Goal: Information Seeking & Learning: Learn about a topic

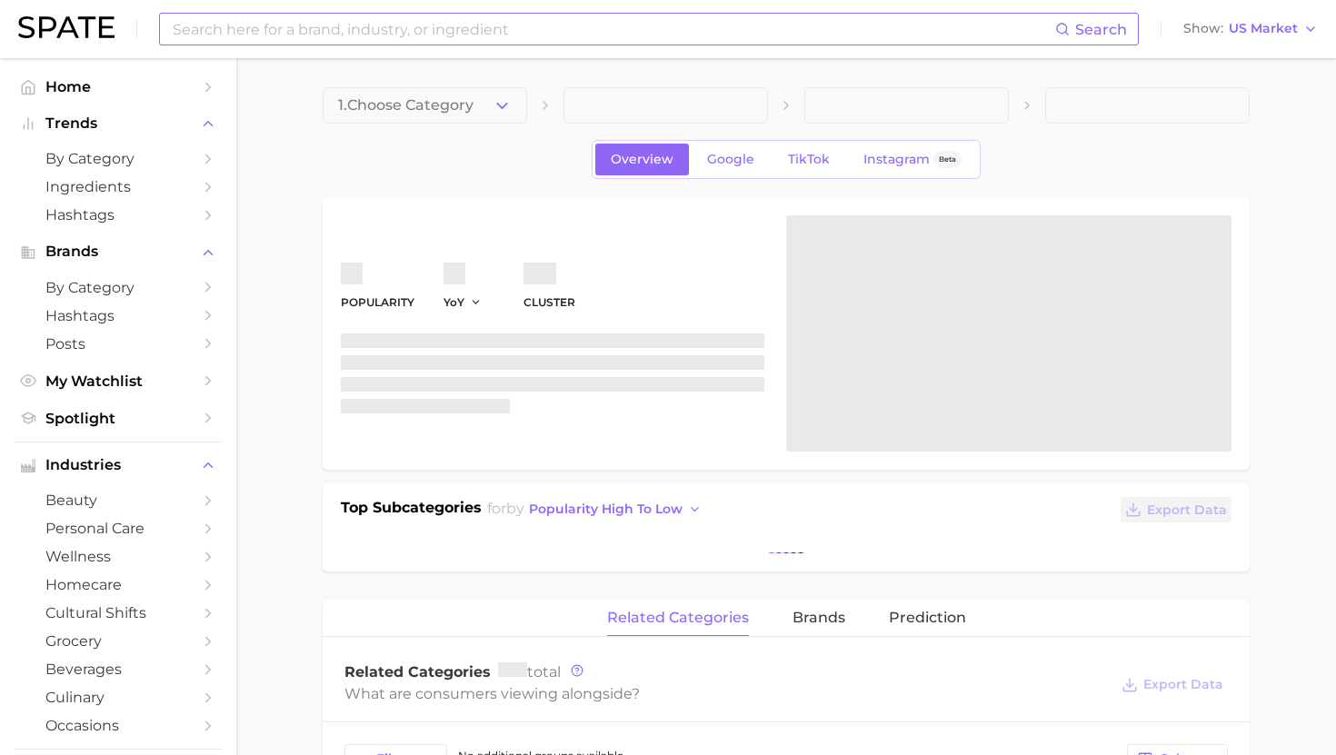
click at [285, 42] on input at bounding box center [613, 29] width 884 height 31
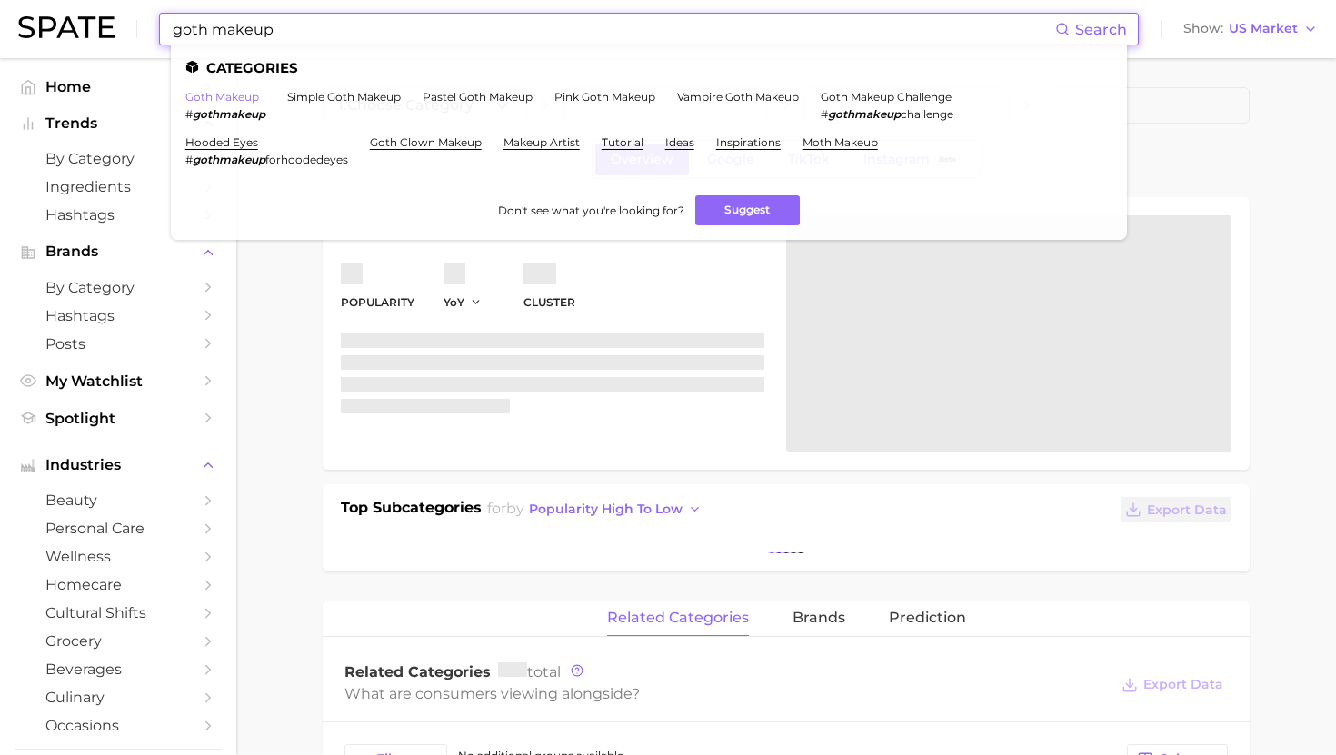
type input "goth makeup"
click at [234, 99] on link "goth makeup" at bounding box center [222, 97] width 74 height 14
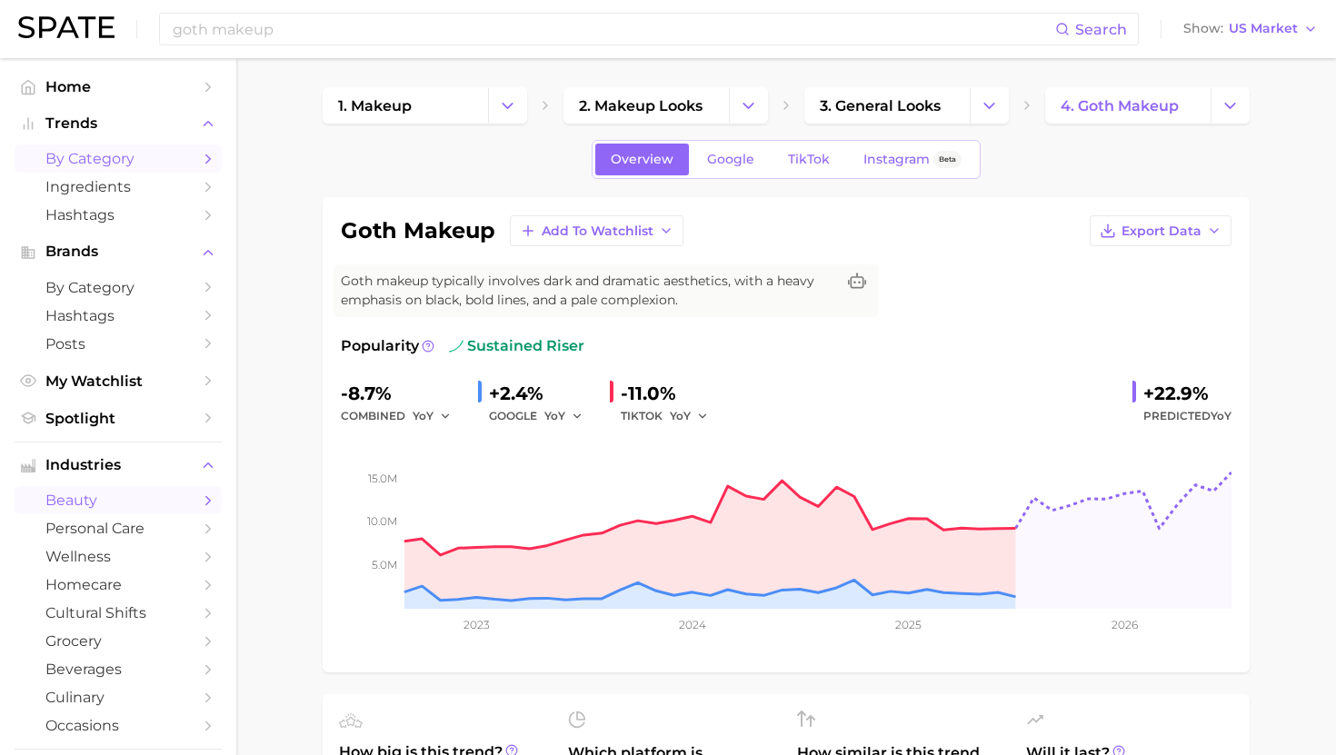
click at [134, 160] on span "by Category" at bounding box center [117, 158] width 145 height 17
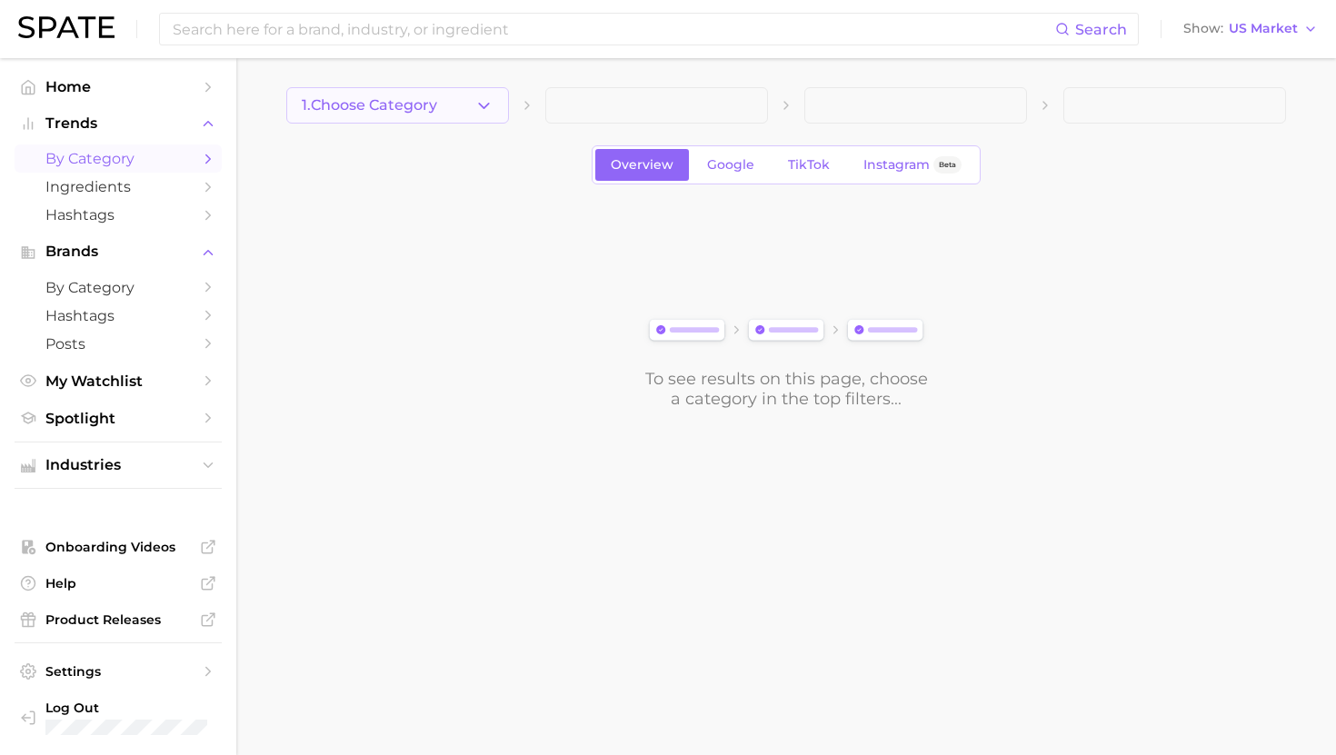
click at [413, 99] on span "1. Choose Category" at bounding box center [369, 105] width 135 height 16
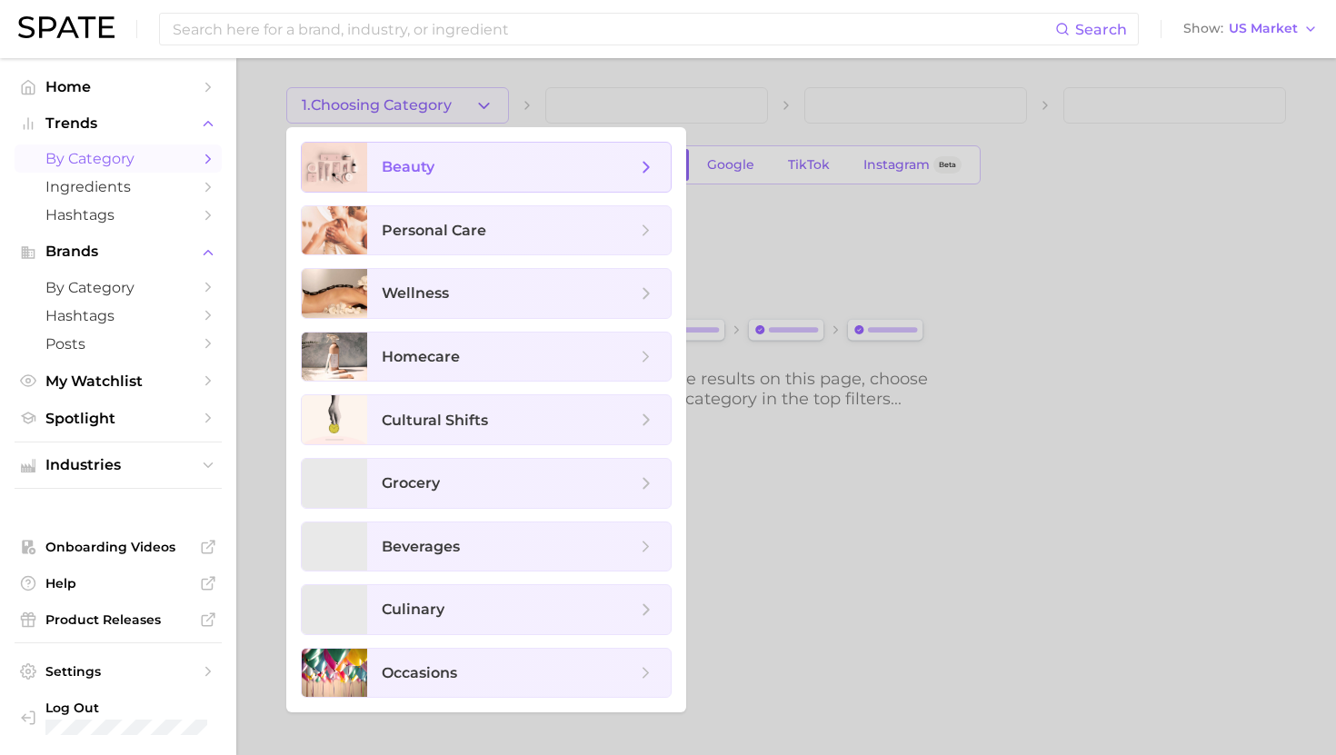
click at [434, 169] on span "beauty" at bounding box center [509, 167] width 254 height 20
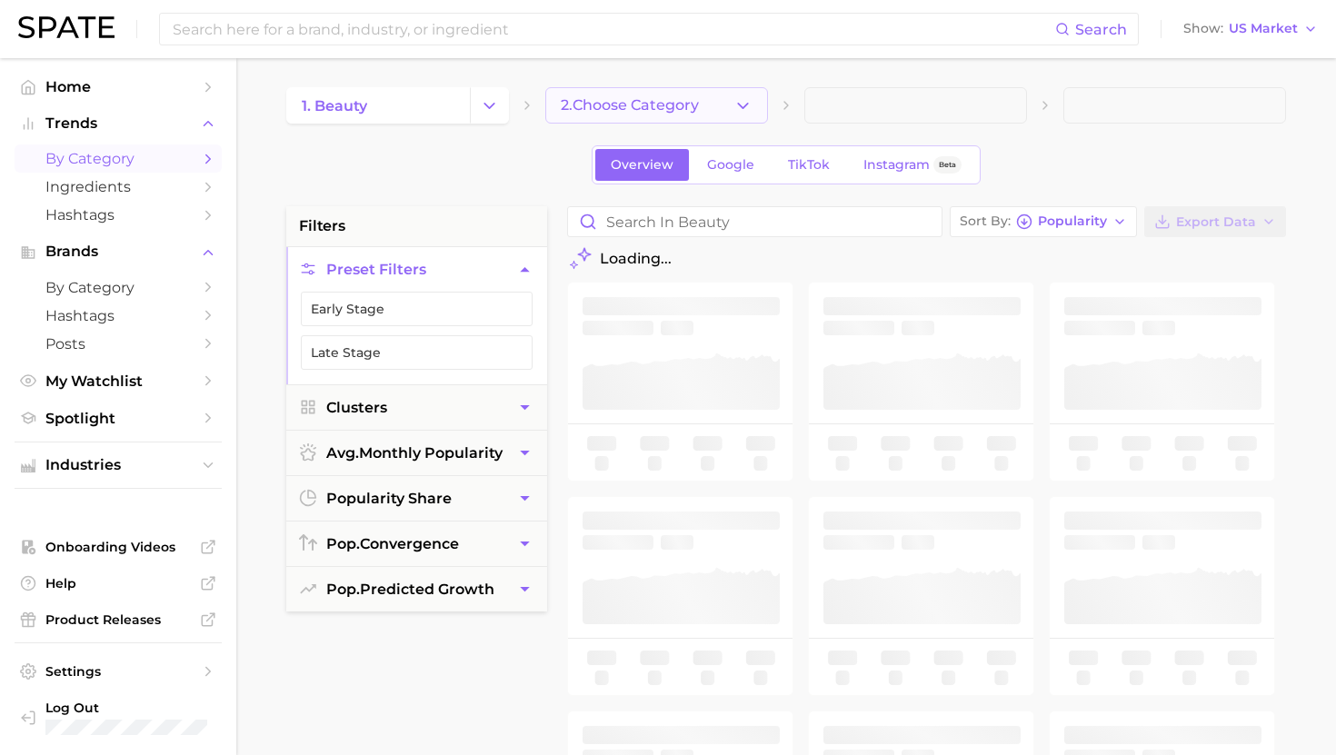
click at [628, 104] on span "2. Choose Category" at bounding box center [630, 105] width 138 height 16
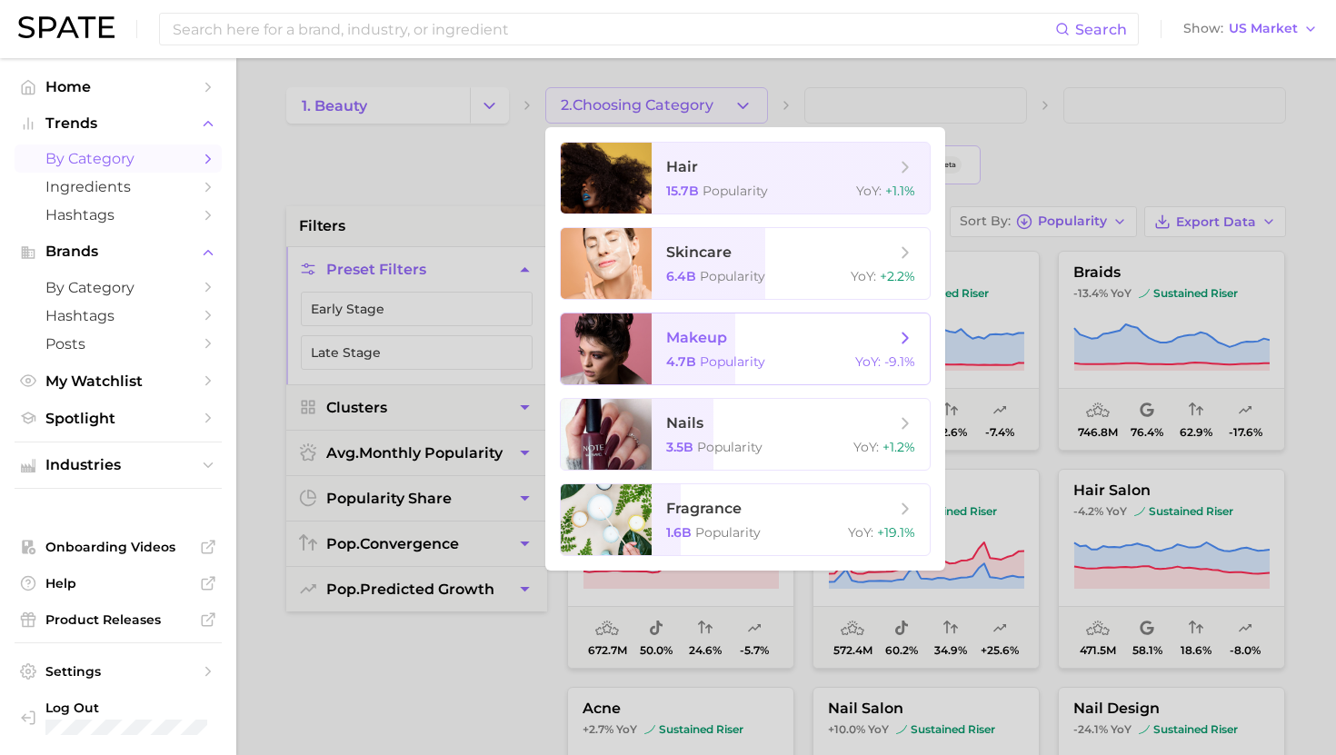
click at [654, 334] on span "makeup 4.7b Popularity YoY : -9.1%" at bounding box center [790, 348] width 278 height 71
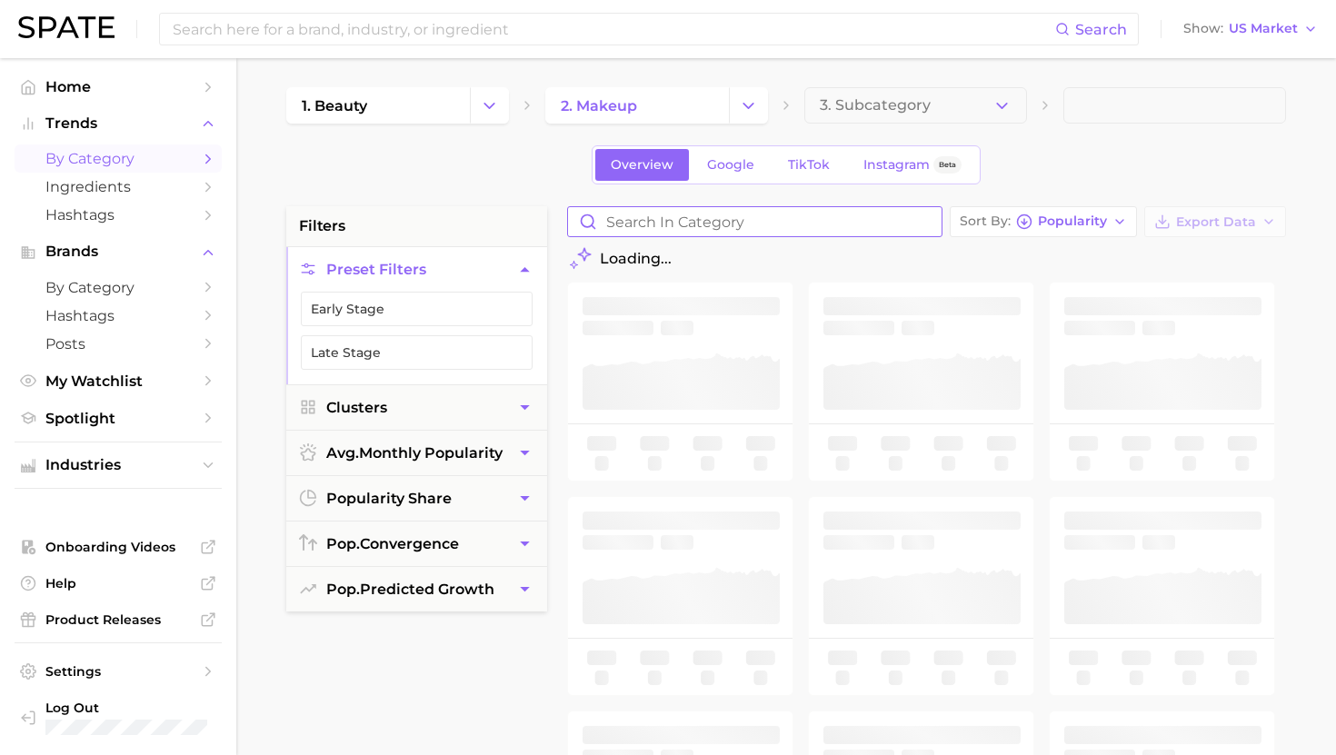
click at [707, 220] on input "Search in category" at bounding box center [754, 221] width 373 height 29
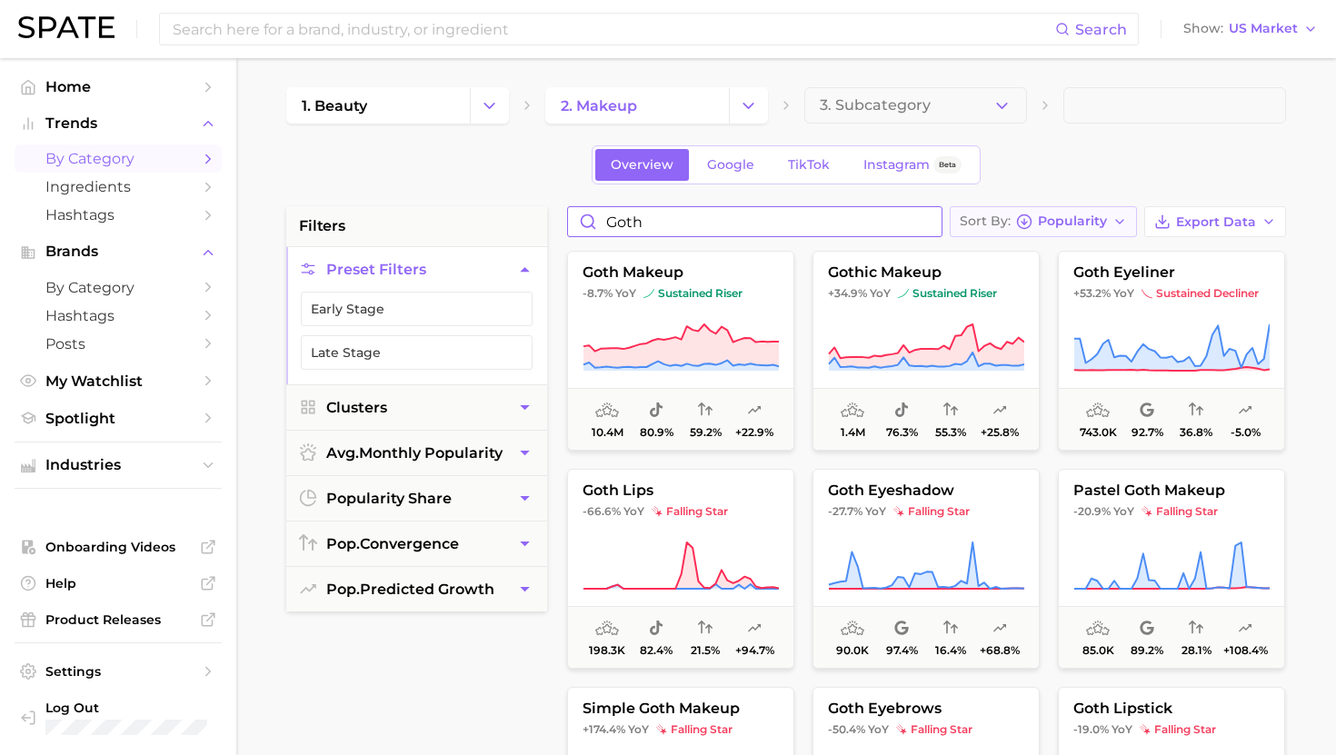
type input "goth"
click at [1041, 218] on span "Popularity" at bounding box center [1072, 221] width 69 height 10
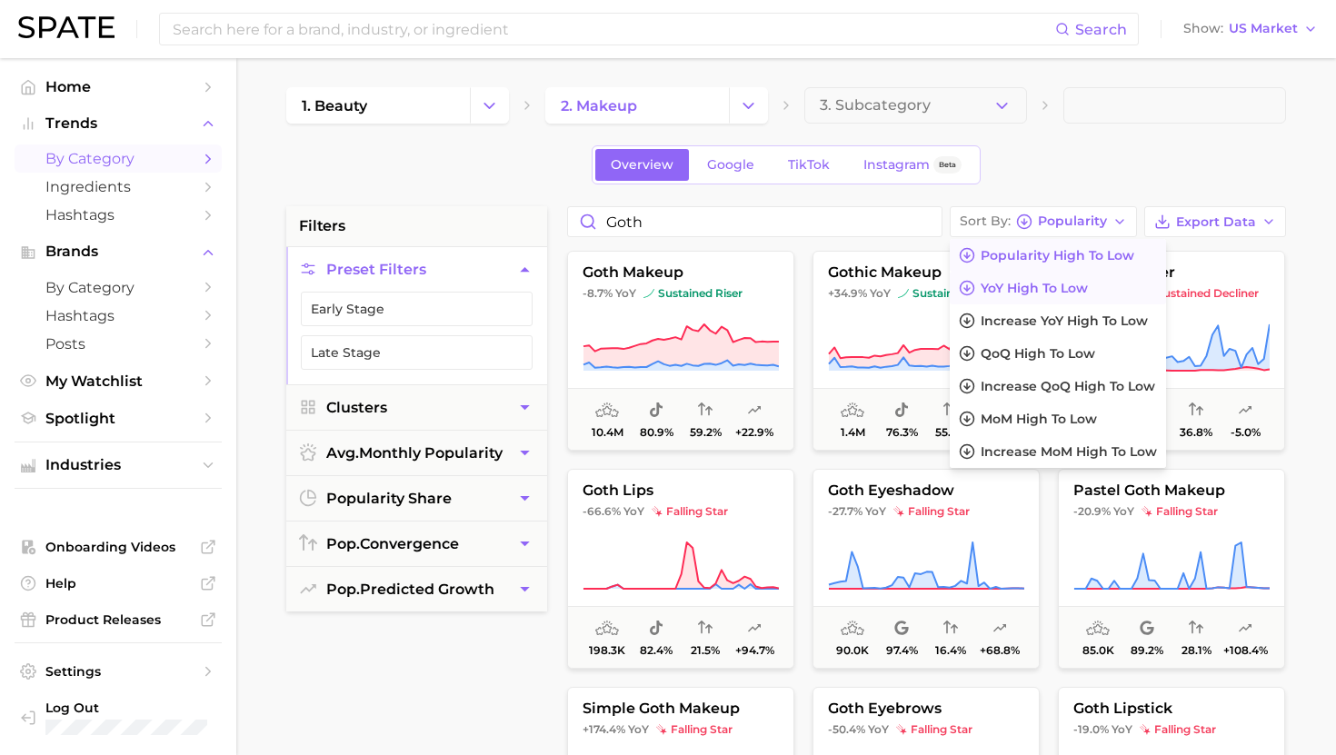
click at [1022, 287] on span "YoY high to low" at bounding box center [1033, 288] width 107 height 15
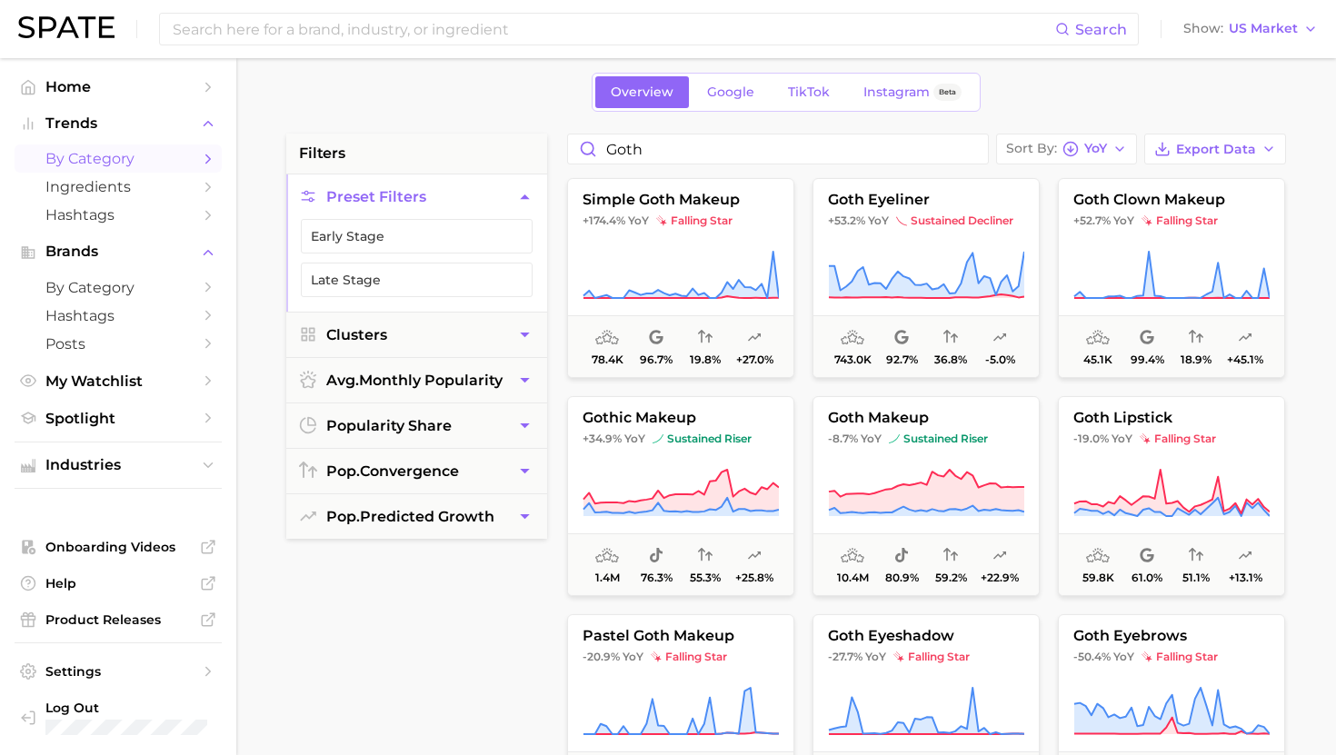
scroll to position [86, 0]
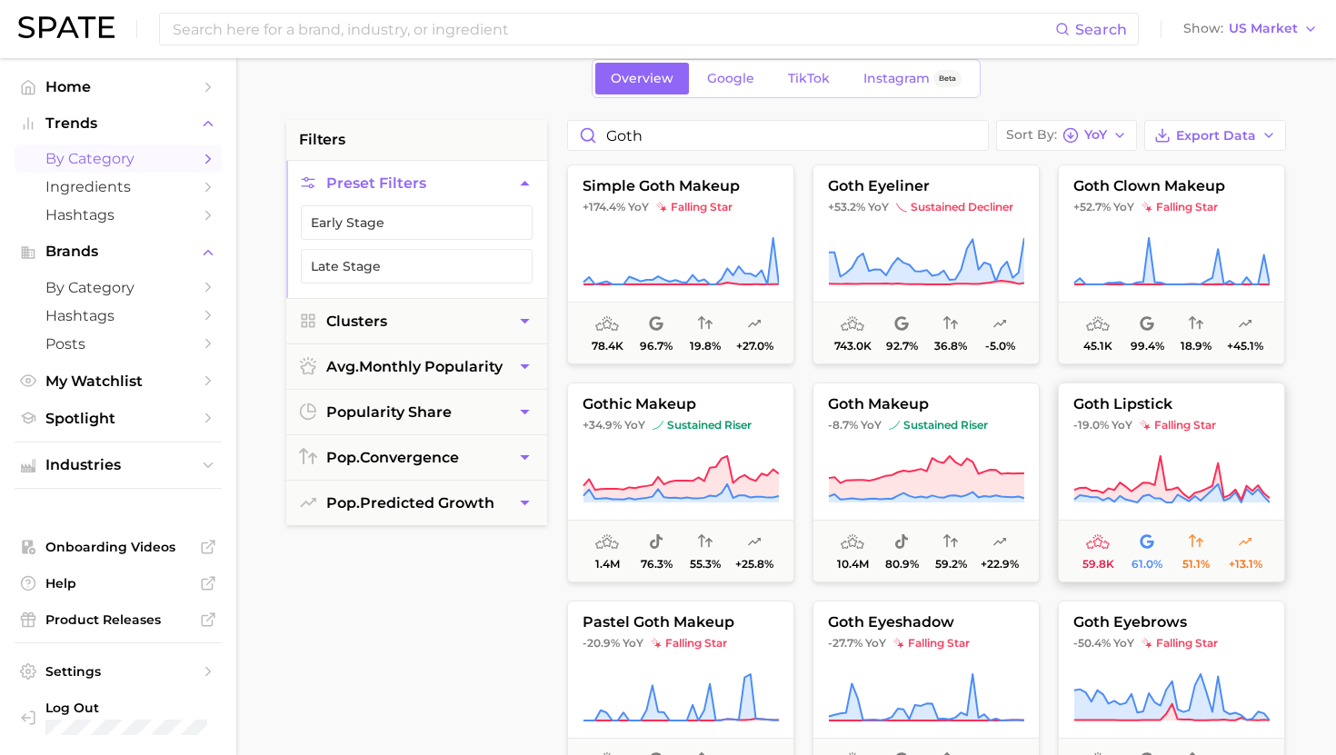
click at [1150, 499] on icon at bounding box center [1171, 492] width 195 height 18
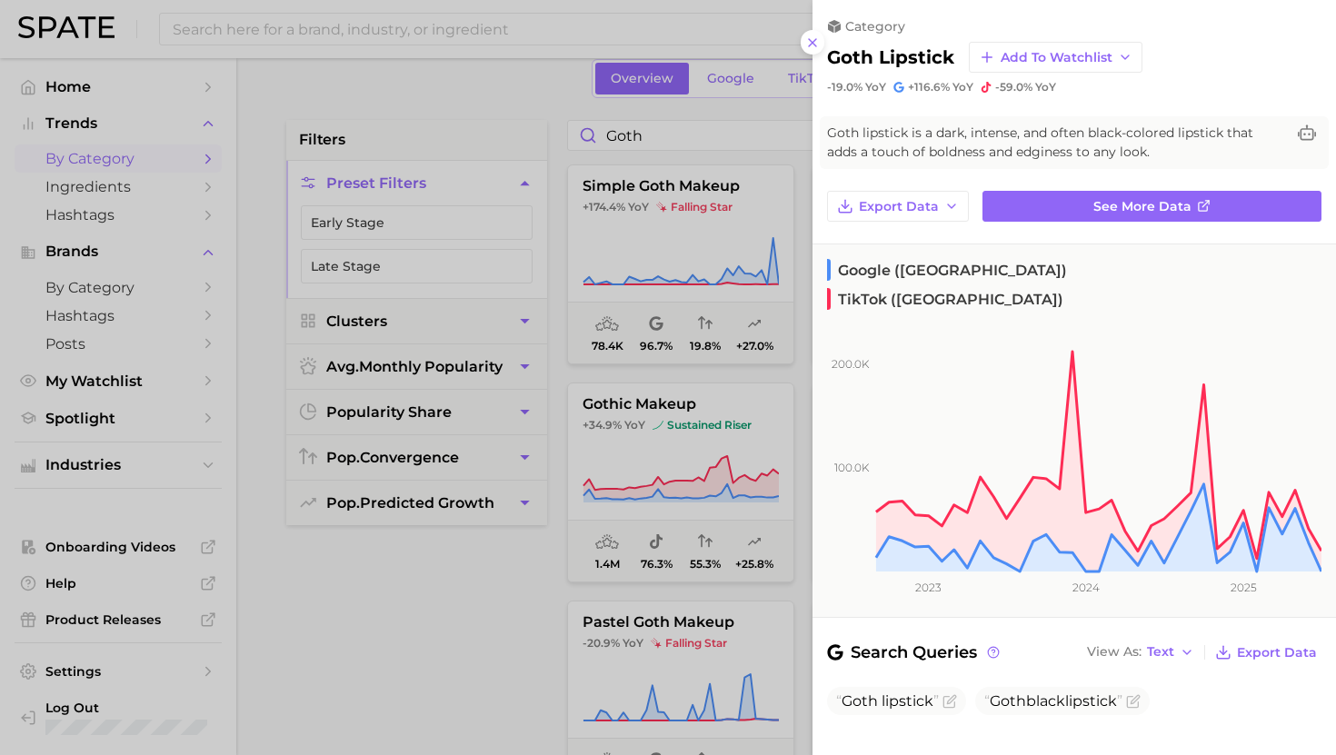
click at [663, 328] on div at bounding box center [668, 377] width 1336 height 755
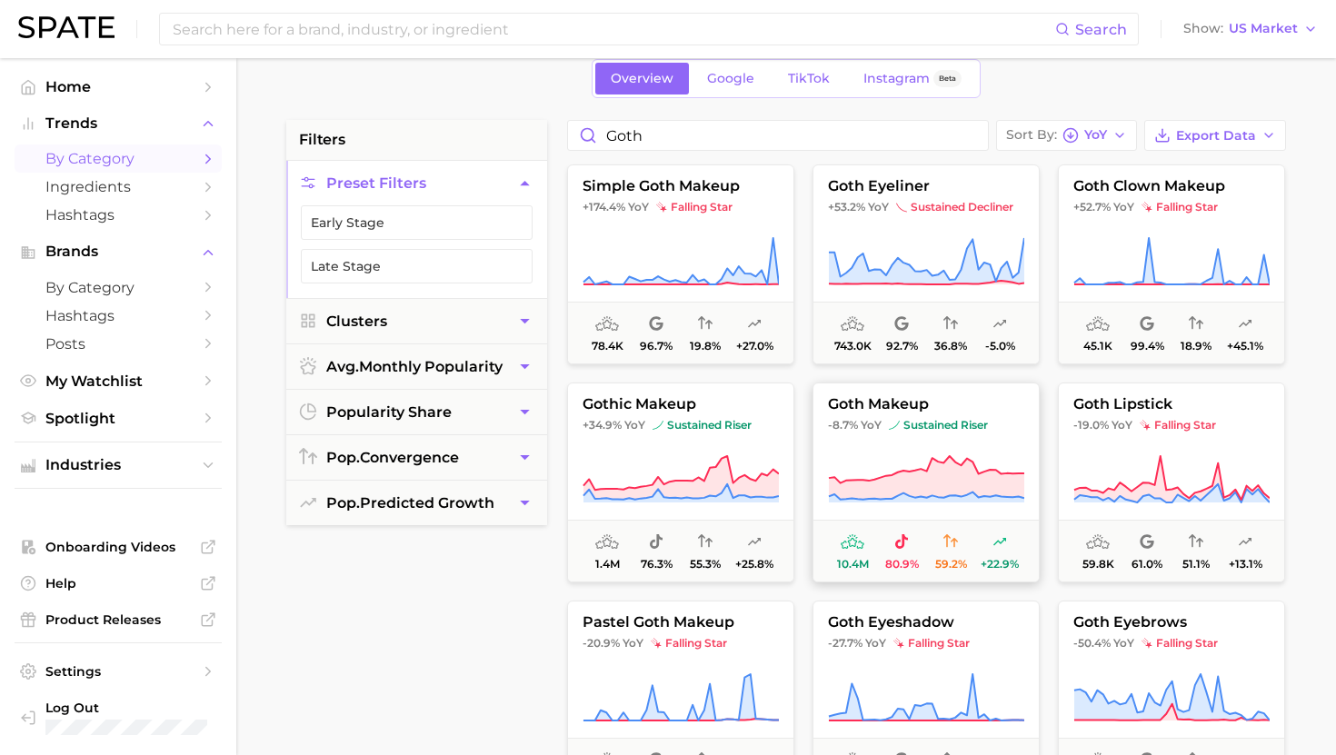
click at [900, 443] on button "goth makeup -8.7% YoY sustained riser 10.4m 80.9% 59.2% +22.9%" at bounding box center [925, 483] width 227 height 200
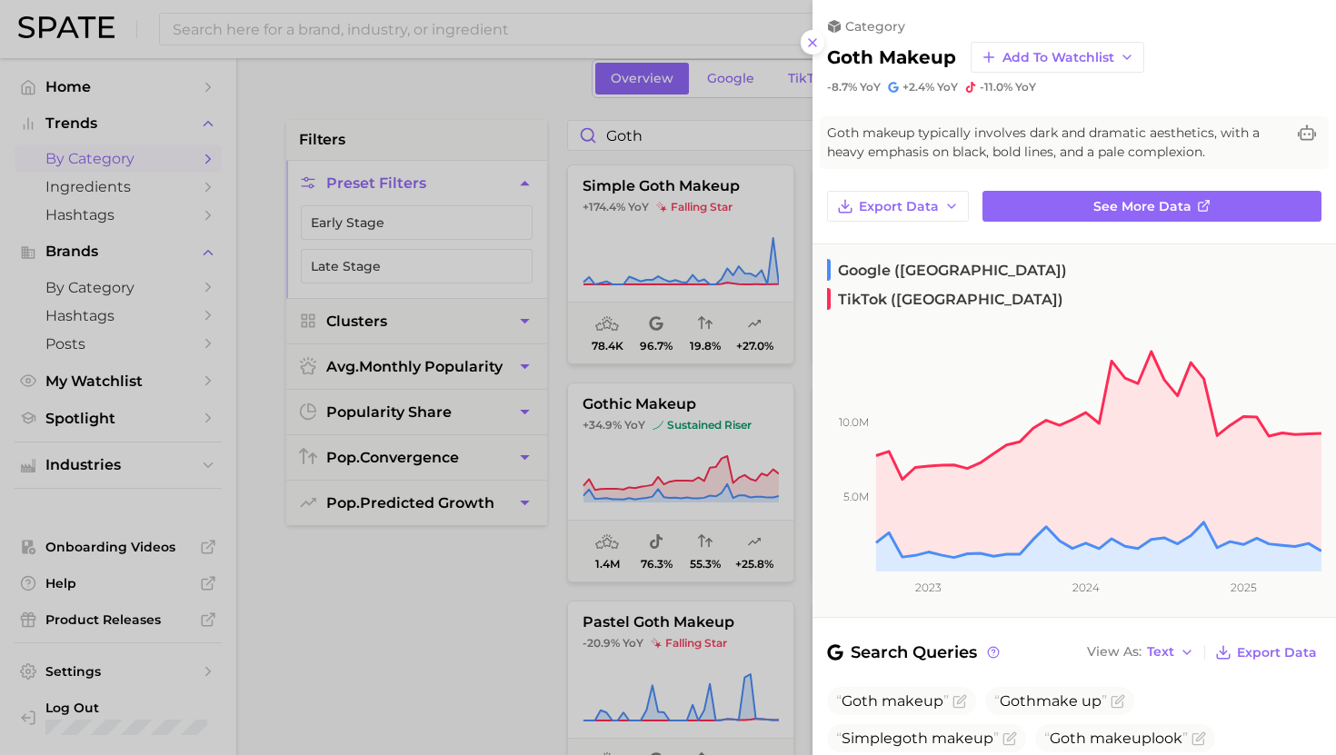
click at [751, 412] on div at bounding box center [668, 377] width 1336 height 755
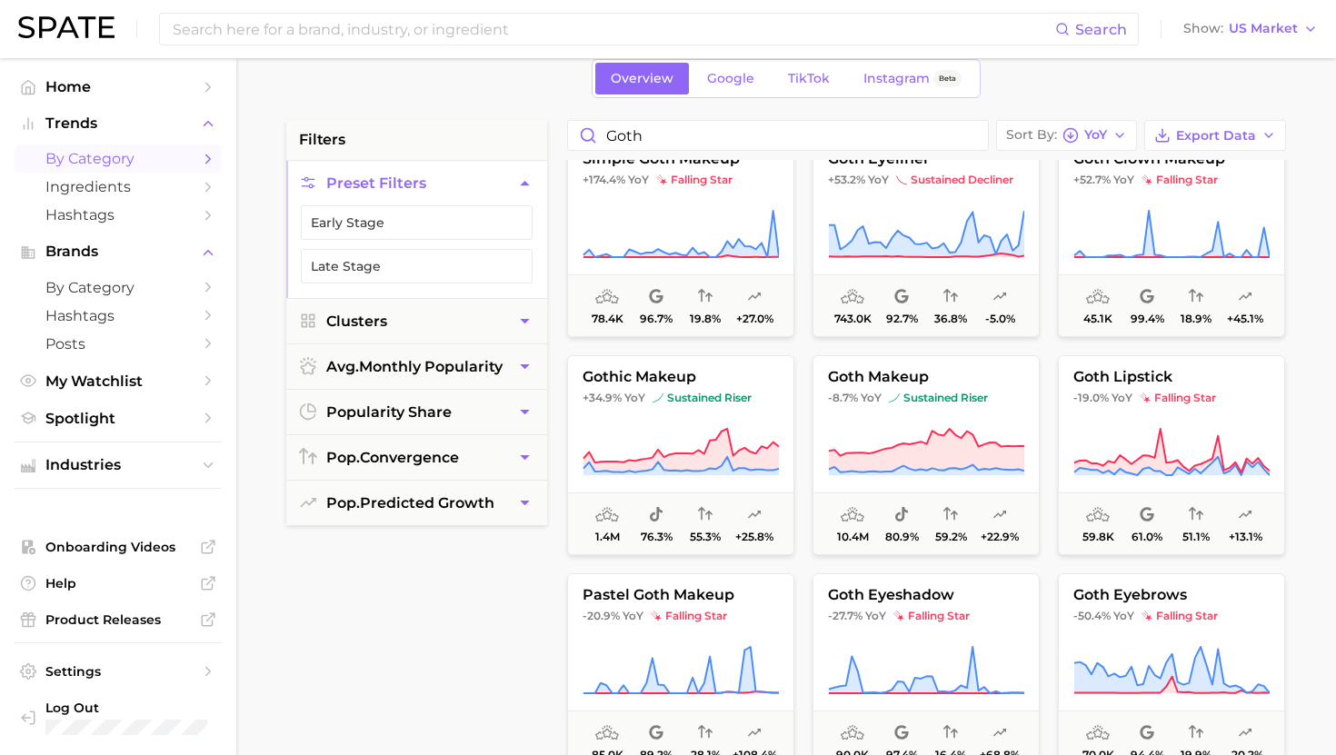
scroll to position [0, 0]
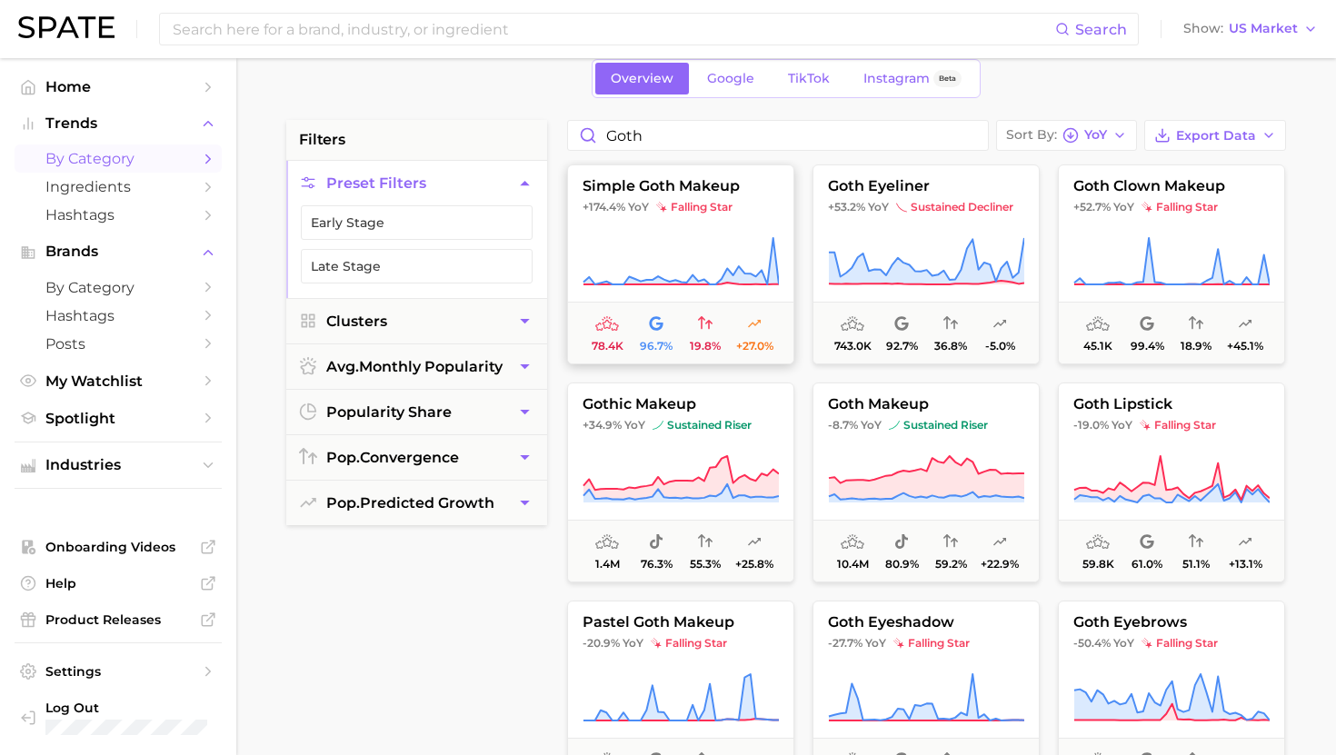
click at [705, 225] on button "simple goth makeup +174.4% YoY falling star 78.4k 96.7% 19.8% +27.0%" at bounding box center [680, 264] width 227 height 200
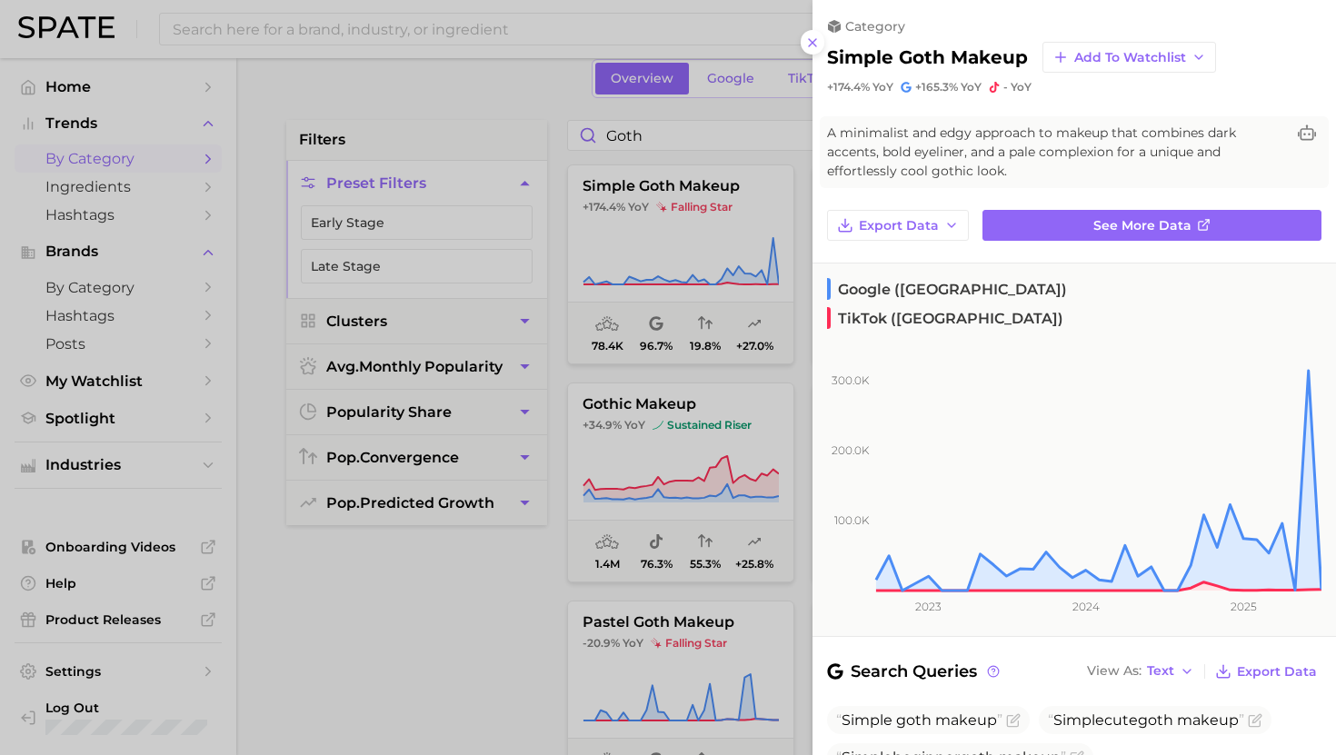
click at [671, 296] on div at bounding box center [668, 377] width 1336 height 755
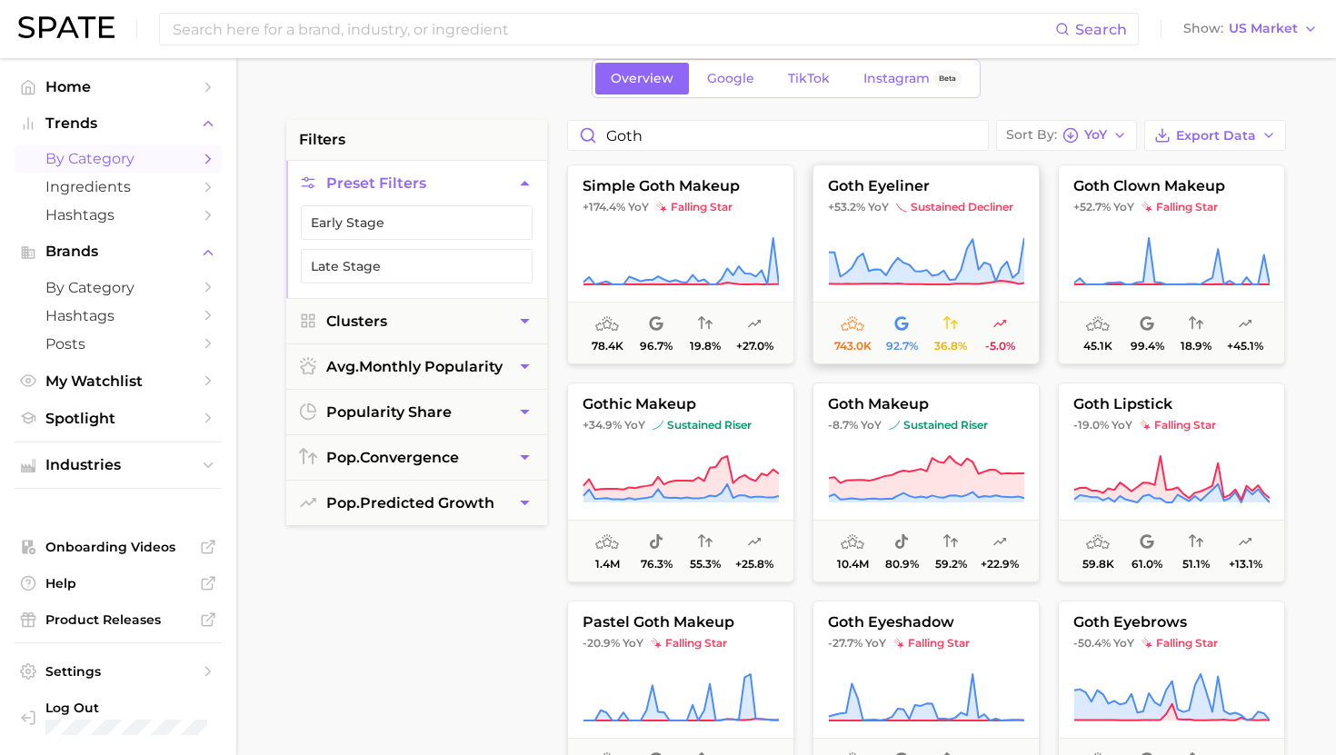
click at [878, 210] on span "YoY" at bounding box center [878, 207] width 21 height 15
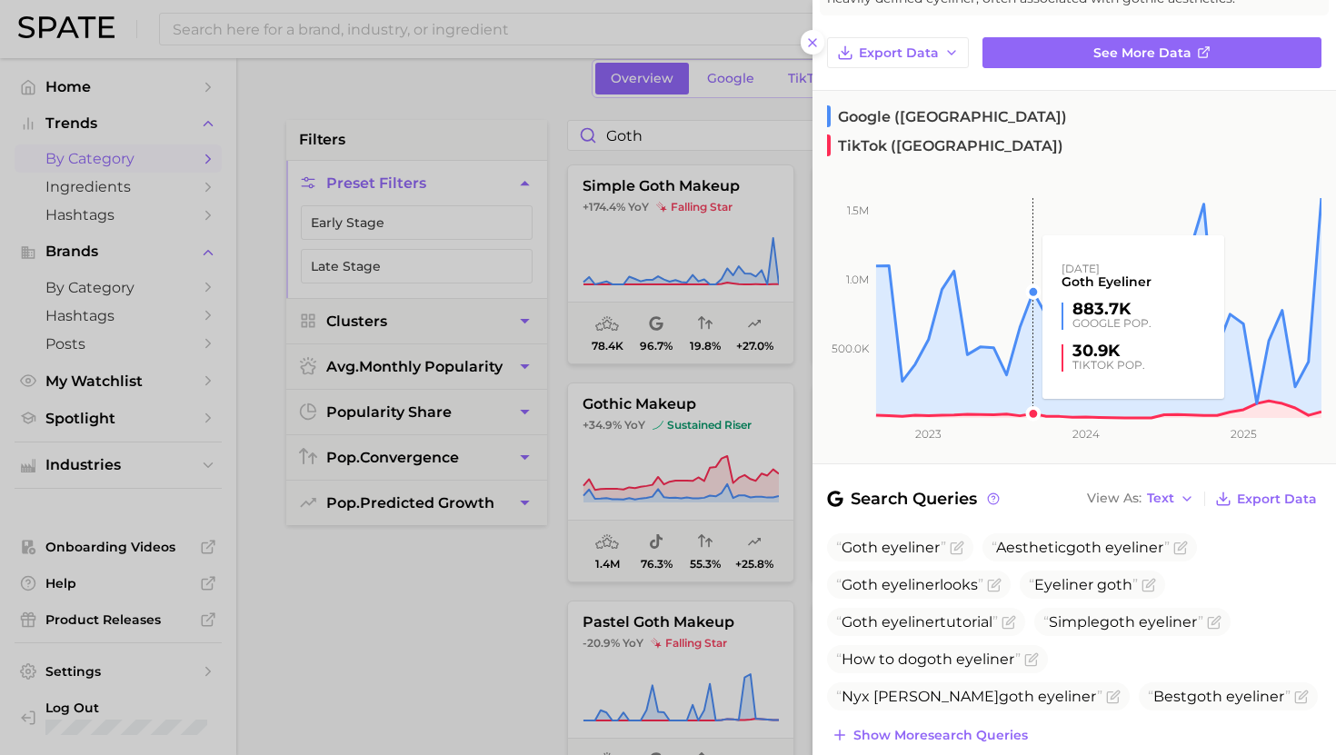
scroll to position [154, 0]
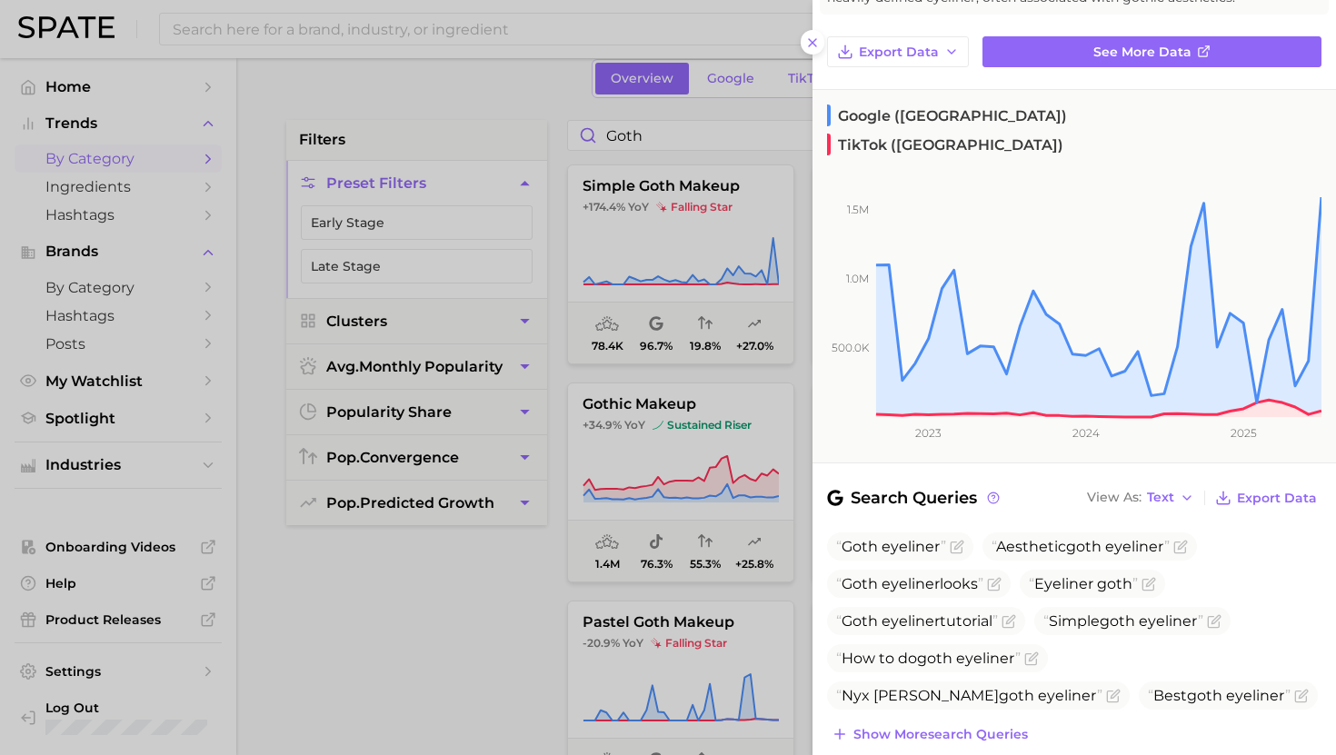
click at [720, 451] on div at bounding box center [668, 377] width 1336 height 755
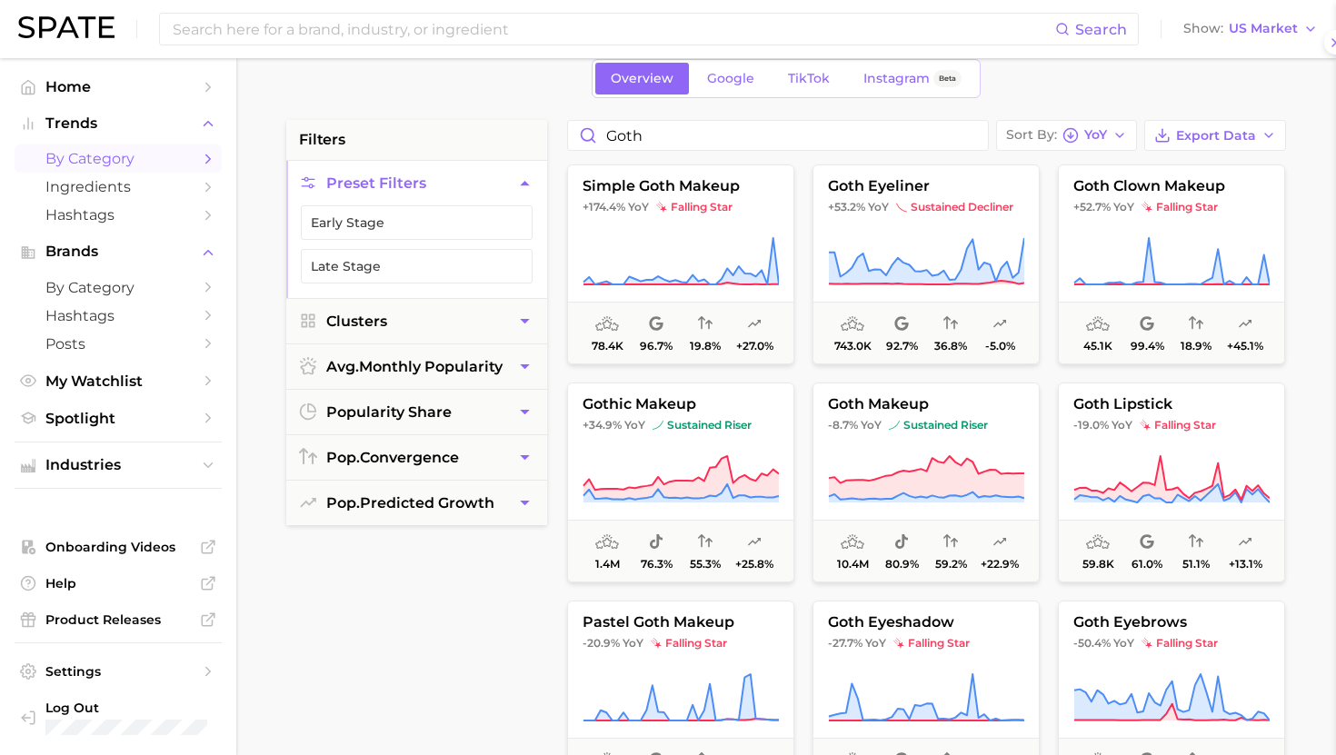
scroll to position [0, 0]
click at [1111, 215] on button "goth clown makeup +52.7% YoY falling star 45.1k 99.4% 18.9% +45.1%" at bounding box center [1171, 264] width 227 height 200
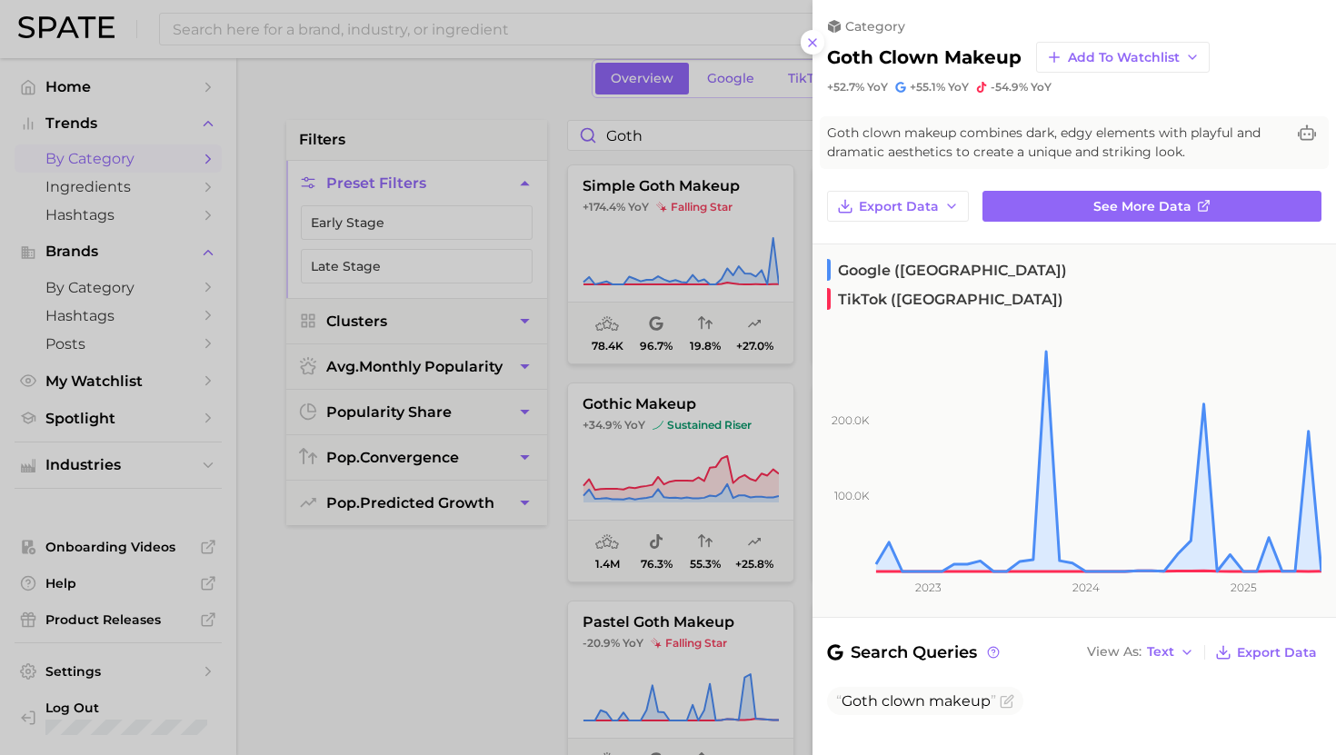
click at [724, 339] on div at bounding box center [668, 377] width 1336 height 755
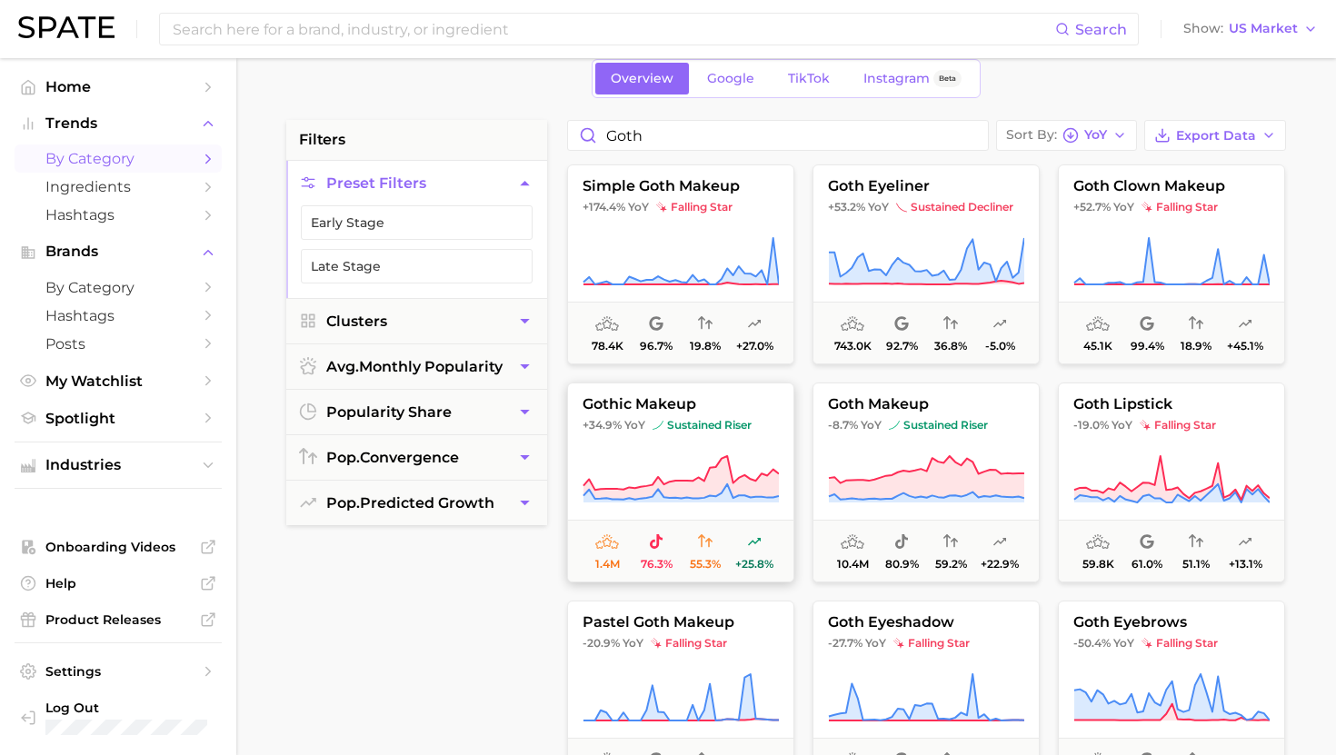
click at [669, 486] on icon at bounding box center [680, 478] width 195 height 44
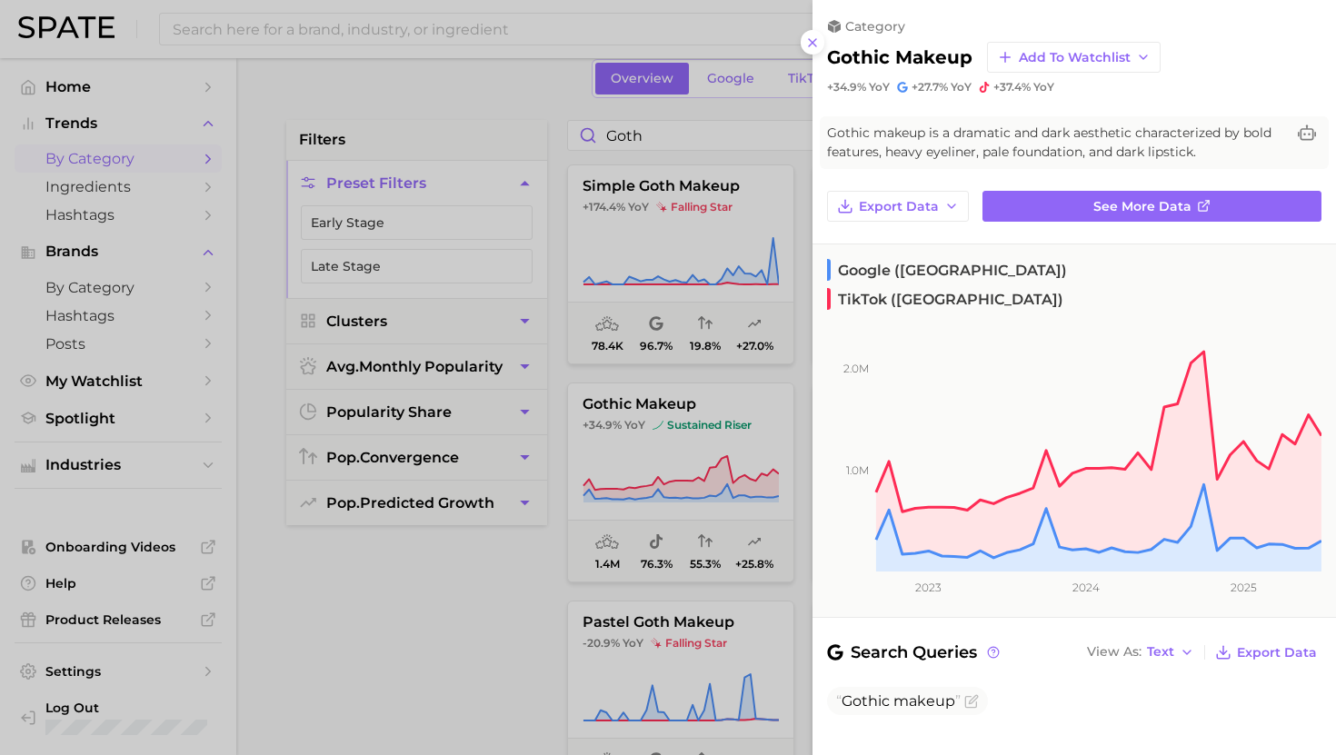
click at [662, 340] on div at bounding box center [668, 377] width 1336 height 755
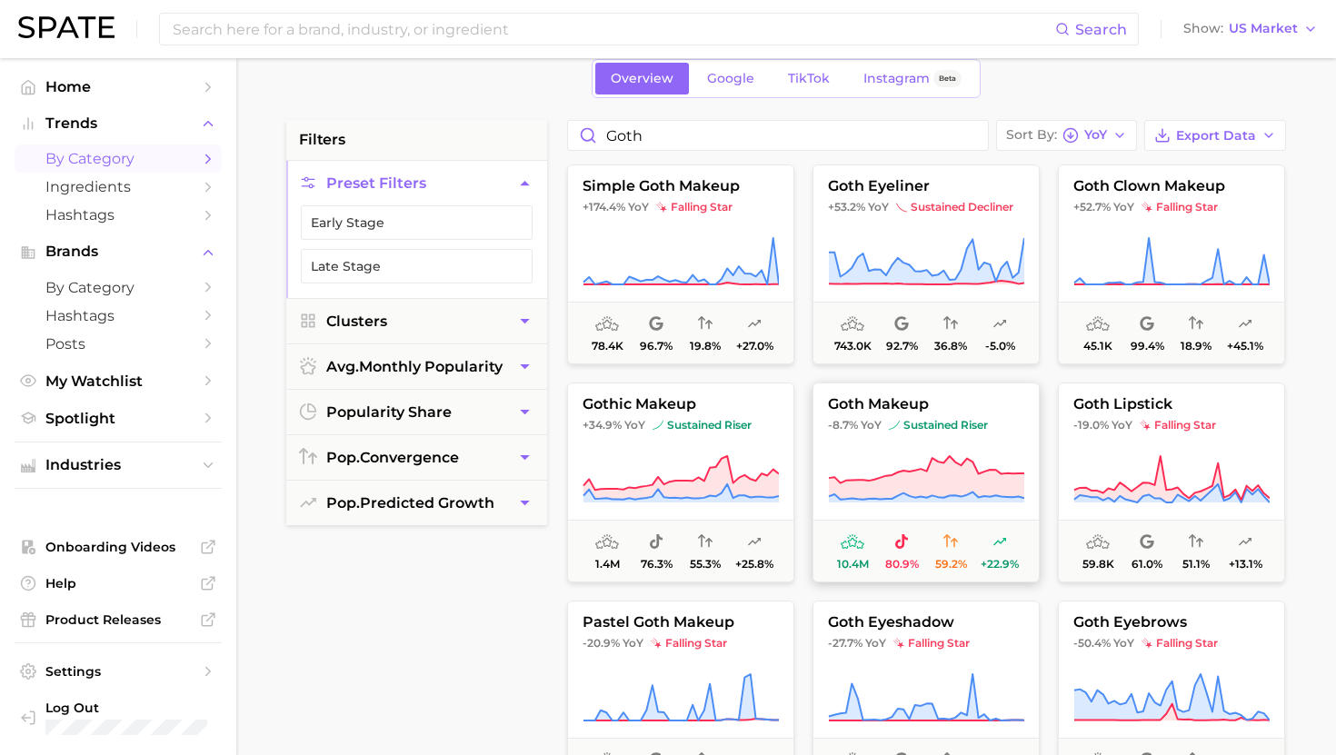
click at [872, 454] on icon at bounding box center [926, 479] width 196 height 51
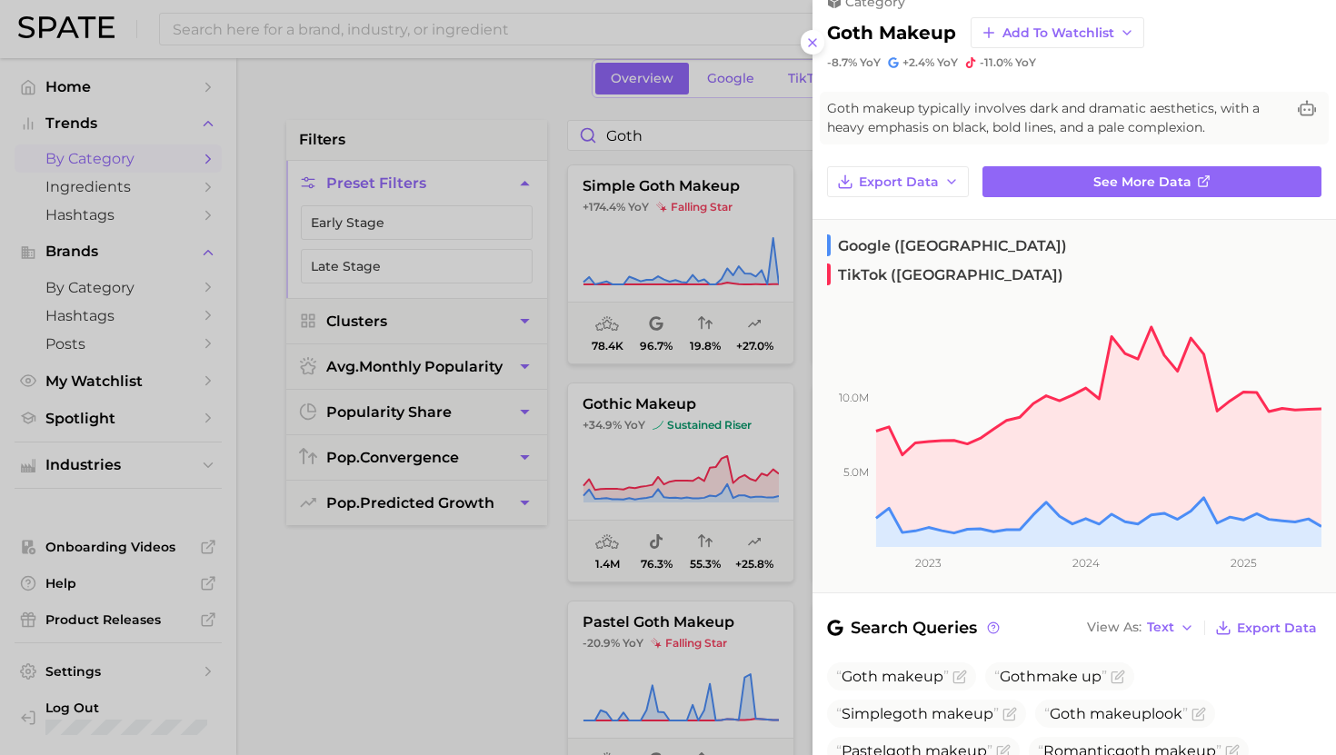
scroll to position [13, 0]
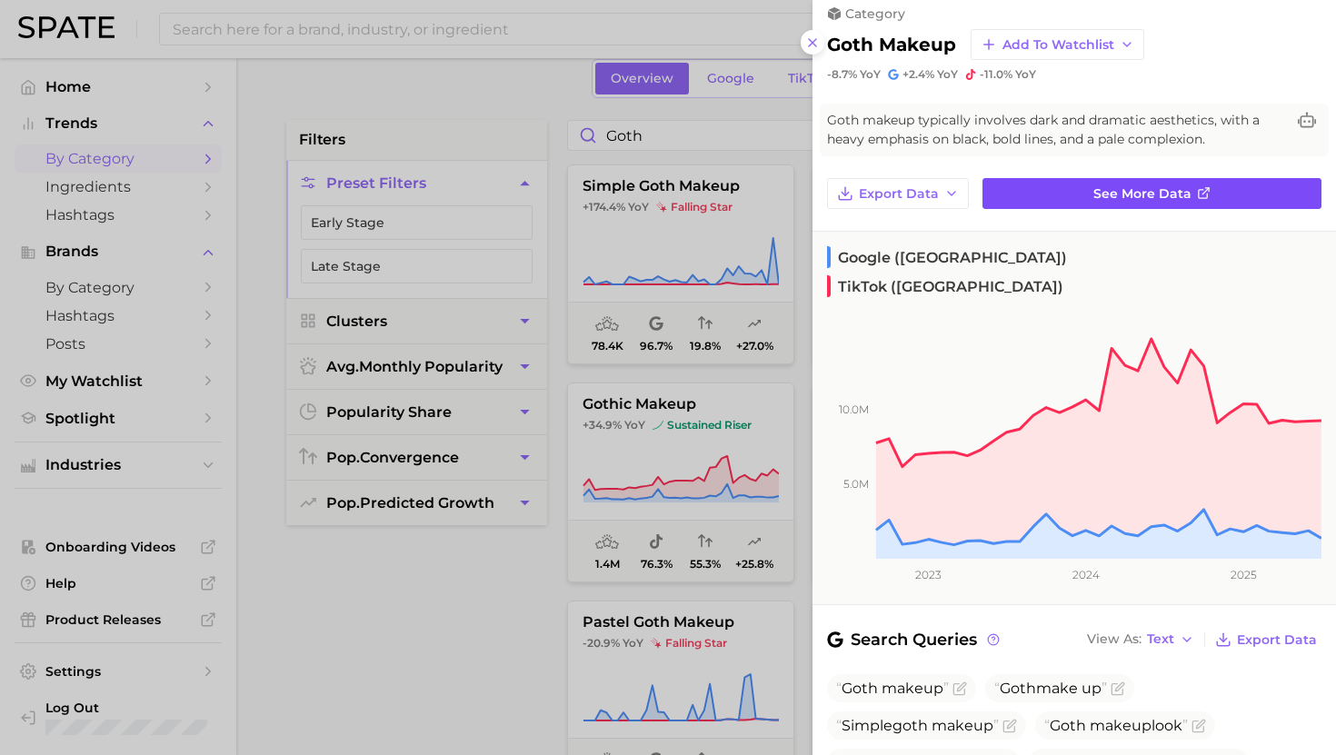
click at [1059, 196] on link "See more data" at bounding box center [1151, 193] width 339 height 31
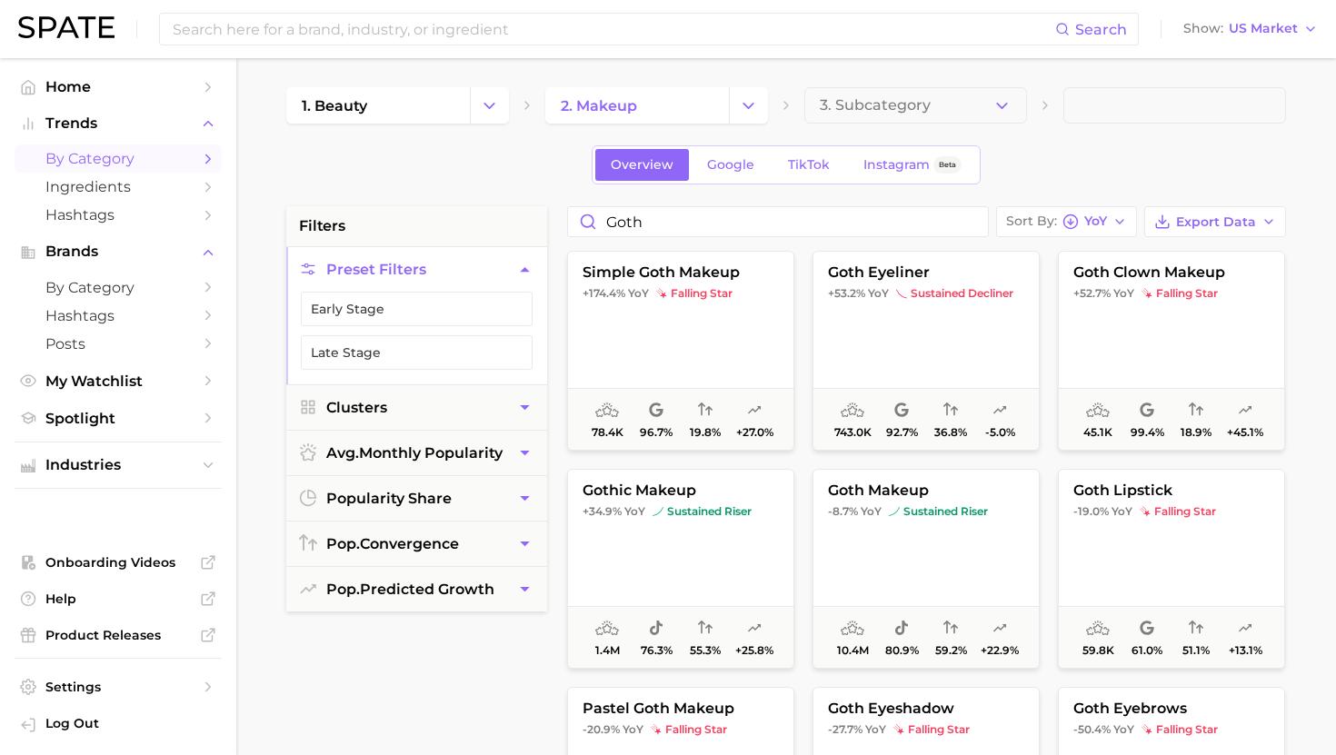
scroll to position [86, 0]
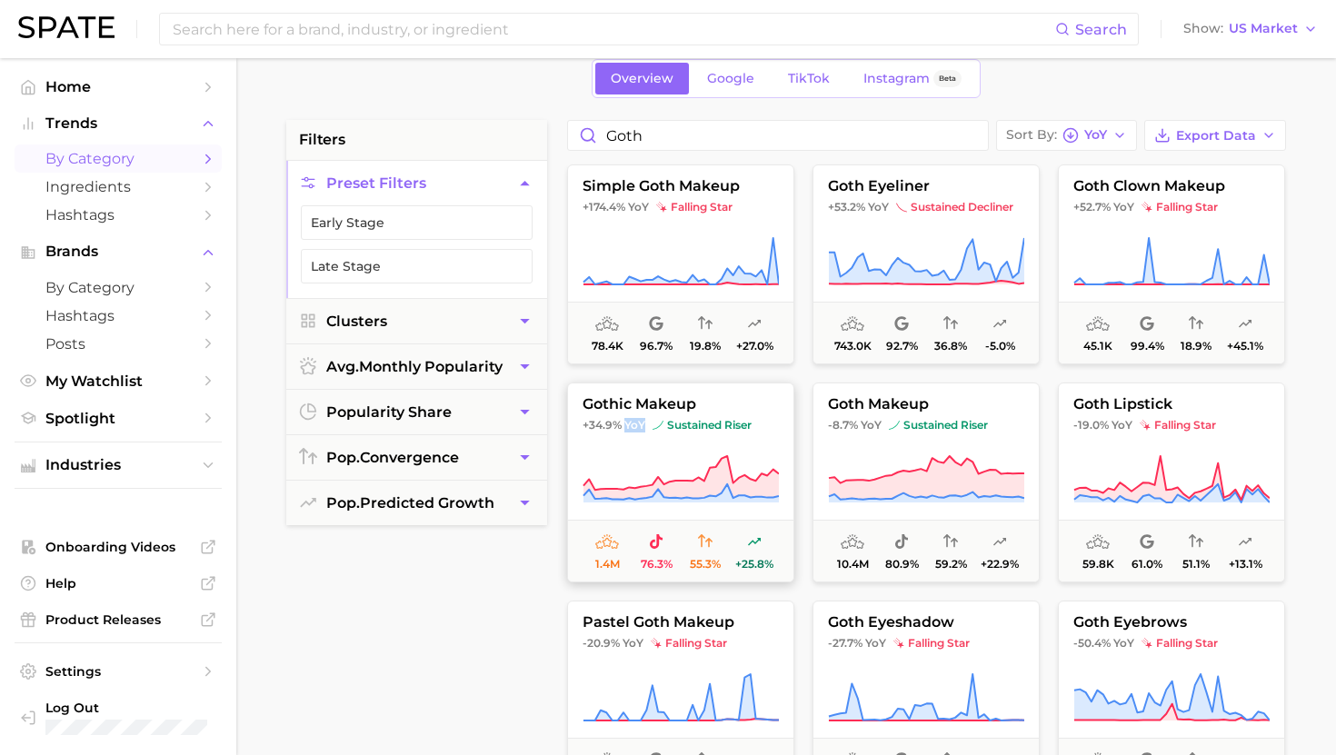
click at [636, 412] on span "gothic makeup" at bounding box center [680, 404] width 225 height 16
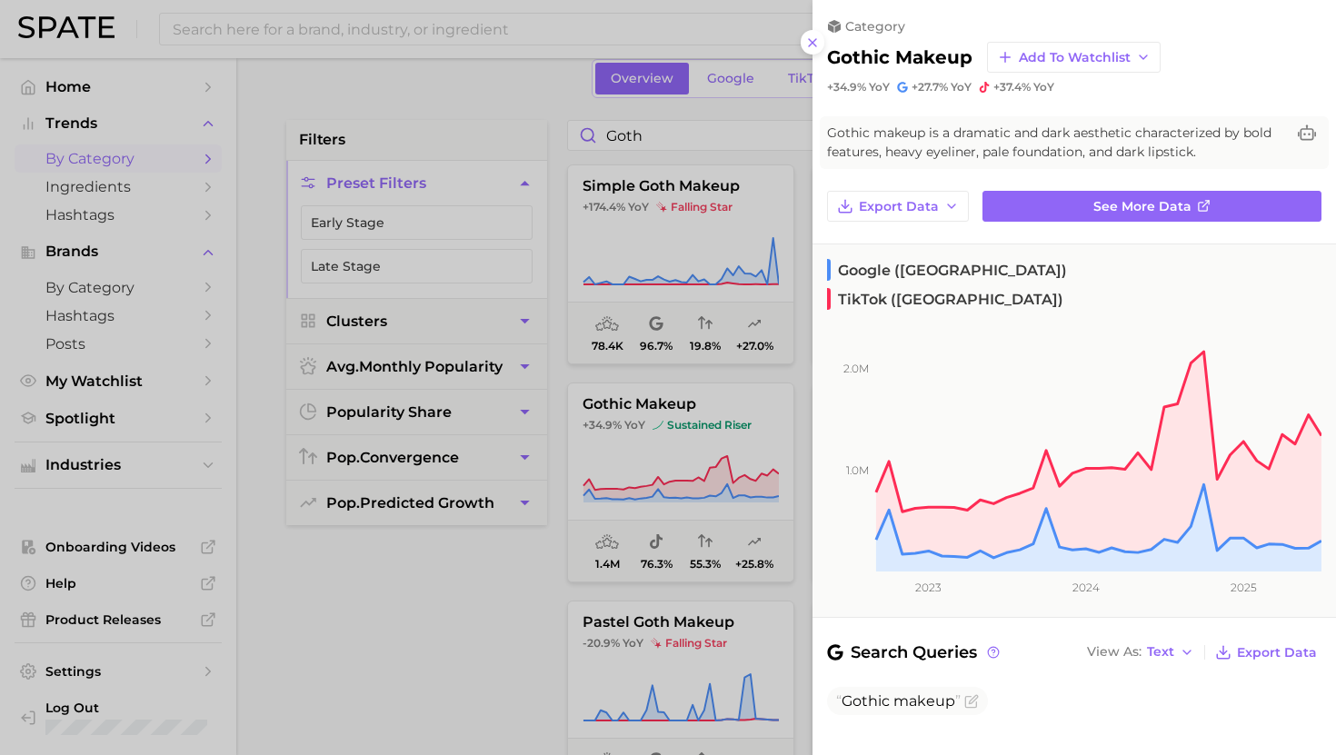
click at [721, 482] on div at bounding box center [668, 377] width 1336 height 755
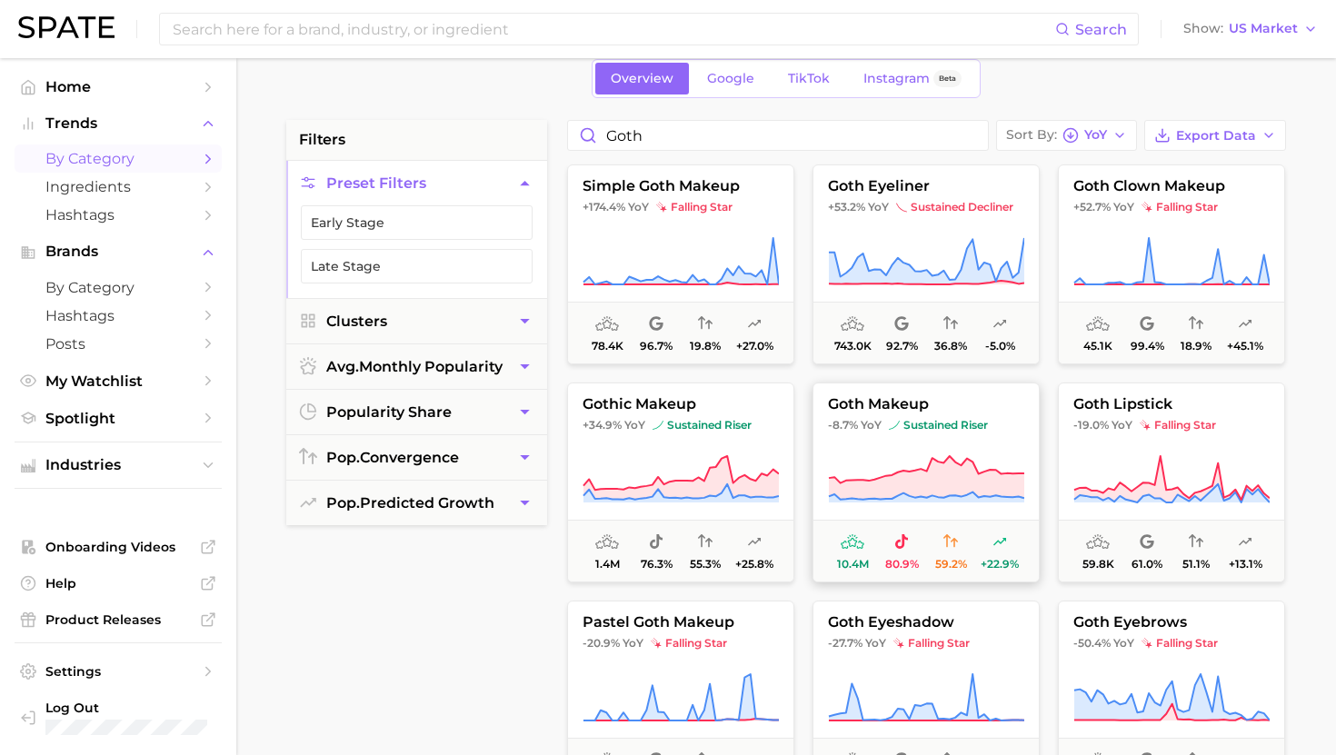
click at [896, 424] on img at bounding box center [894, 425] width 11 height 11
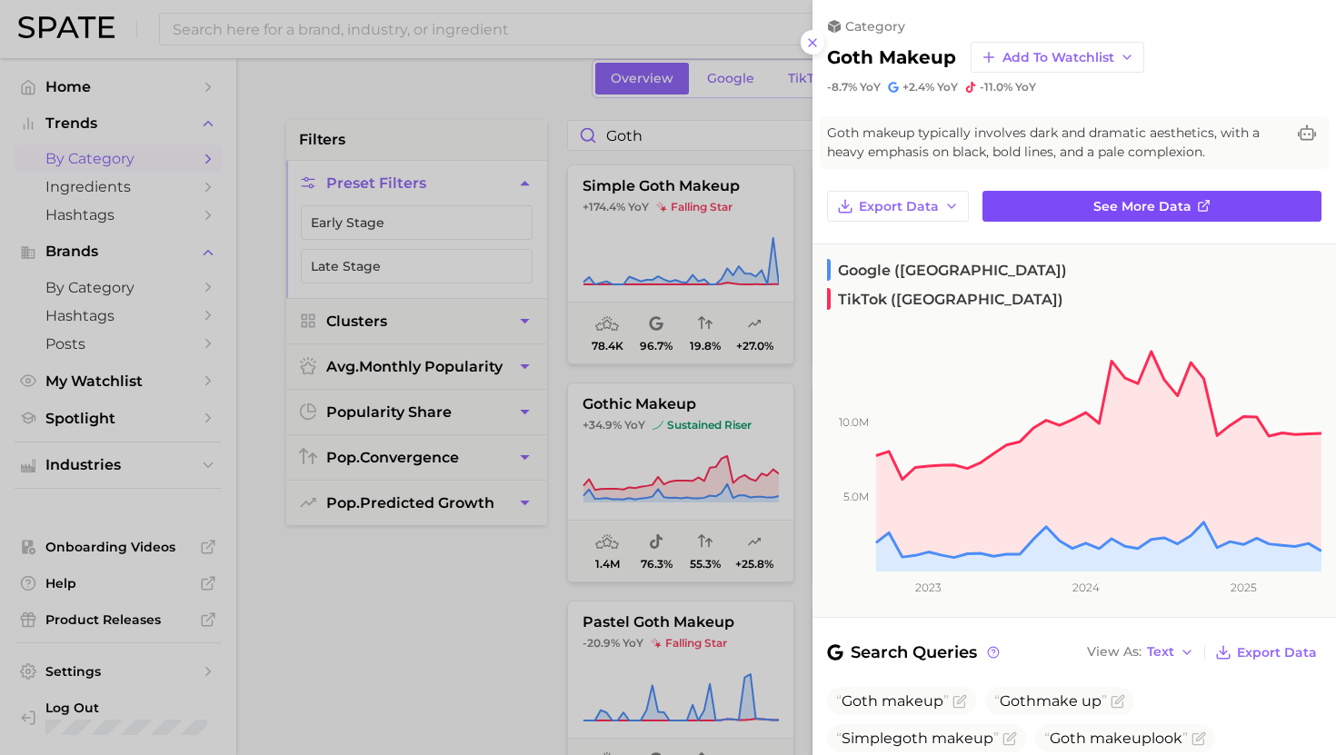
click at [1092, 206] on link "See more data" at bounding box center [1151, 206] width 339 height 31
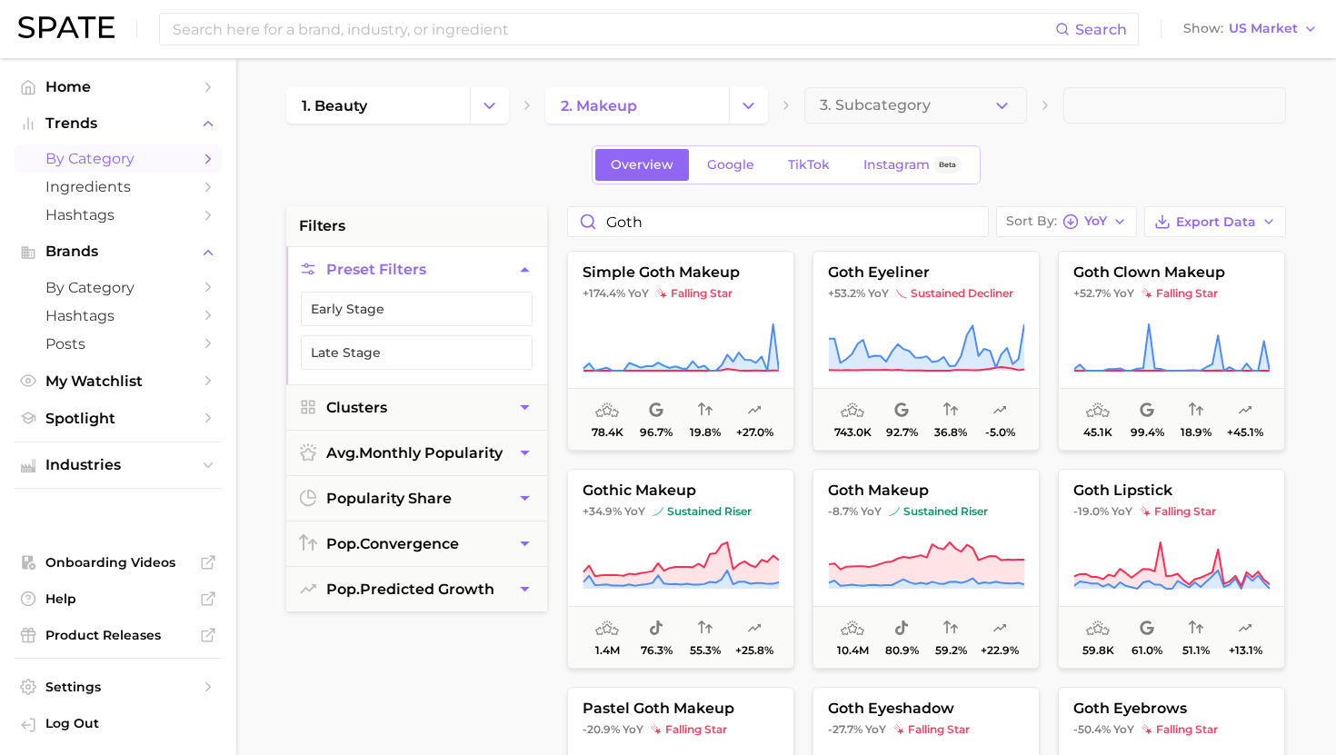
scroll to position [86, 0]
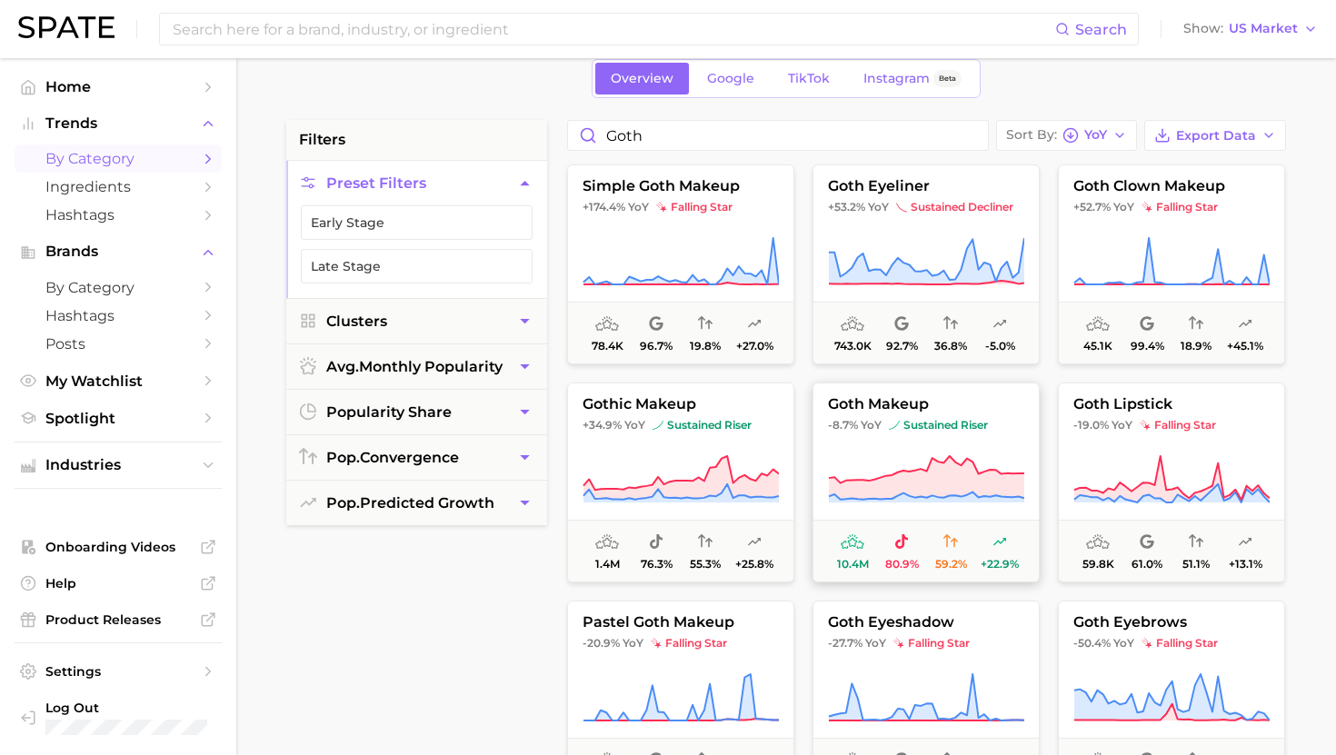
click at [950, 452] on button "goth makeup -8.7% YoY sustained riser 10.4m 80.9% 59.2% +22.9%" at bounding box center [925, 483] width 227 height 200
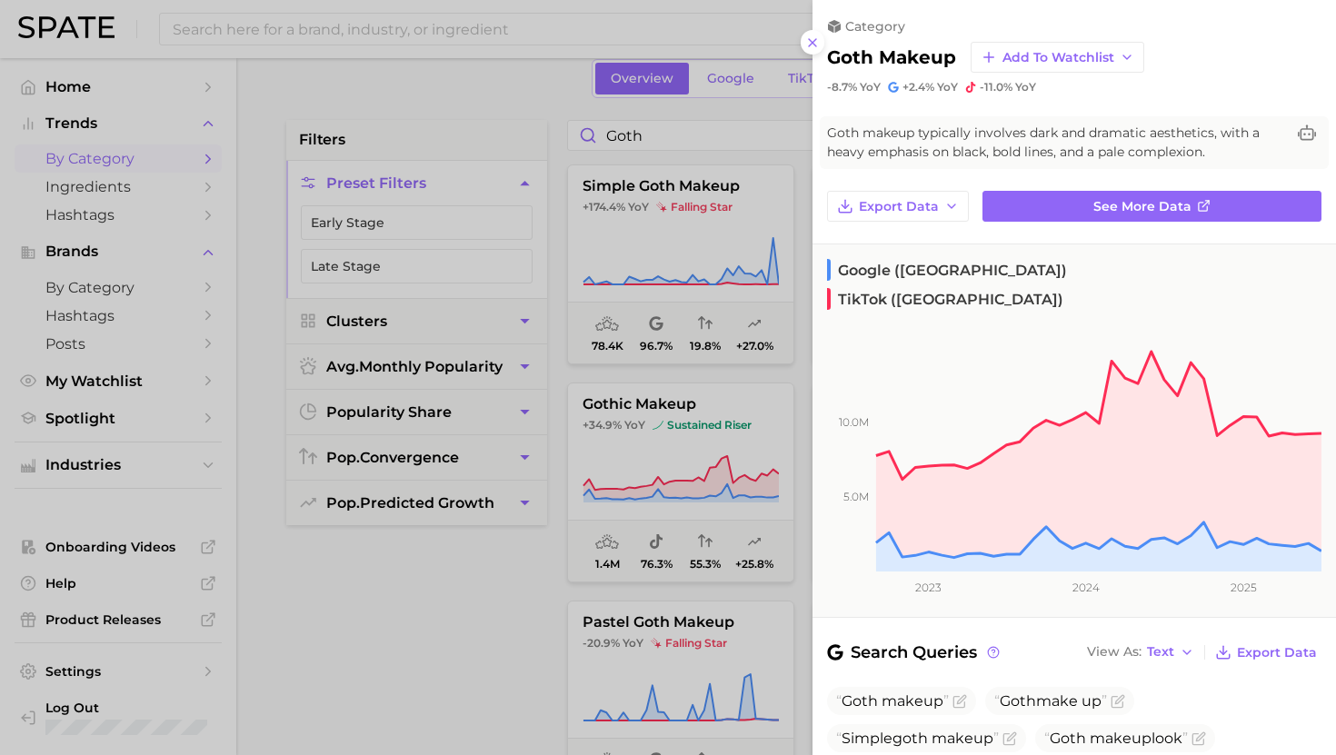
click at [671, 346] on div at bounding box center [668, 377] width 1336 height 755
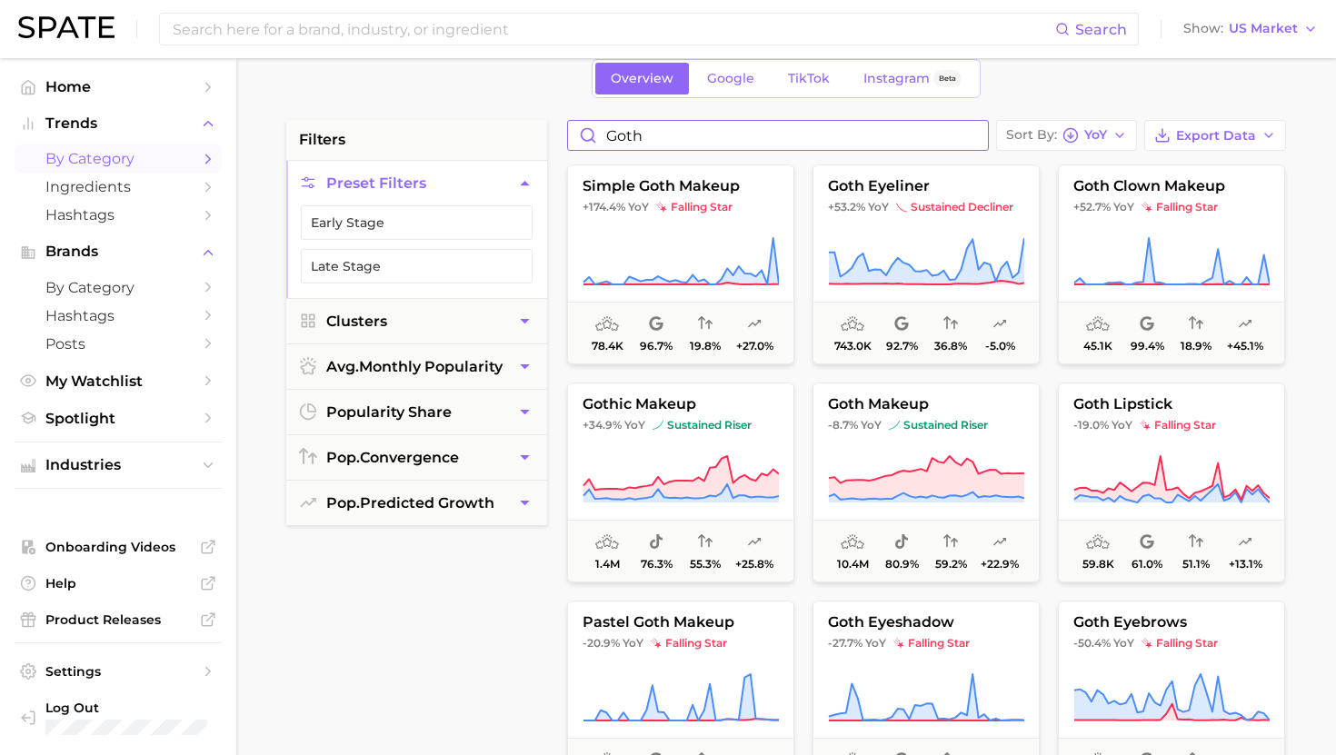
click at [676, 139] on input "goth" at bounding box center [778, 135] width 420 height 29
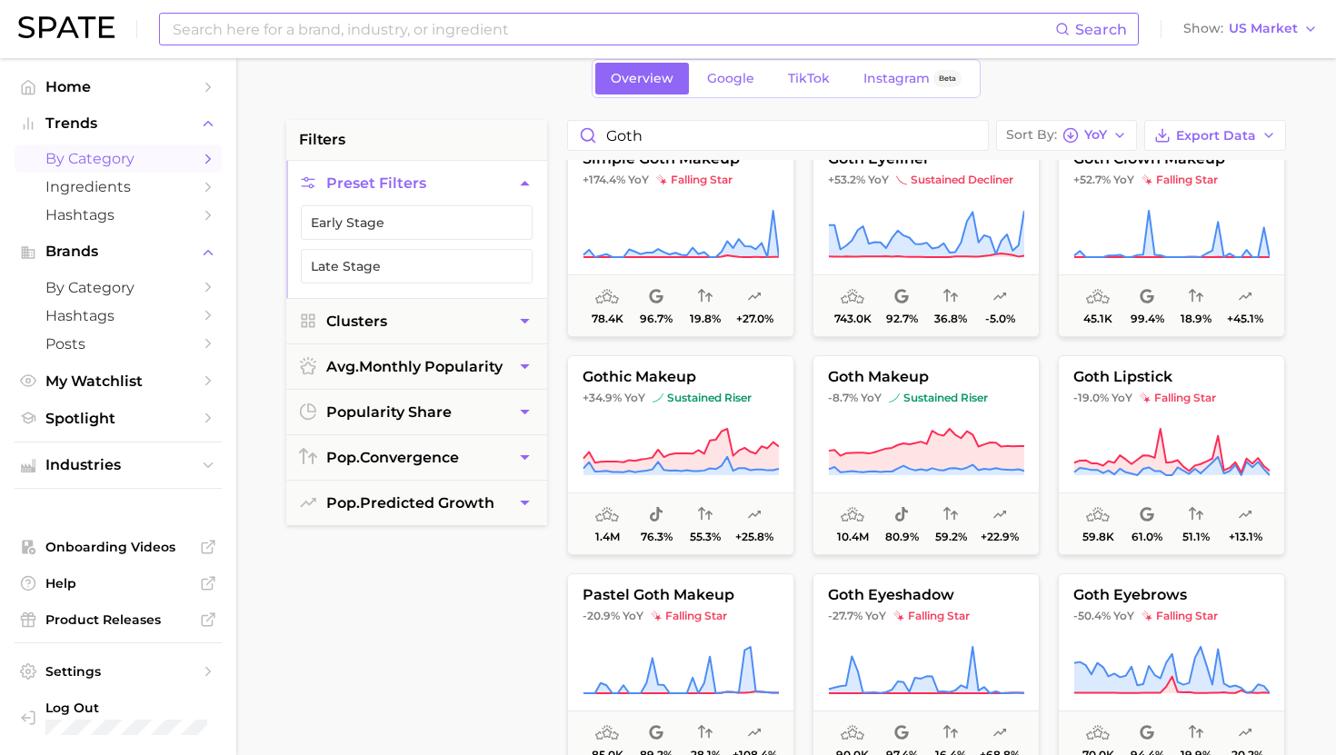
click at [574, 40] on input at bounding box center [613, 29] width 884 height 31
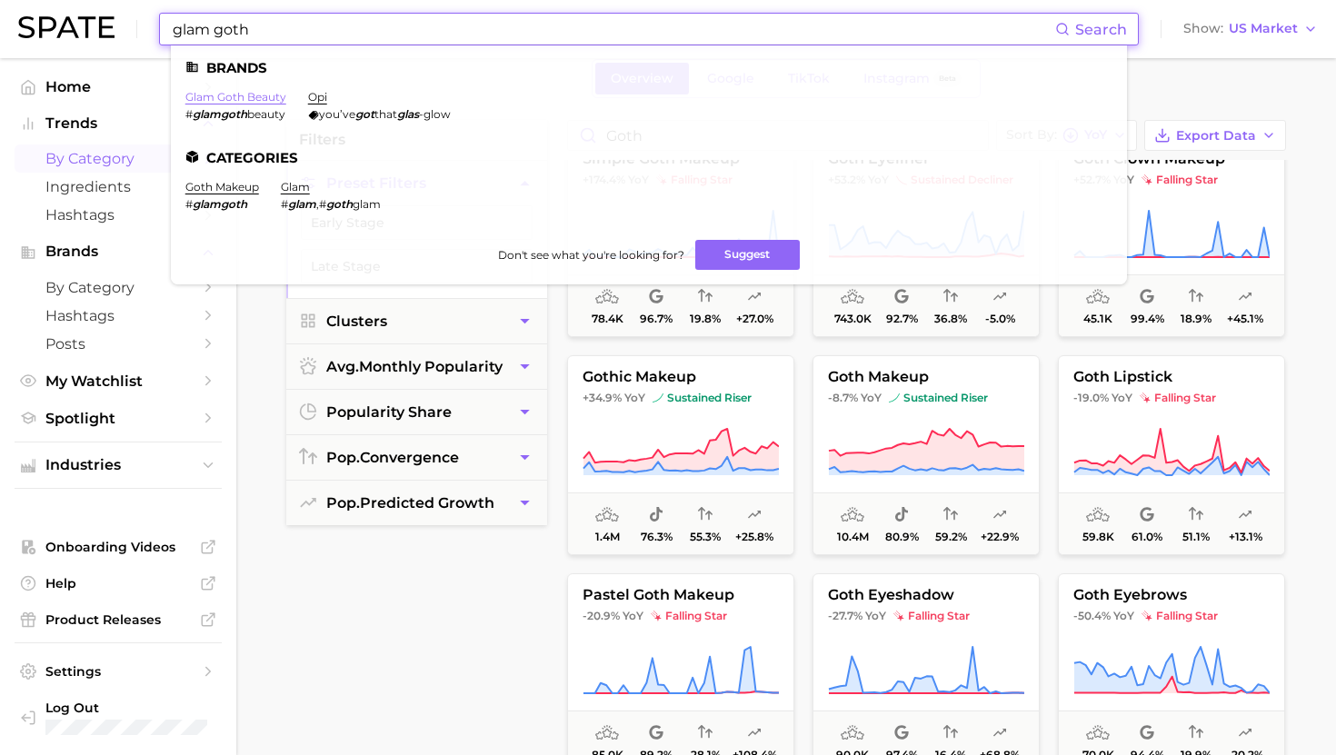
type input "glam goth"
click at [313, 22] on input "glam goth" at bounding box center [613, 29] width 884 height 31
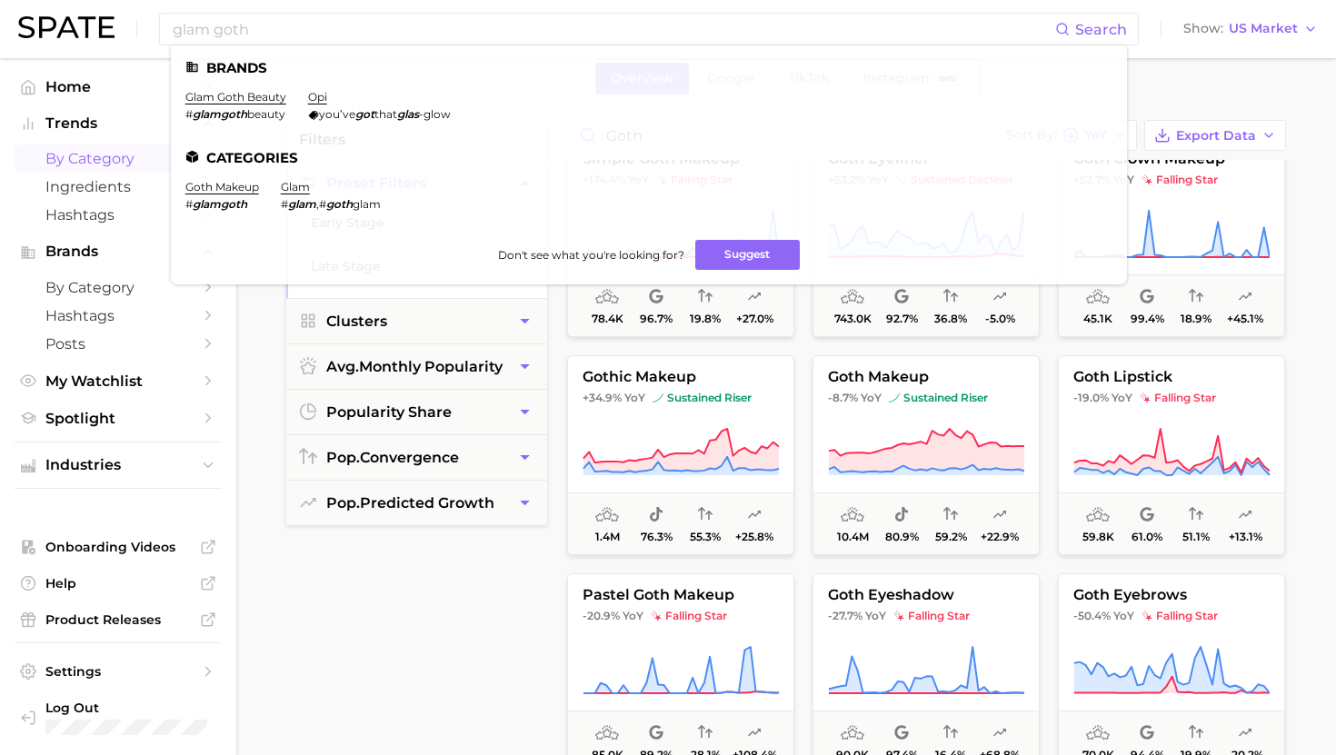
click at [134, 142] on li "Trends by Category Ingredients Hashtags" at bounding box center [118, 169] width 207 height 119
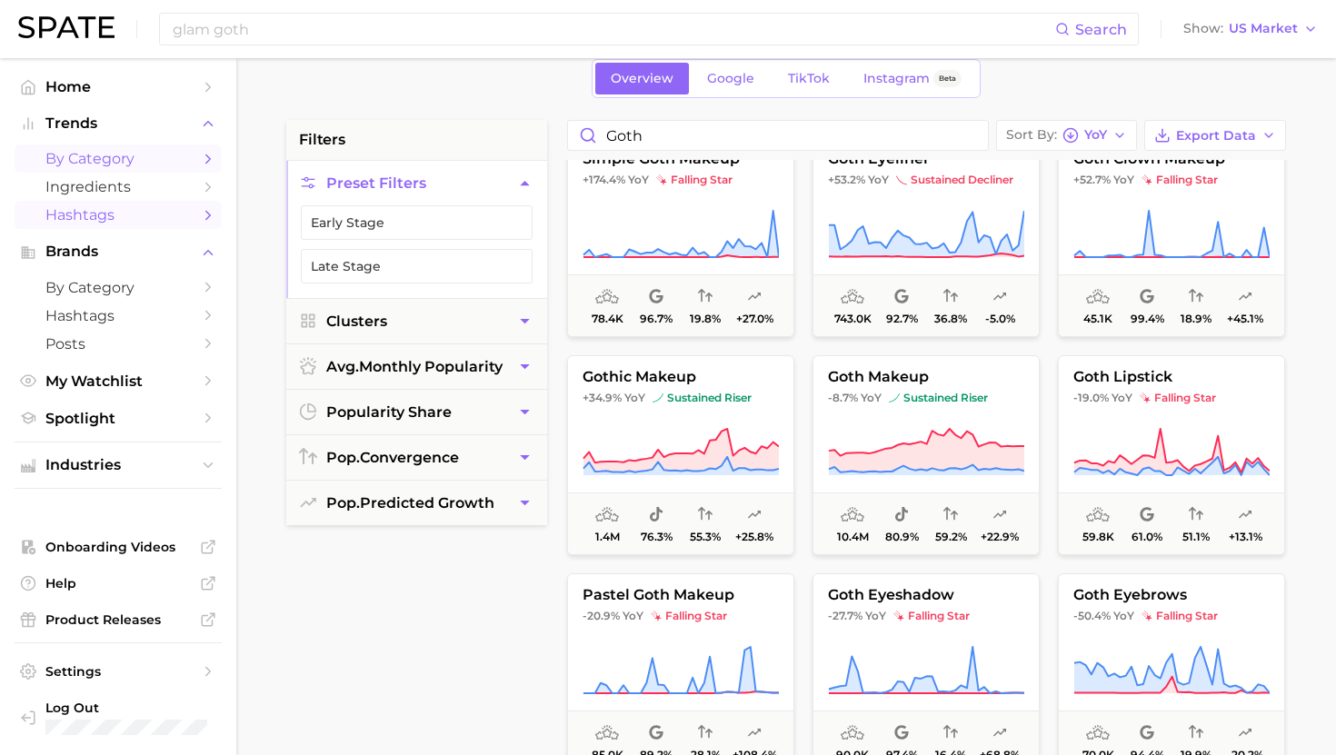
click at [131, 215] on span "Hashtags" at bounding box center [117, 214] width 145 height 17
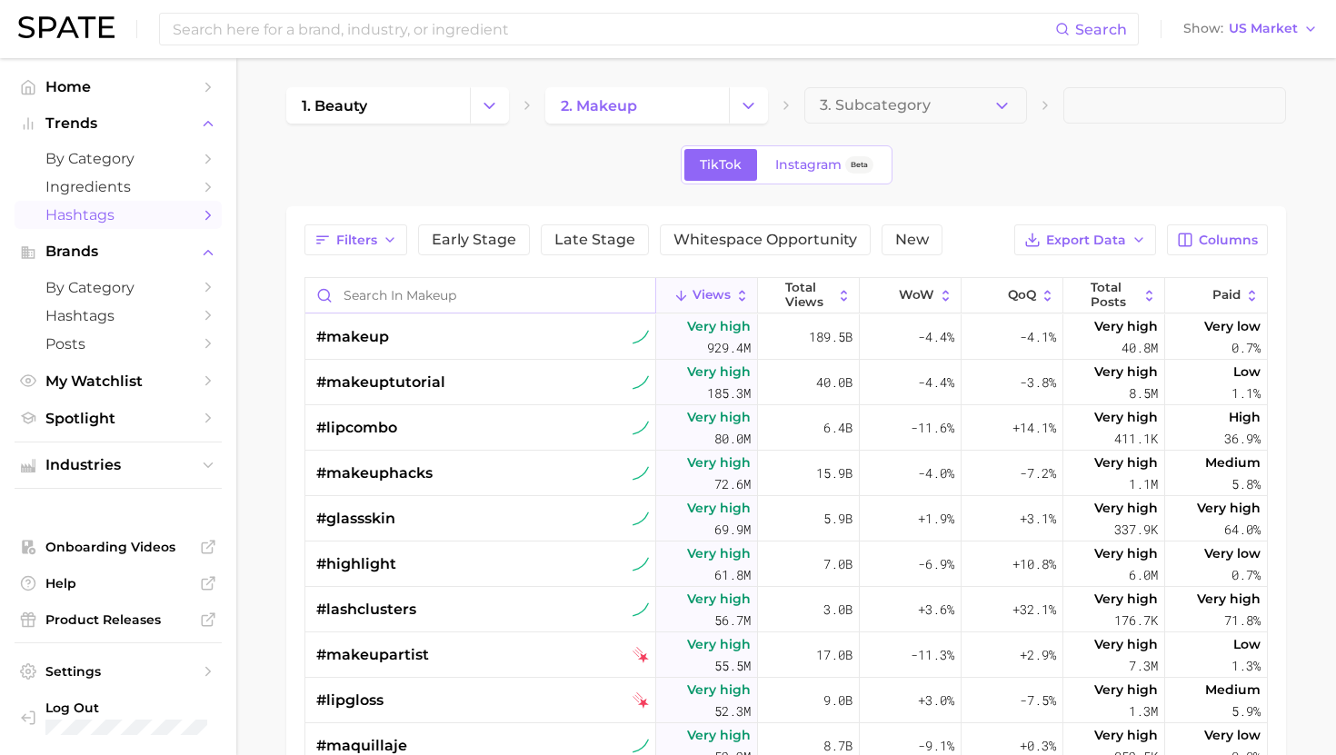
click at [392, 292] on input "Search in makeup" at bounding box center [480, 295] width 350 height 35
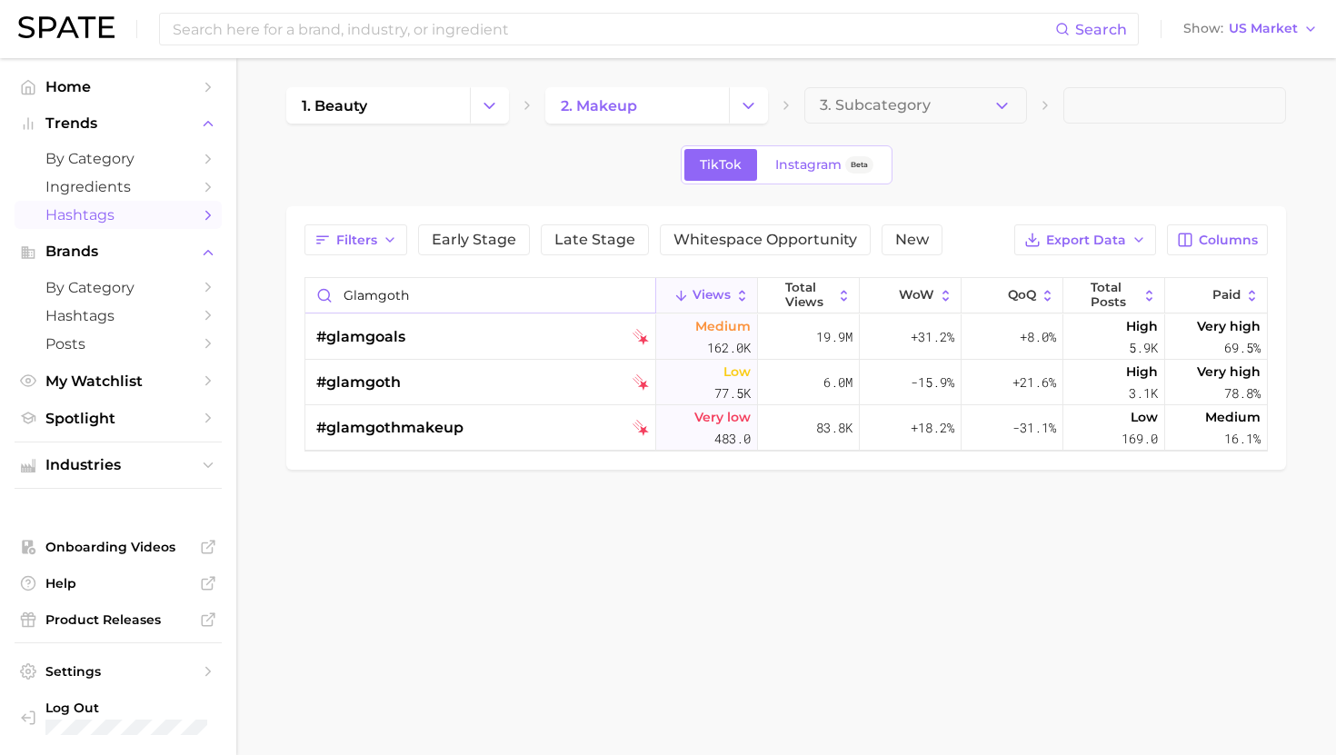
drag, startPoint x: 420, startPoint y: 299, endPoint x: 383, endPoint y: 299, distance: 37.3
click at [383, 299] on input "glamgoth" at bounding box center [480, 295] width 350 height 35
type input "g"
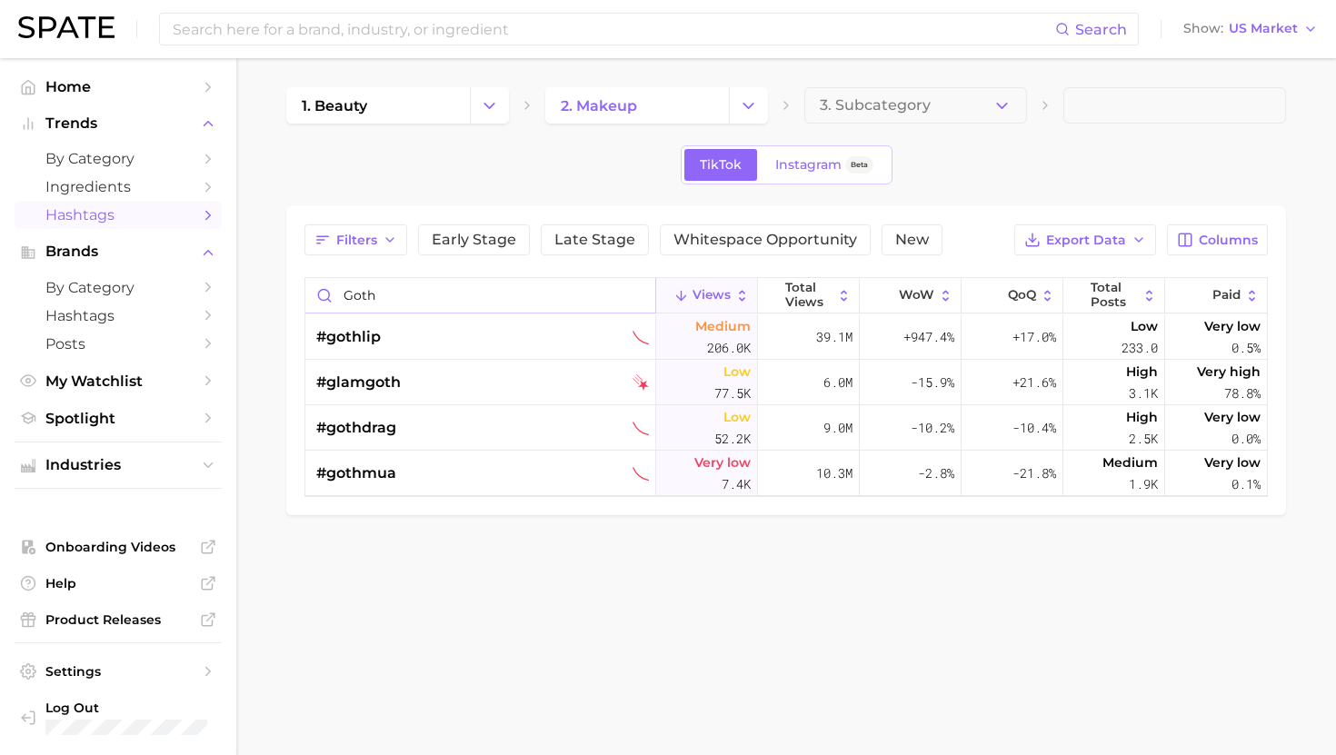
type input "goth"
click at [1174, 244] on button "Columns" at bounding box center [1217, 239] width 101 height 31
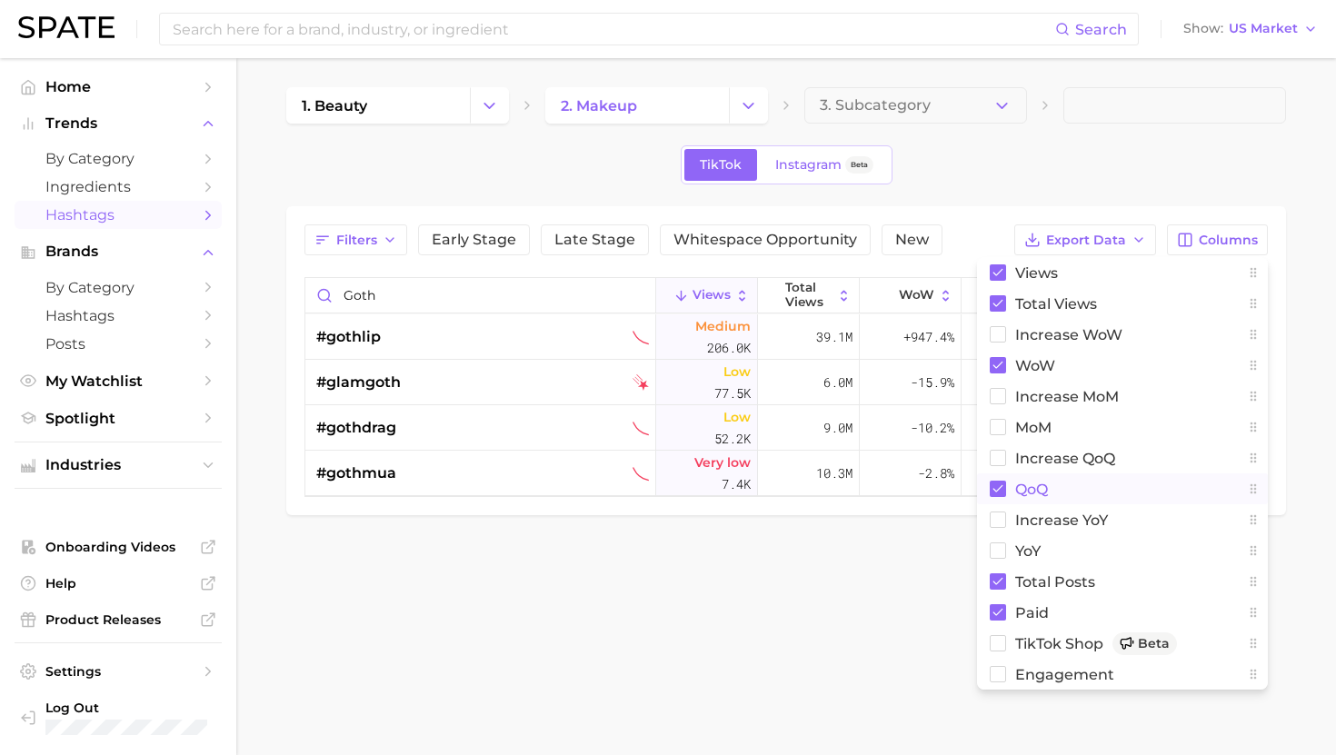
click at [1039, 488] on span "QoQ" at bounding box center [1031, 489] width 33 height 15
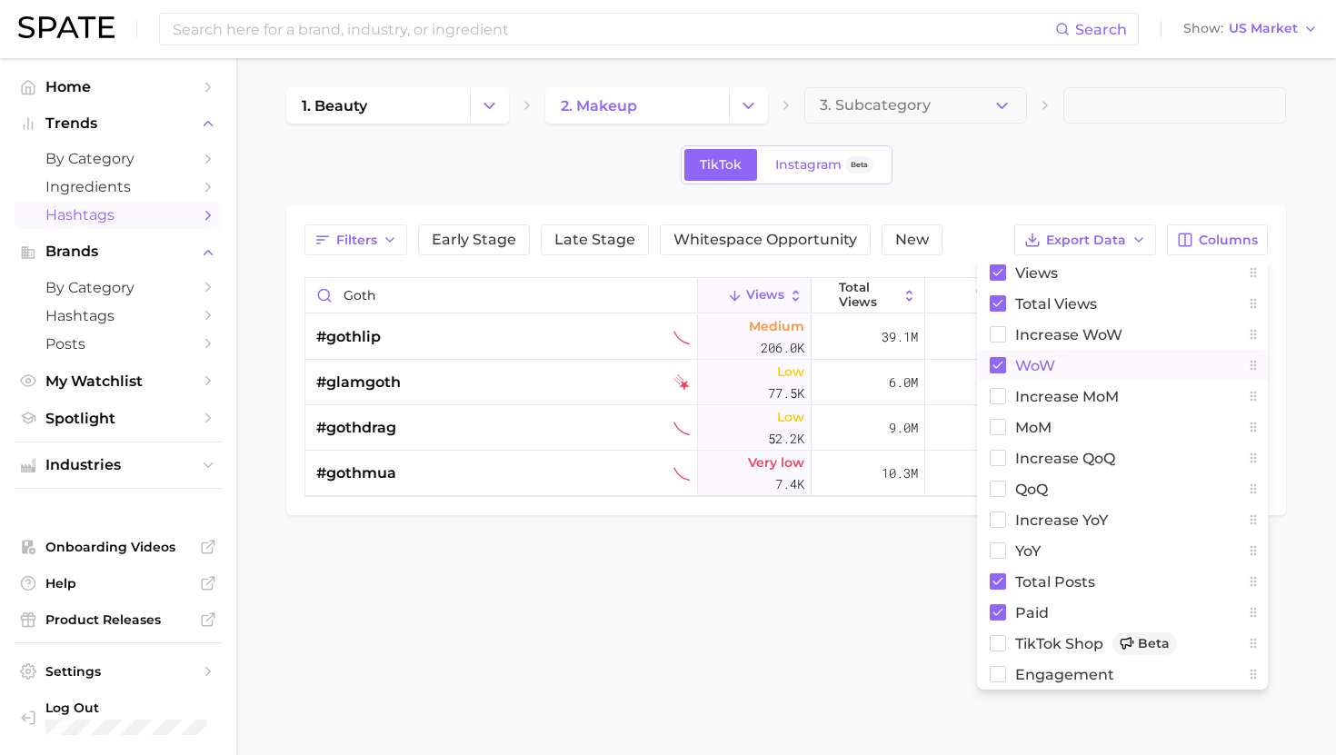
click at [1042, 361] on span "WoW" at bounding box center [1035, 365] width 40 height 15
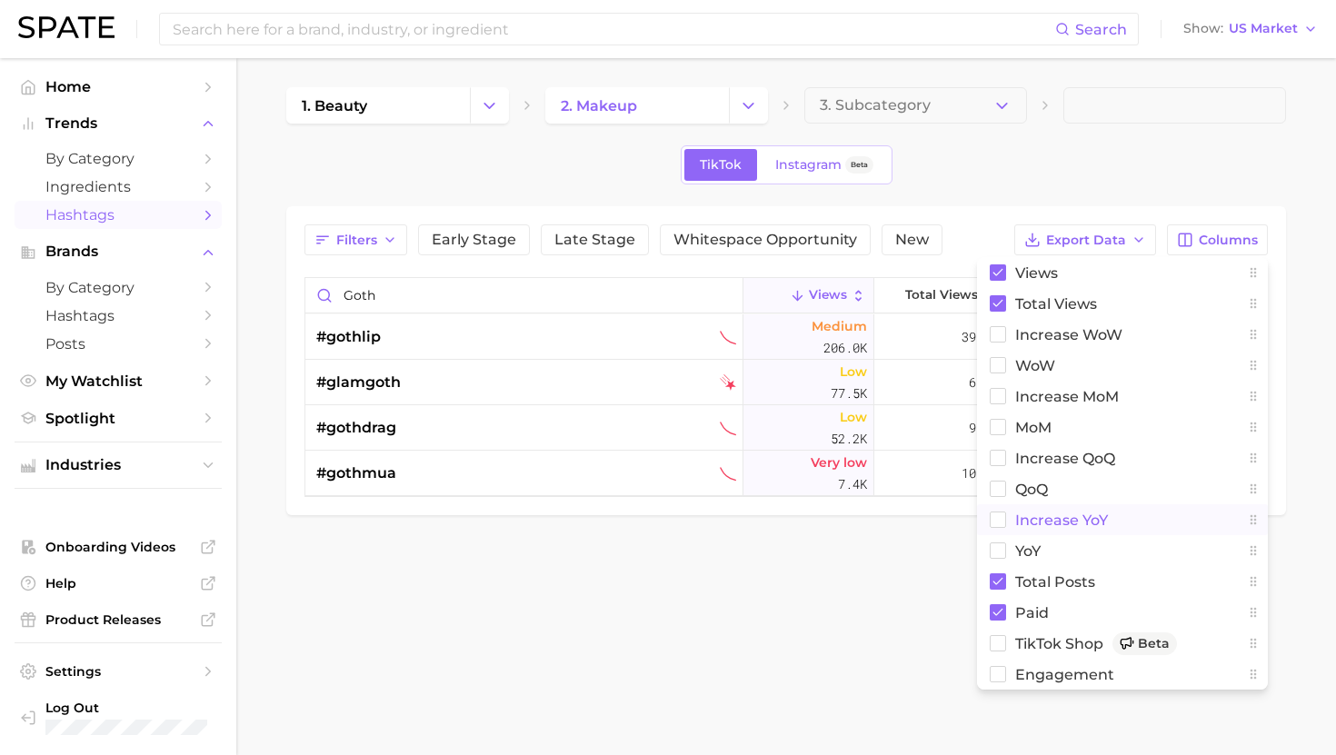
click at [1042, 523] on span "increase YoY" at bounding box center [1061, 519] width 93 height 15
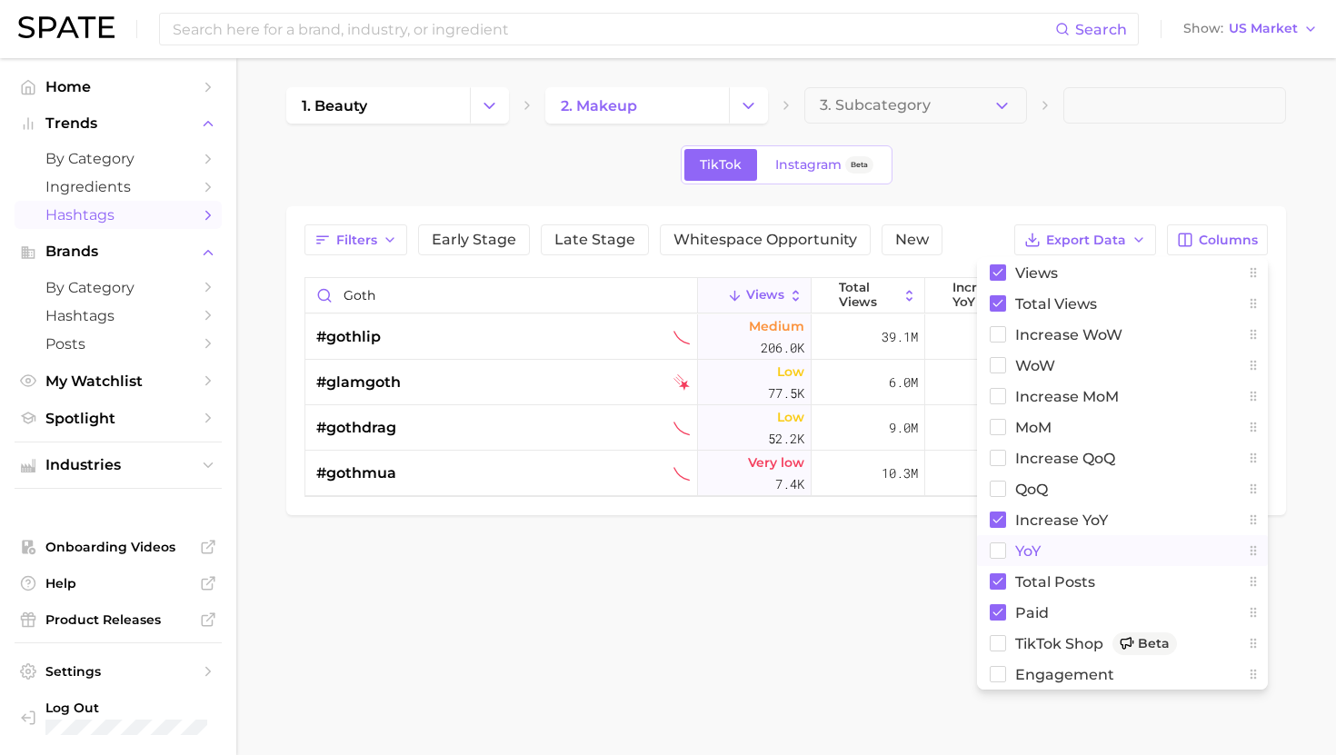
click at [1037, 544] on span "YoY" at bounding box center [1027, 550] width 25 height 15
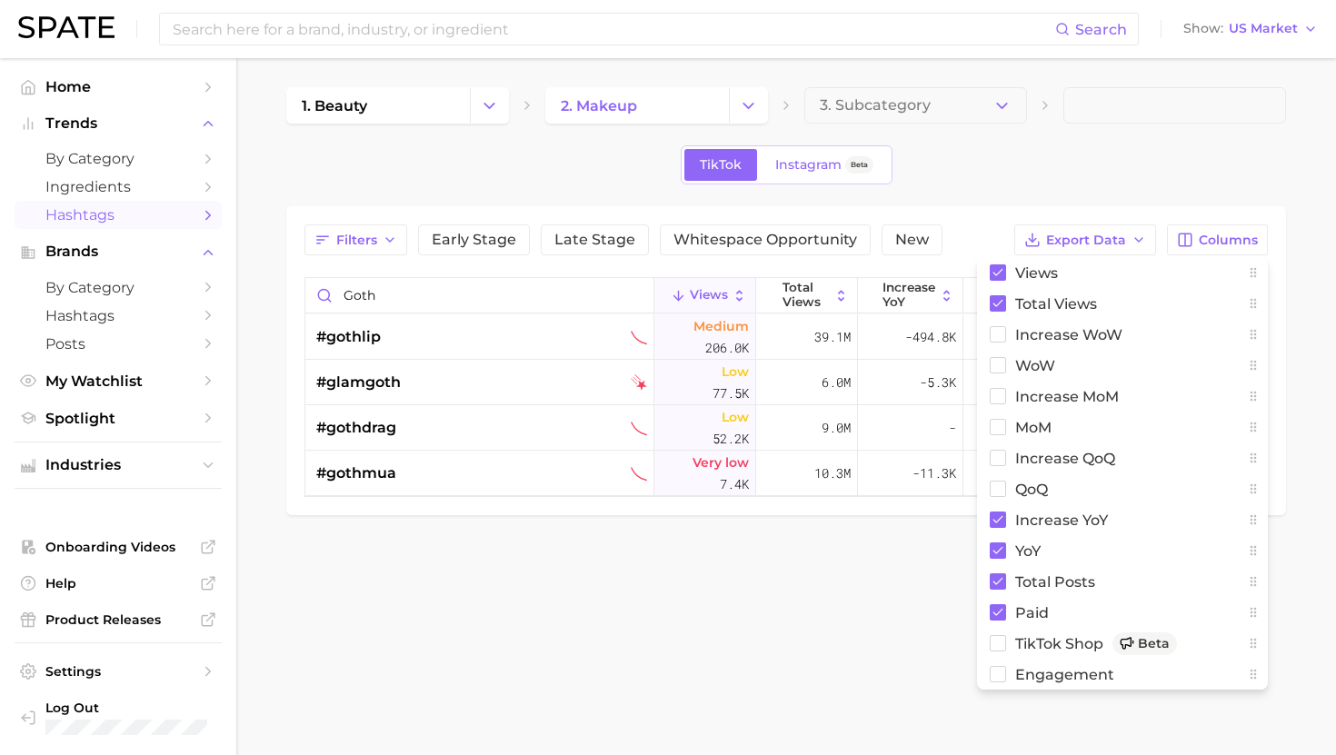
click at [892, 544] on main "1. beauty 2. makeup 3. Subcategory TikTok Instagram Beta Filters Early Stage La…" at bounding box center [785, 332] width 1099 height 548
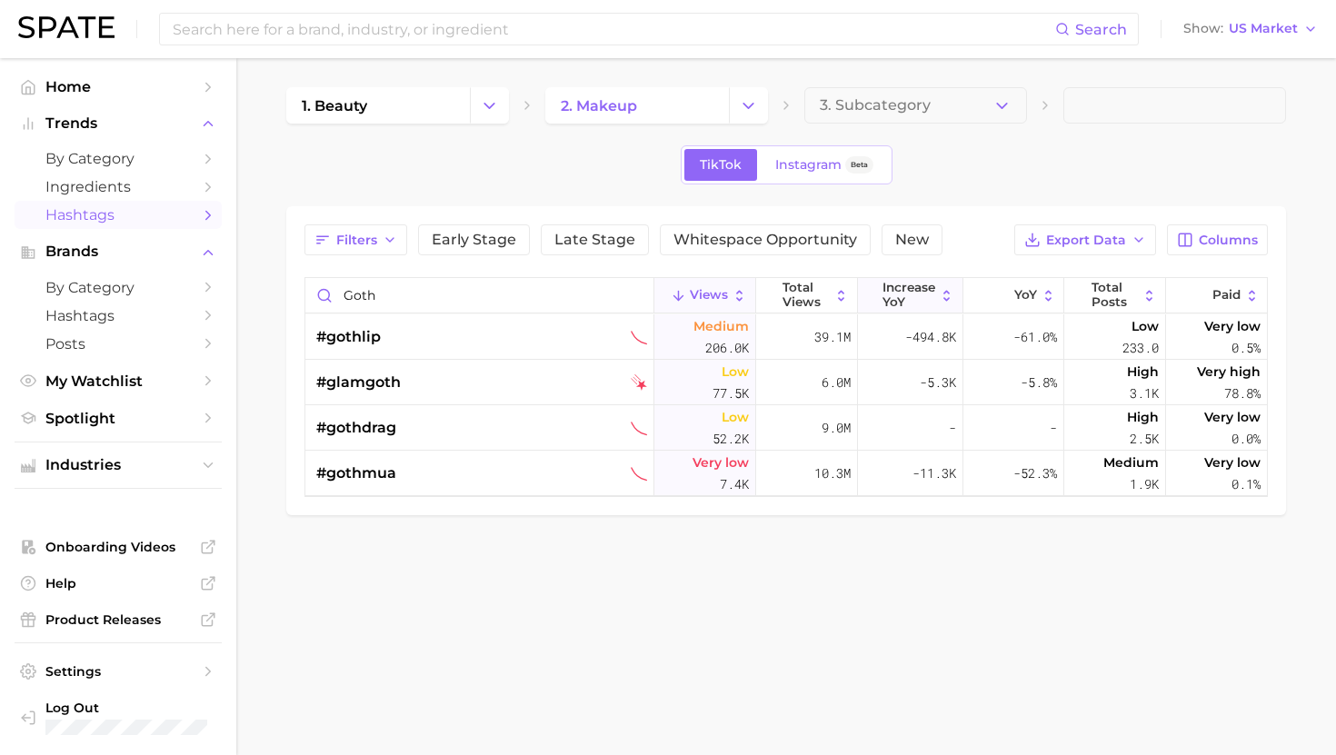
click at [915, 295] on span "increase YoY" at bounding box center [908, 295] width 53 height 28
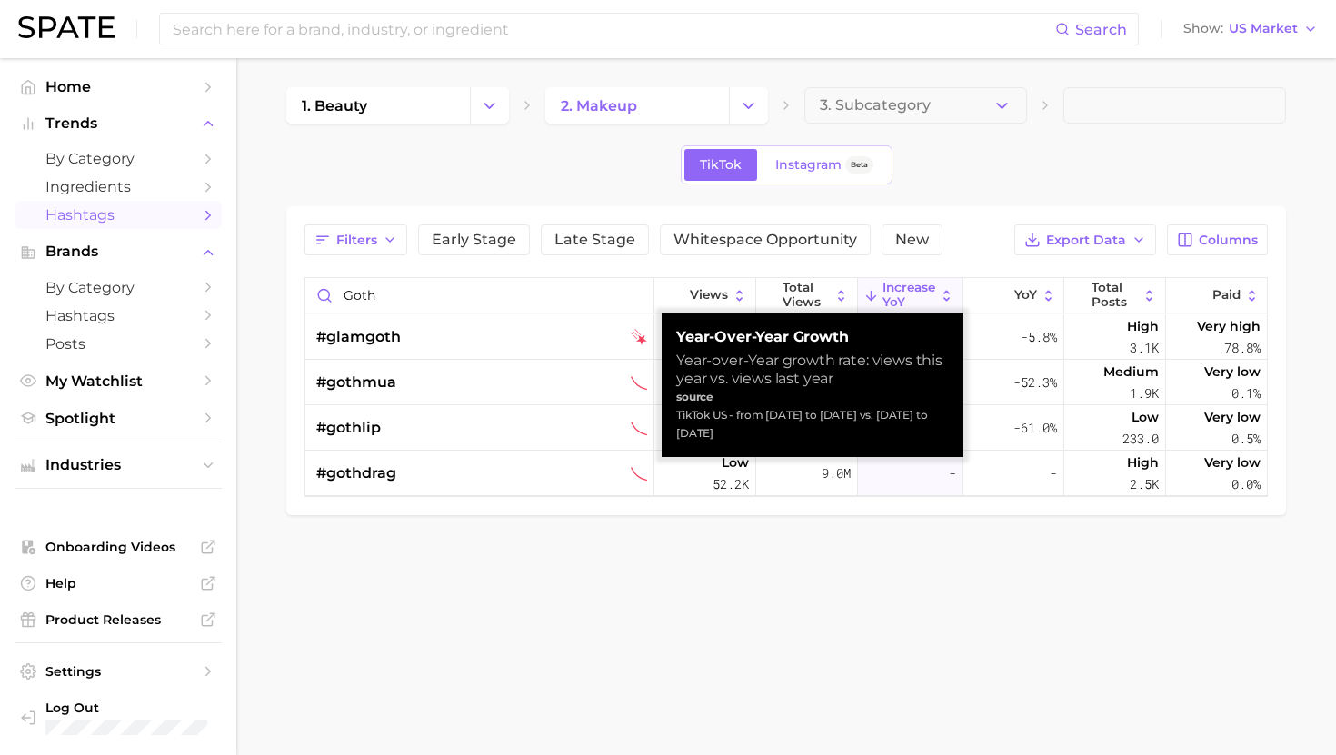
click at [1003, 191] on div "1. beauty 2. makeup 3. Subcategory TikTok Instagram Beta Filters Early Stage La…" at bounding box center [785, 301] width 999 height 428
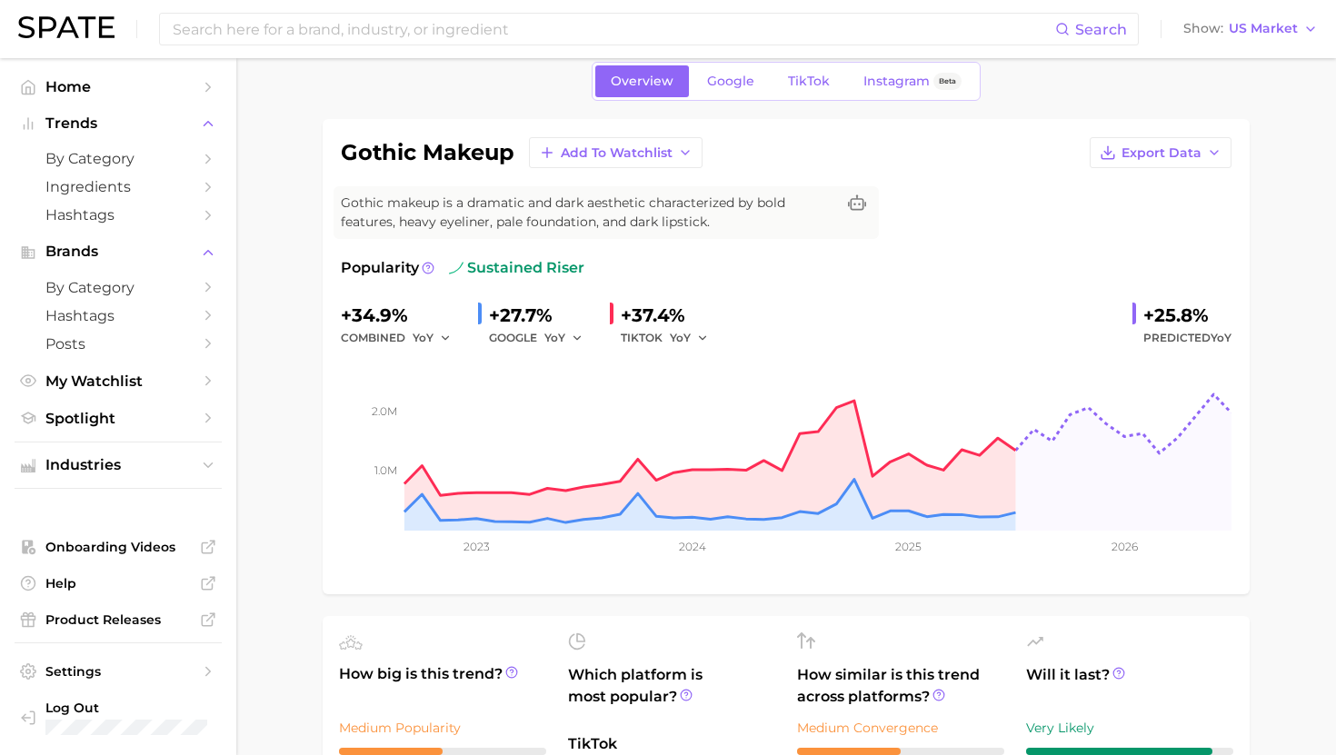
scroll to position [58, 0]
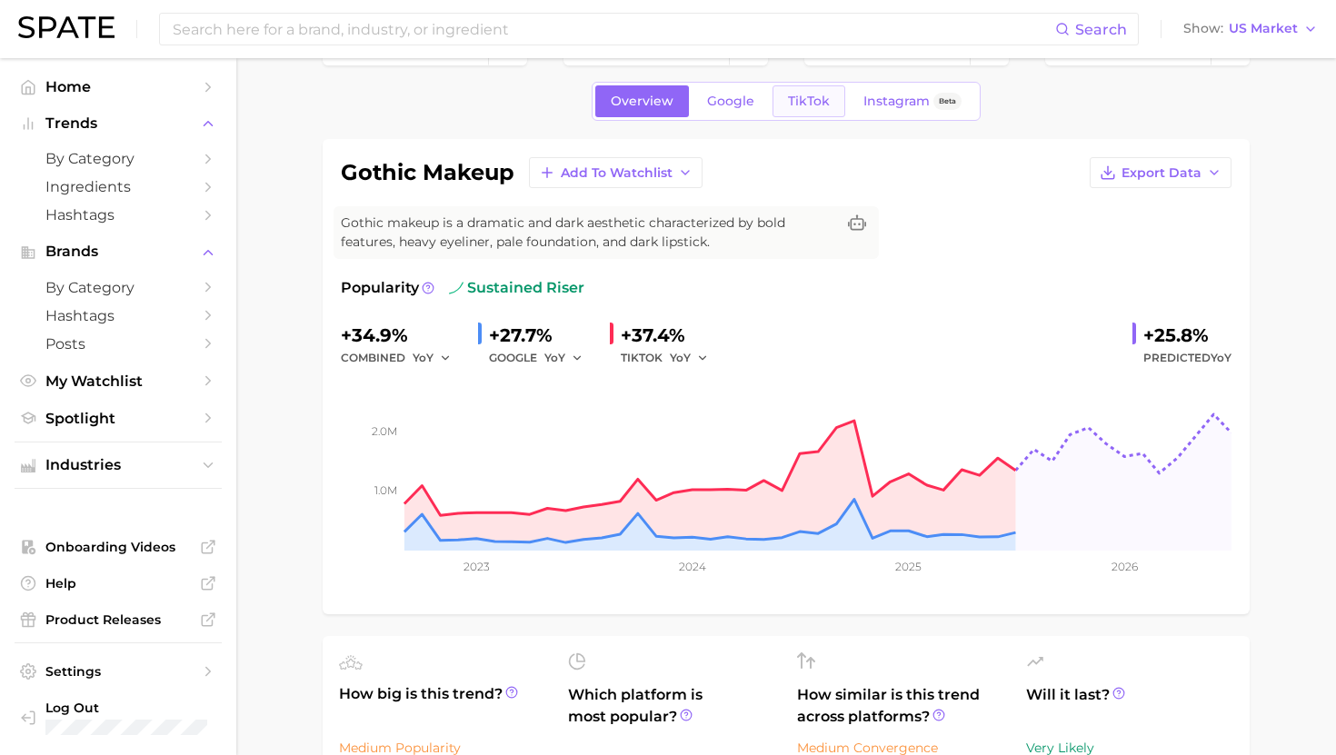
click at [813, 95] on span "TikTok" at bounding box center [809, 101] width 42 height 15
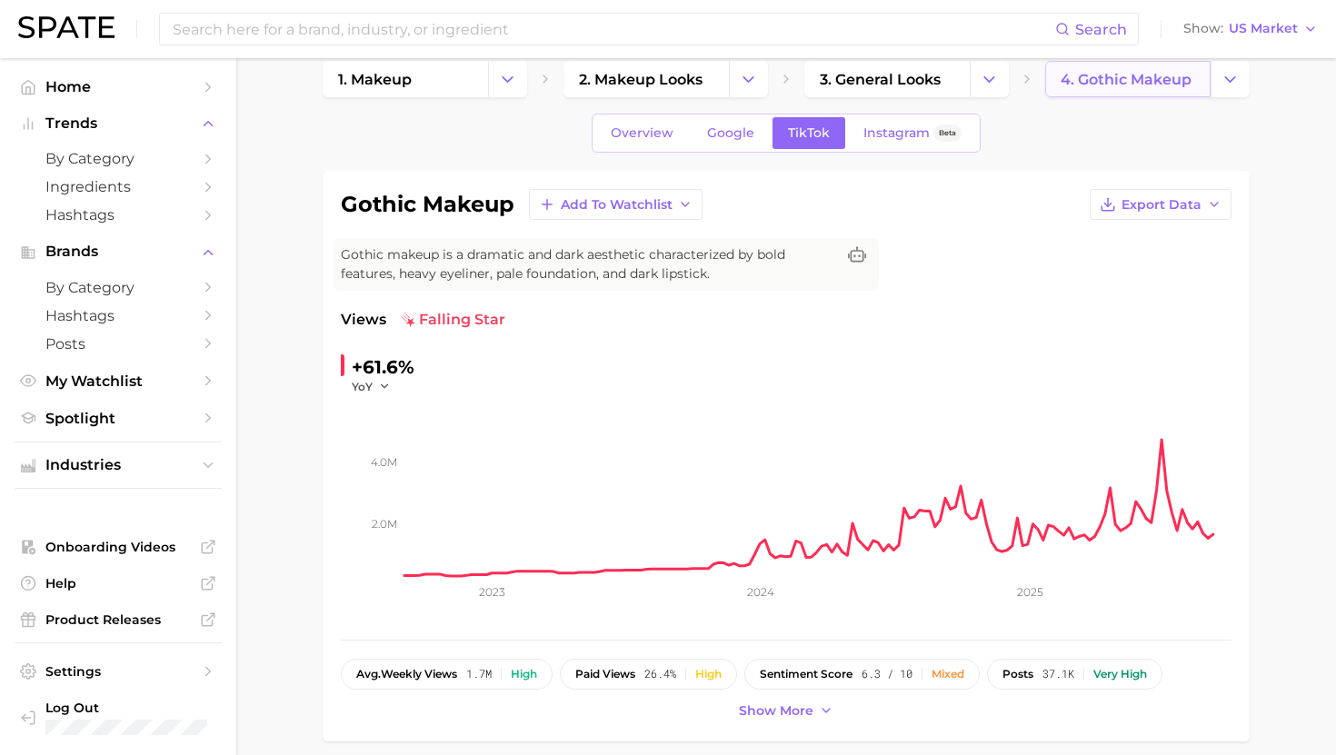
scroll to position [29, 0]
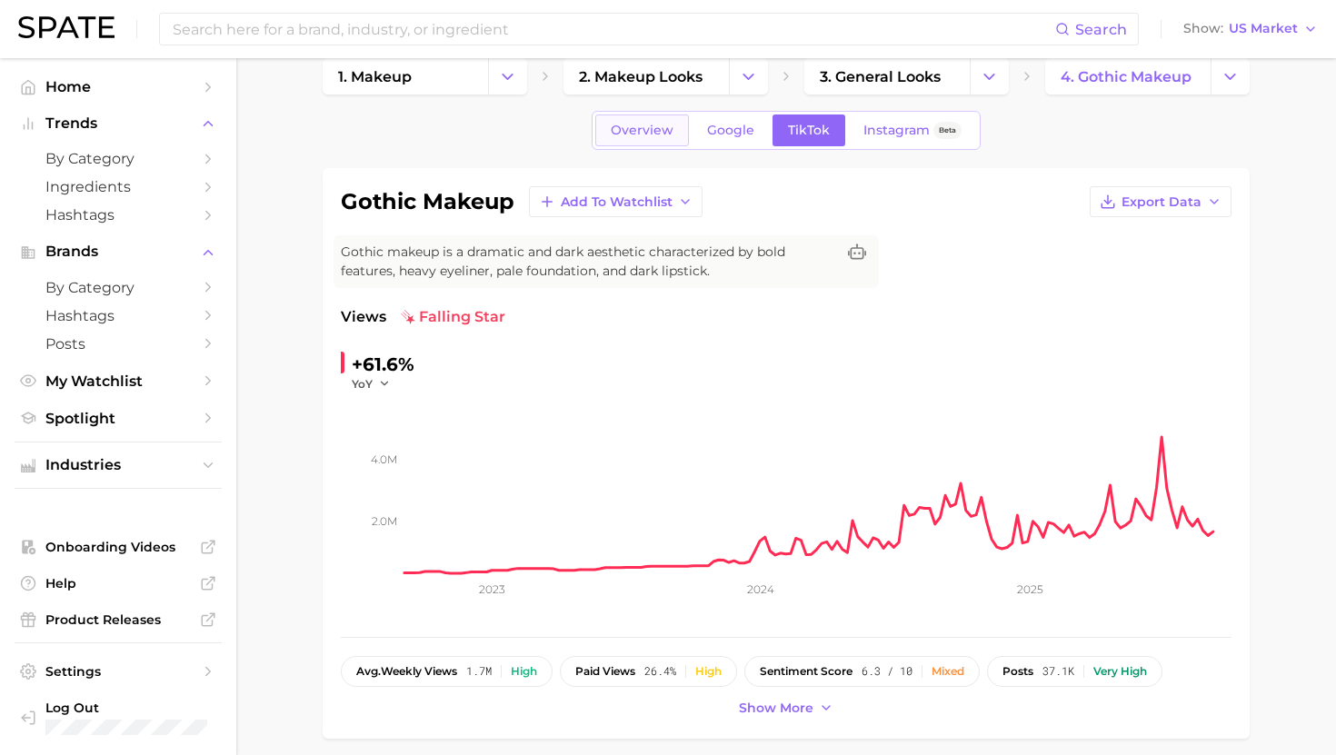
click at [633, 117] on link "Overview" at bounding box center [642, 130] width 94 height 32
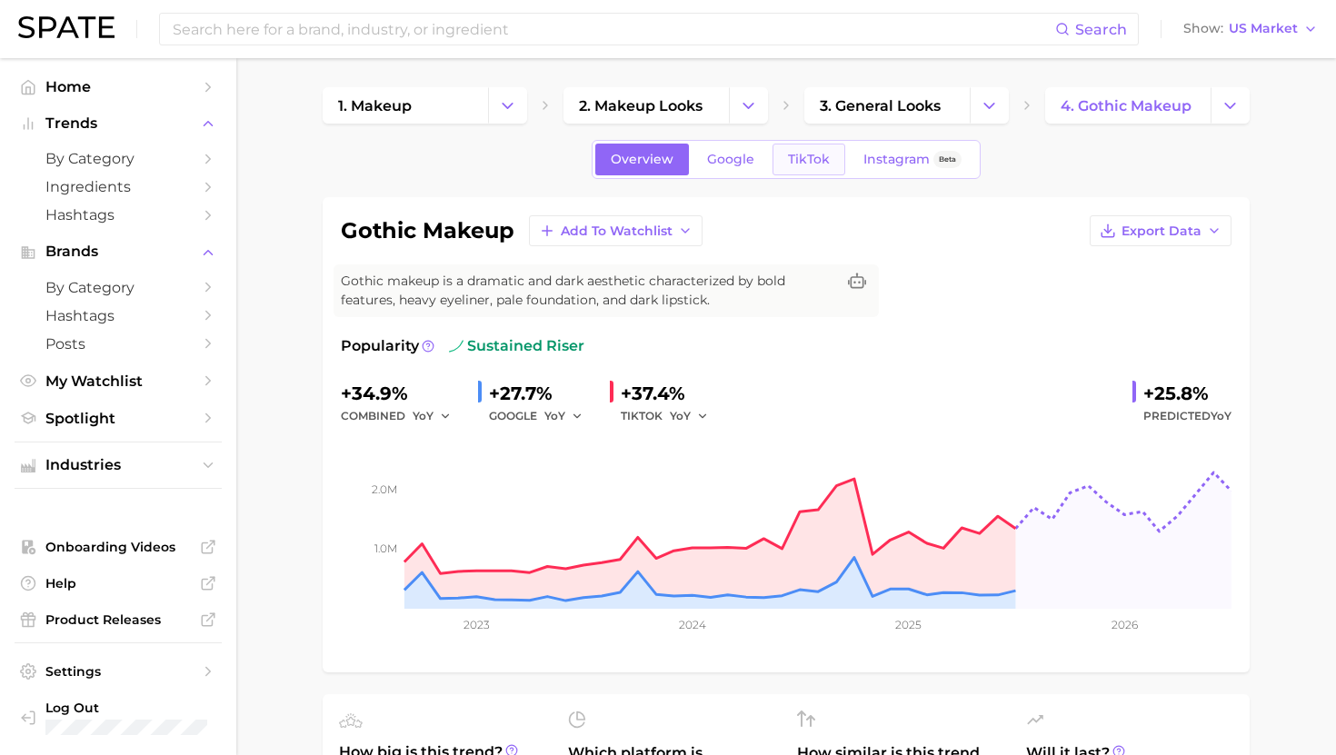
click at [803, 165] on span "TikTok" at bounding box center [809, 159] width 42 height 15
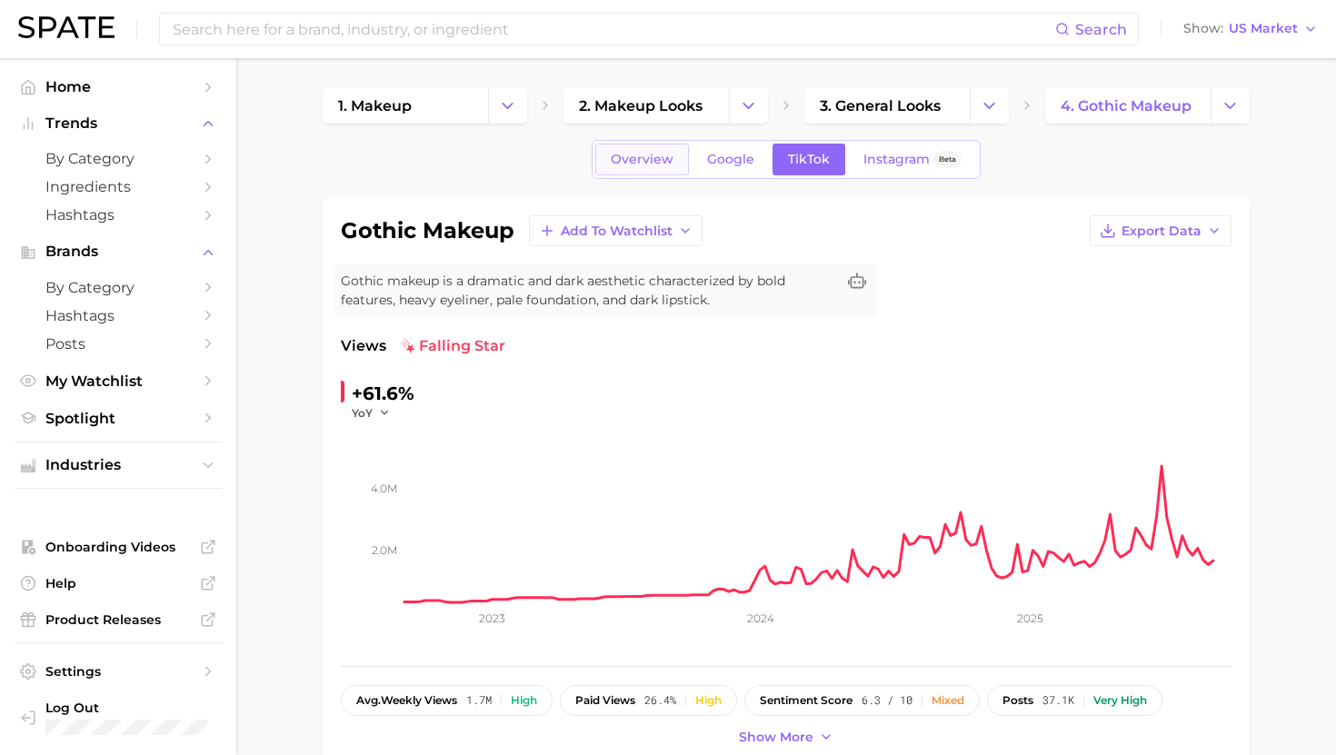
click at [659, 149] on link "Overview" at bounding box center [642, 160] width 94 height 32
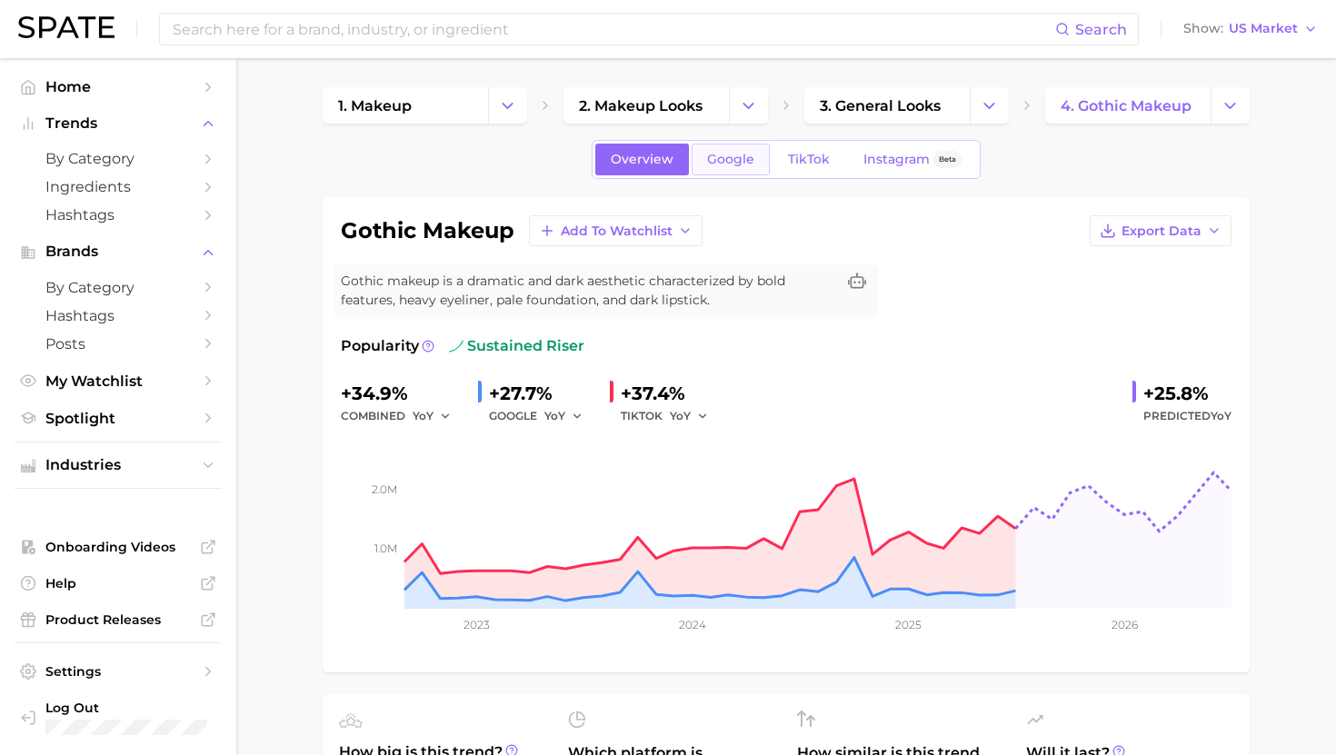
click at [711, 149] on link "Google" at bounding box center [730, 160] width 78 height 32
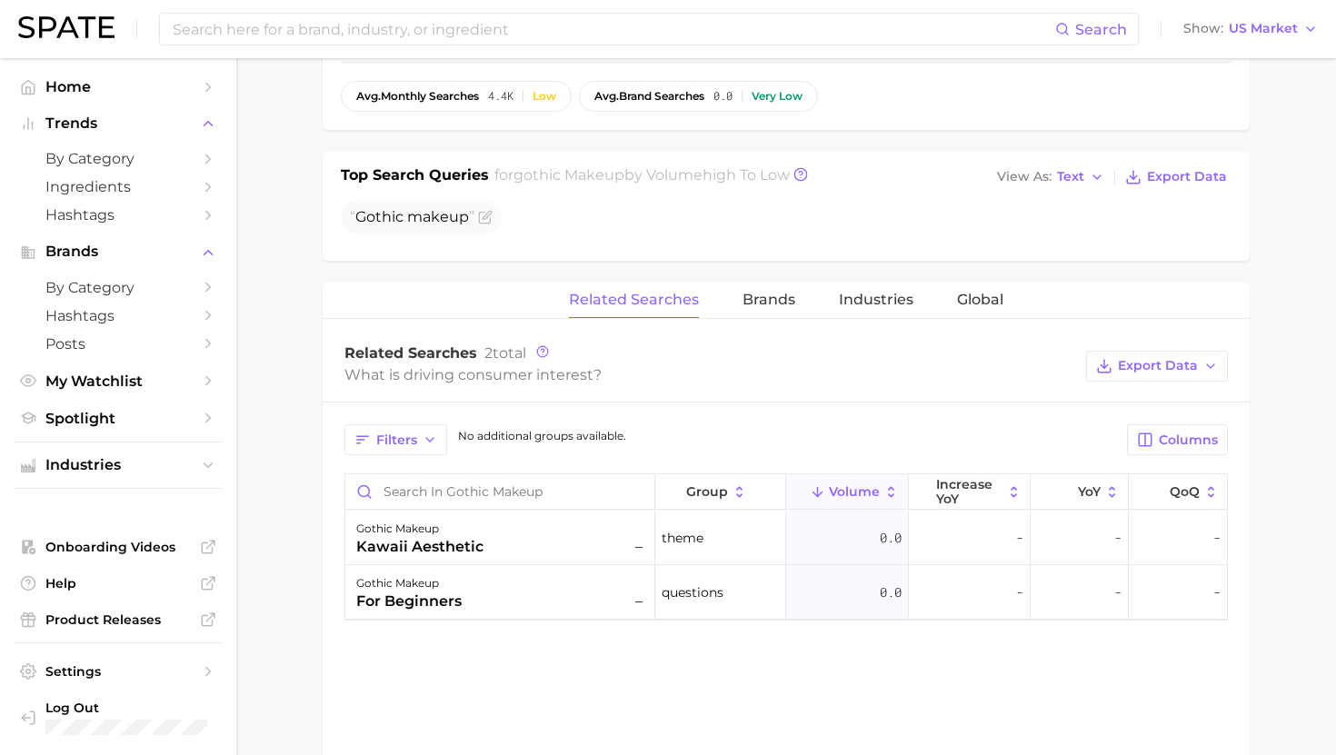
scroll to position [621, 0]
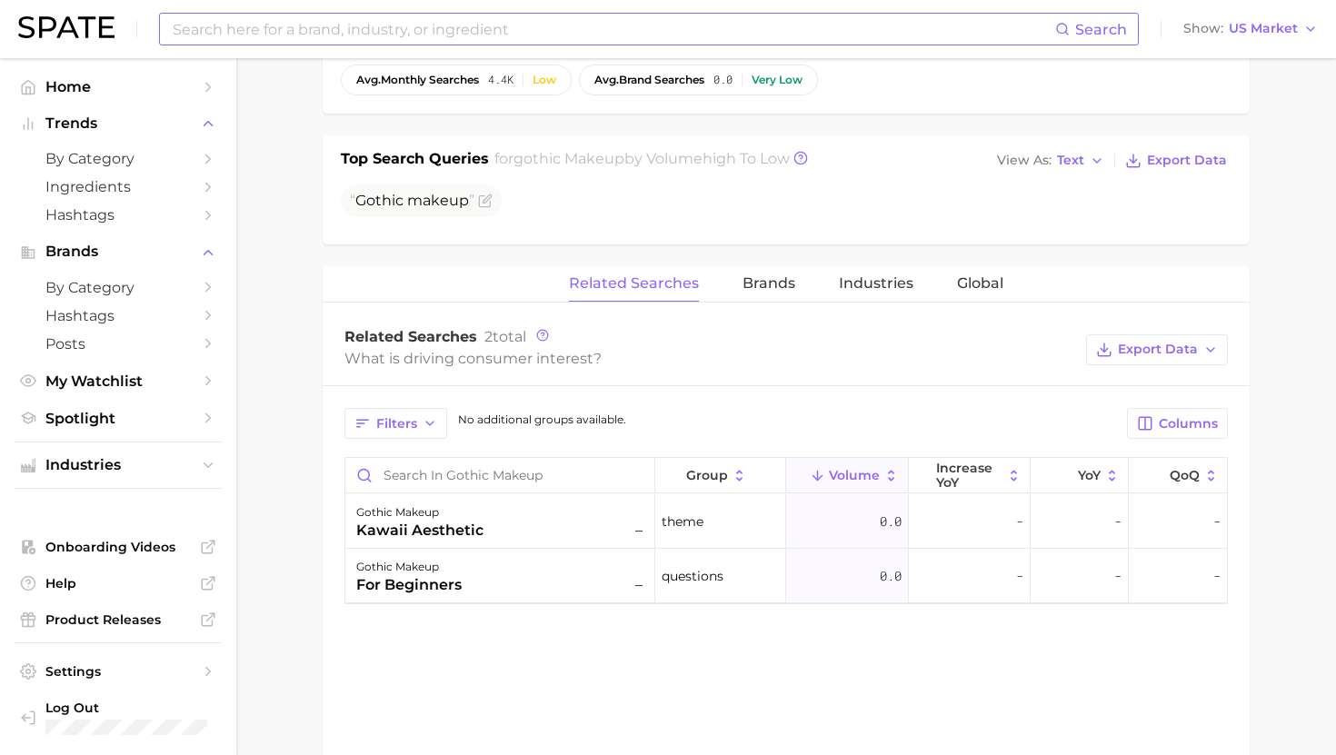
click at [594, 22] on input at bounding box center [613, 29] width 884 height 31
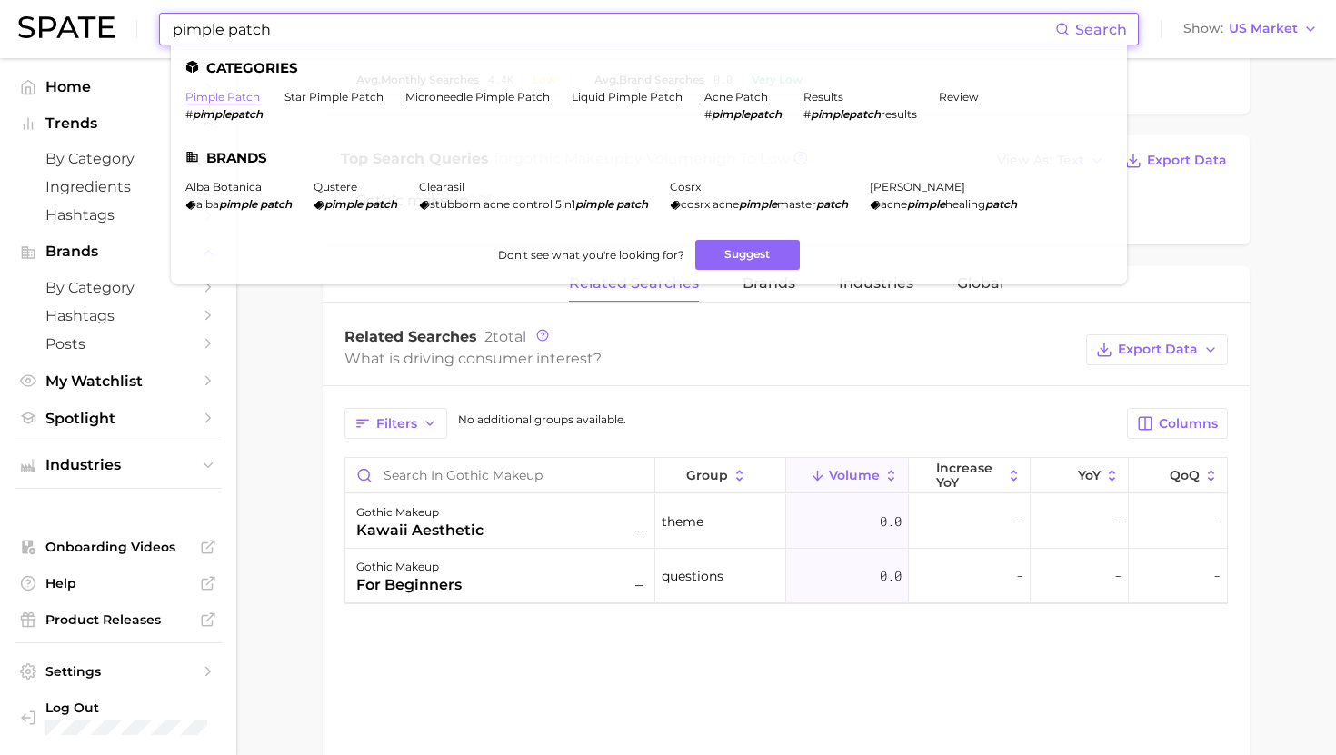
type input "pimple patch"
click at [204, 96] on link "pimple patch" at bounding box center [222, 97] width 75 height 14
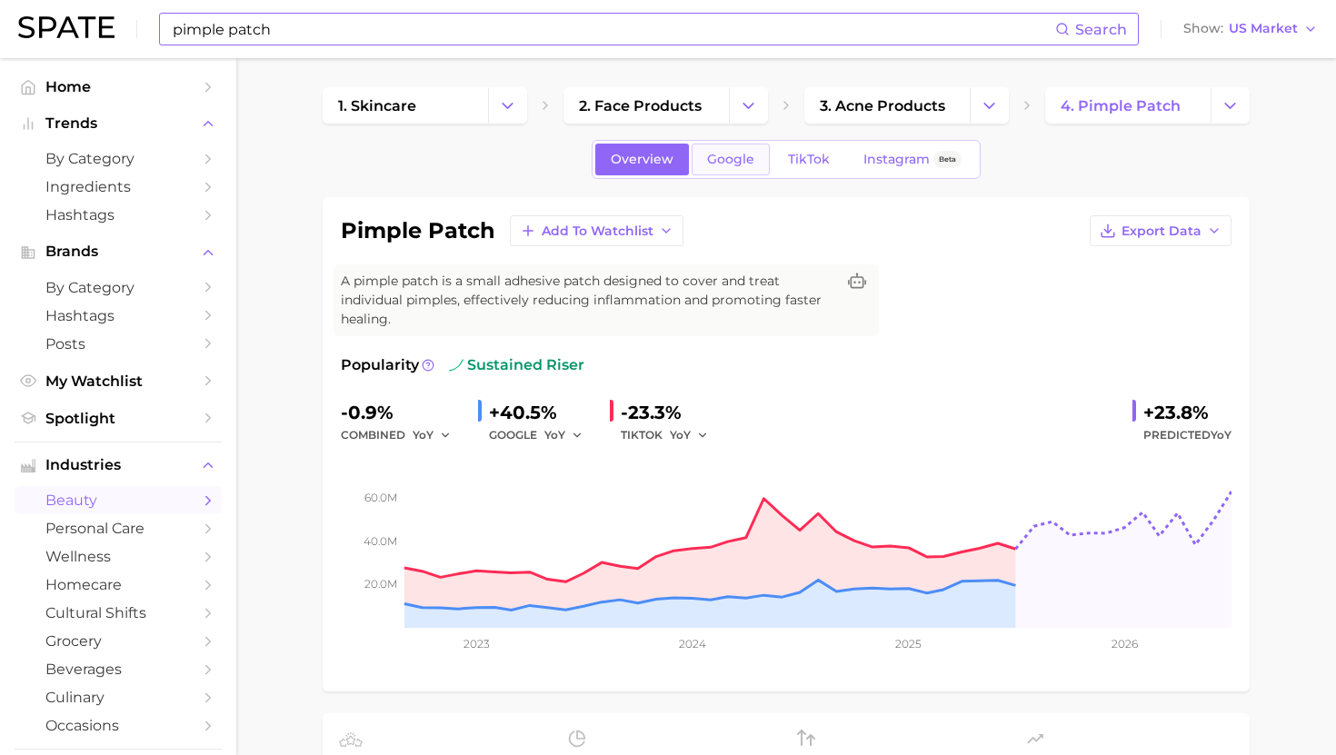
click at [713, 160] on span "Google" at bounding box center [730, 159] width 47 height 15
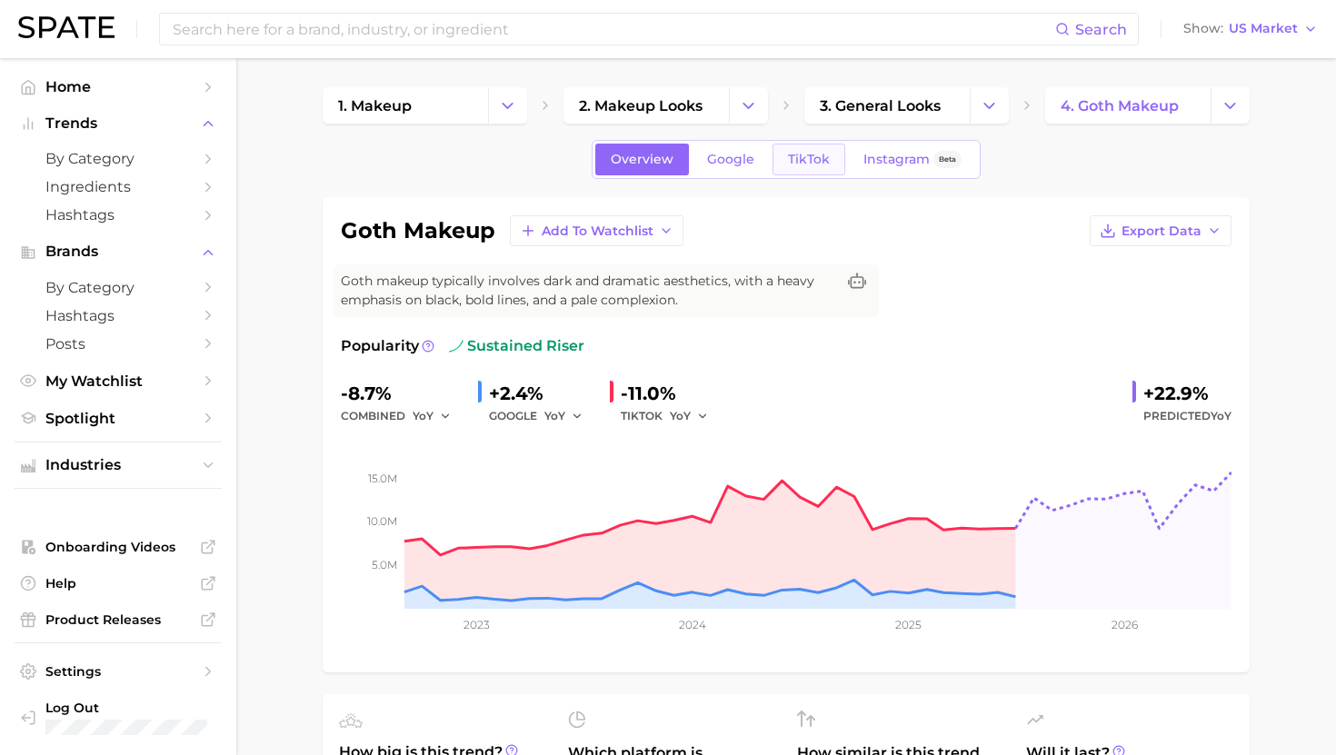
click at [810, 164] on span "TikTok" at bounding box center [809, 159] width 42 height 15
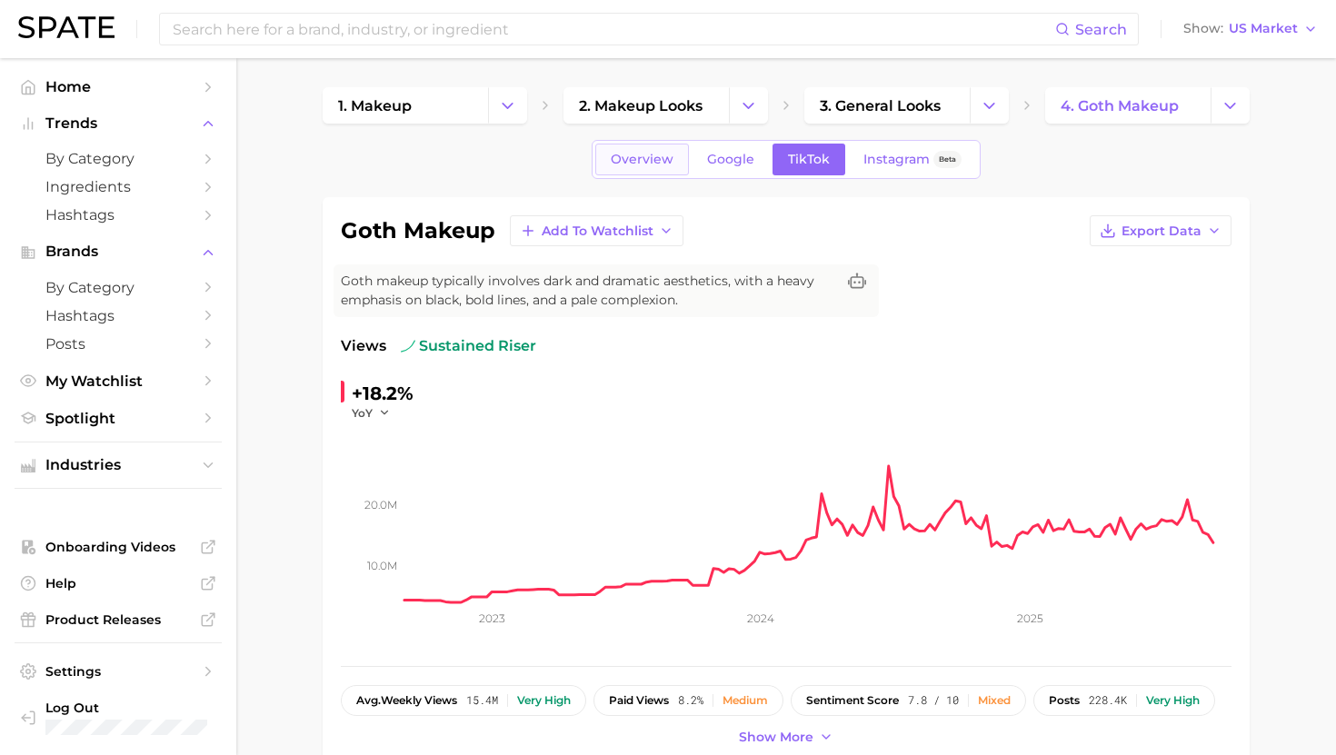
click at [637, 157] on span "Overview" at bounding box center [642, 159] width 63 height 15
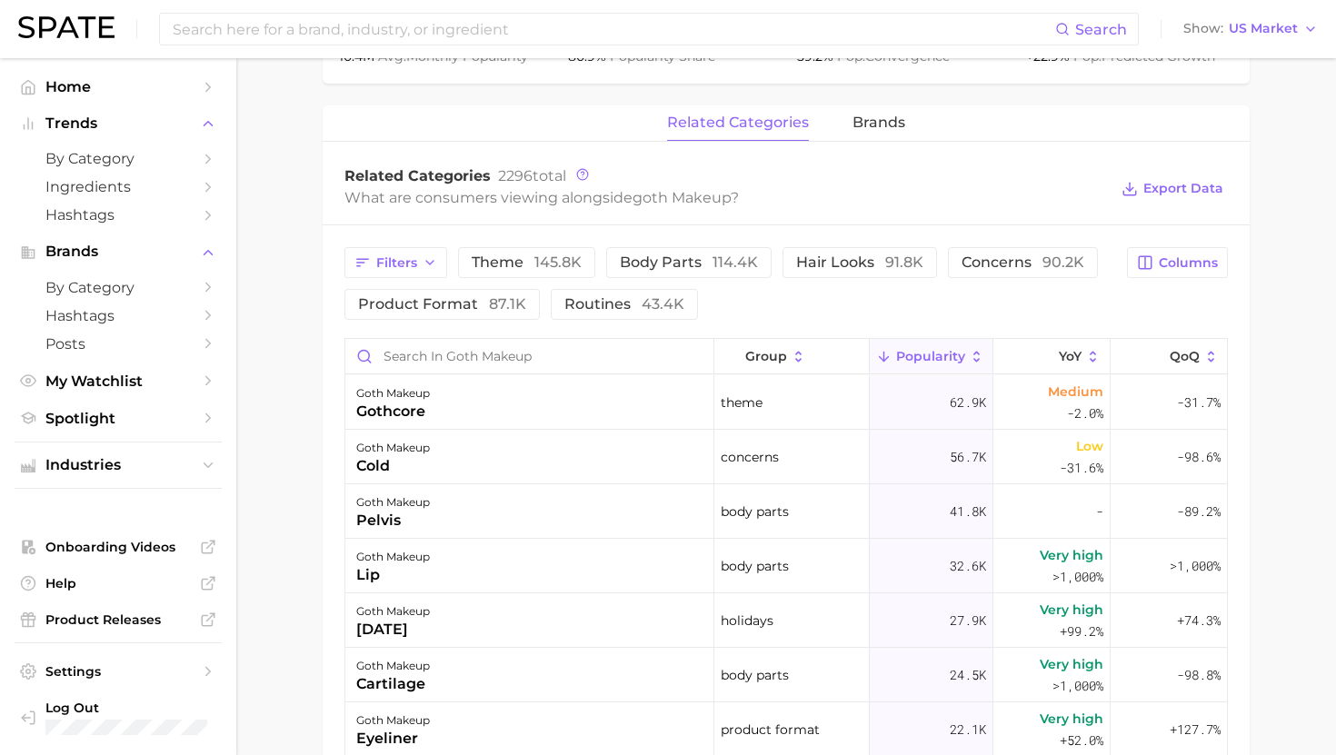
scroll to position [799, 0]
click at [574, 356] on input "Search in goth makeup" at bounding box center [529, 354] width 368 height 35
type input "glam"
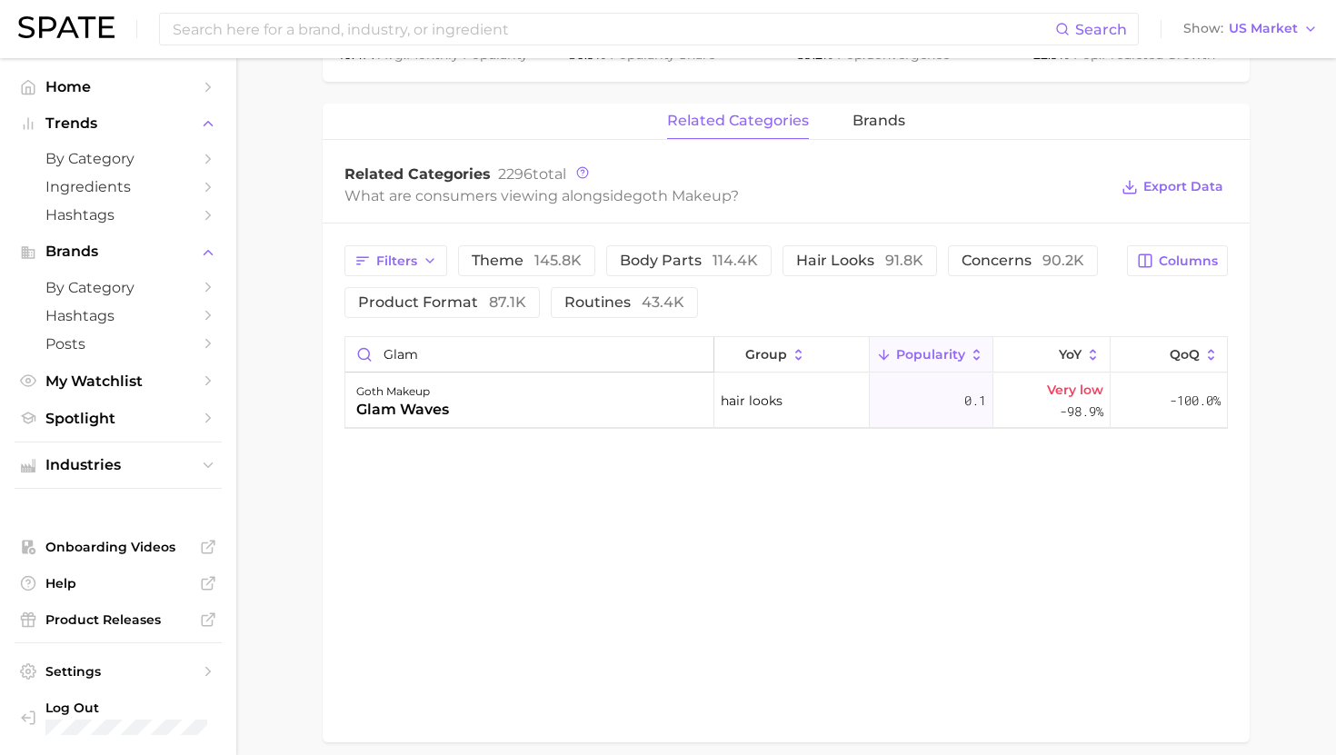
click at [700, 345] on input "glam" at bounding box center [529, 354] width 368 height 35
click at [697, 353] on input "glam" at bounding box center [529, 354] width 368 height 35
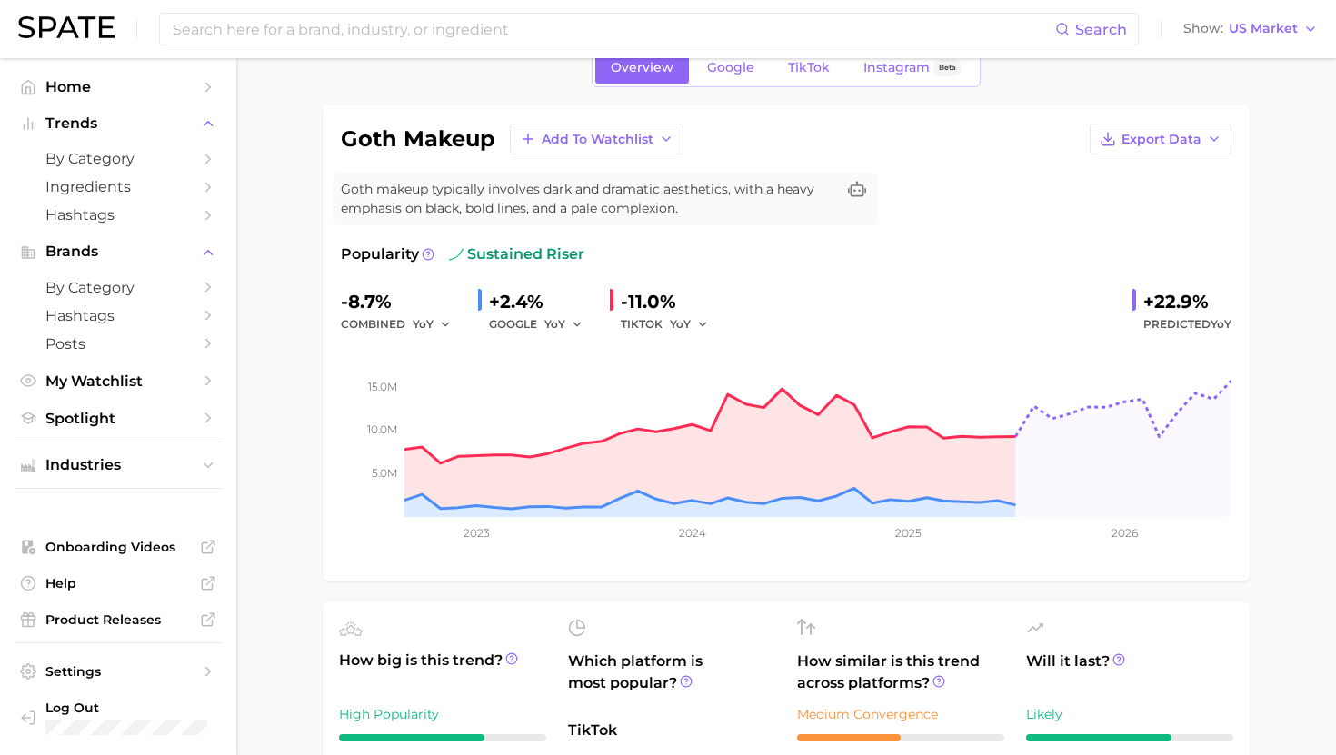
scroll to position [0, 0]
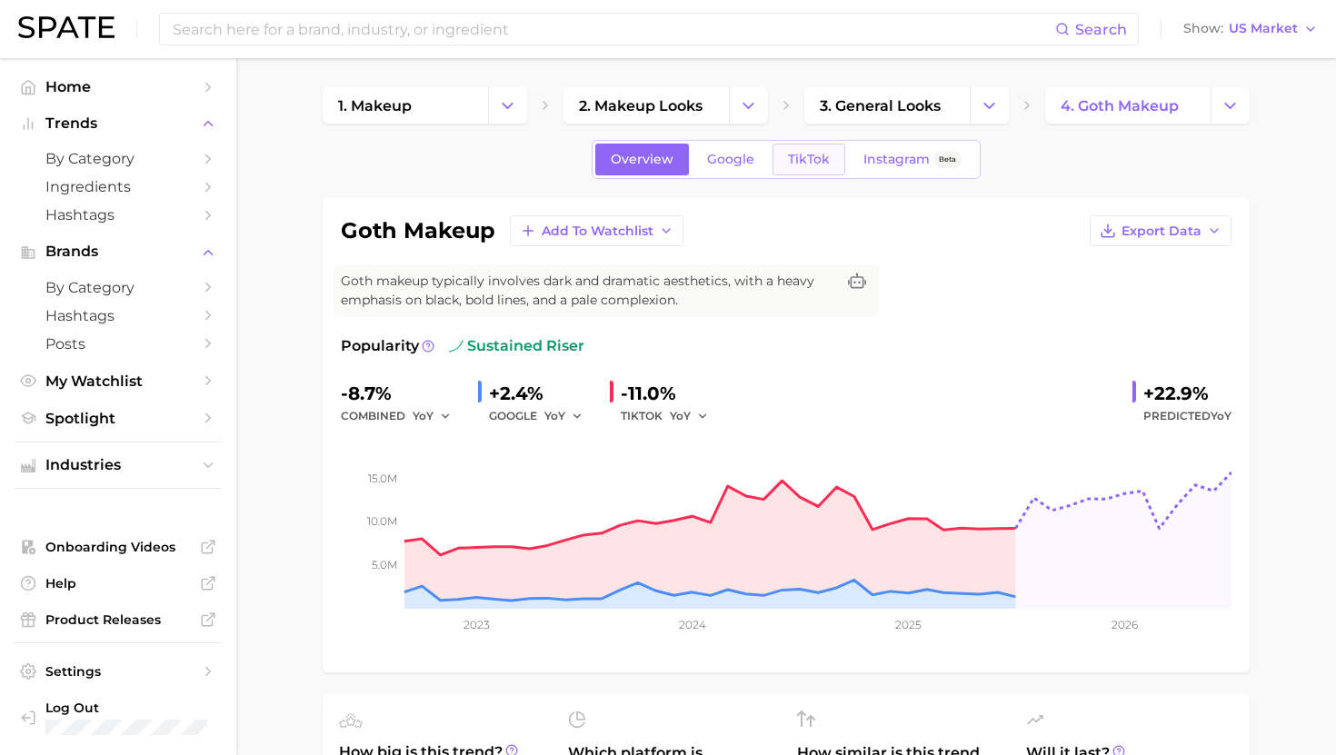
click at [789, 169] on link "TikTok" at bounding box center [808, 160] width 73 height 32
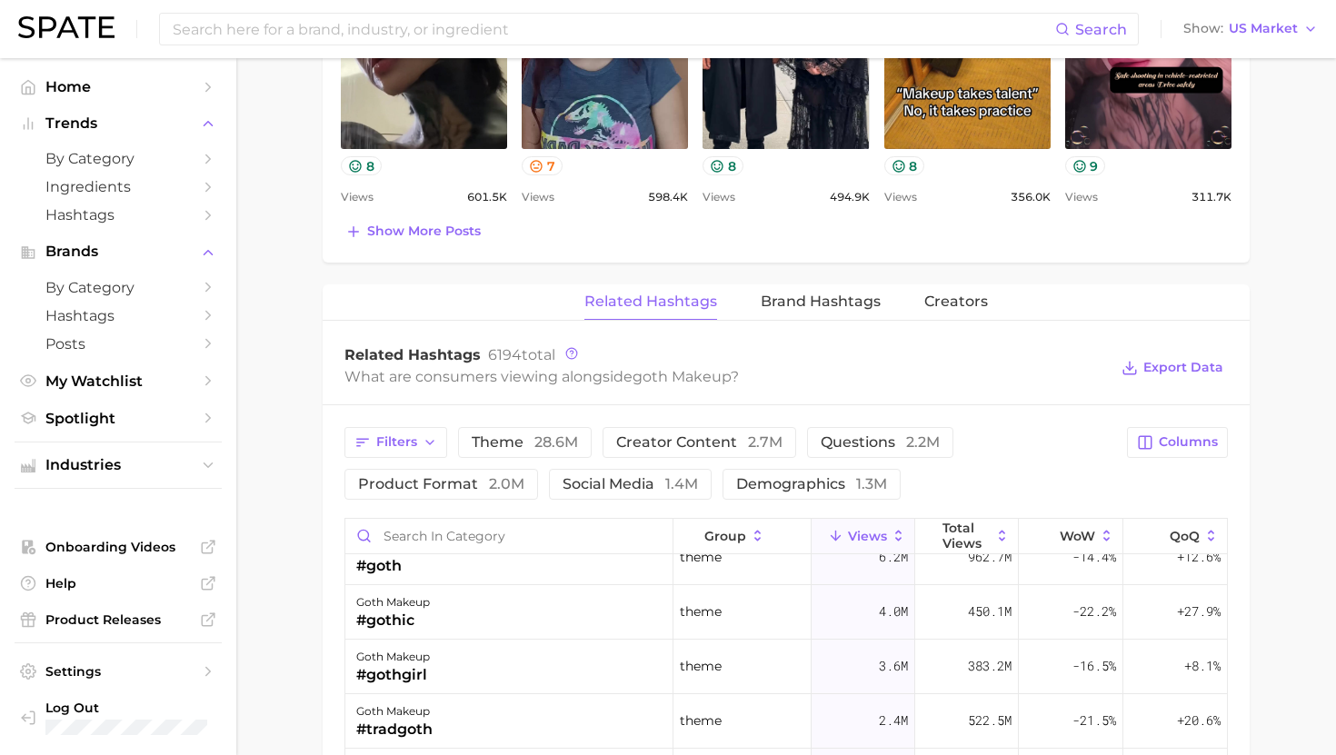
scroll to position [33, 0]
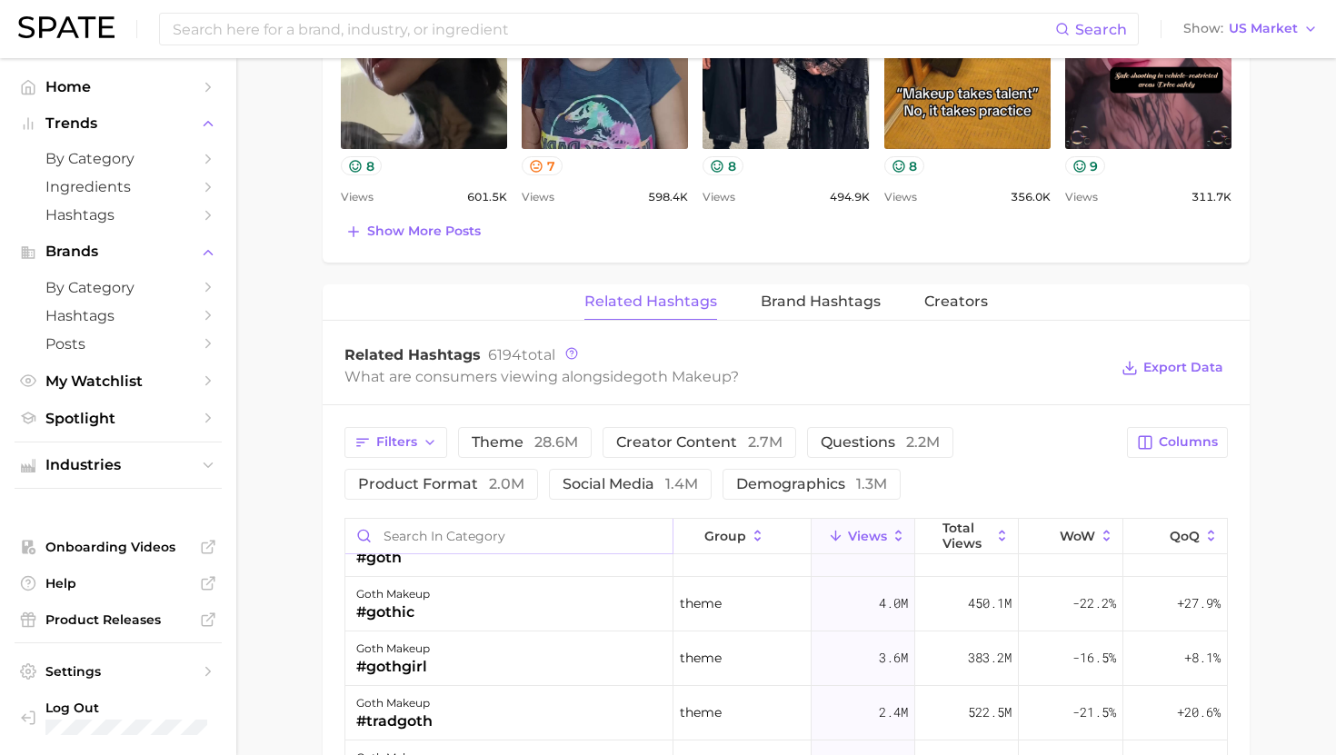
click at [542, 528] on input "Search in category" at bounding box center [508, 536] width 327 height 35
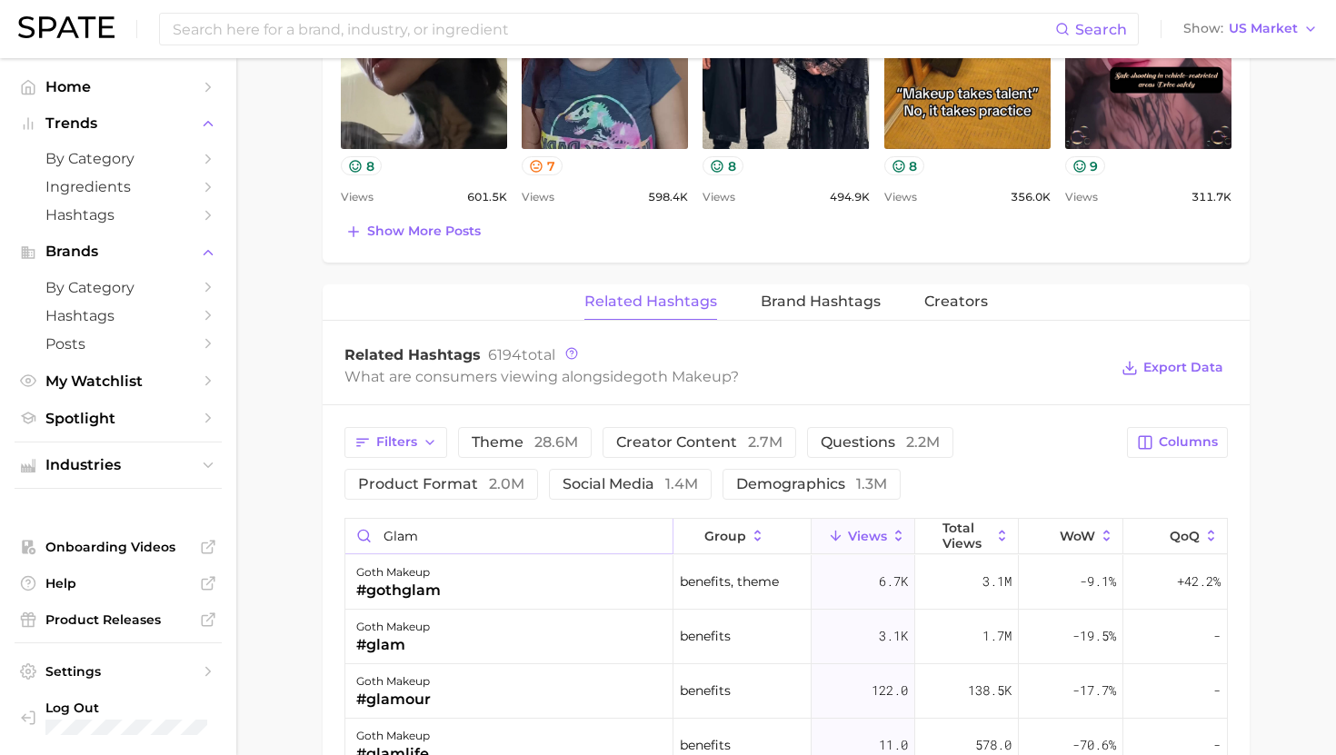
drag, startPoint x: 498, startPoint y: 532, endPoint x: 333, endPoint y: 532, distance: 165.4
click at [333, 532] on div "Filters theme 28.6m creator content 2.7m questions 2.2m product format 2.0m soc…" at bounding box center [786, 682] width 927 height 554
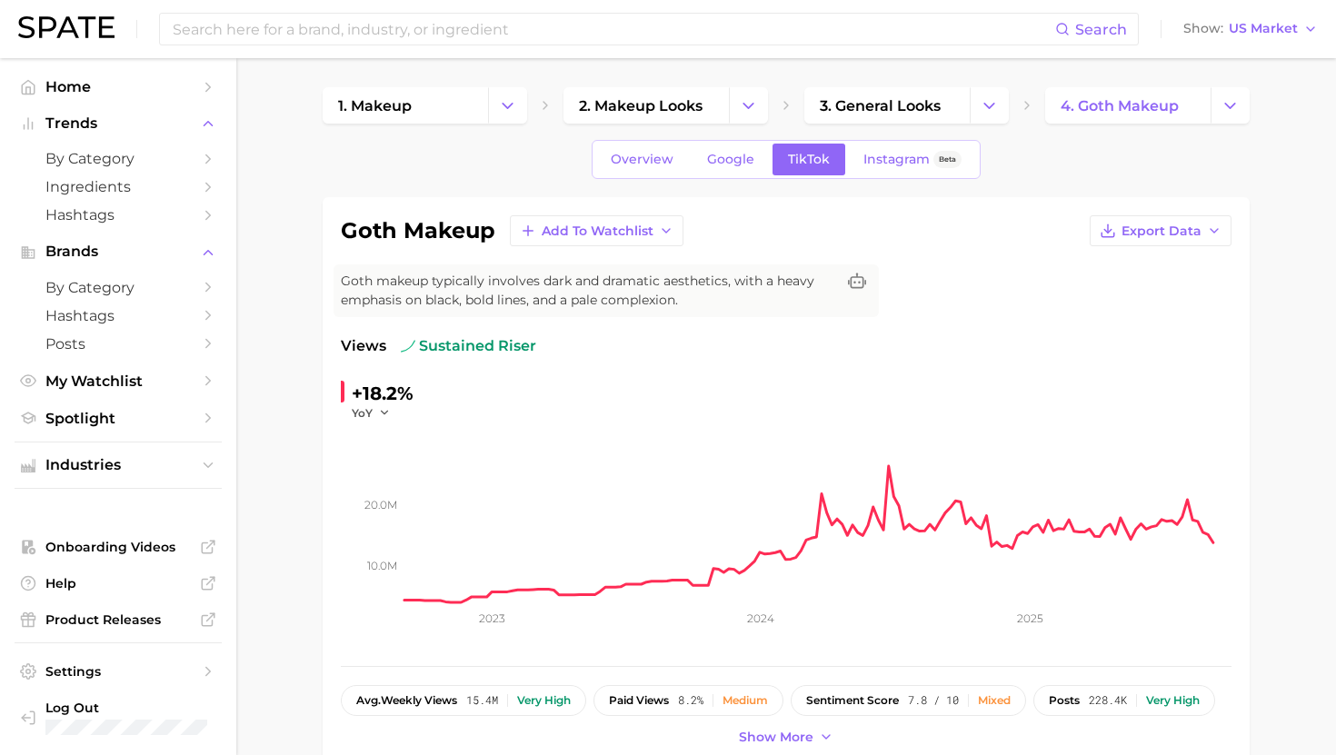
type input "glam"
click at [722, 158] on span "Google" at bounding box center [730, 159] width 47 height 15
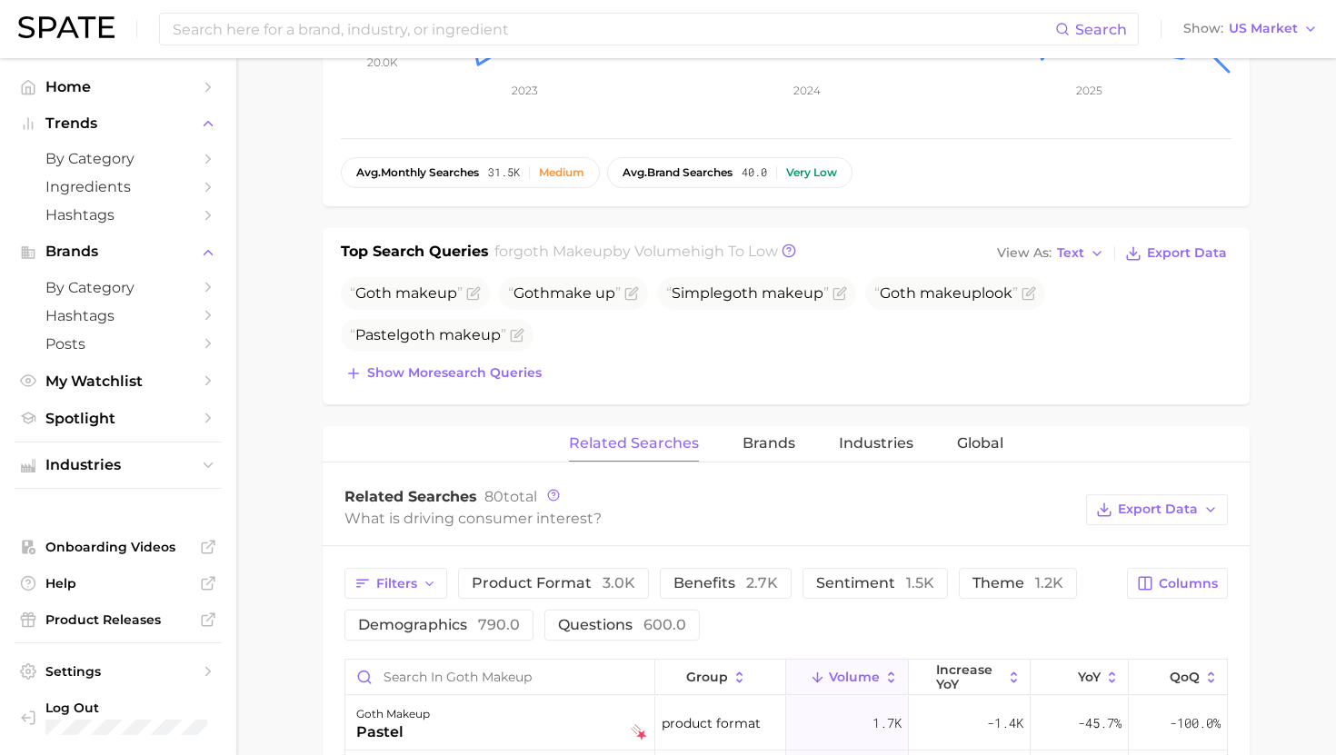
scroll to position [692, 0]
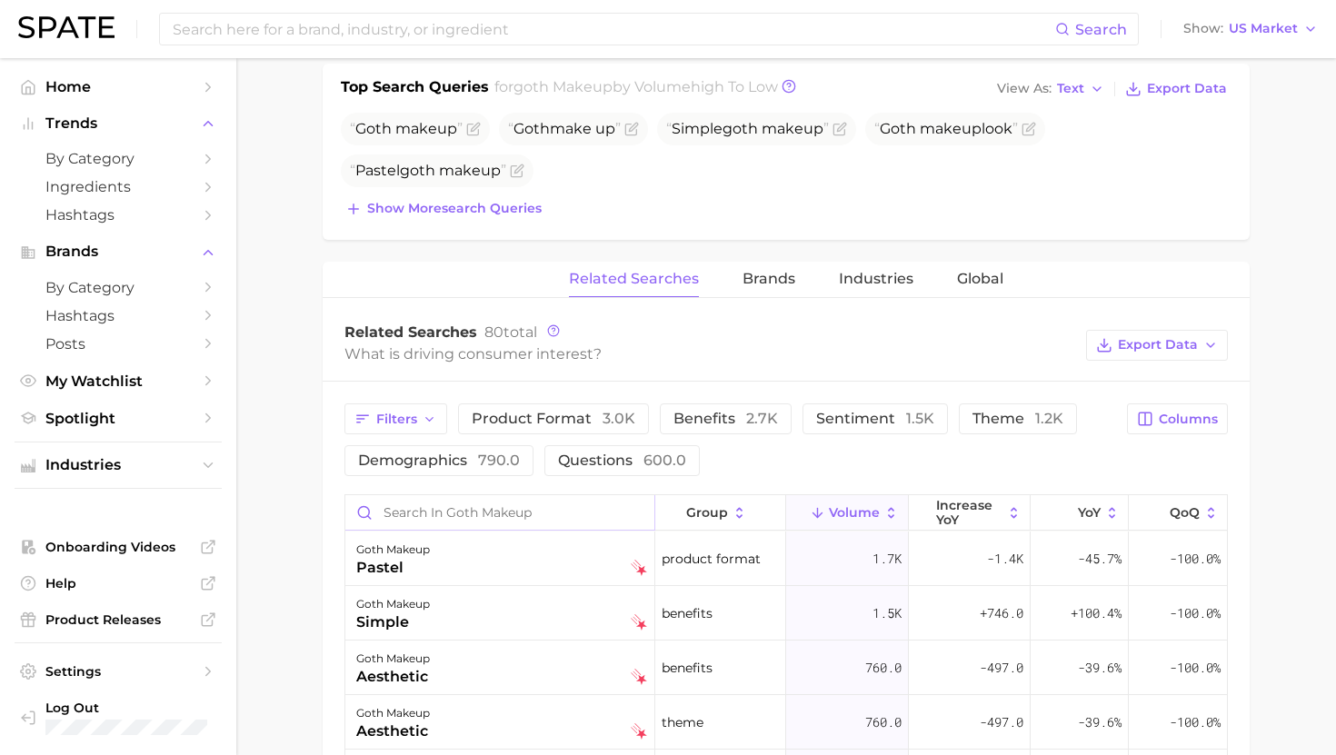
click at [501, 516] on input "Search in goth makeup" at bounding box center [499, 512] width 309 height 35
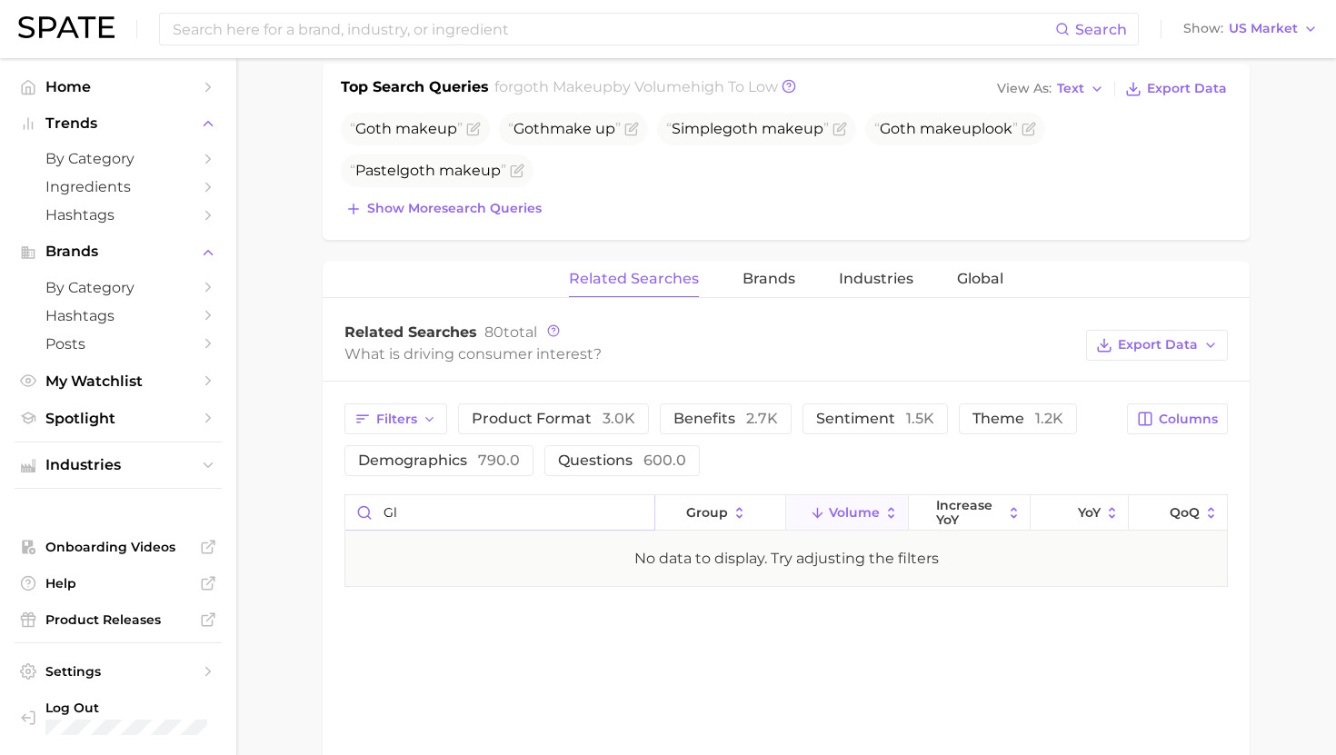
type input "g"
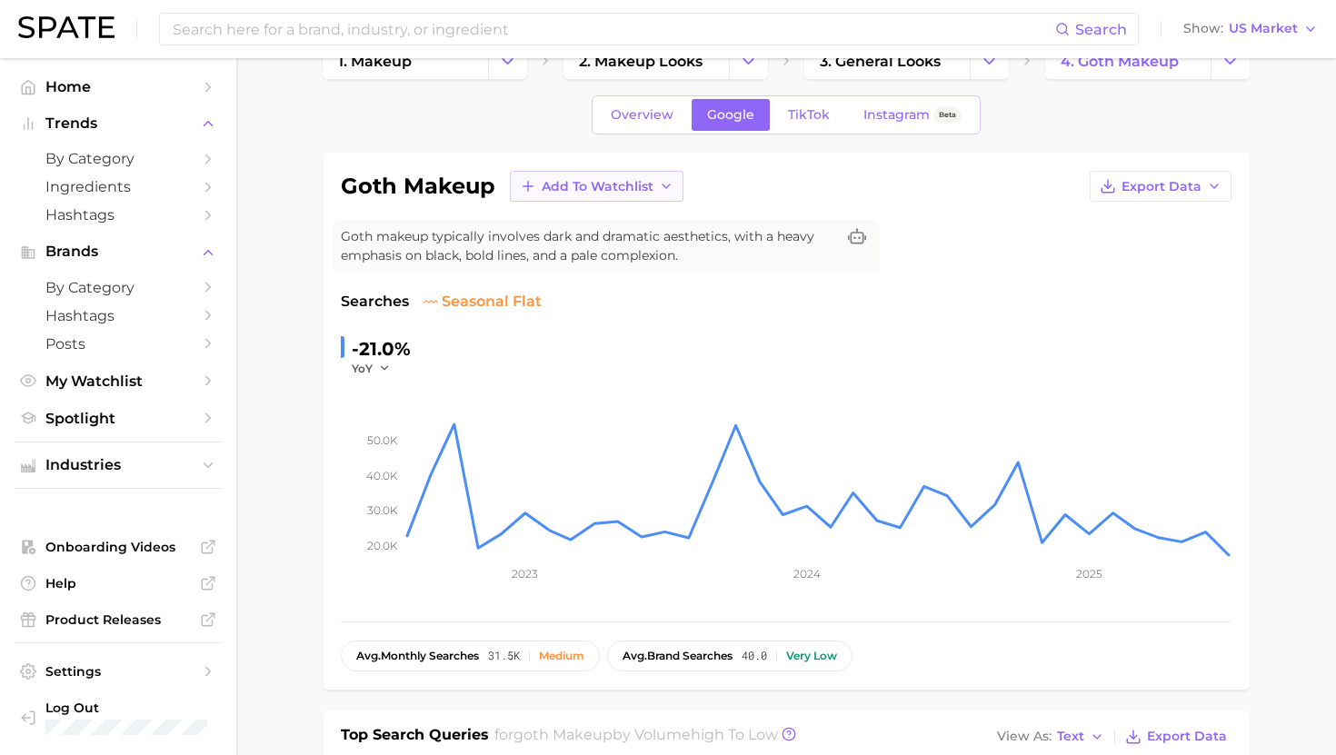
scroll to position [47, 0]
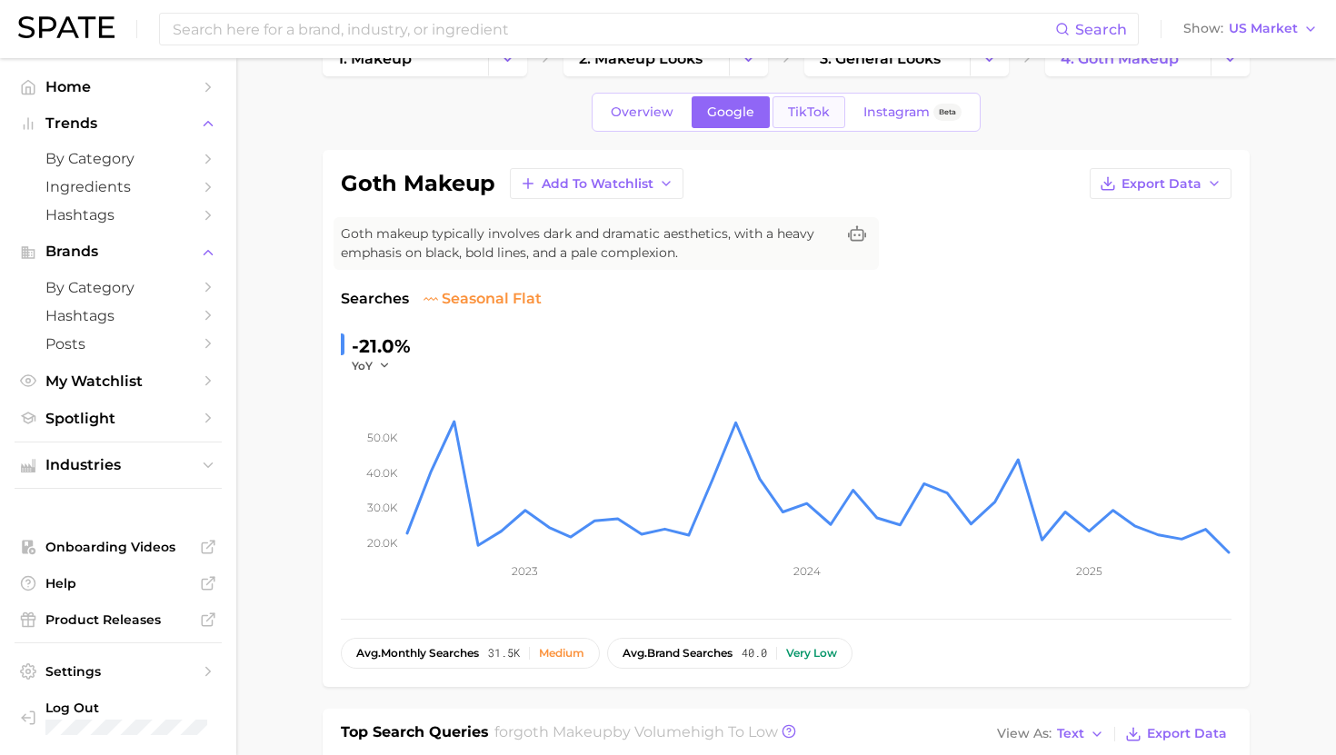
click at [802, 111] on span "TikTok" at bounding box center [809, 111] width 42 height 15
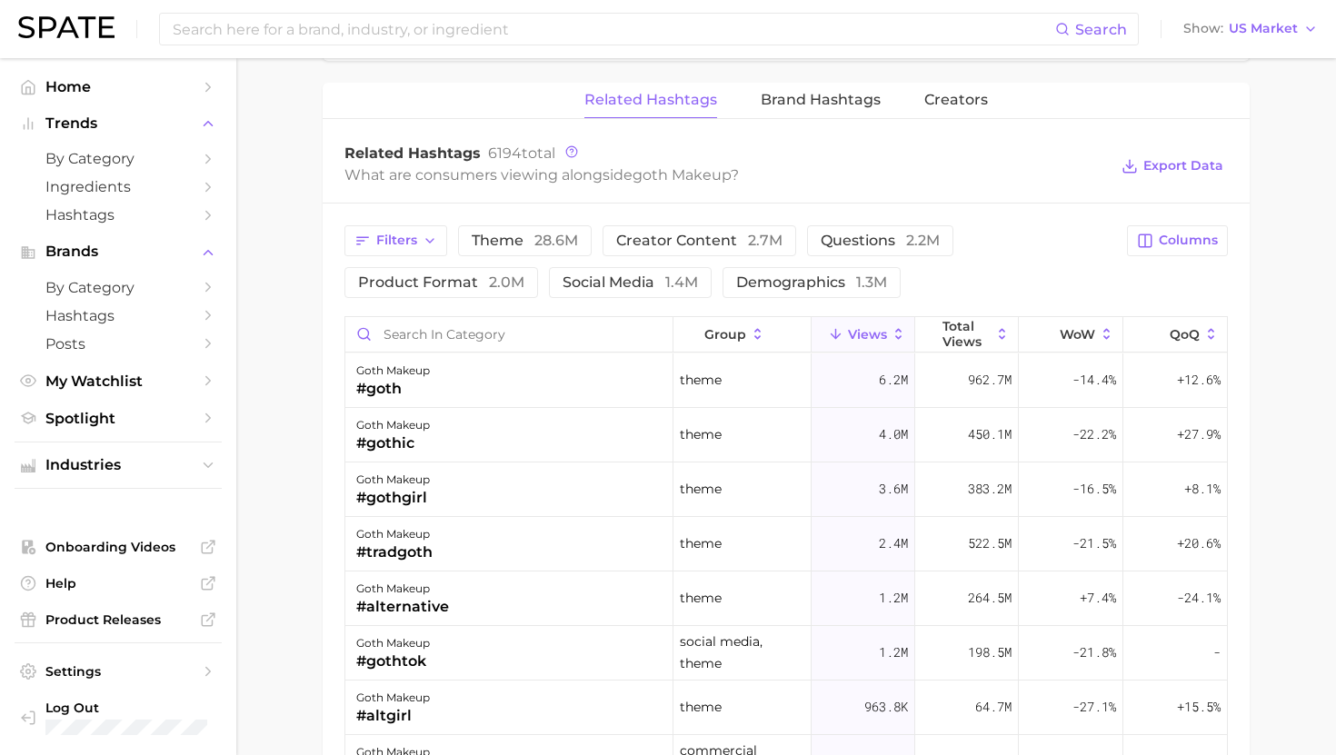
scroll to position [1391, 0]
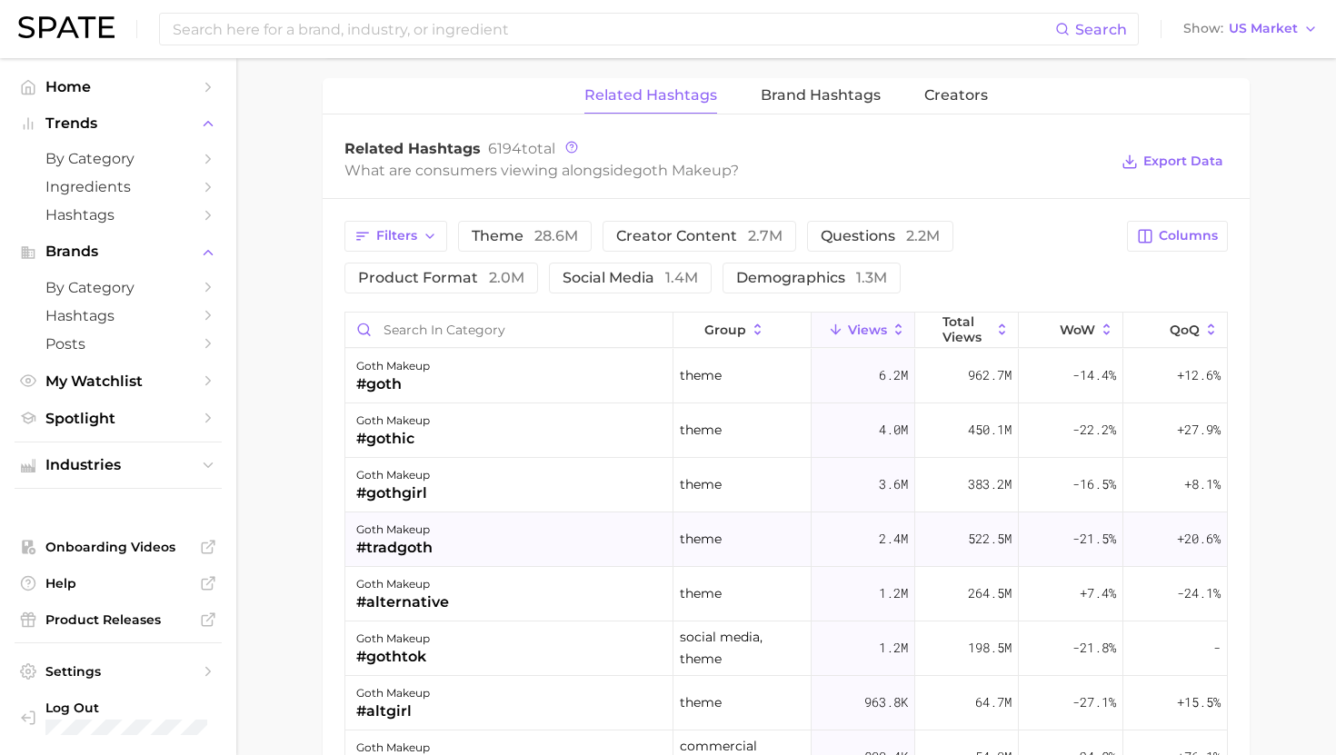
click at [494, 555] on div "goth makeup #tradgoth" at bounding box center [509, 539] width 328 height 55
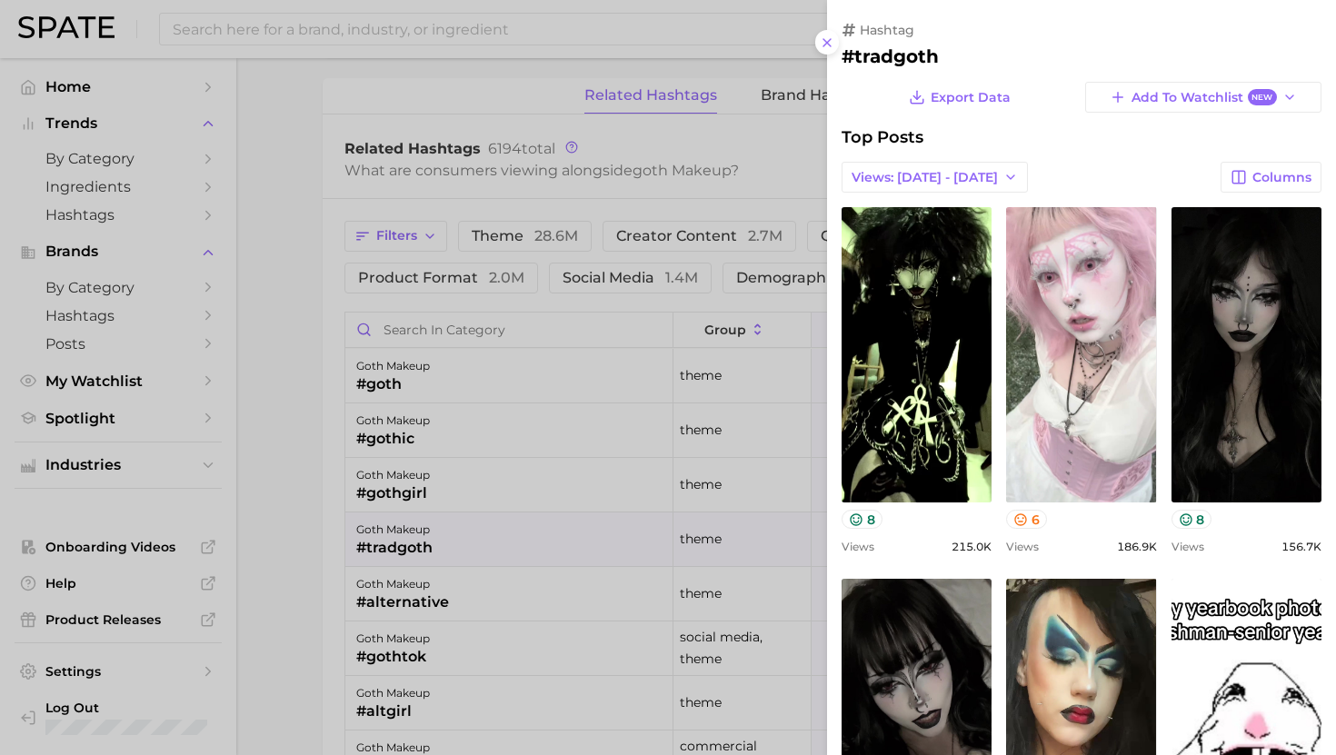
scroll to position [0, 0]
click at [496, 543] on div at bounding box center [668, 377] width 1336 height 755
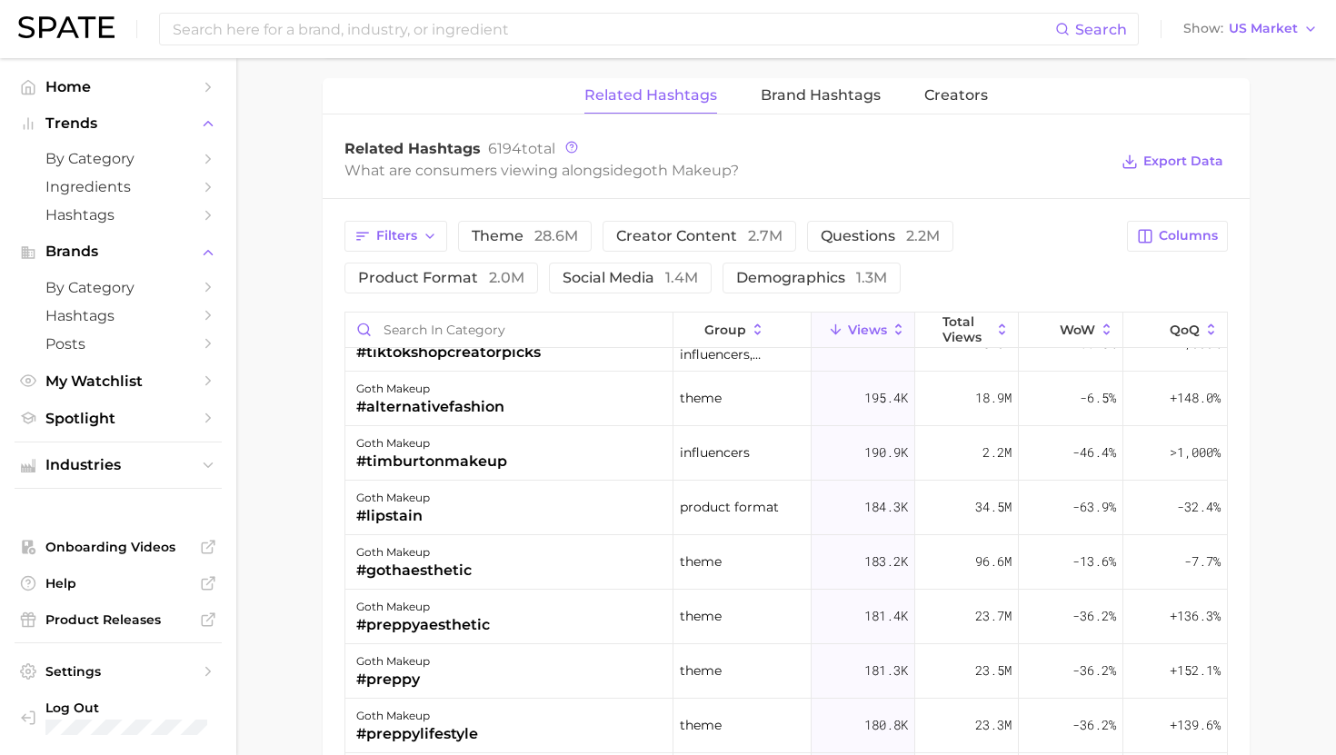
scroll to position [1180, 0]
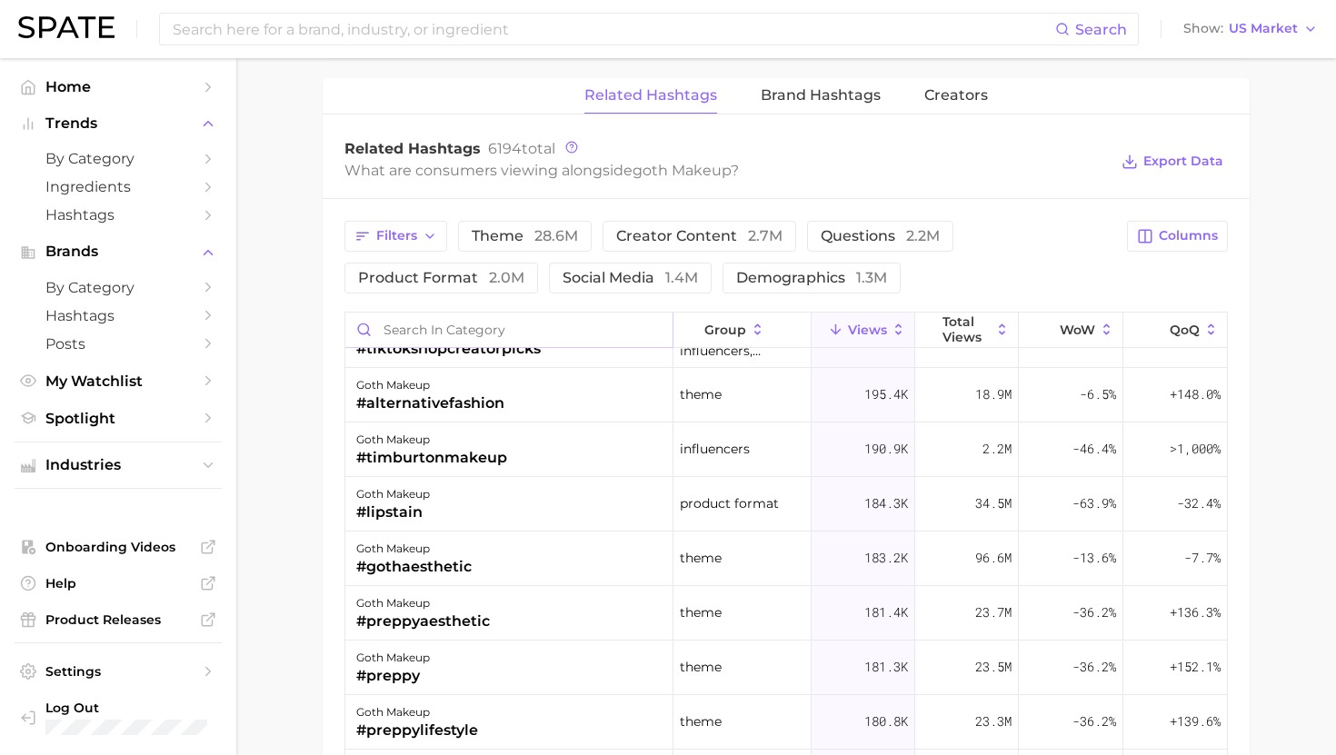
click at [442, 325] on input "Search in category" at bounding box center [508, 330] width 327 height 35
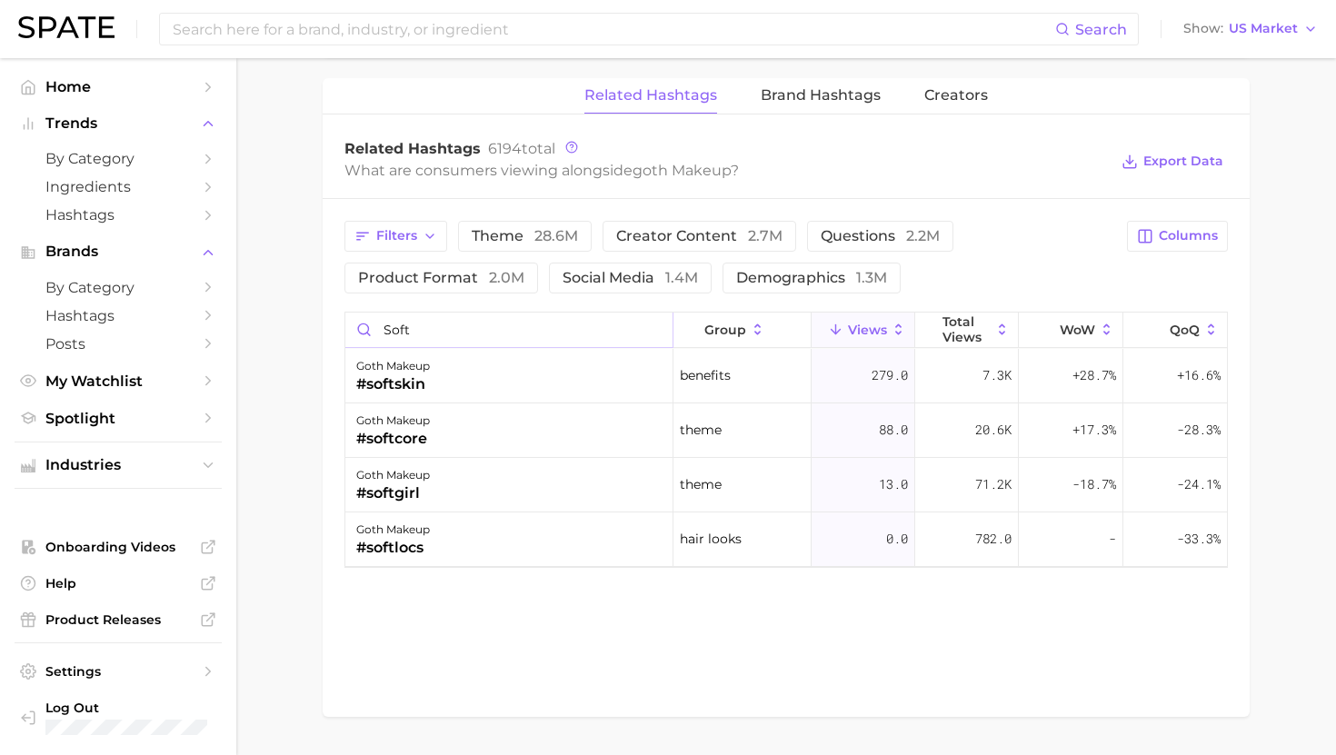
scroll to position [0, 0]
drag, startPoint x: 447, startPoint y: 321, endPoint x: 431, endPoint y: 342, distance: 26.5
click at [431, 342] on input "soft" at bounding box center [508, 330] width 327 height 35
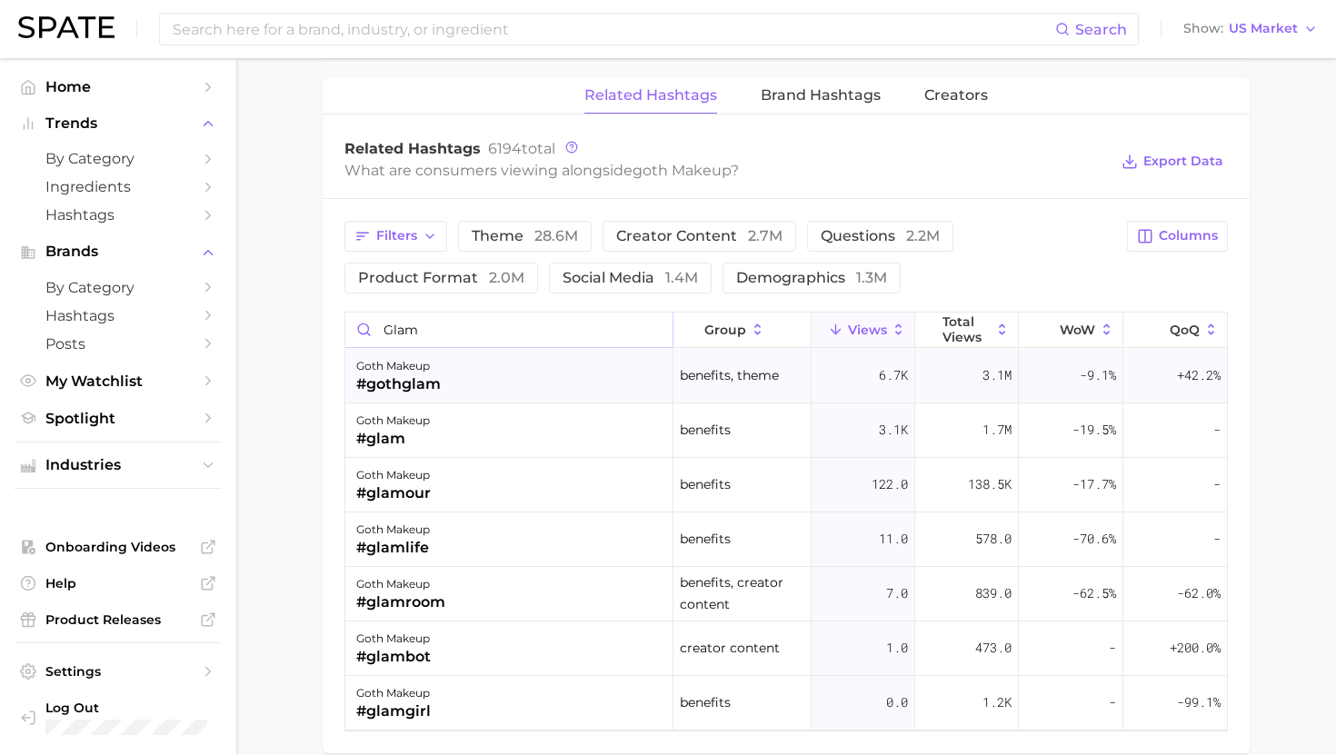
type input "glam"
click at [460, 374] on div "goth makeup #gothglam" at bounding box center [509, 376] width 328 height 55
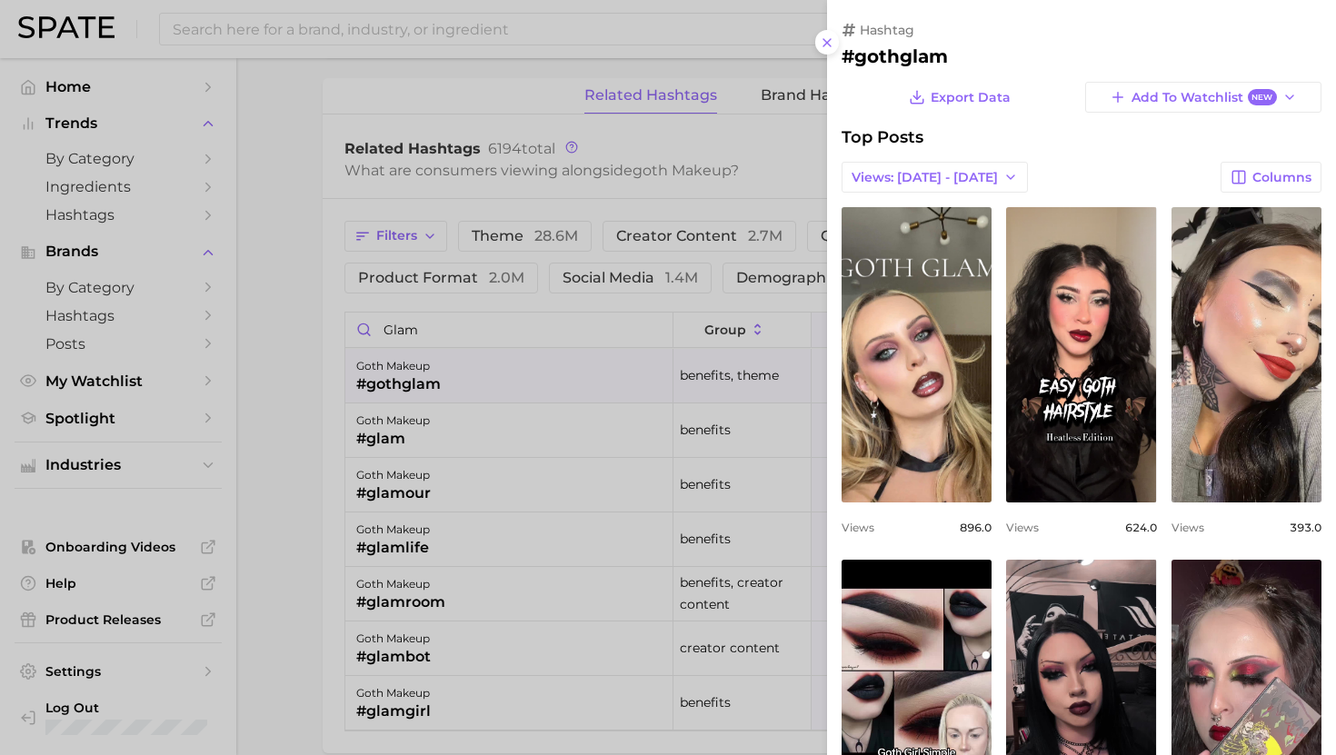
click at [884, 49] on h2 "#gothglam" at bounding box center [1081, 56] width 480 height 22
copy div "#gothglam Export Data Add to Watchlist New"
click at [630, 316] on div at bounding box center [668, 377] width 1336 height 755
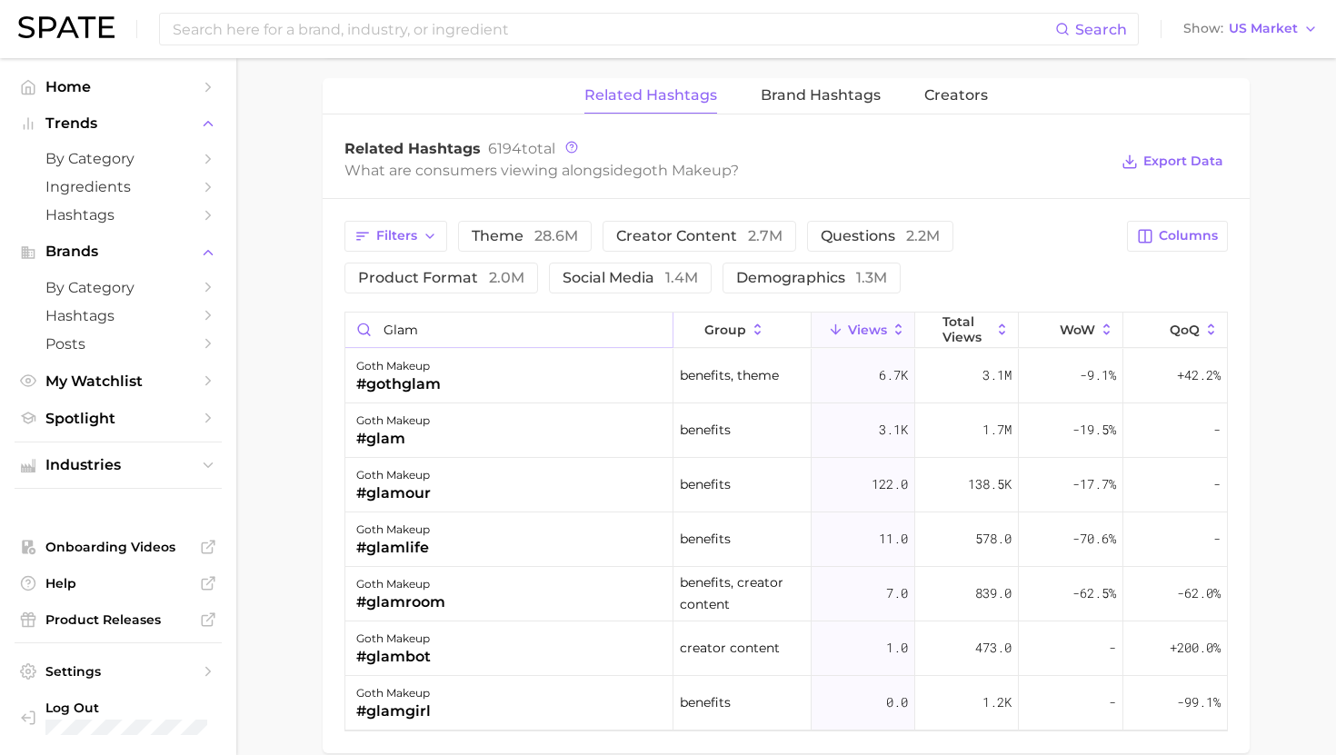
click at [463, 331] on input "glam" at bounding box center [508, 330] width 327 height 35
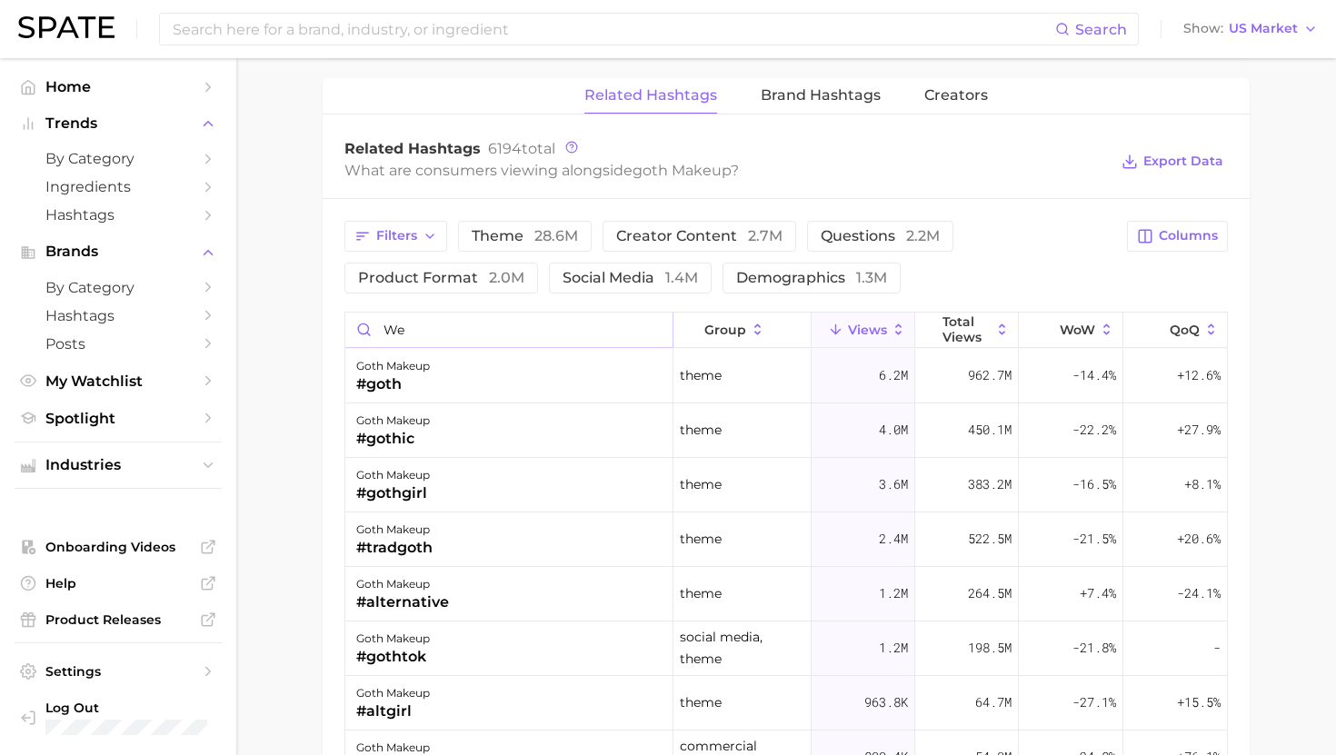
type input "wed"
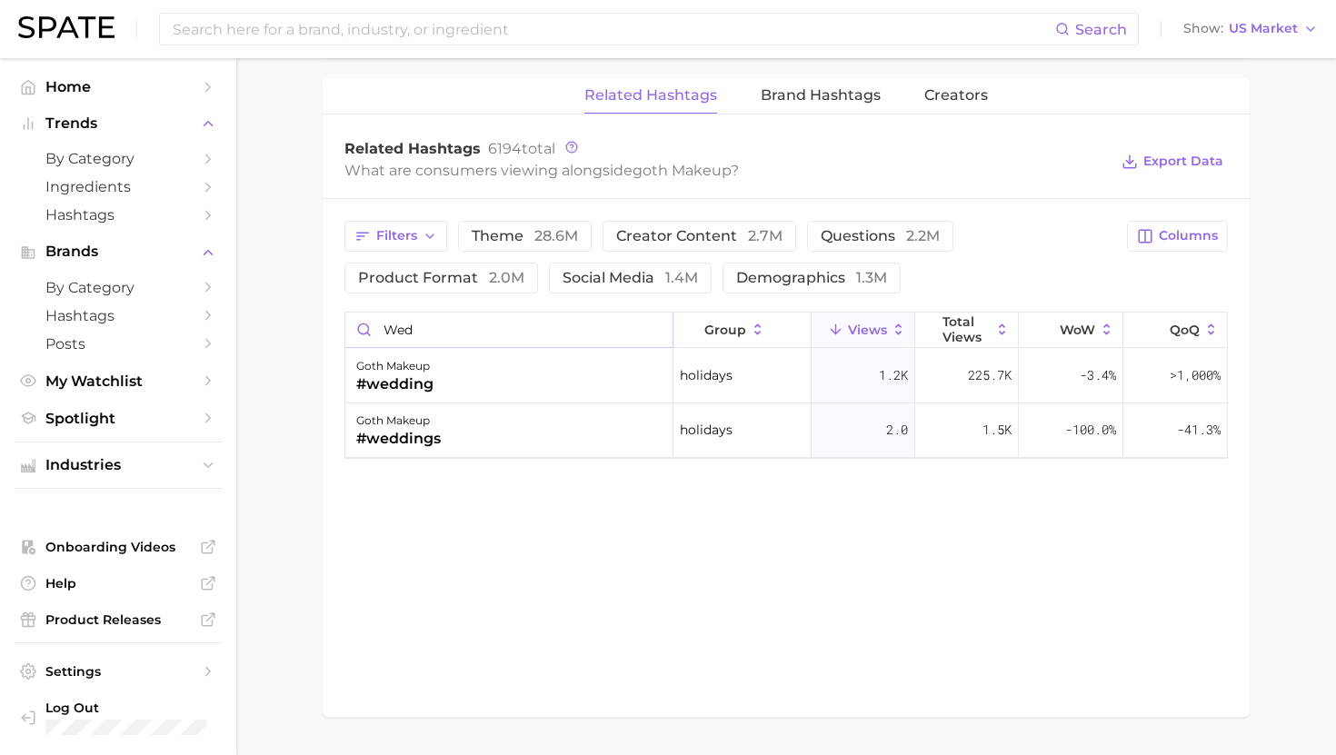
click at [652, 327] on input "wed" at bounding box center [508, 330] width 327 height 35
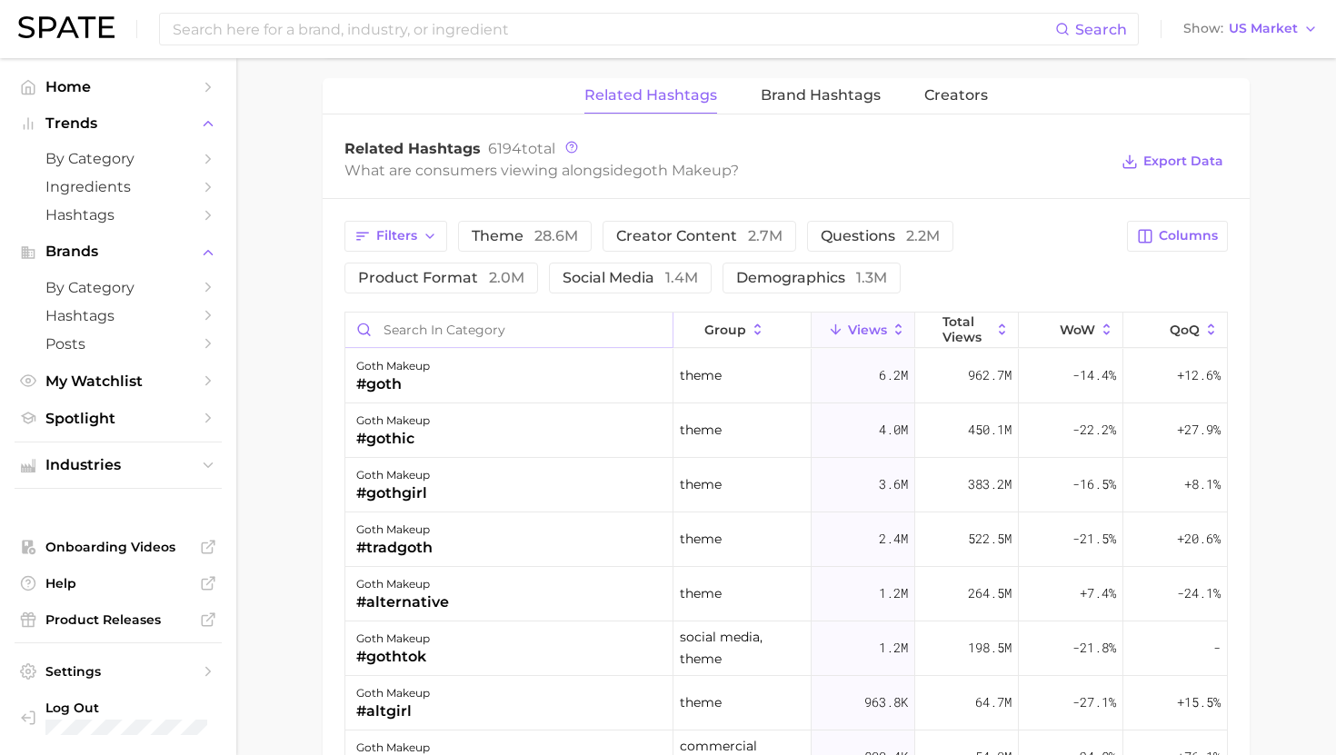
click at [562, 325] on input "Search in category" at bounding box center [508, 330] width 327 height 35
type input "chola"
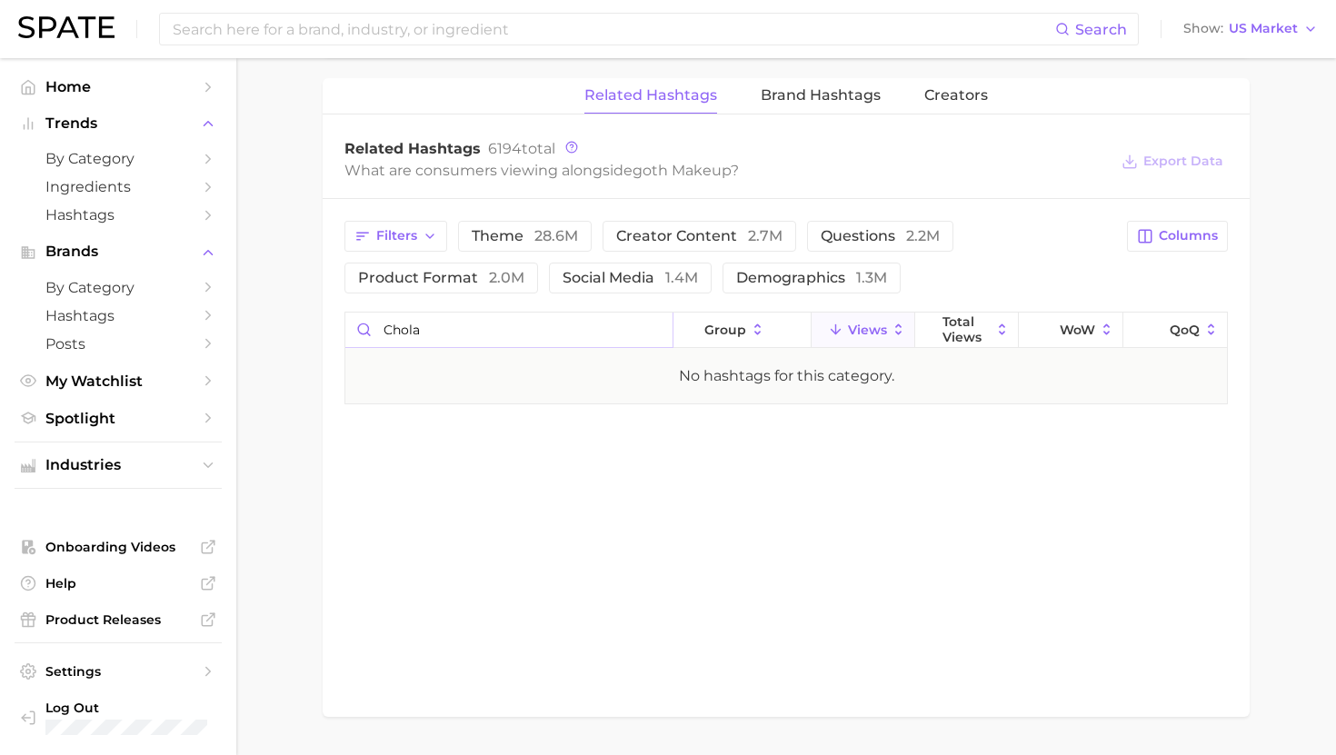
click at [650, 327] on input "chola" at bounding box center [508, 330] width 327 height 35
click at [654, 329] on input "chola" at bounding box center [508, 330] width 327 height 35
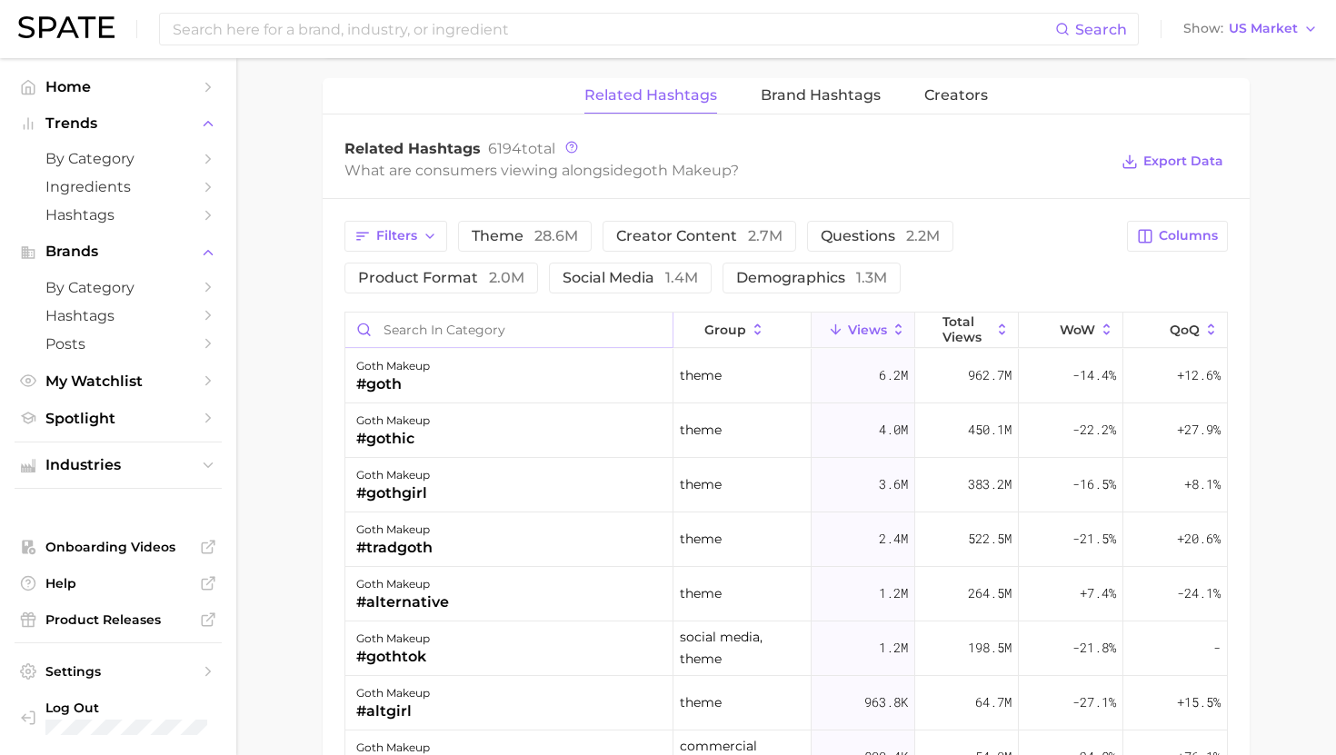
type input "h"
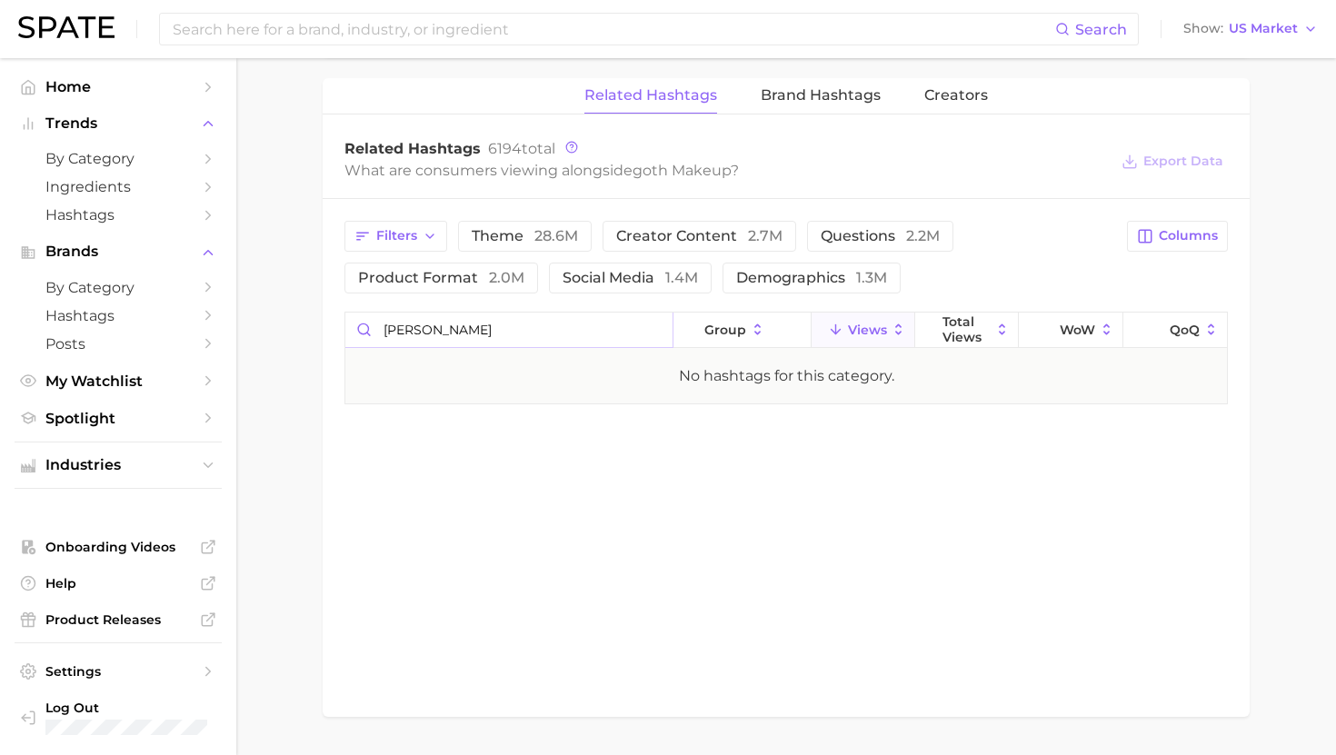
click at [499, 321] on input "jenna" at bounding box center [508, 330] width 327 height 35
type input "etheral"
click at [655, 323] on input "etheral" at bounding box center [508, 330] width 327 height 35
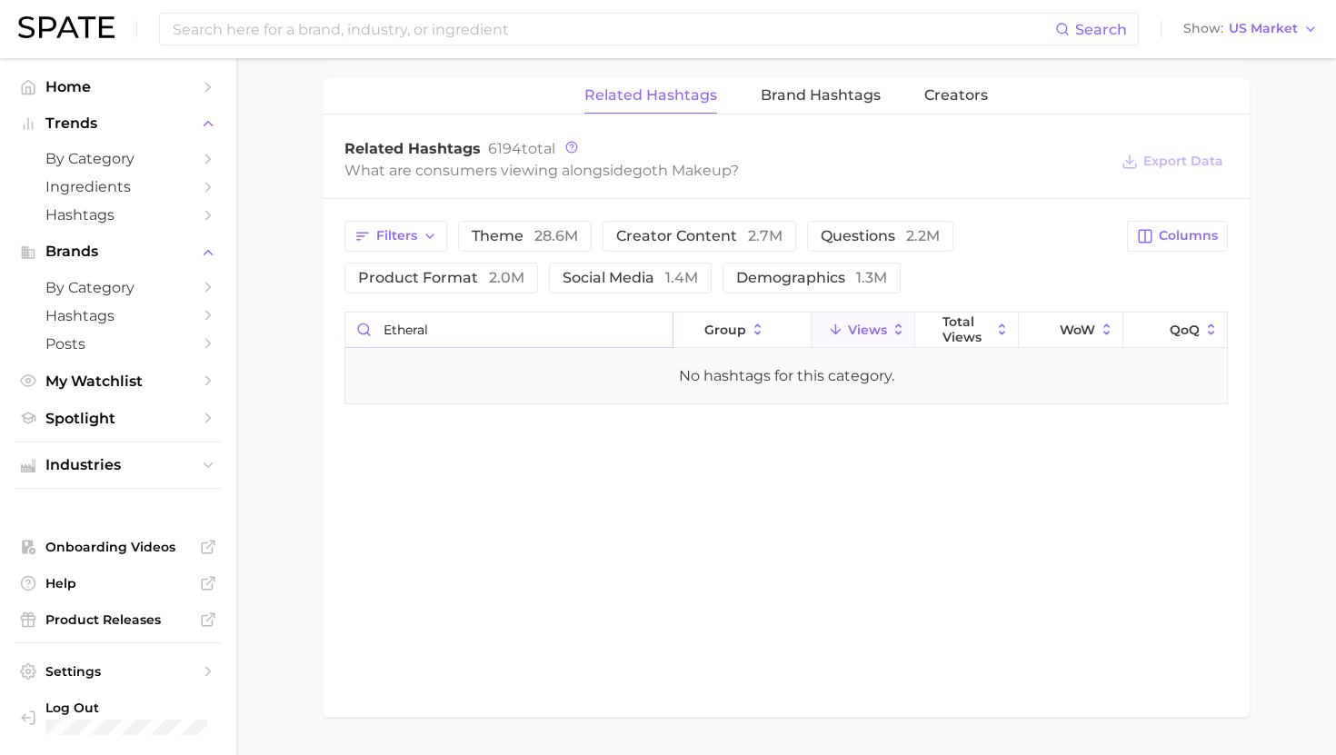
click at [655, 323] on input "etheral" at bounding box center [508, 330] width 327 height 35
click at [655, 343] on input "etheral" at bounding box center [508, 330] width 327 height 35
click at [655, 324] on input "etheral" at bounding box center [508, 330] width 327 height 35
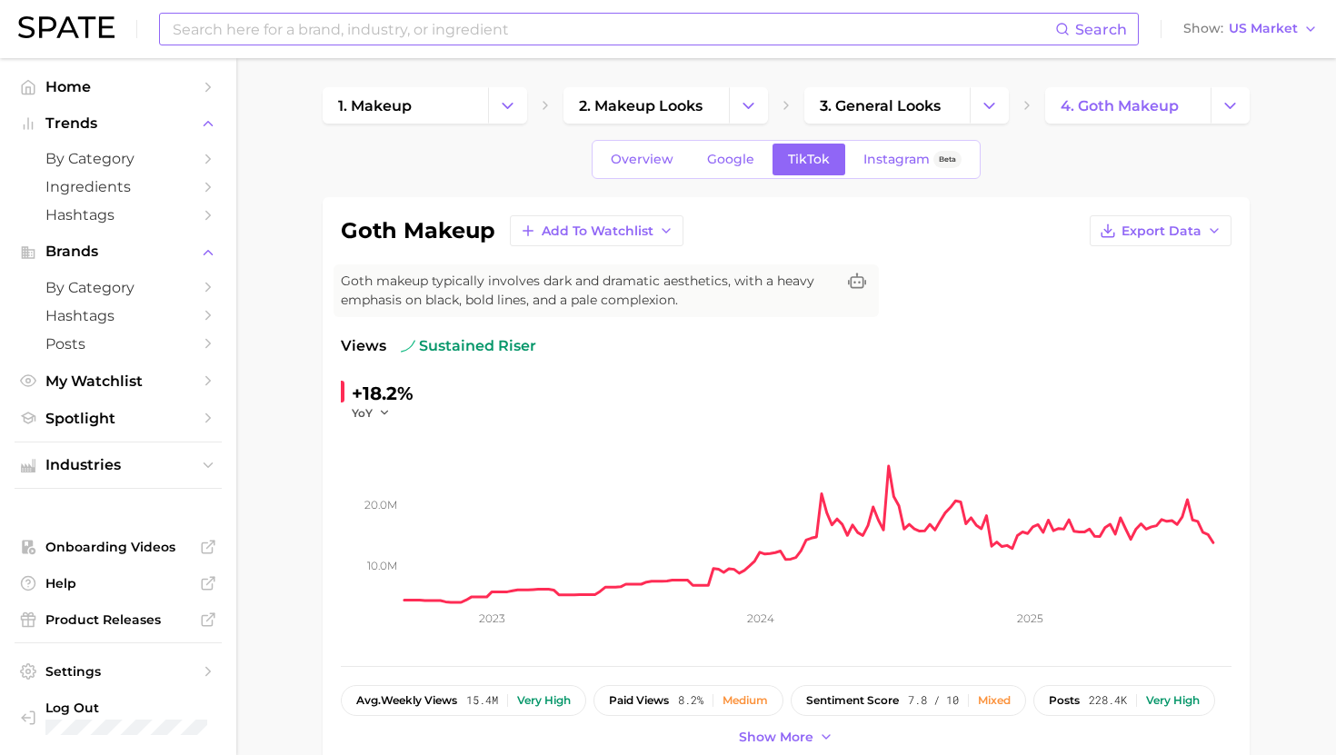
click at [396, 22] on input at bounding box center [613, 29] width 884 height 31
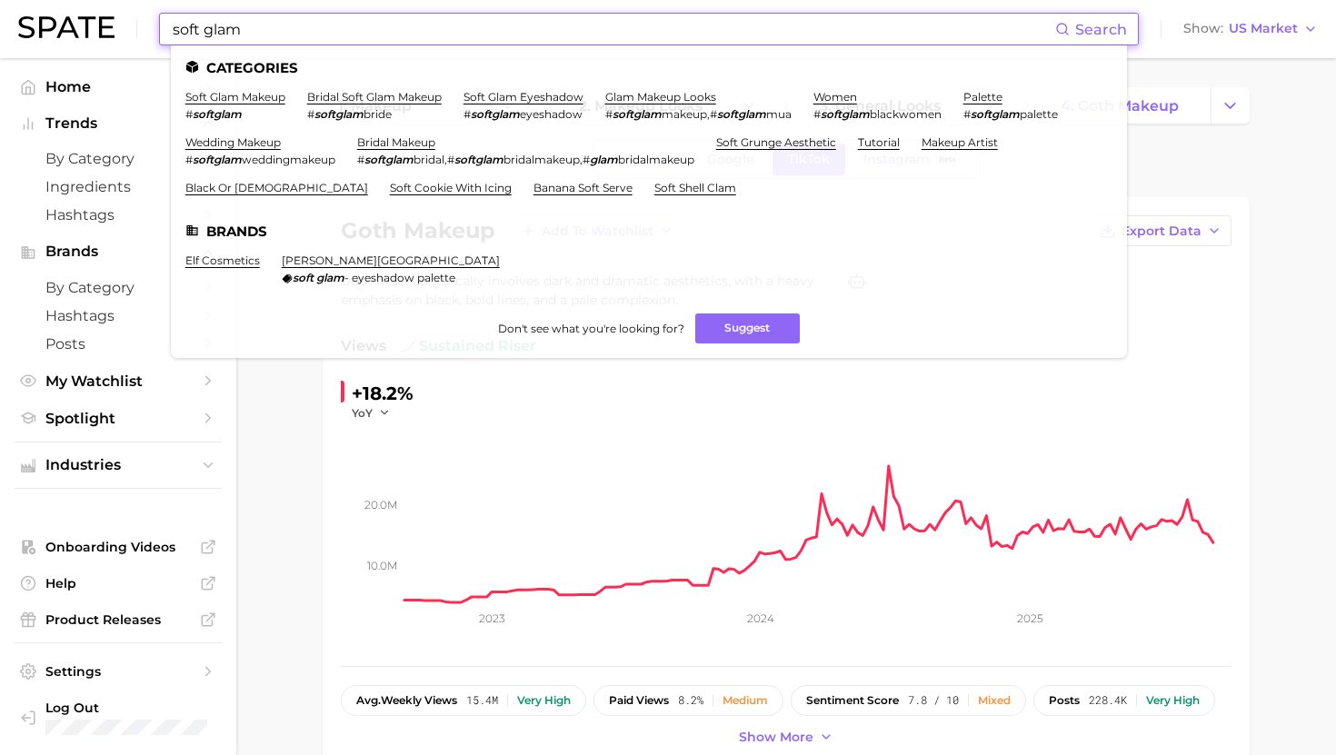
click at [218, 32] on input "soft glam" at bounding box center [613, 29] width 884 height 31
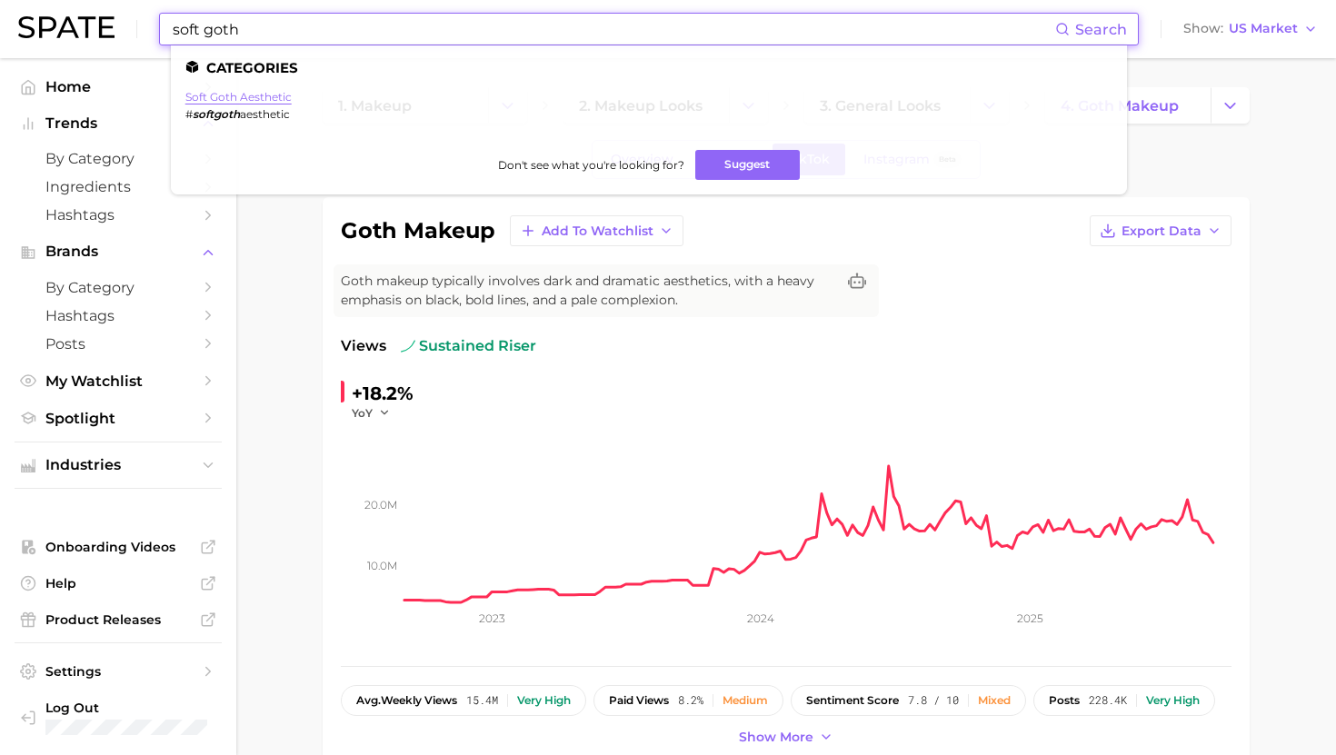
type input "soft goth"
click at [241, 101] on link "soft goth aesthetic" at bounding box center [238, 97] width 106 height 14
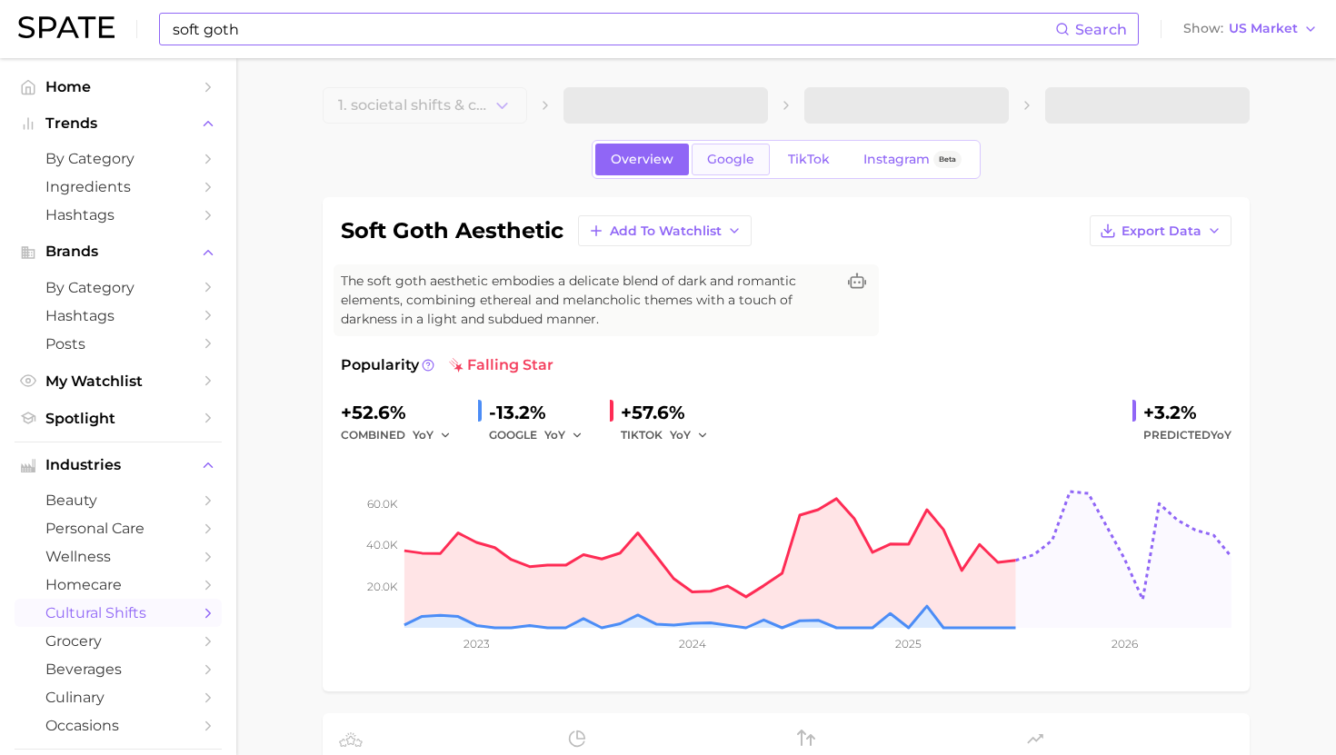
click at [745, 157] on span "Google" at bounding box center [730, 159] width 47 height 15
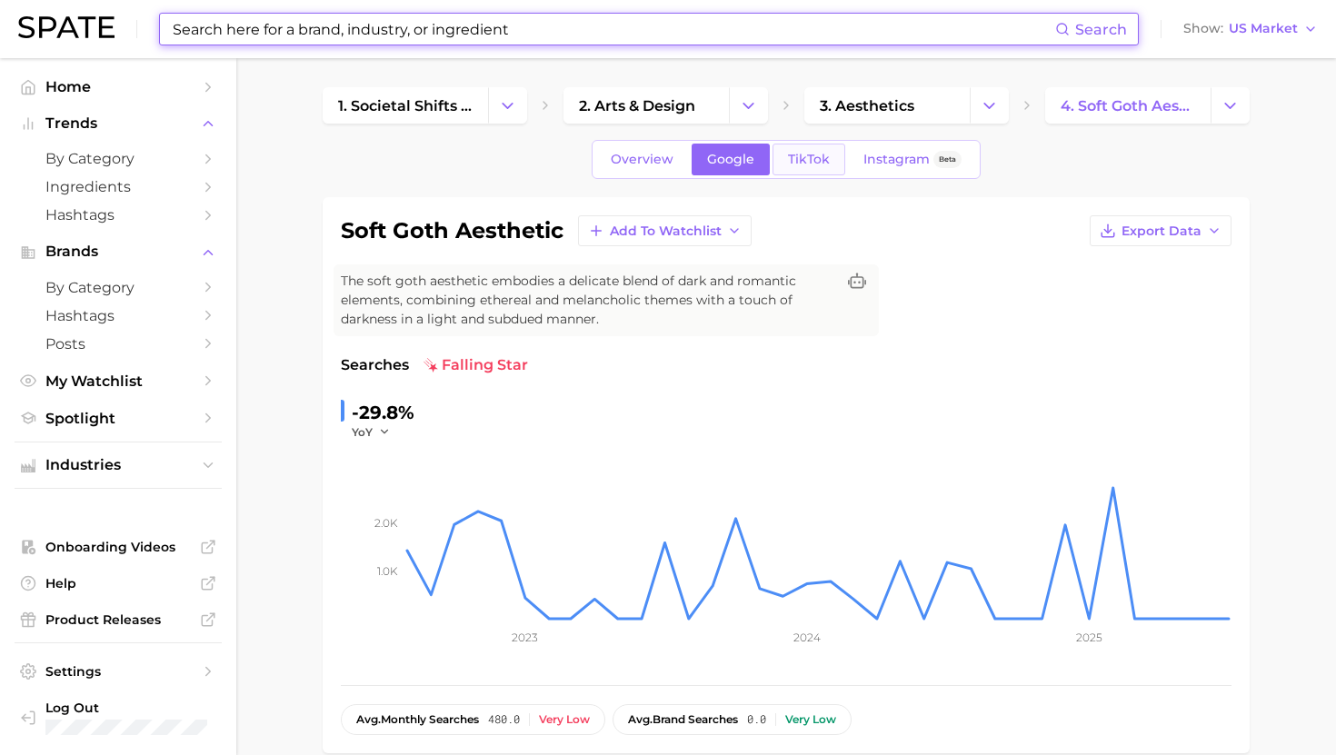
click at [791, 155] on span "TikTok" at bounding box center [809, 159] width 42 height 15
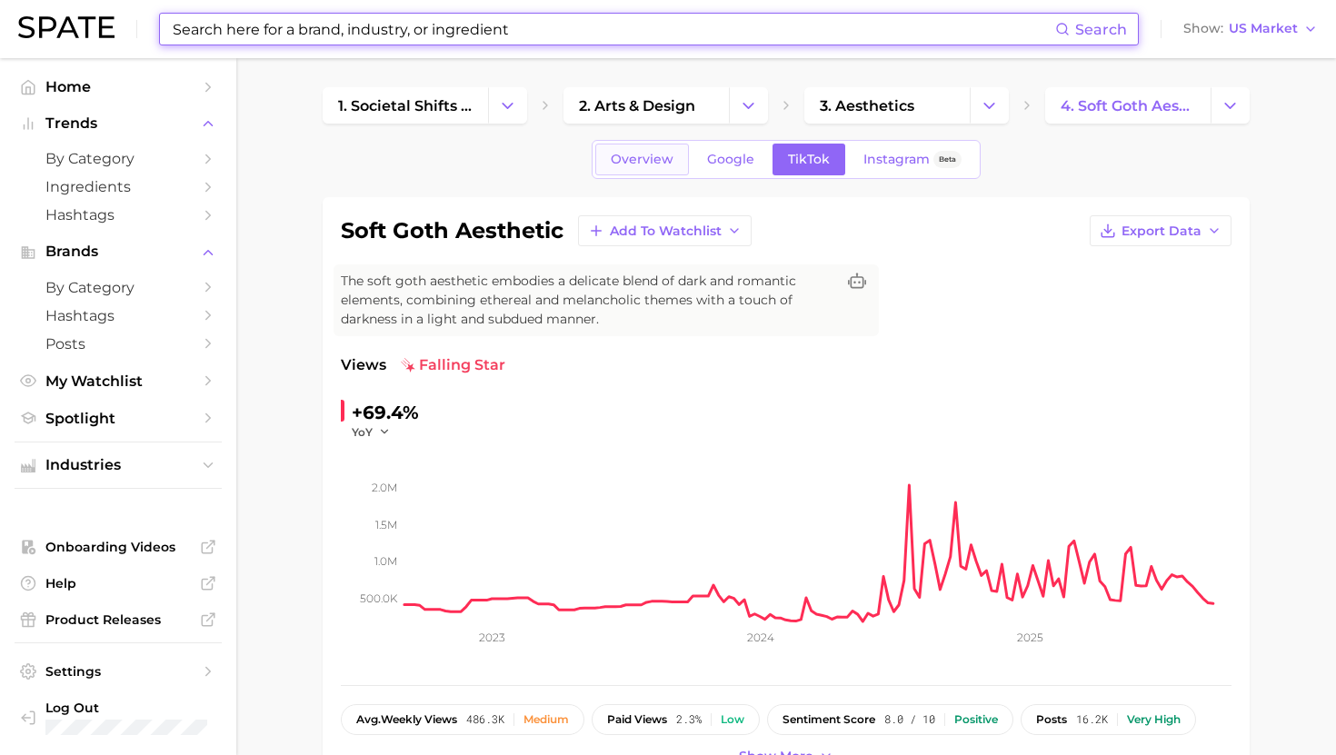
click at [649, 160] on span "Overview" at bounding box center [642, 159] width 63 height 15
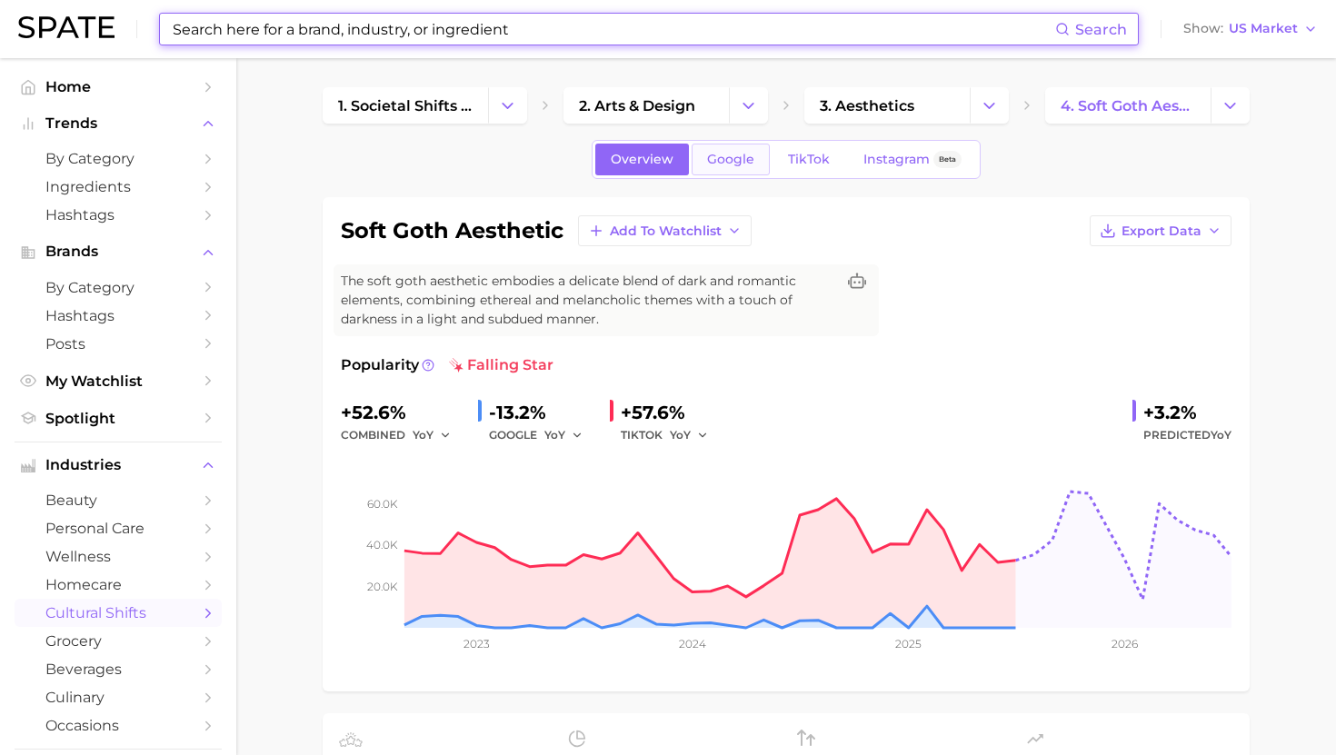
click at [726, 156] on span "Google" at bounding box center [730, 159] width 47 height 15
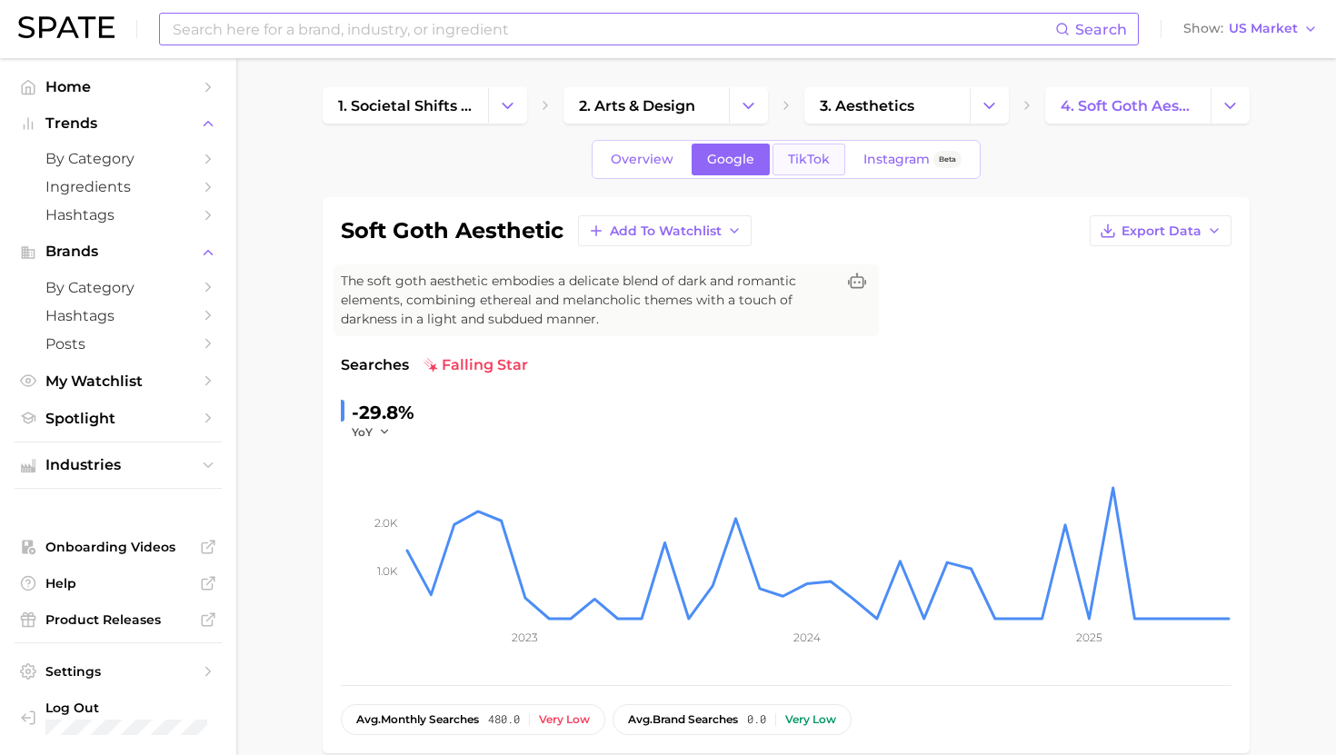
click at [803, 158] on span "TikTok" at bounding box center [809, 159] width 42 height 15
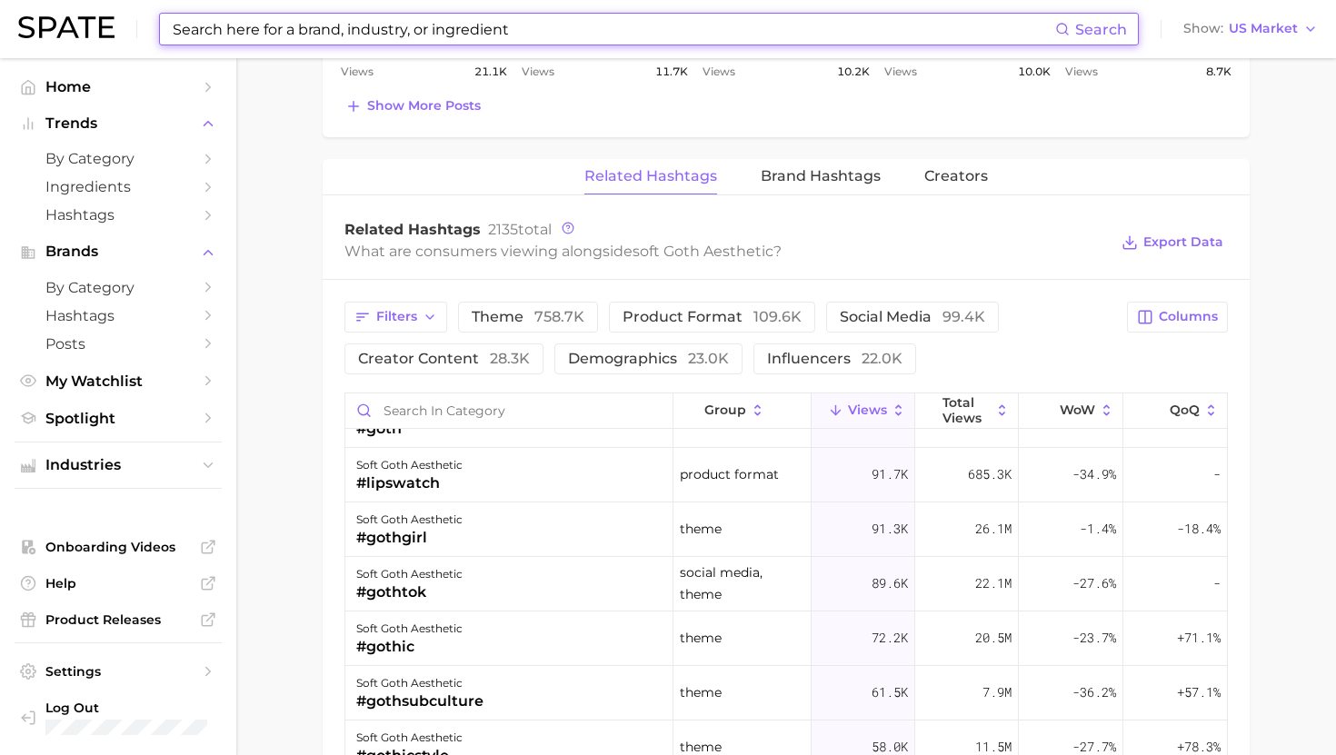
scroll to position [48, 0]
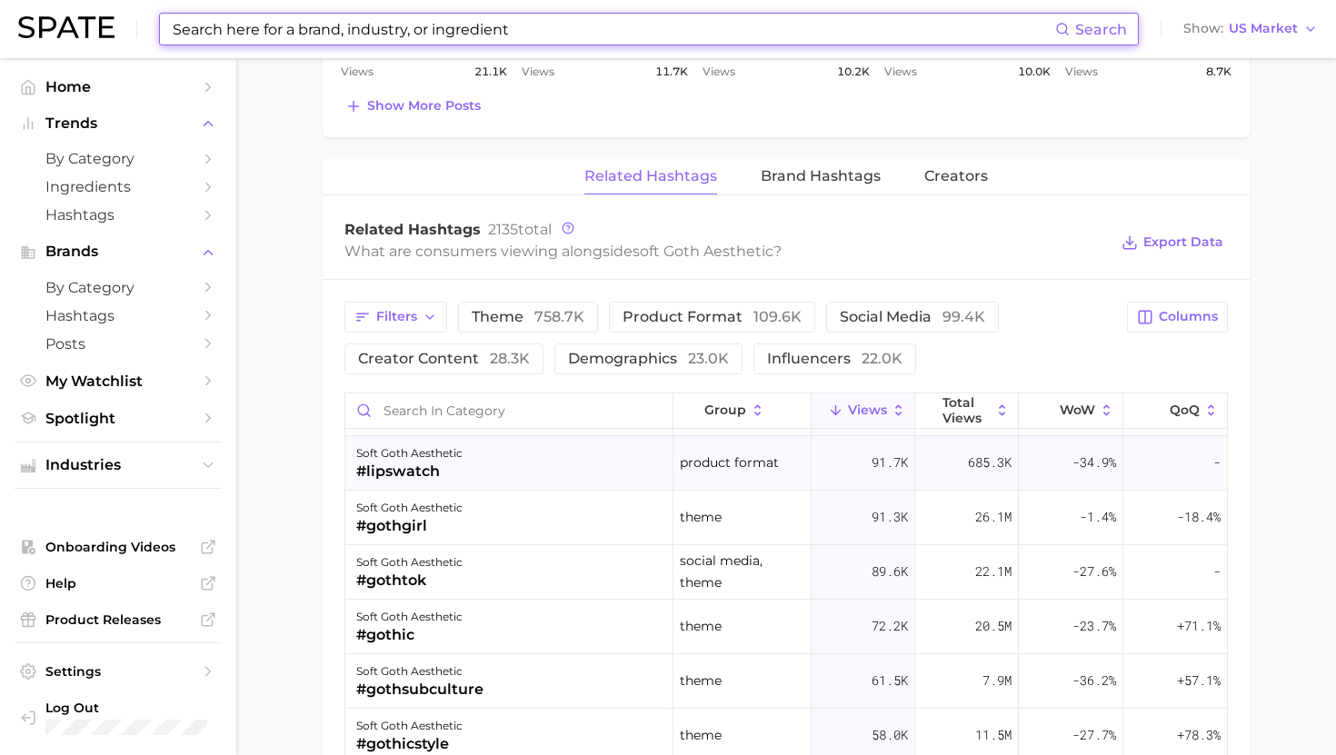
click at [548, 466] on div "soft goth aesthetic #lipswatch" at bounding box center [509, 463] width 328 height 55
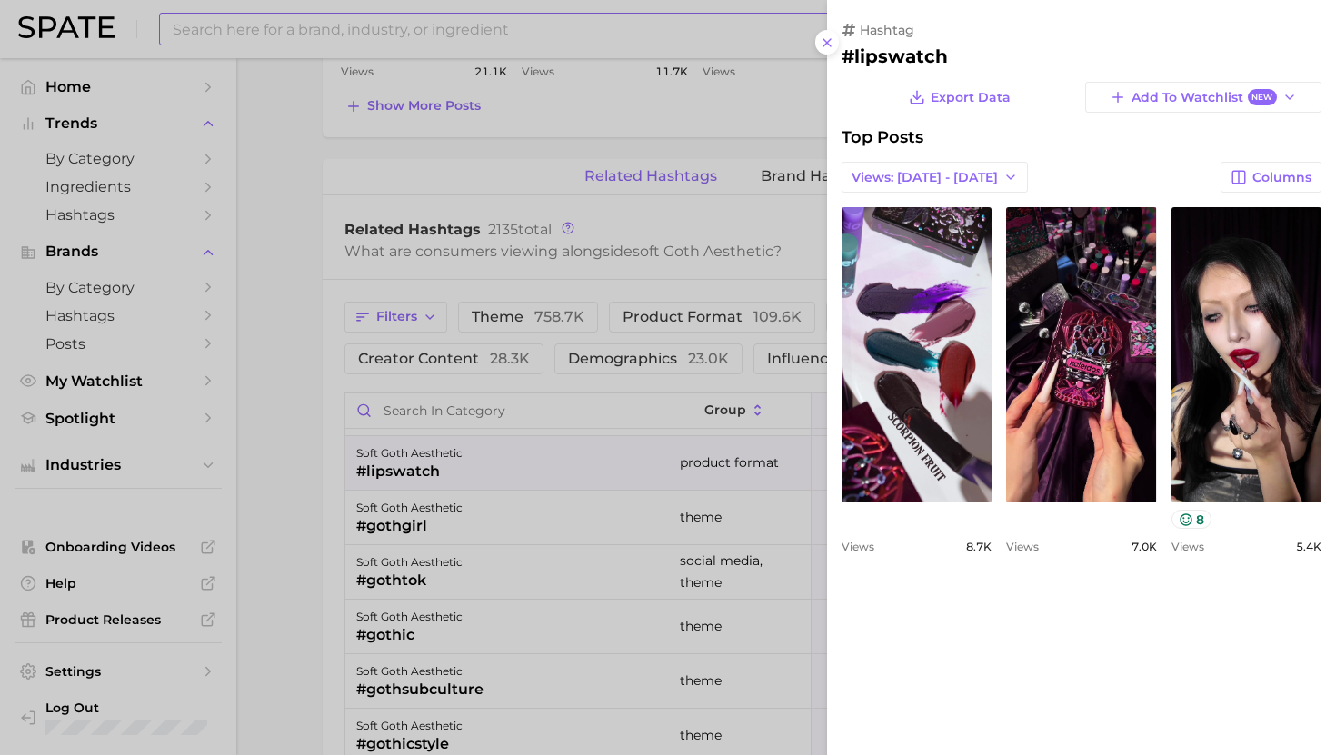
scroll to position [0, 0]
click at [549, 463] on div at bounding box center [668, 377] width 1336 height 755
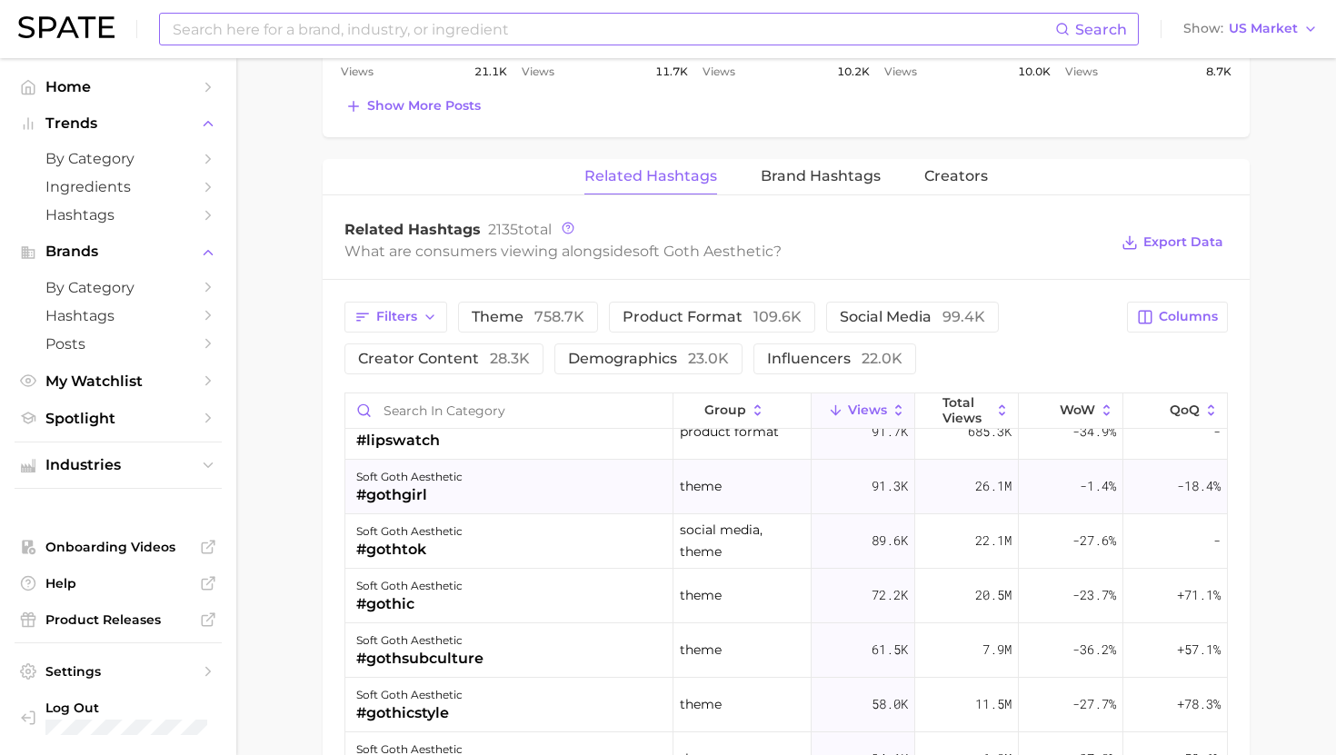
scroll to position [83, 0]
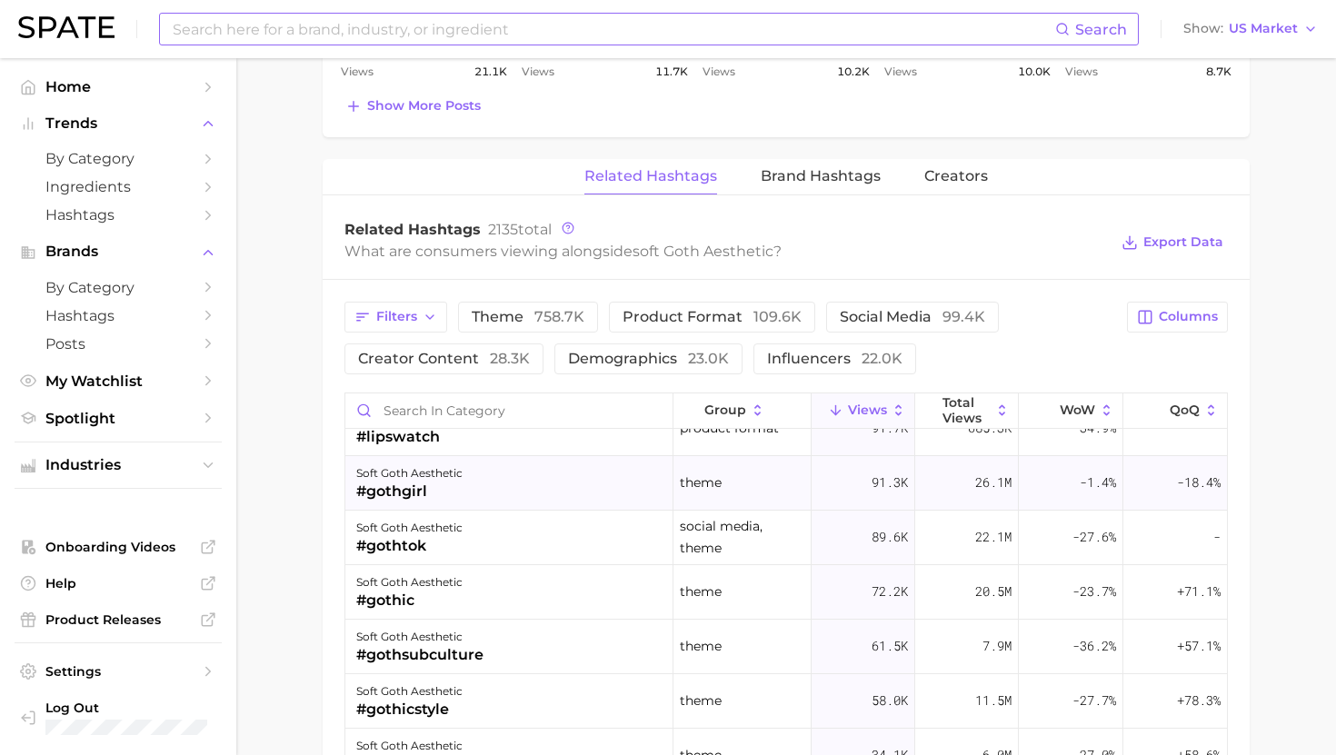
click at [559, 530] on div "soft goth aesthetic #gothtok" at bounding box center [509, 538] width 328 height 55
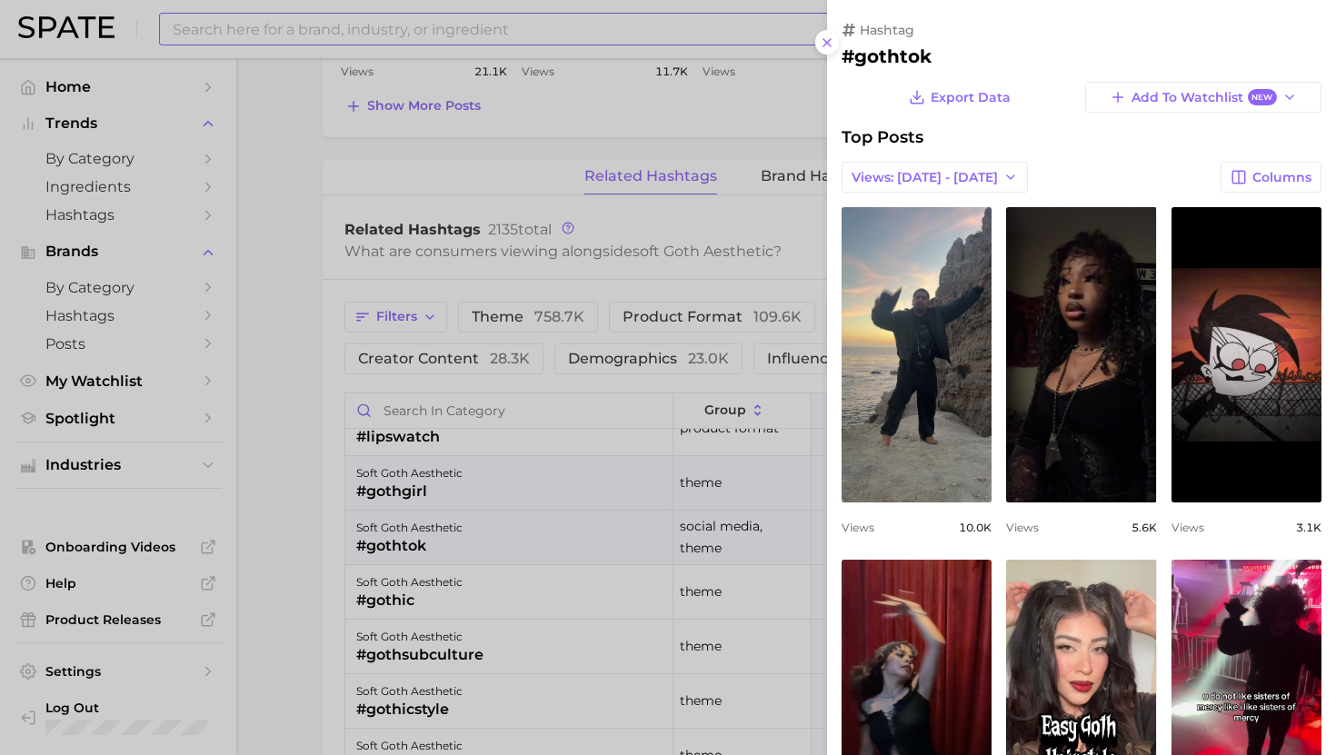
scroll to position [0, 0]
click at [561, 522] on div at bounding box center [668, 377] width 1336 height 755
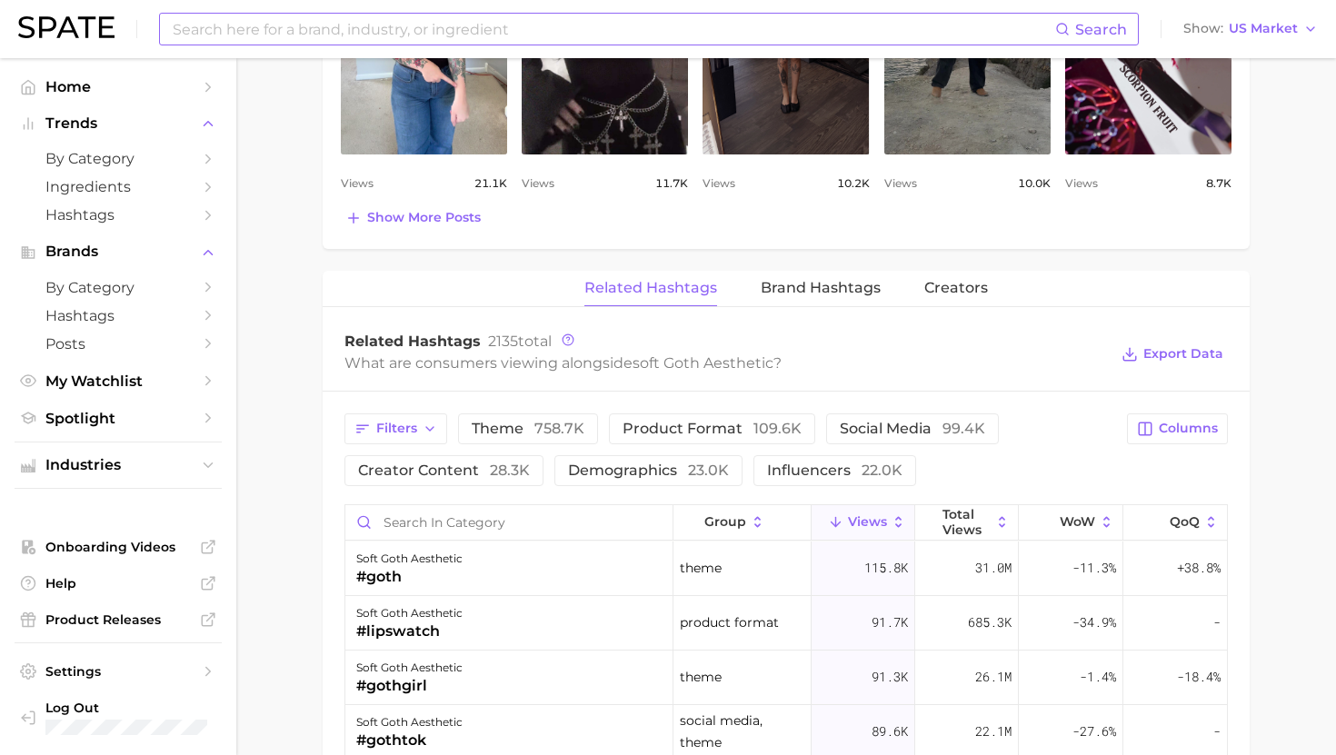
scroll to position [1031, 0]
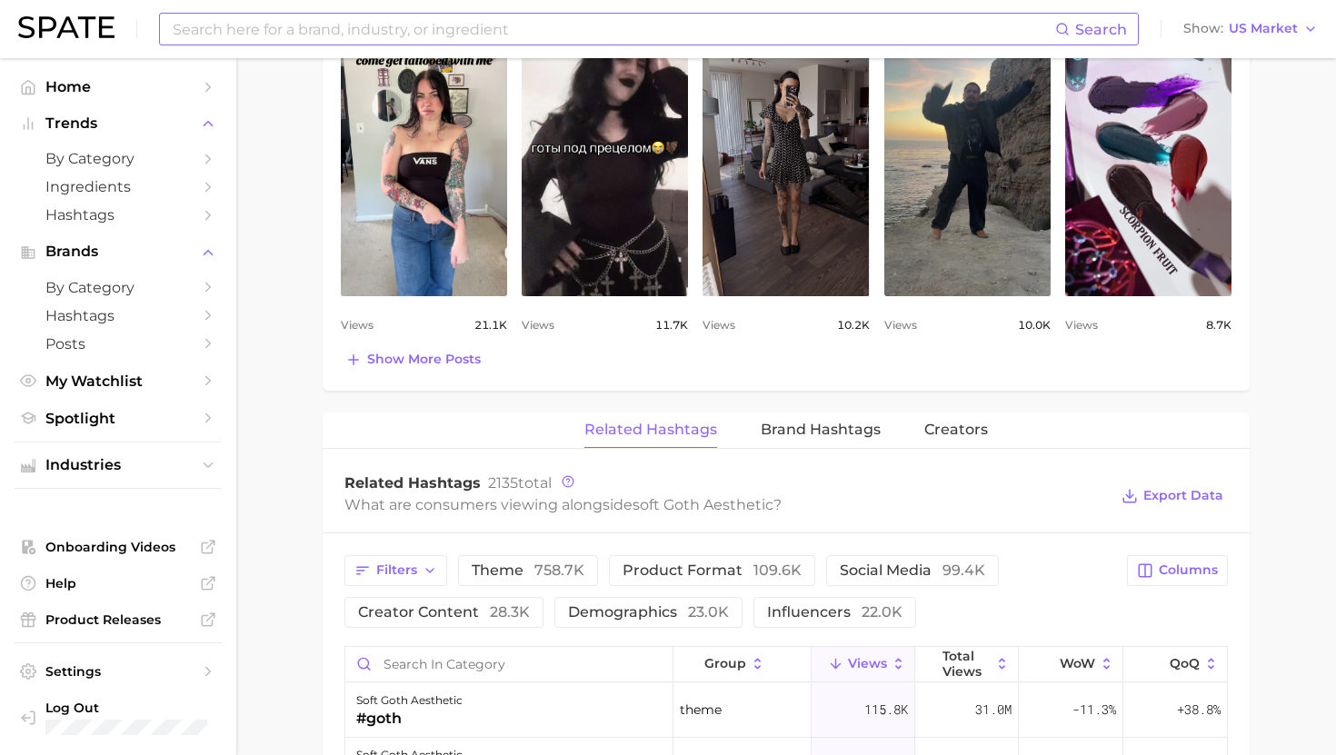
click at [382, 30] on input at bounding box center [613, 29] width 884 height 31
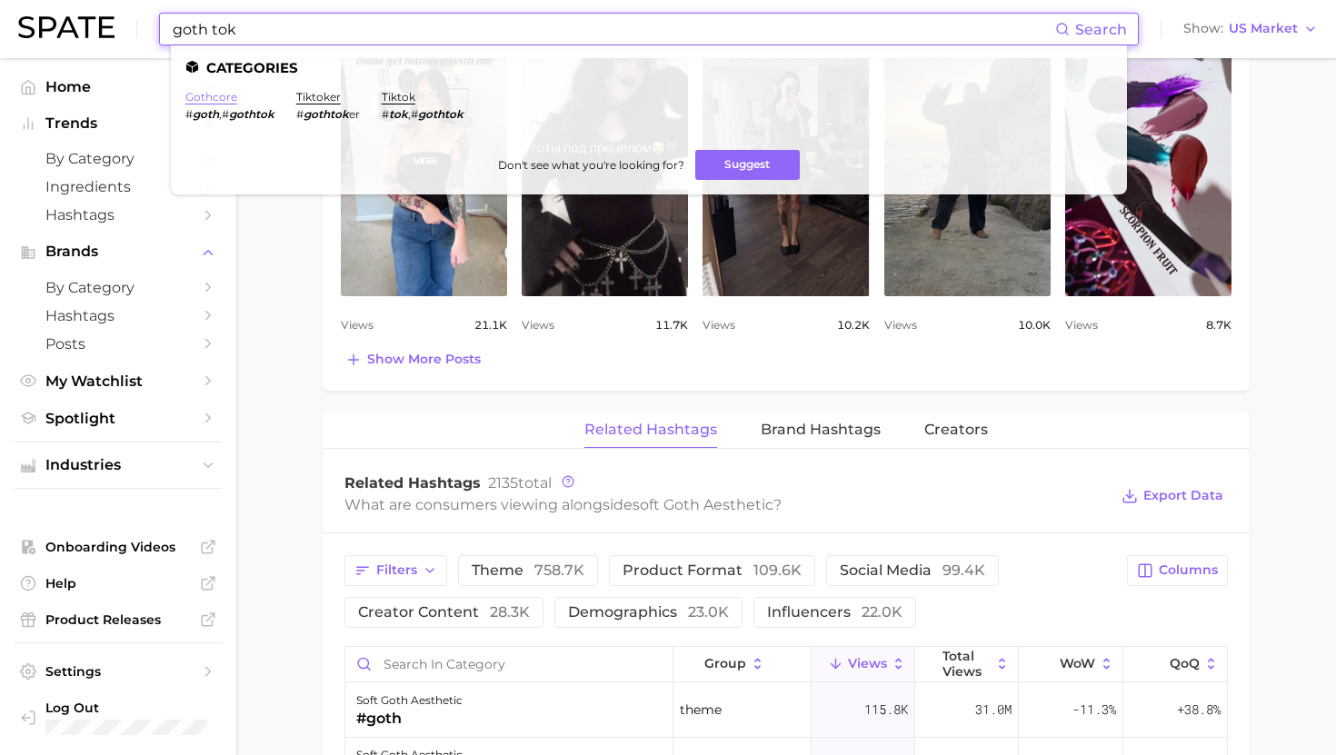
type input "goth tok"
click at [213, 98] on link "gothcore" at bounding box center [211, 97] width 52 height 14
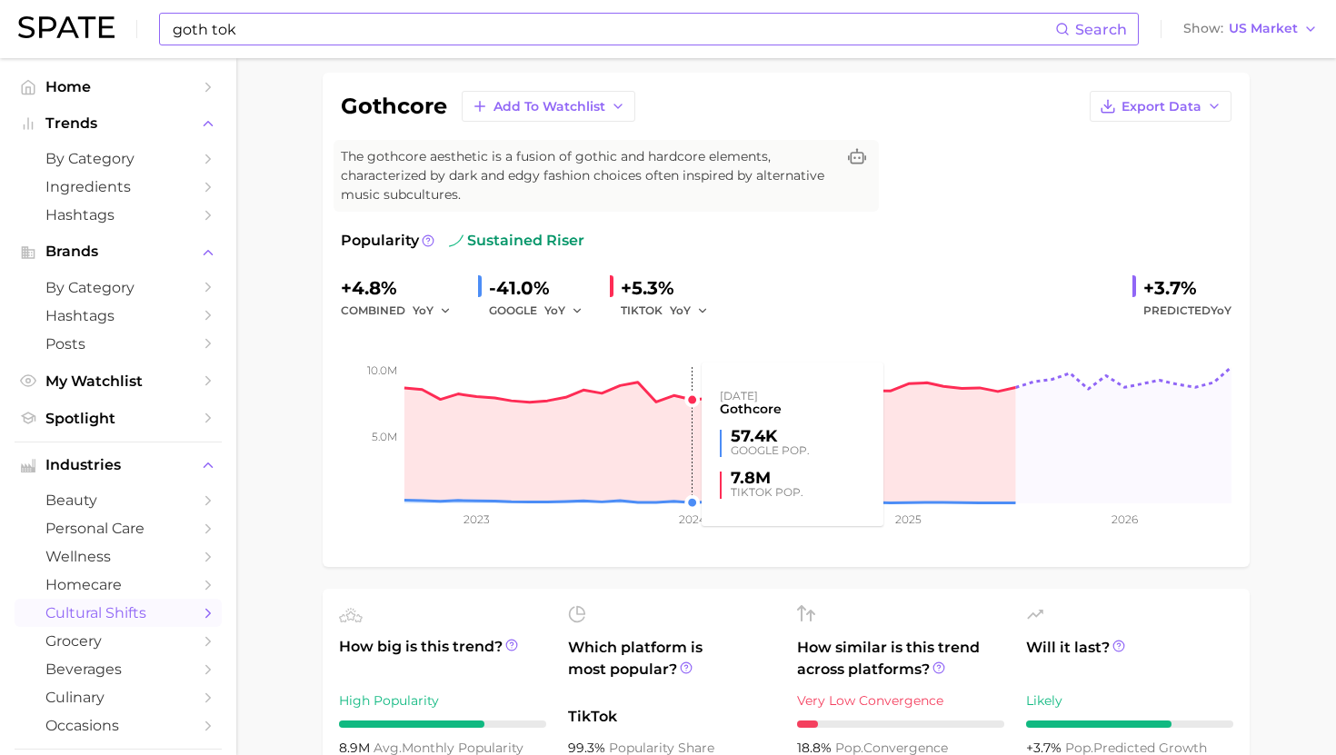
scroll to position [32, 0]
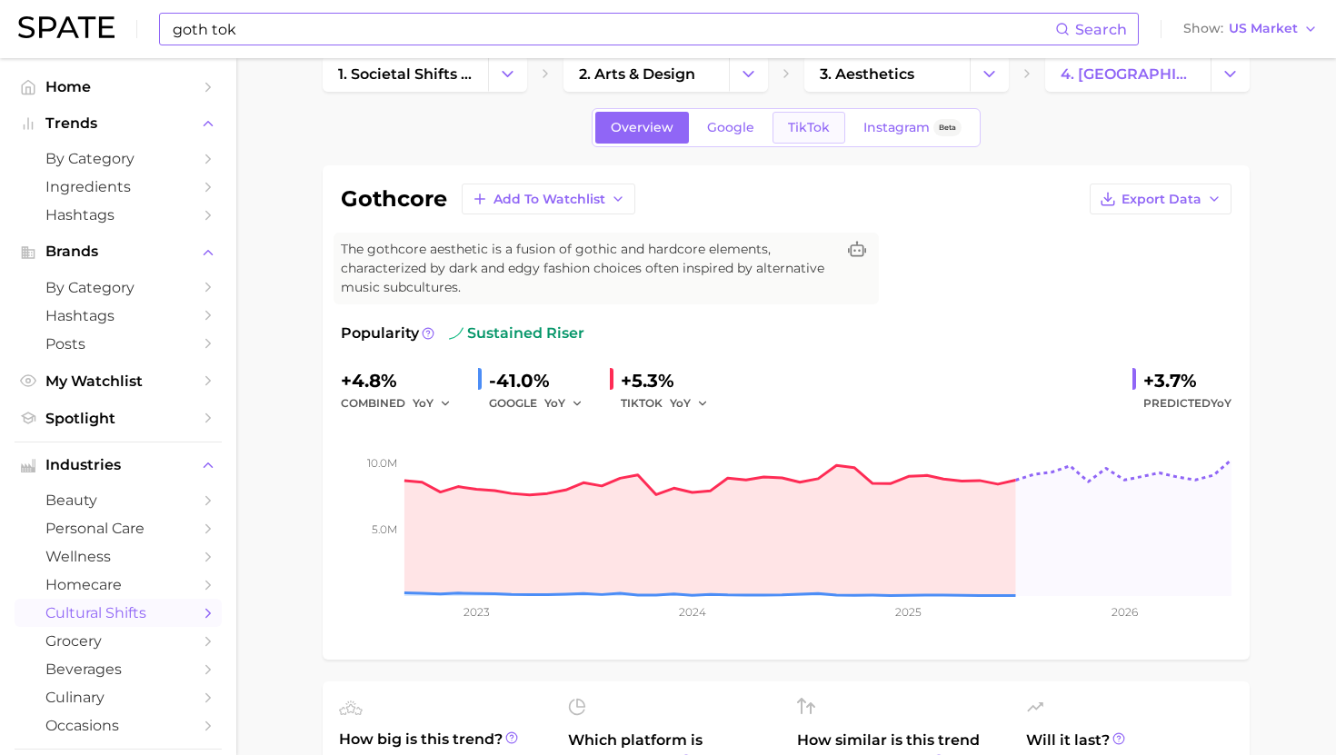
click at [811, 129] on span "TikTok" at bounding box center [809, 127] width 42 height 15
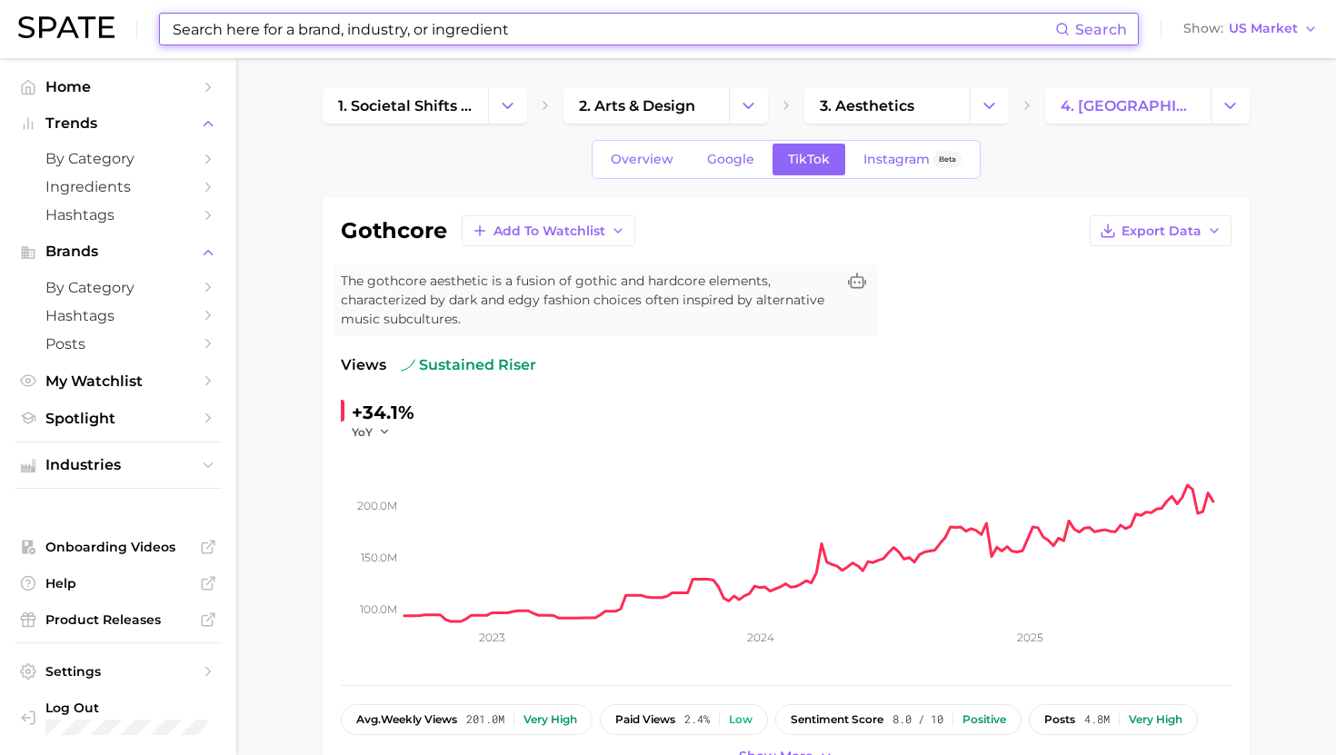
click at [353, 28] on input at bounding box center [613, 29] width 884 height 31
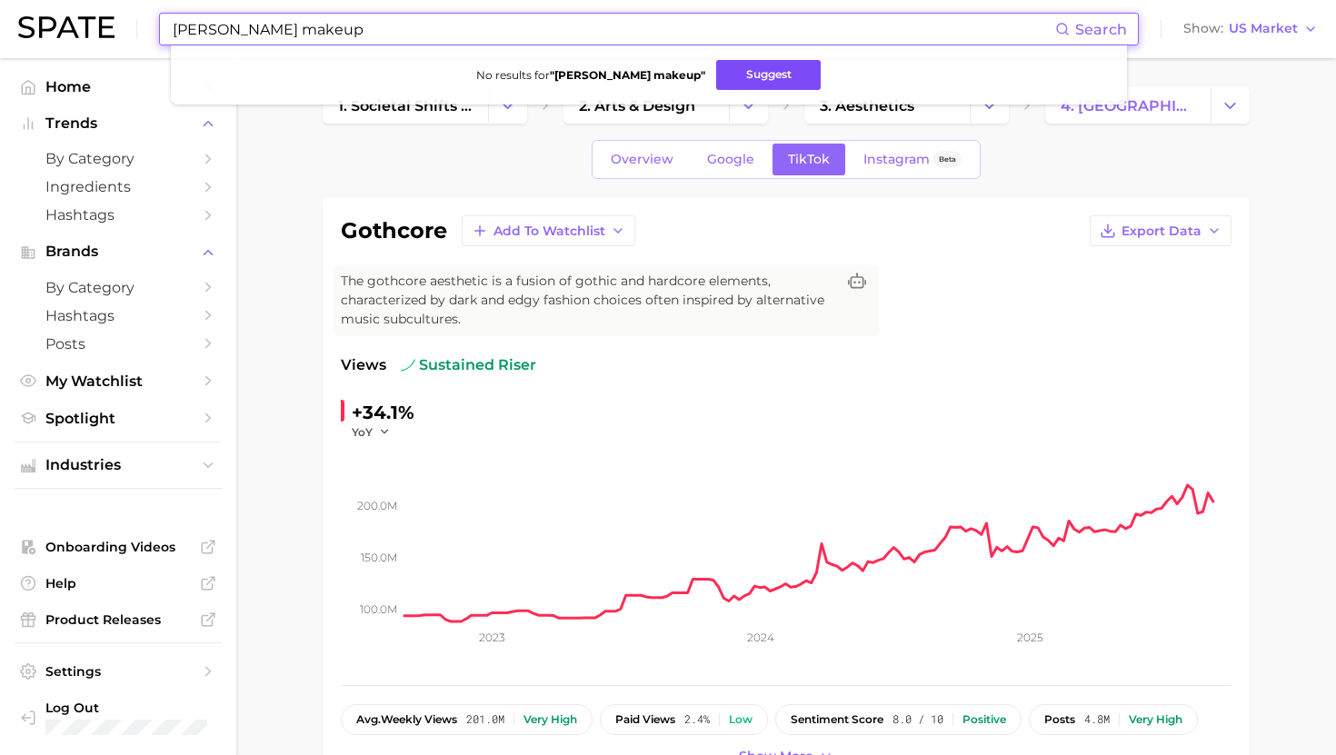
click at [741, 73] on button "Suggest" at bounding box center [768, 75] width 104 height 30
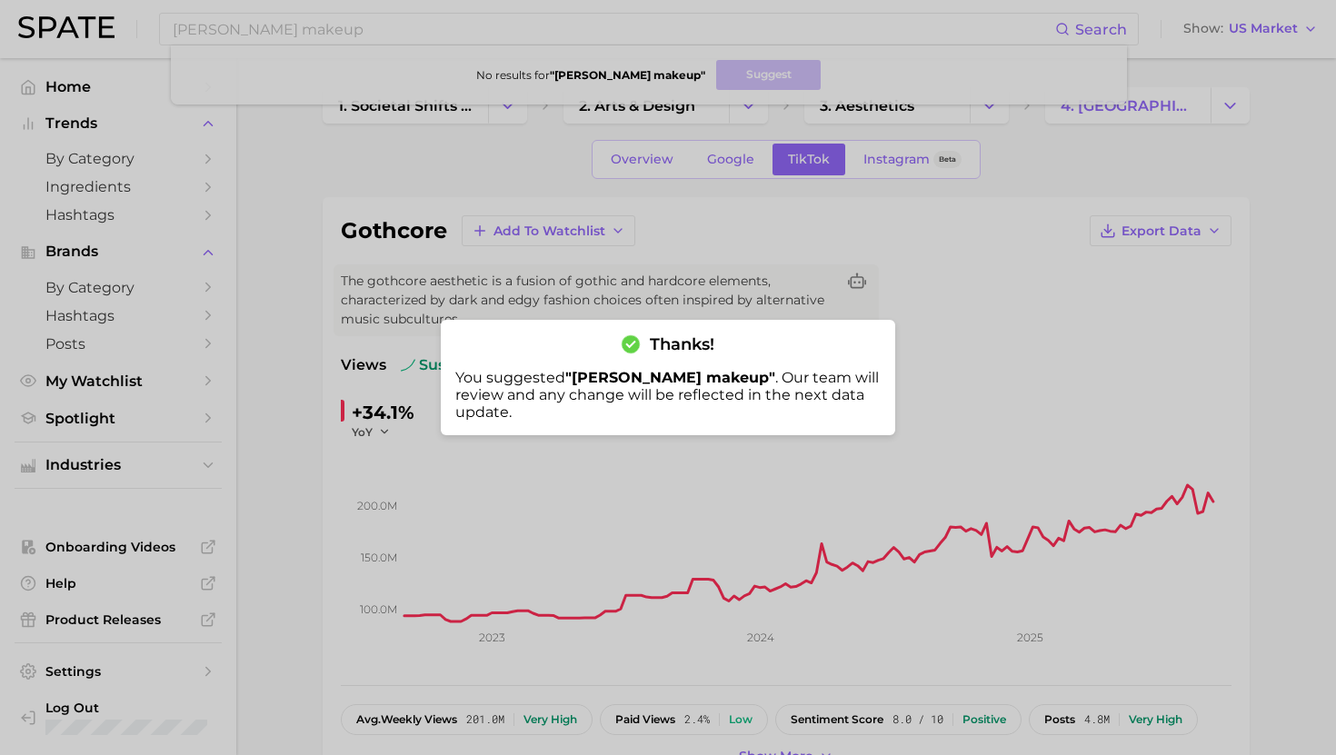
click at [440, 29] on div at bounding box center [668, 377] width 1336 height 755
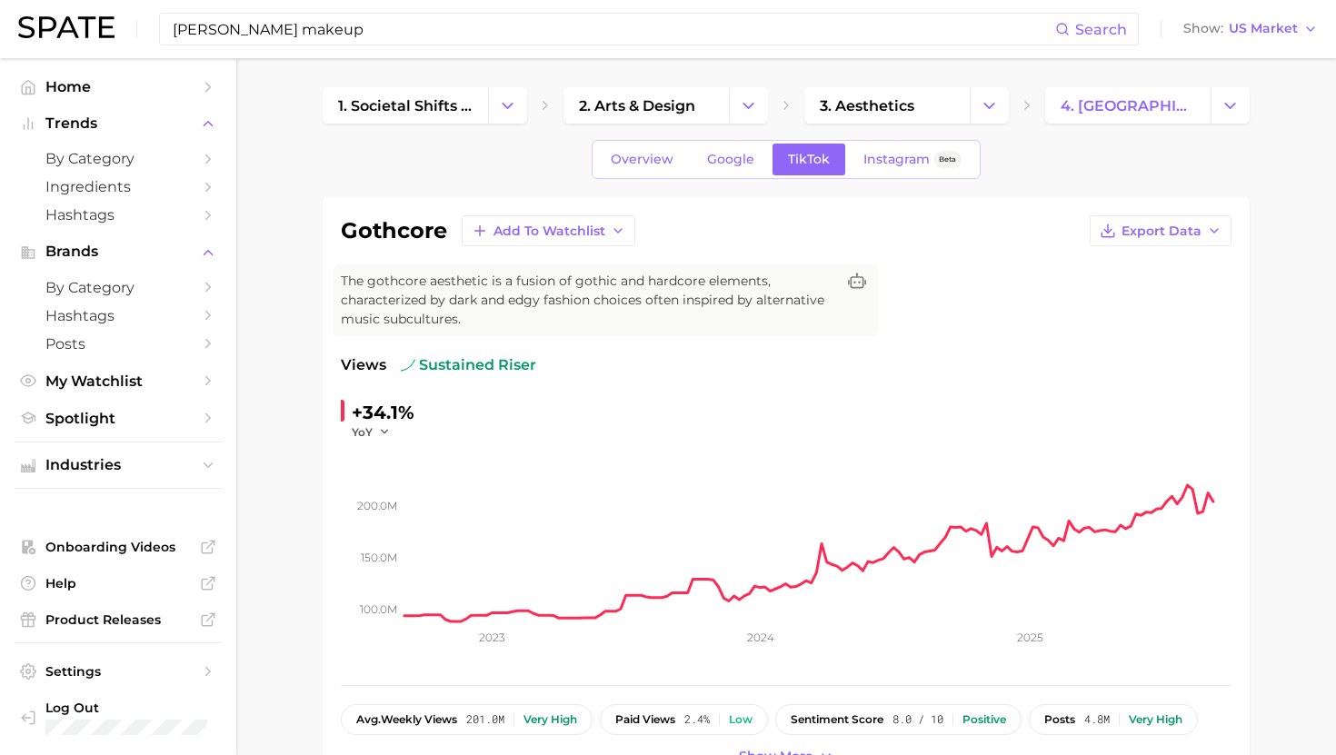
click at [440, 29] on input "chola goth makeup" at bounding box center [613, 29] width 884 height 31
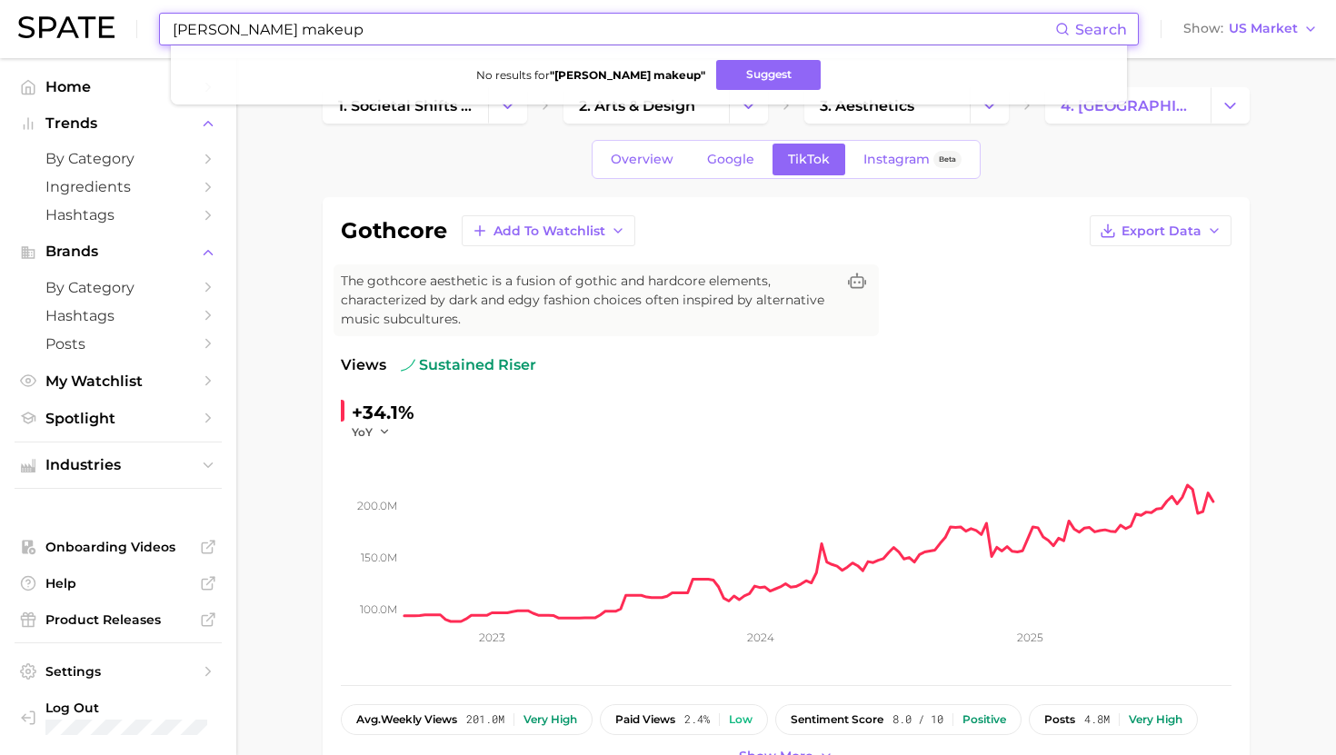
click at [440, 29] on input "chola goth makeup" at bounding box center [613, 29] width 884 height 31
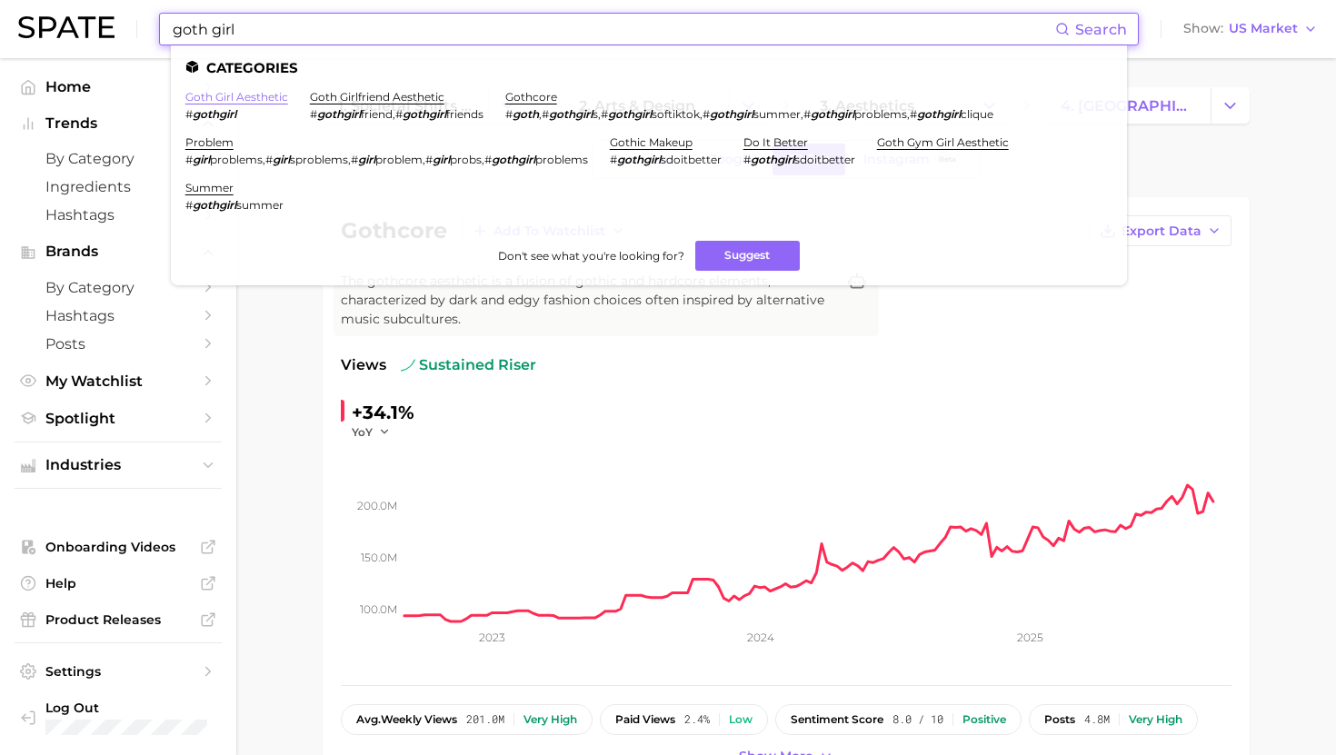
type input "goth girl"
click at [240, 99] on link "goth girl aesthetic" at bounding box center [236, 97] width 103 height 14
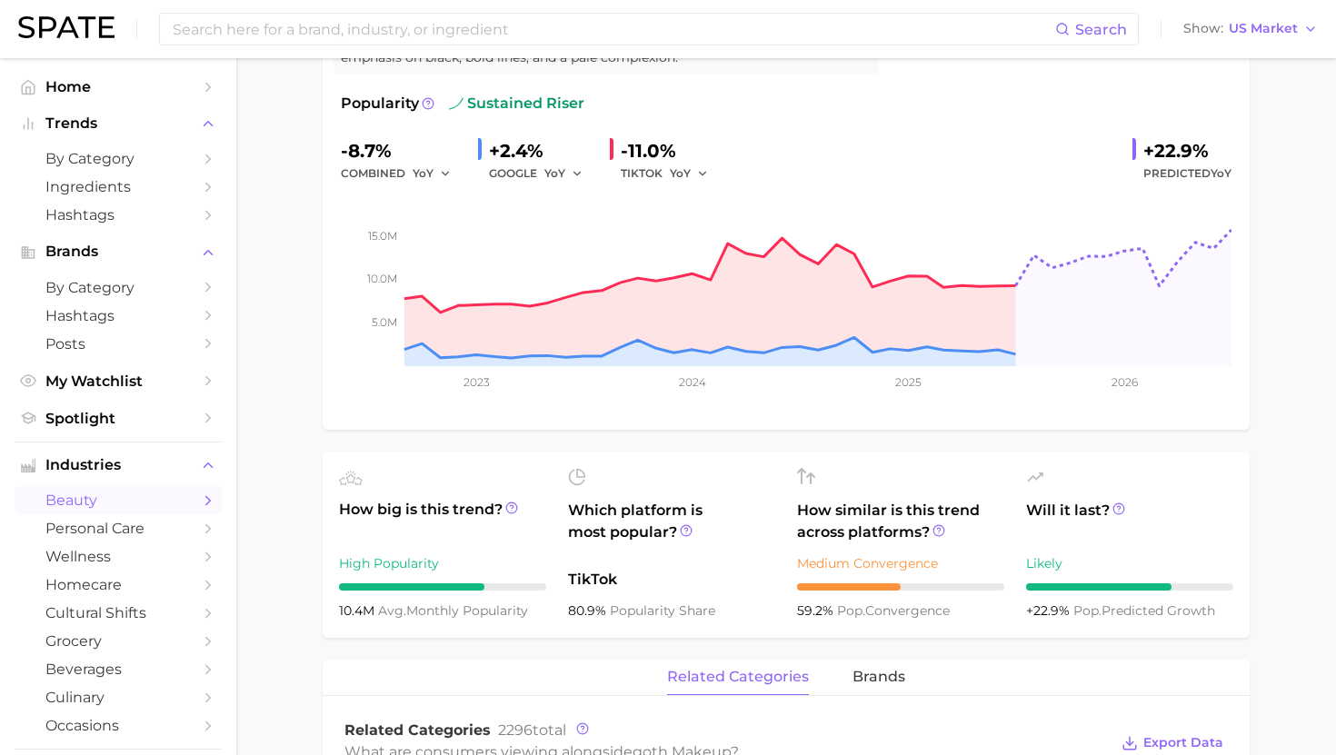
scroll to position [28, 0]
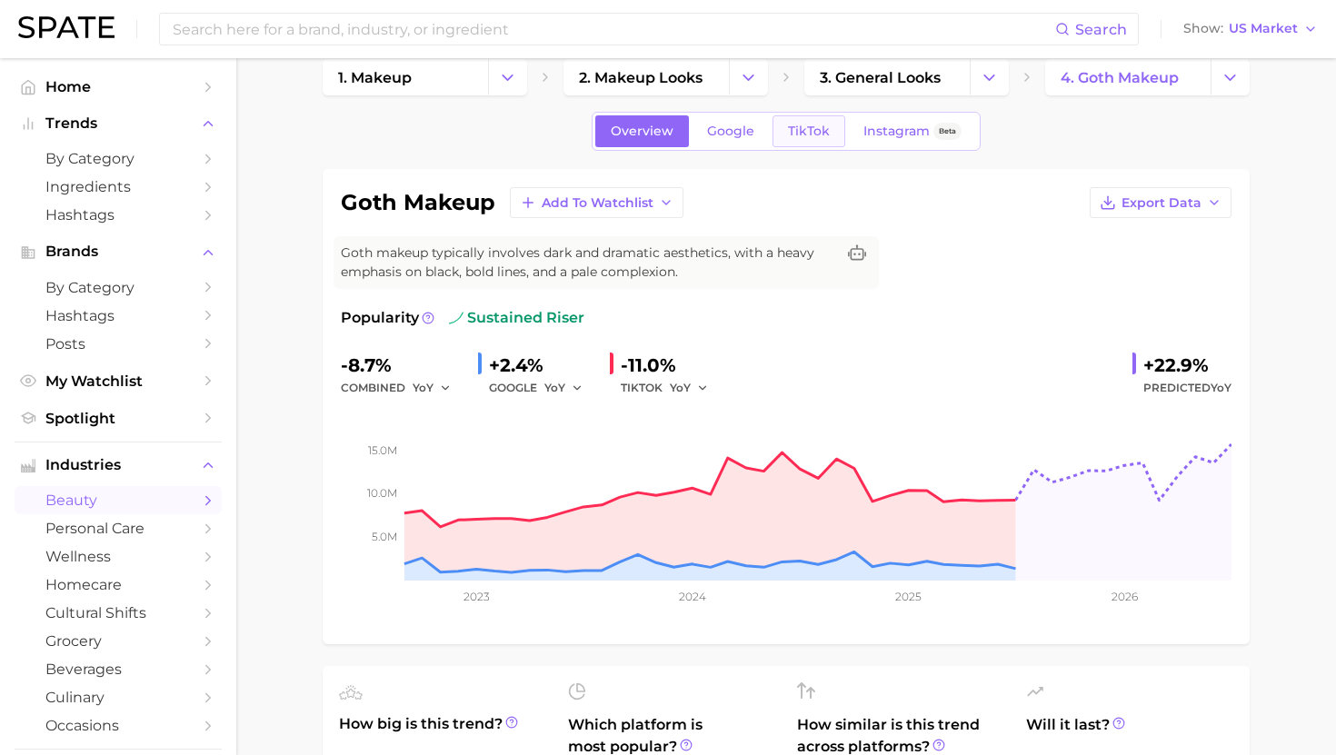
click at [803, 134] on span "TikTok" at bounding box center [809, 131] width 42 height 15
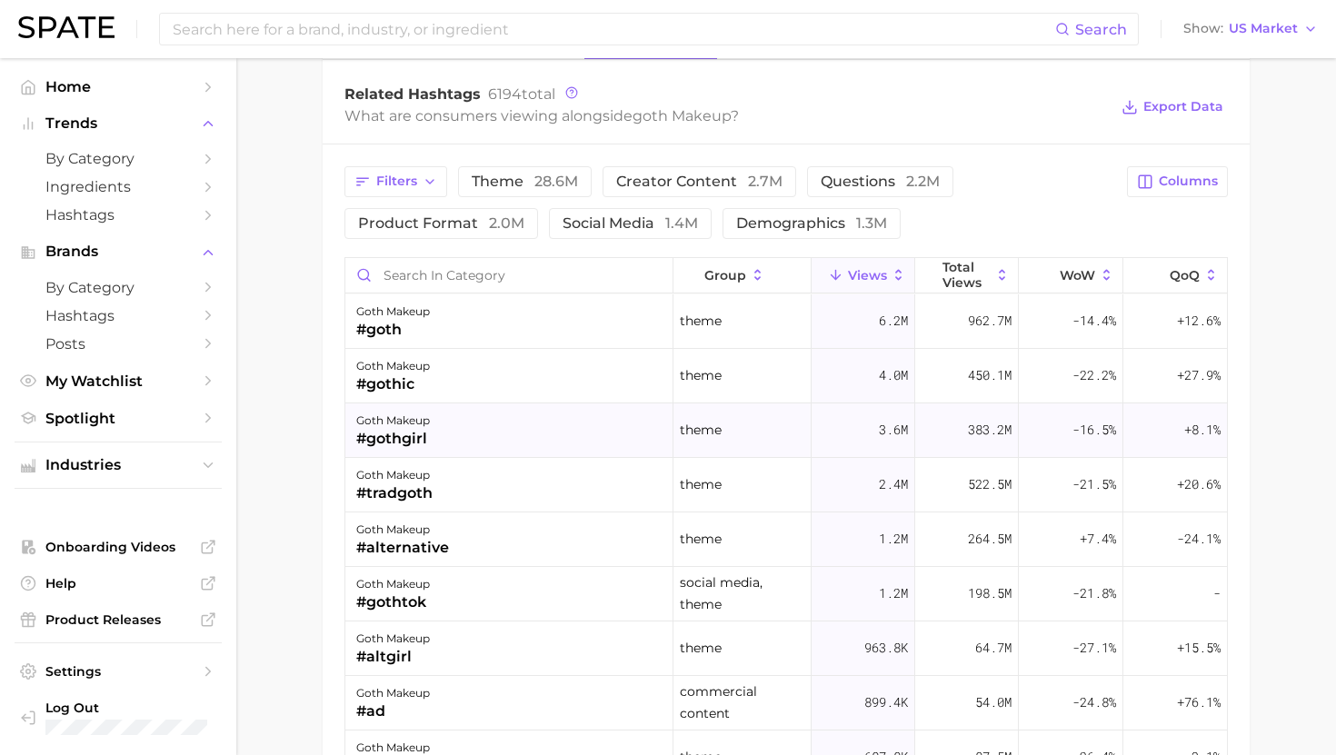
scroll to position [1422, 0]
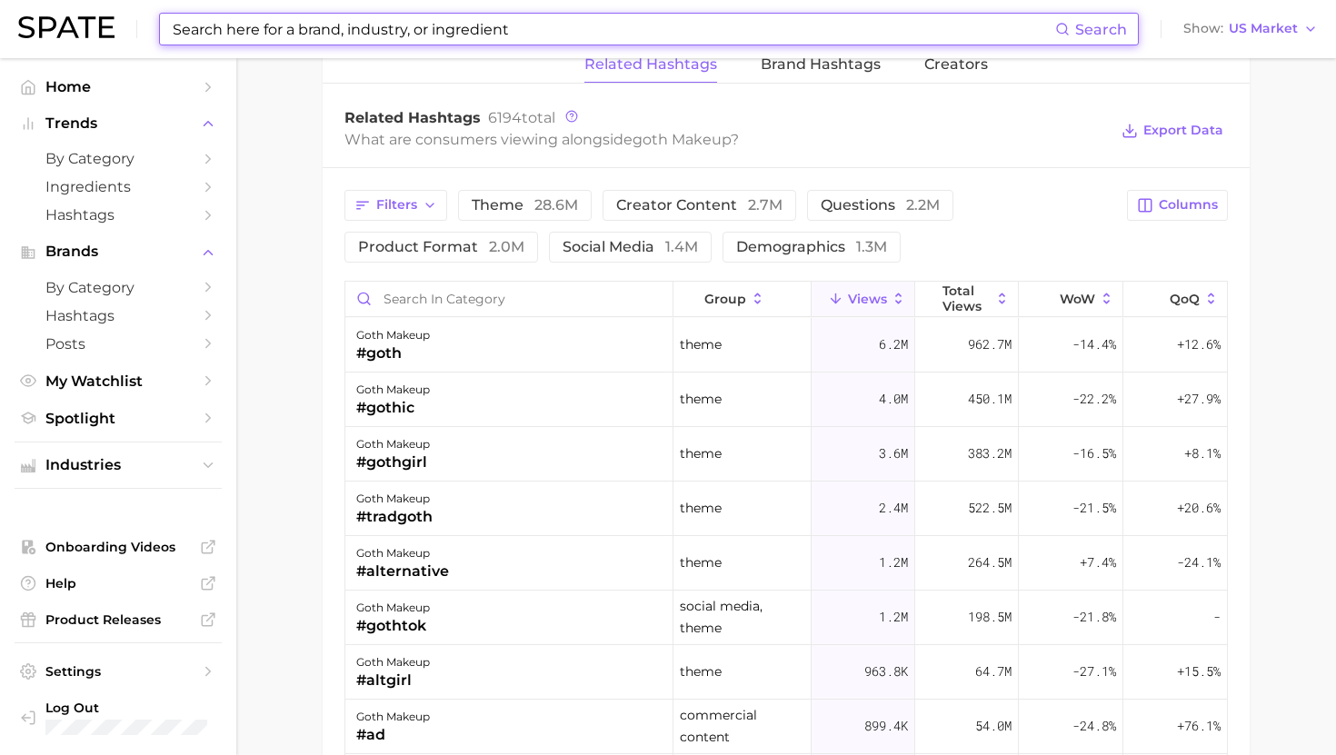
click at [425, 25] on input at bounding box center [613, 29] width 884 height 31
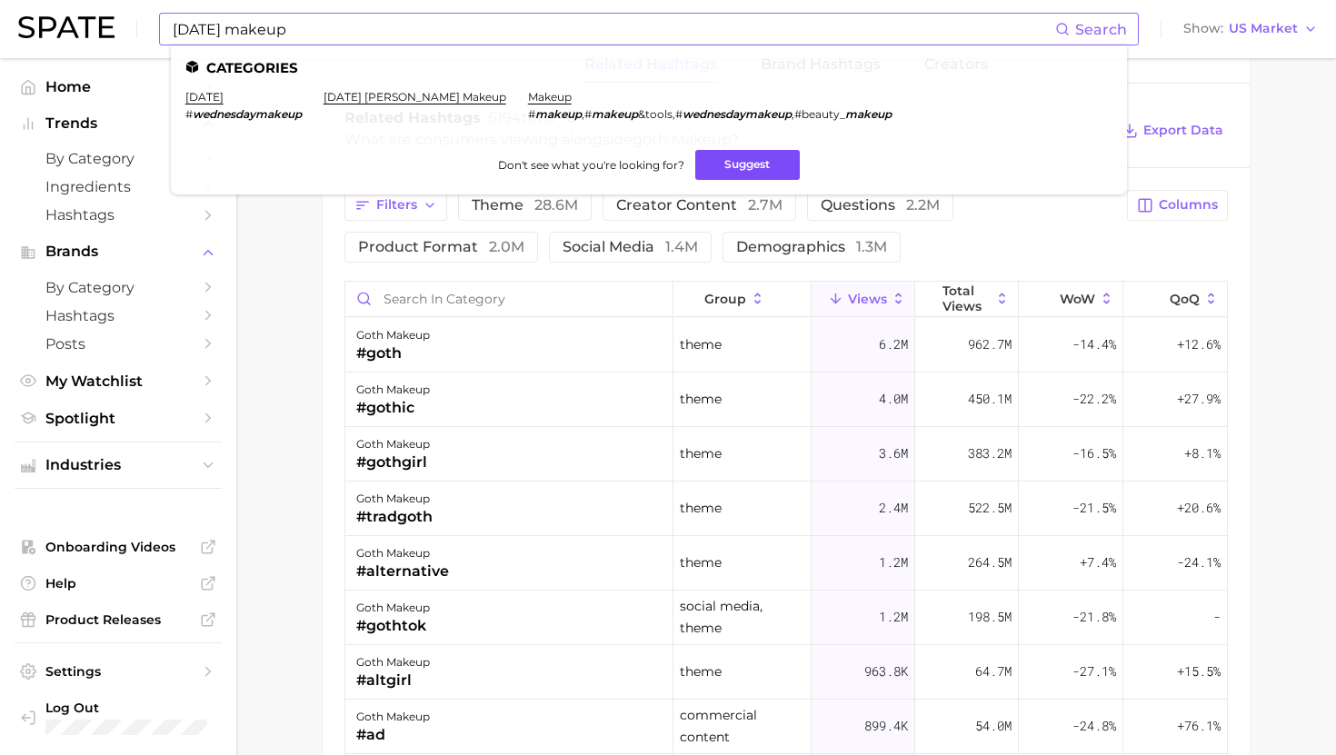
click at [753, 163] on button "Suggest" at bounding box center [747, 165] width 104 height 30
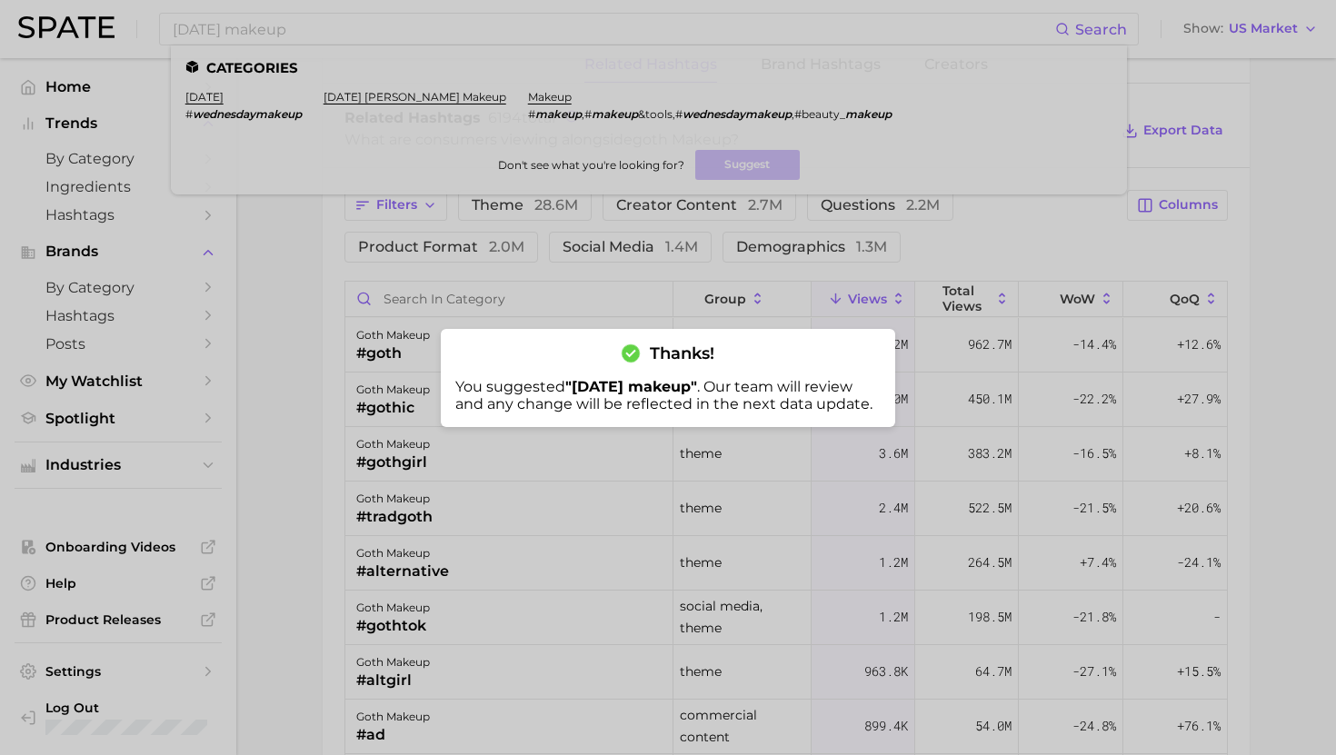
click at [352, 36] on div at bounding box center [668, 377] width 1336 height 755
click at [352, 36] on input "[DATE] makeup" at bounding box center [613, 29] width 884 height 31
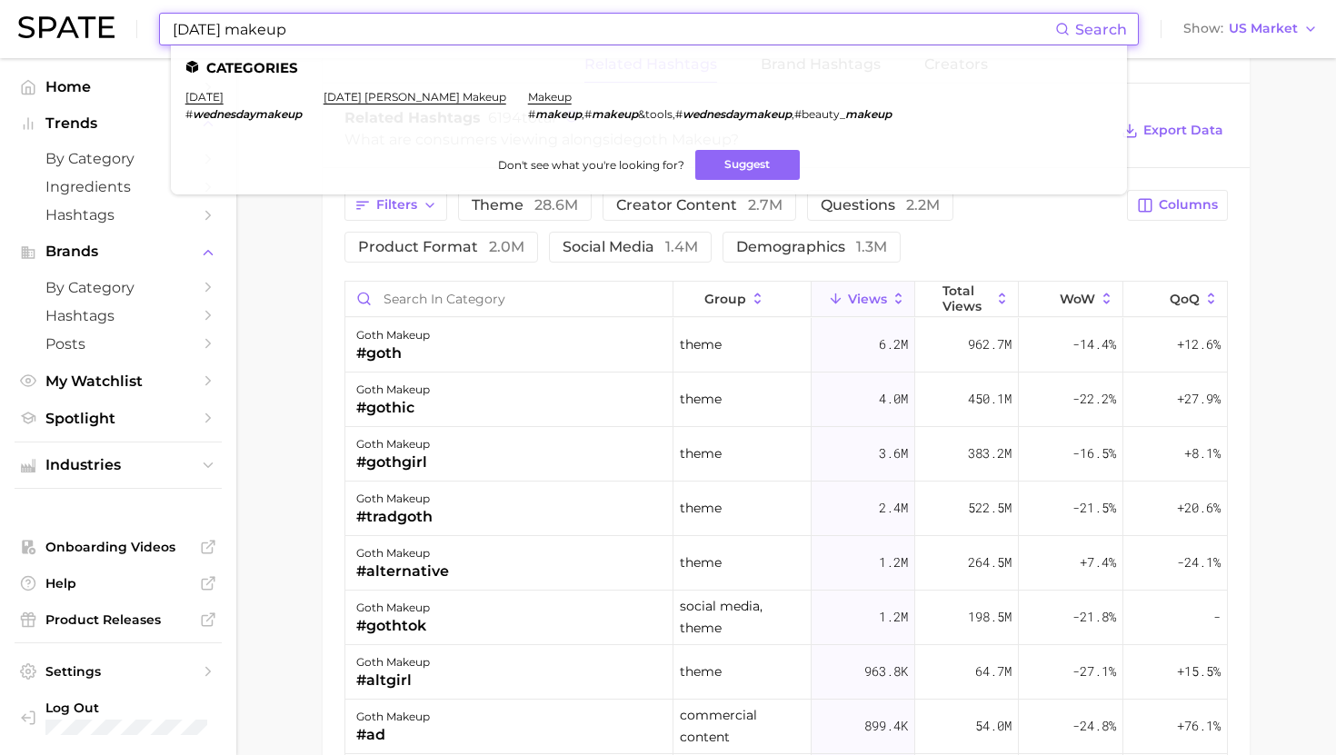
click at [352, 36] on input "[DATE] makeup" at bounding box center [613, 29] width 884 height 31
paste input "[PERSON_NAME]"
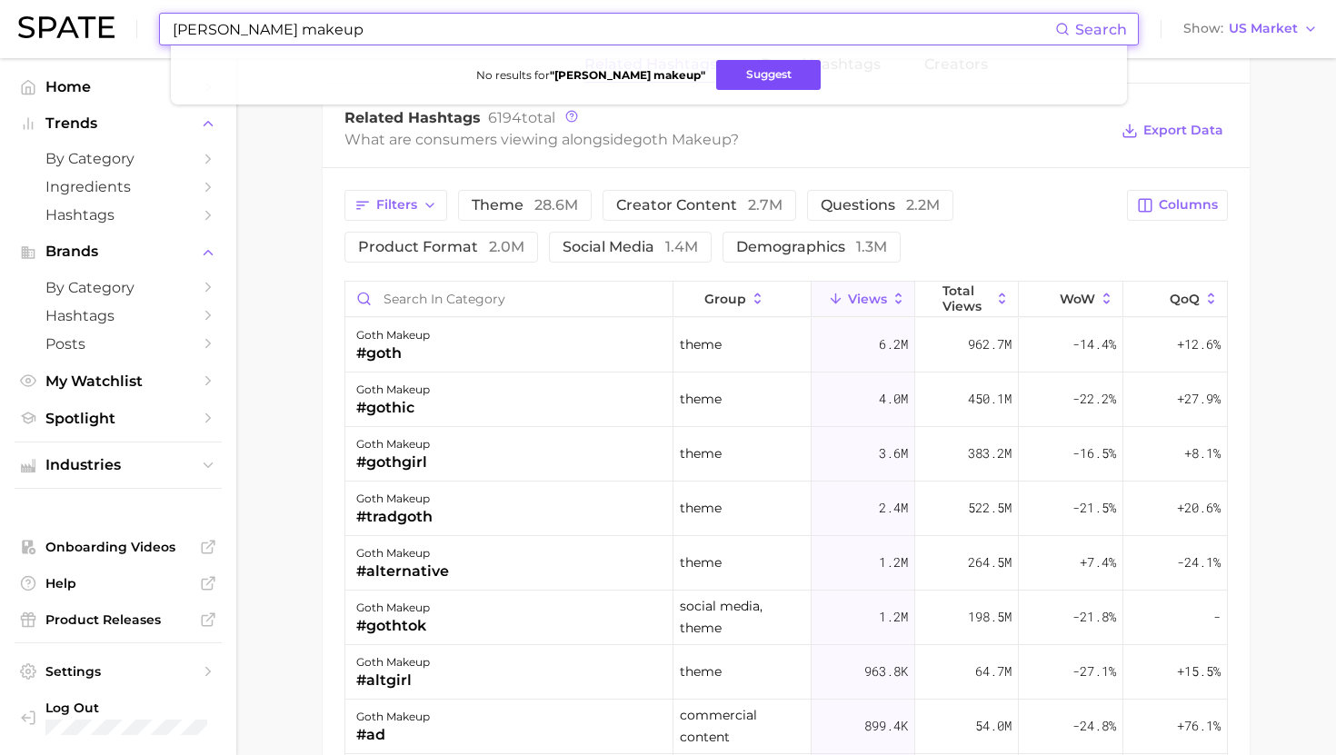
click at [732, 77] on button "Suggest" at bounding box center [768, 75] width 104 height 30
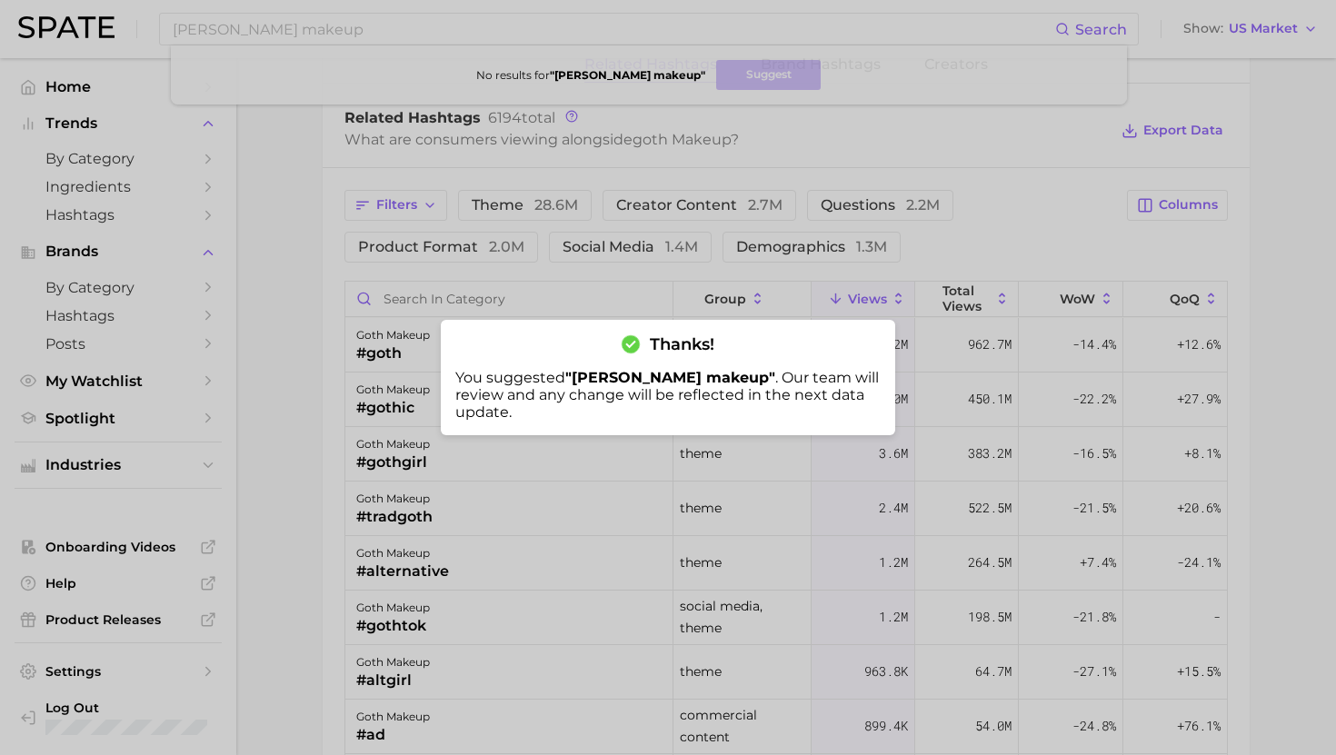
click at [318, 30] on div at bounding box center [668, 377] width 1336 height 755
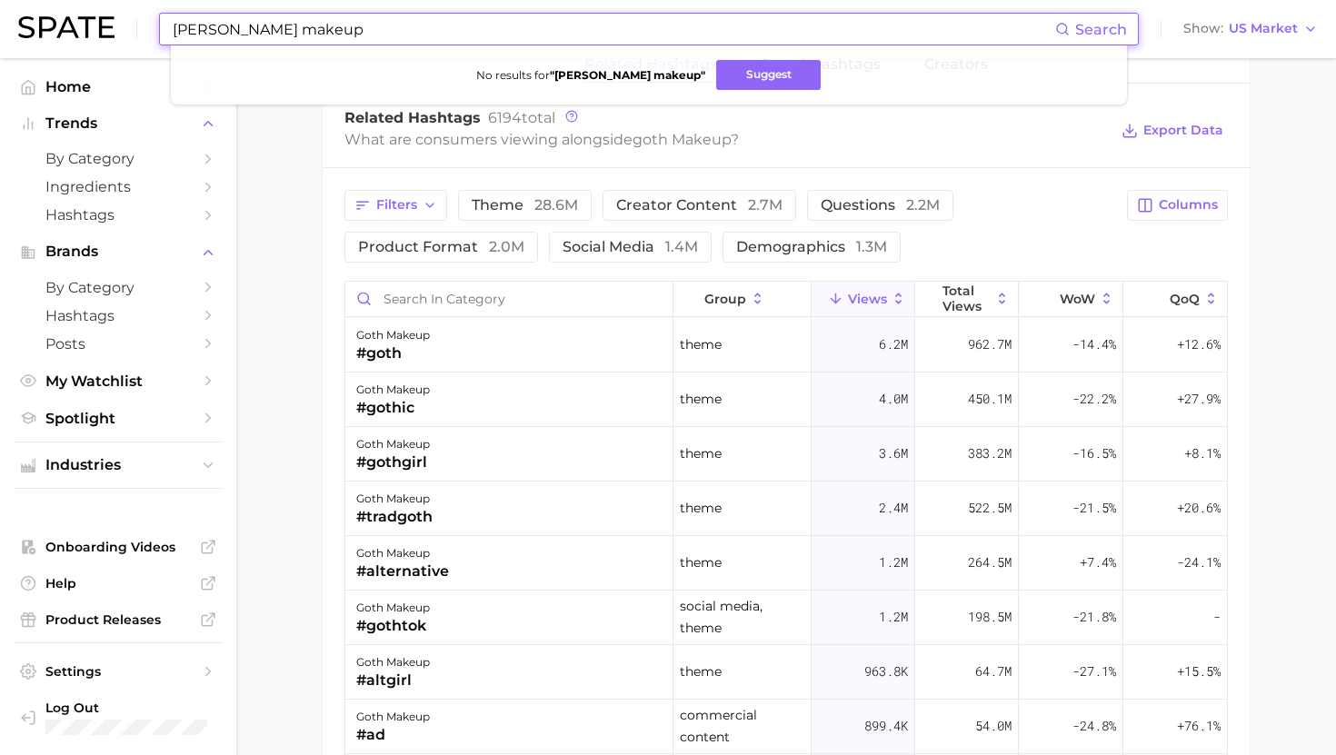
click at [318, 35] on input "[PERSON_NAME] makeup" at bounding box center [613, 29] width 884 height 31
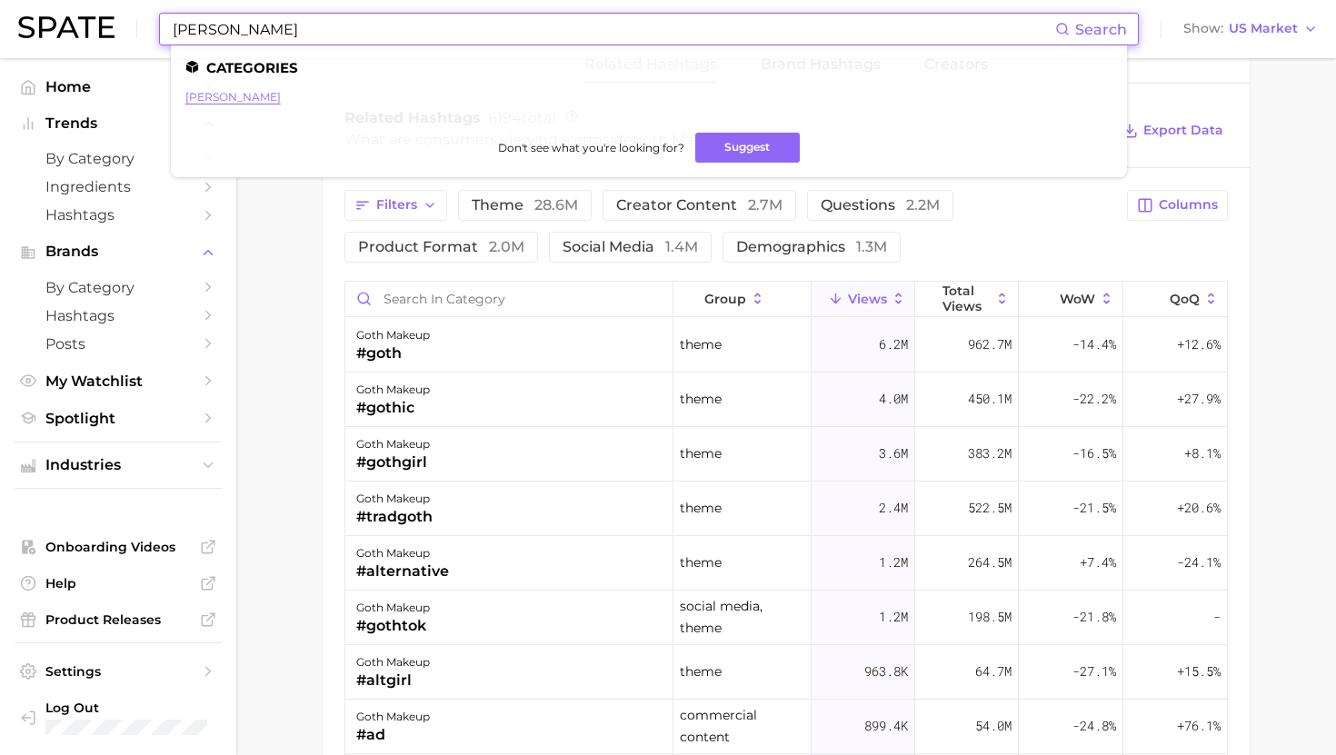
type input "[PERSON_NAME]"
click at [209, 95] on link "[PERSON_NAME]" at bounding box center [232, 97] width 95 height 14
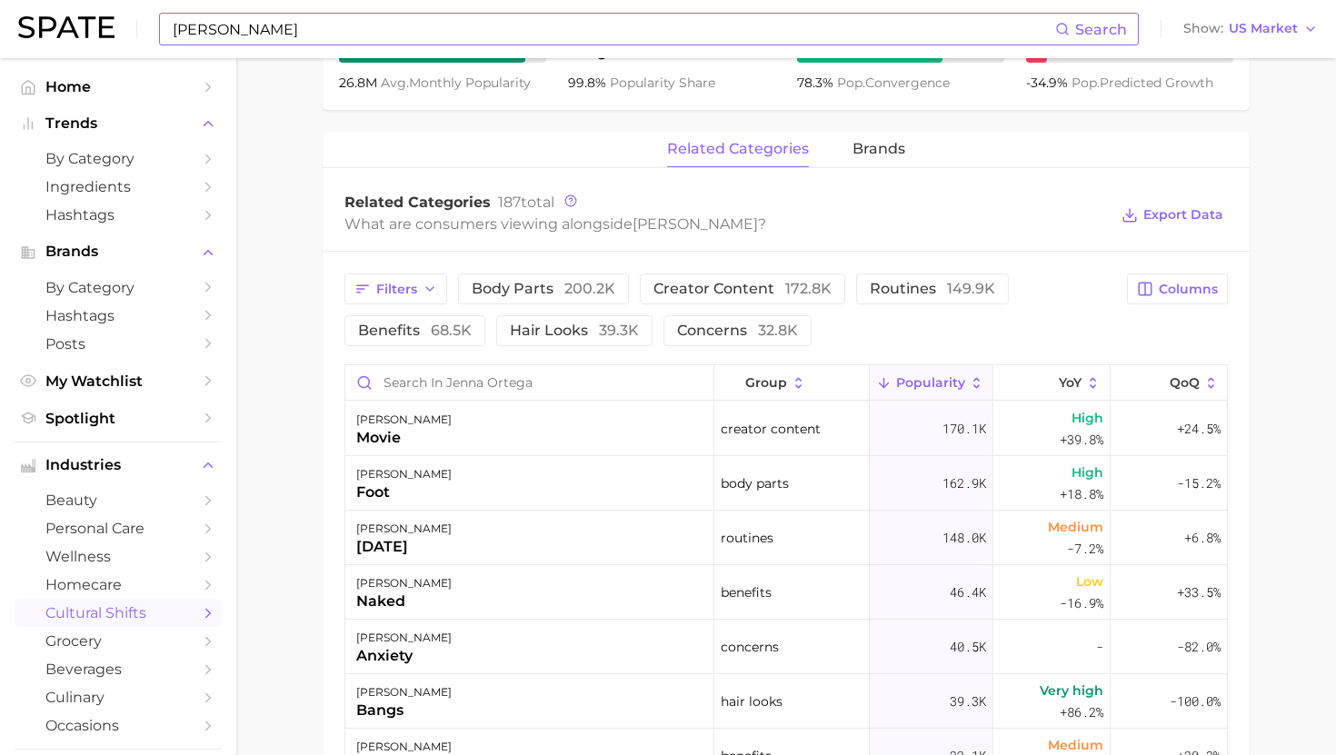
scroll to position [787, 0]
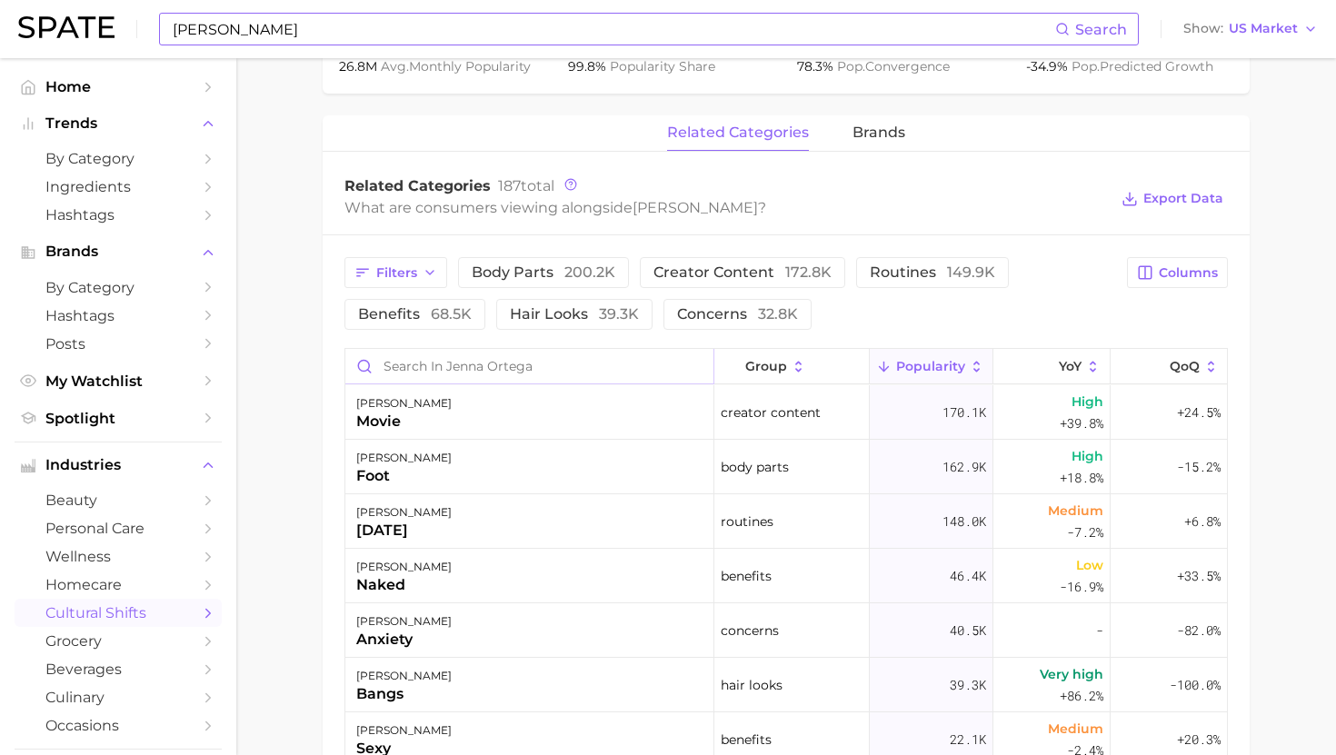
click at [559, 376] on input "Search in jenna ortega" at bounding box center [529, 366] width 368 height 35
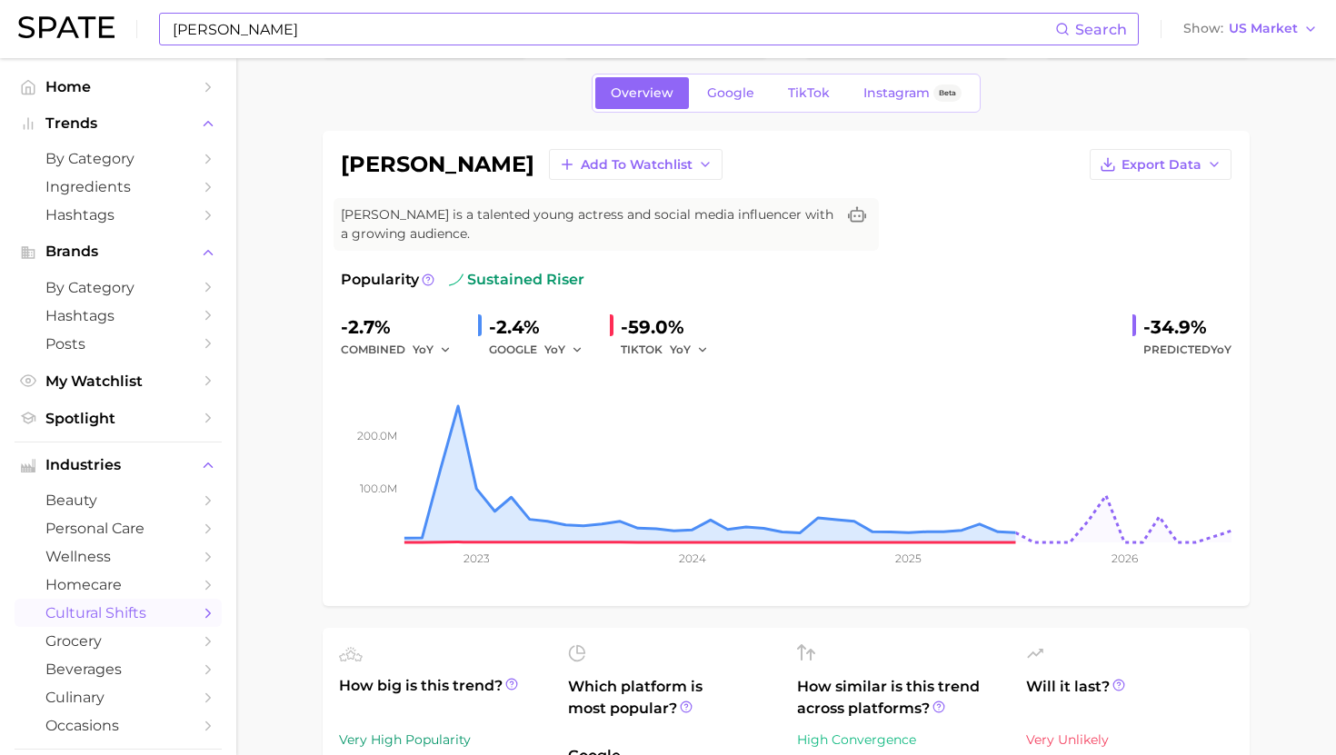
scroll to position [0, 0]
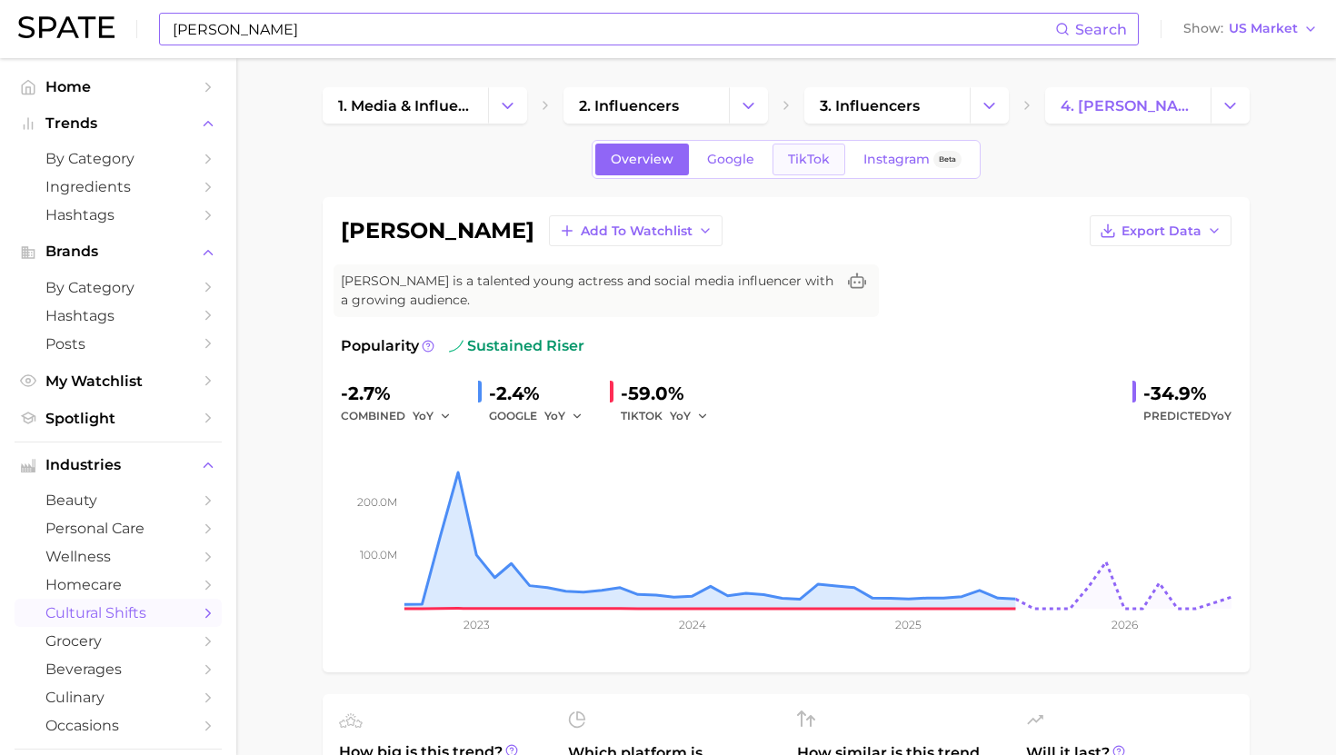
type input "makeup"
click at [798, 160] on span "TikTok" at bounding box center [809, 159] width 42 height 15
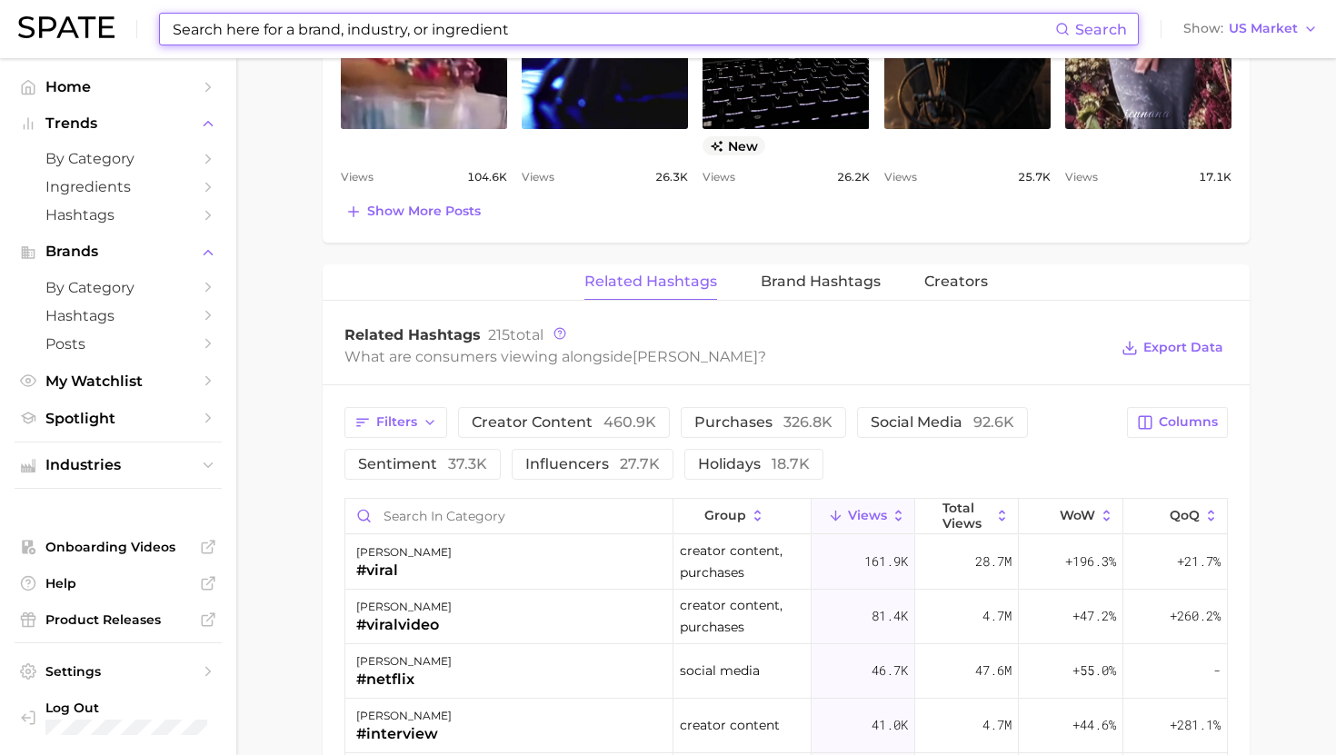
scroll to position [1181, 0]
click at [485, 506] on input "Search in category" at bounding box center [508, 514] width 327 height 35
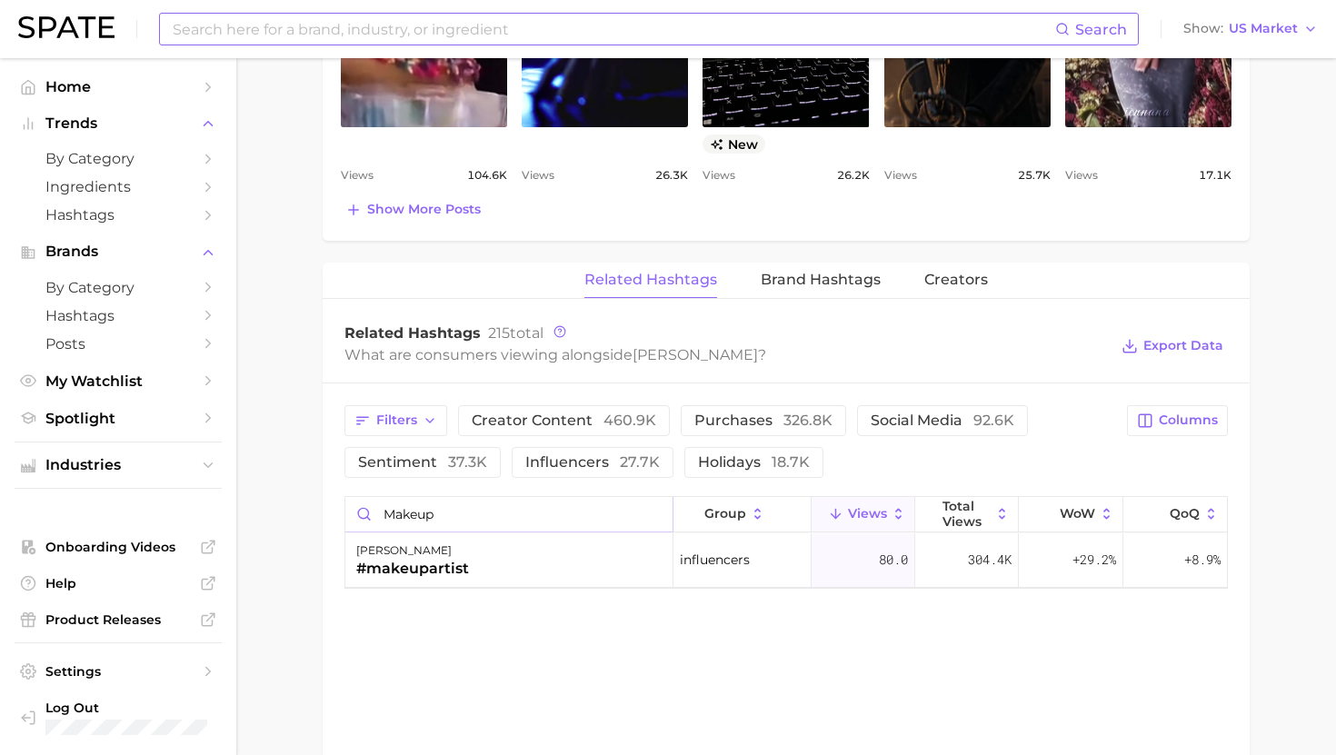
type input "makeup"
click at [234, 28] on input at bounding box center [613, 29] width 884 height 31
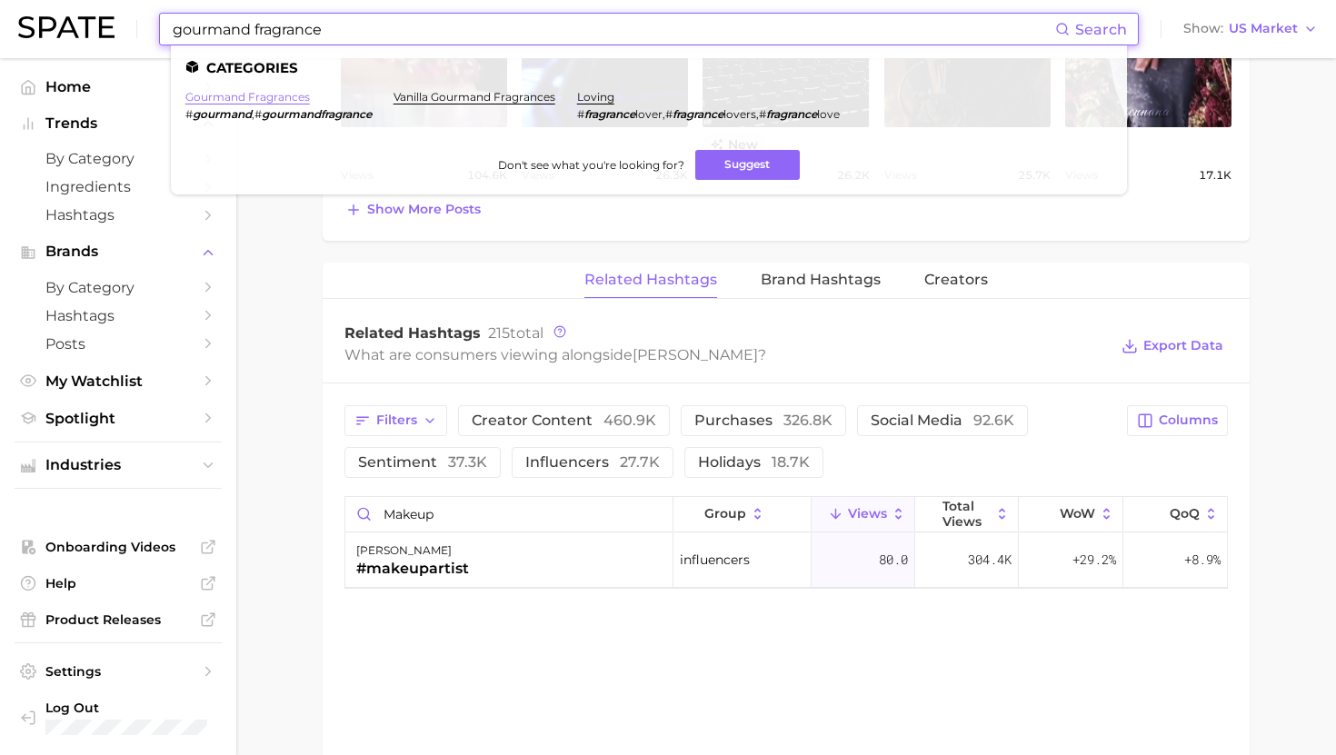
type input "gourmand fragrance"
click at [271, 100] on link "gourmand fragrances" at bounding box center [247, 97] width 124 height 14
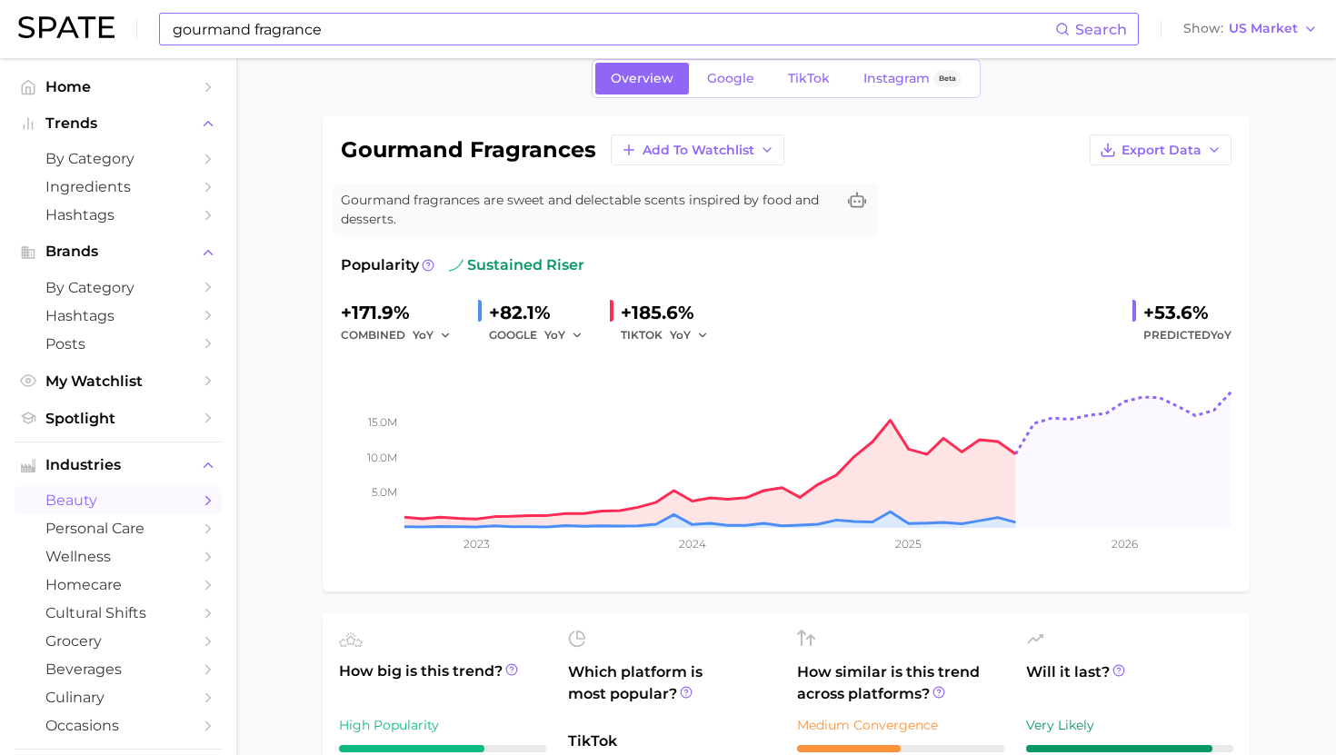
scroll to position [28, 0]
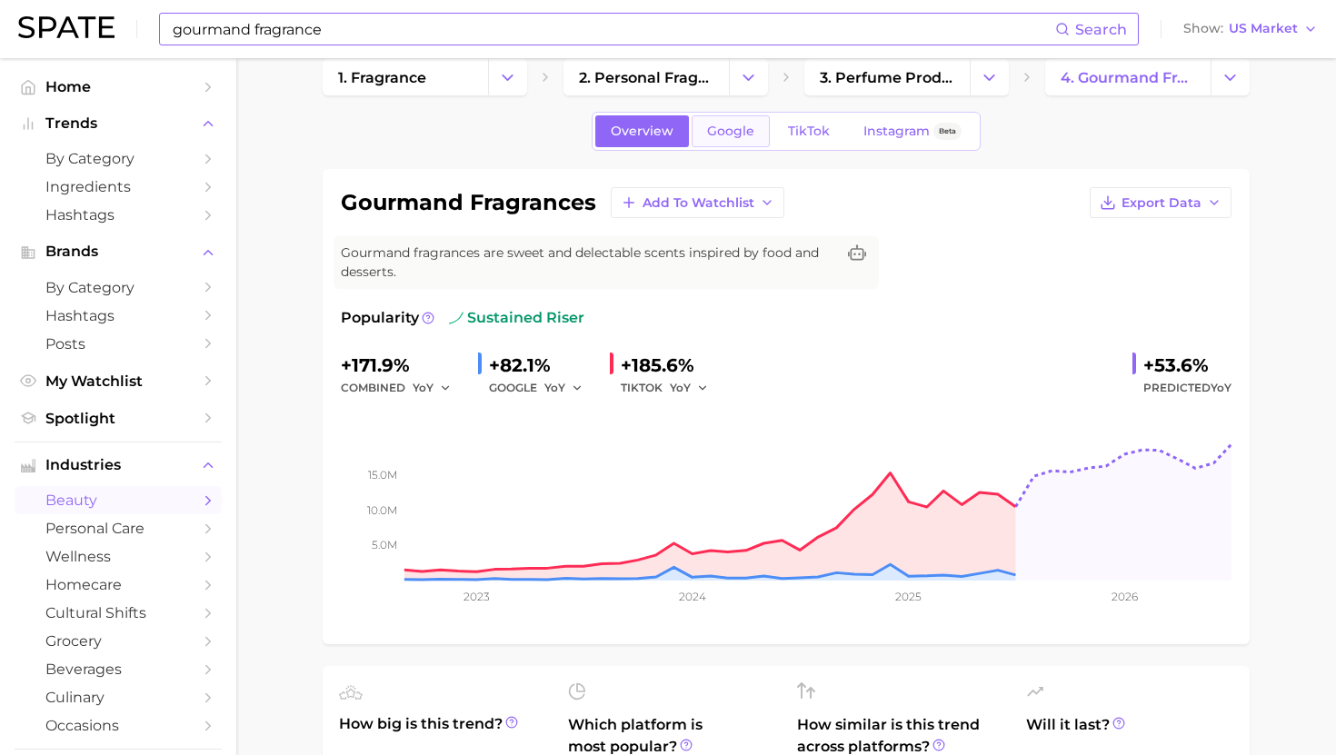
click at [704, 130] on link "Google" at bounding box center [730, 131] width 78 height 32
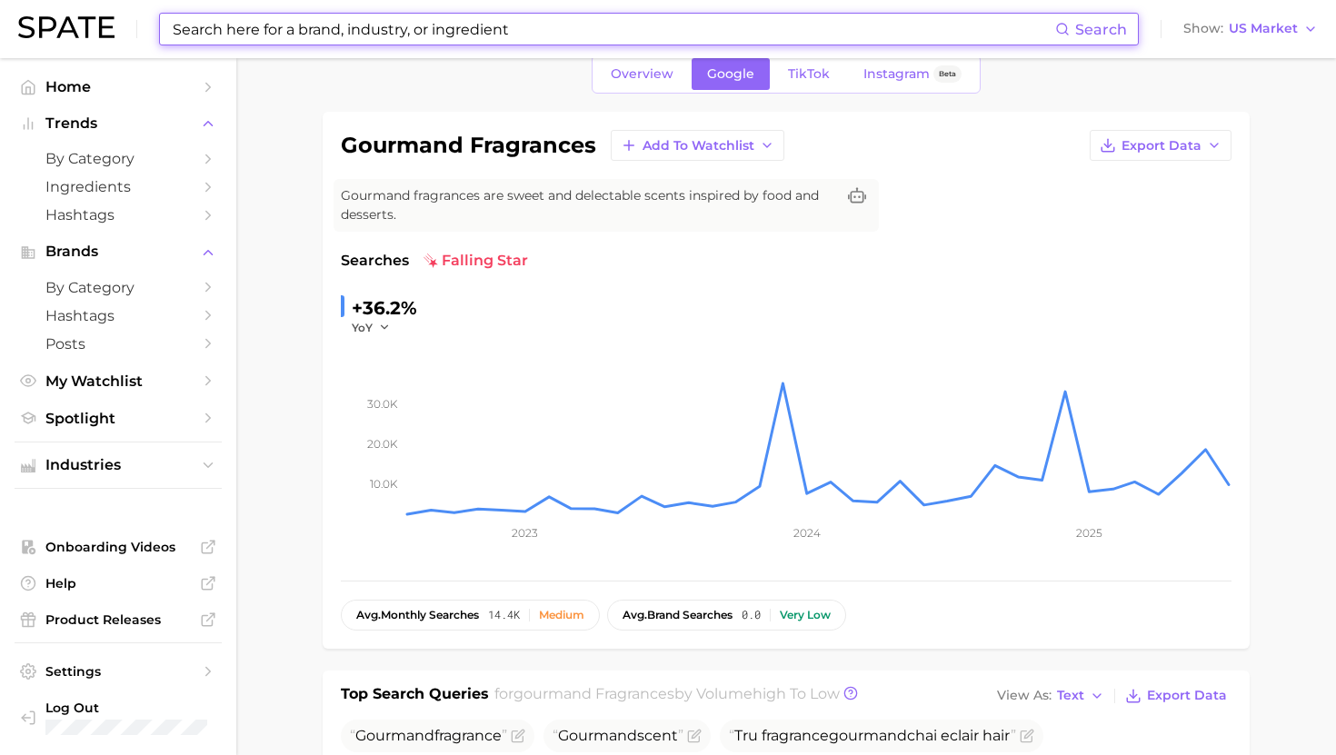
scroll to position [24, 0]
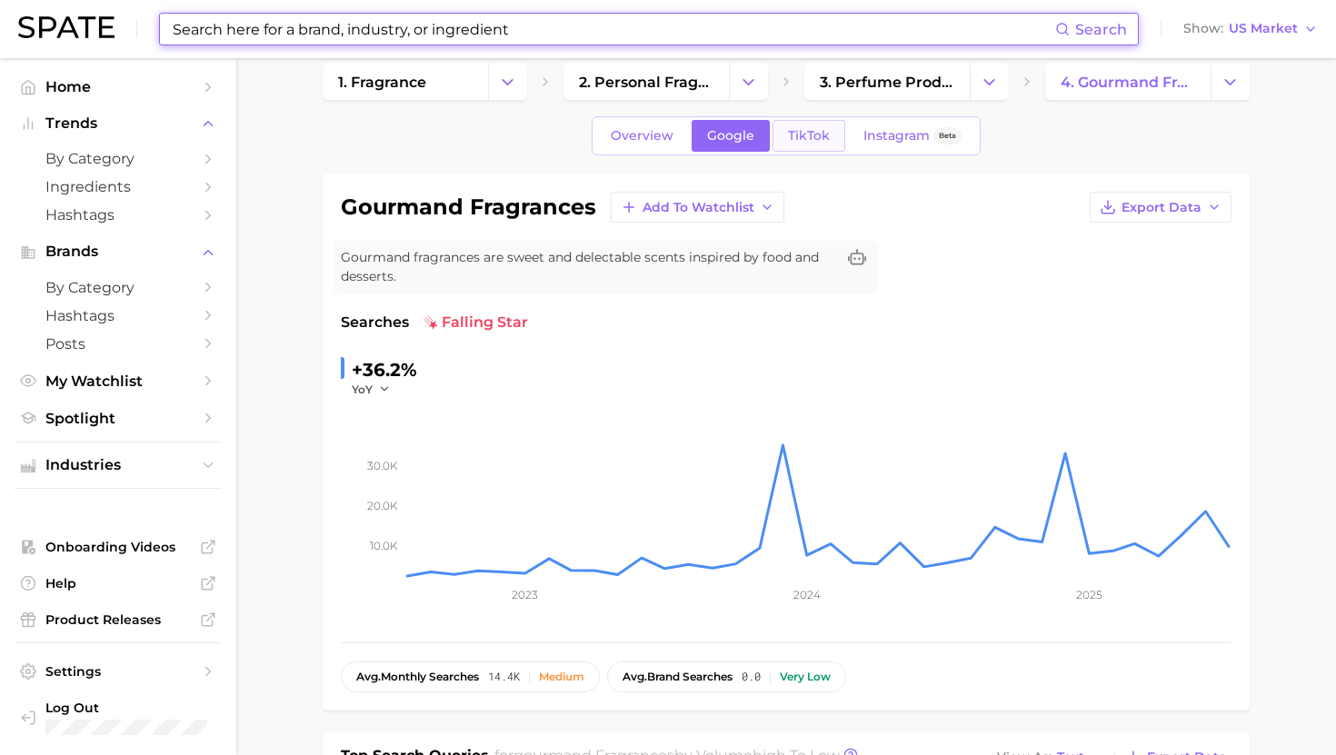
click at [816, 133] on span "TikTok" at bounding box center [809, 135] width 42 height 15
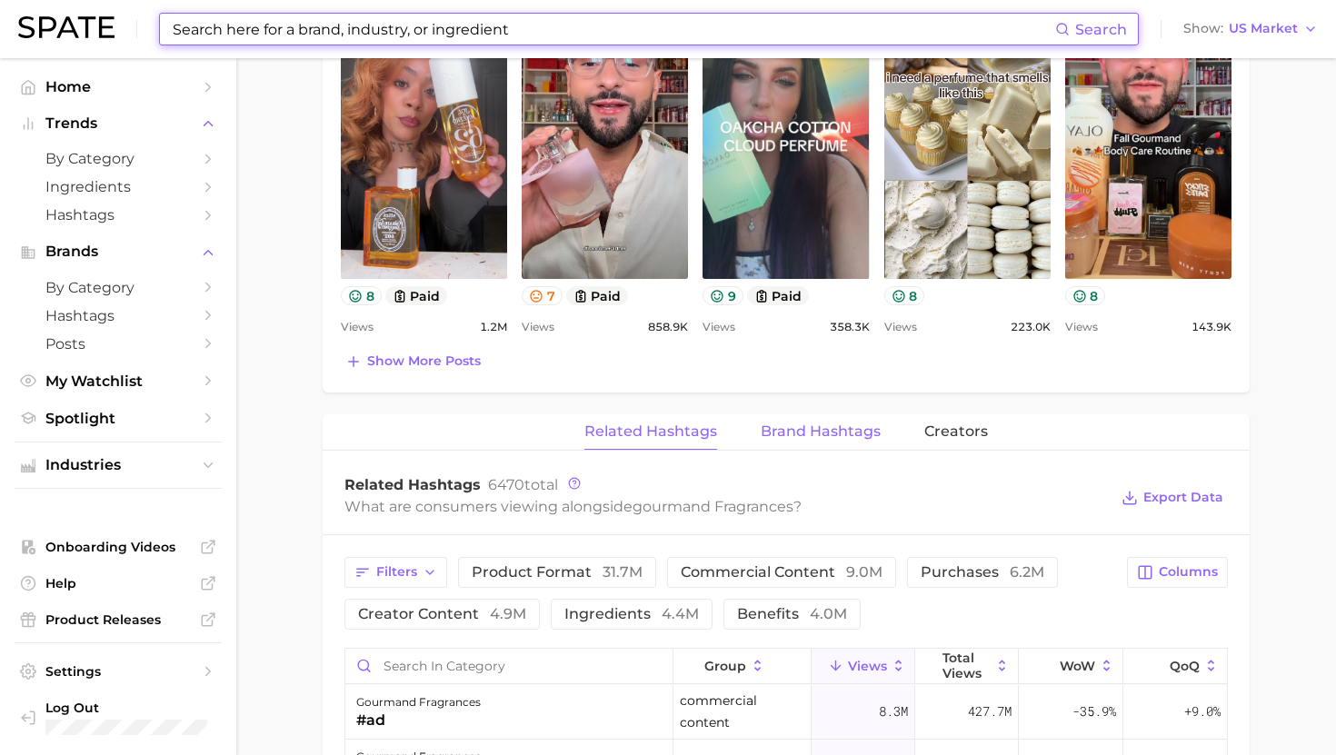
click at [802, 429] on span "Brand Hashtags" at bounding box center [821, 431] width 120 height 16
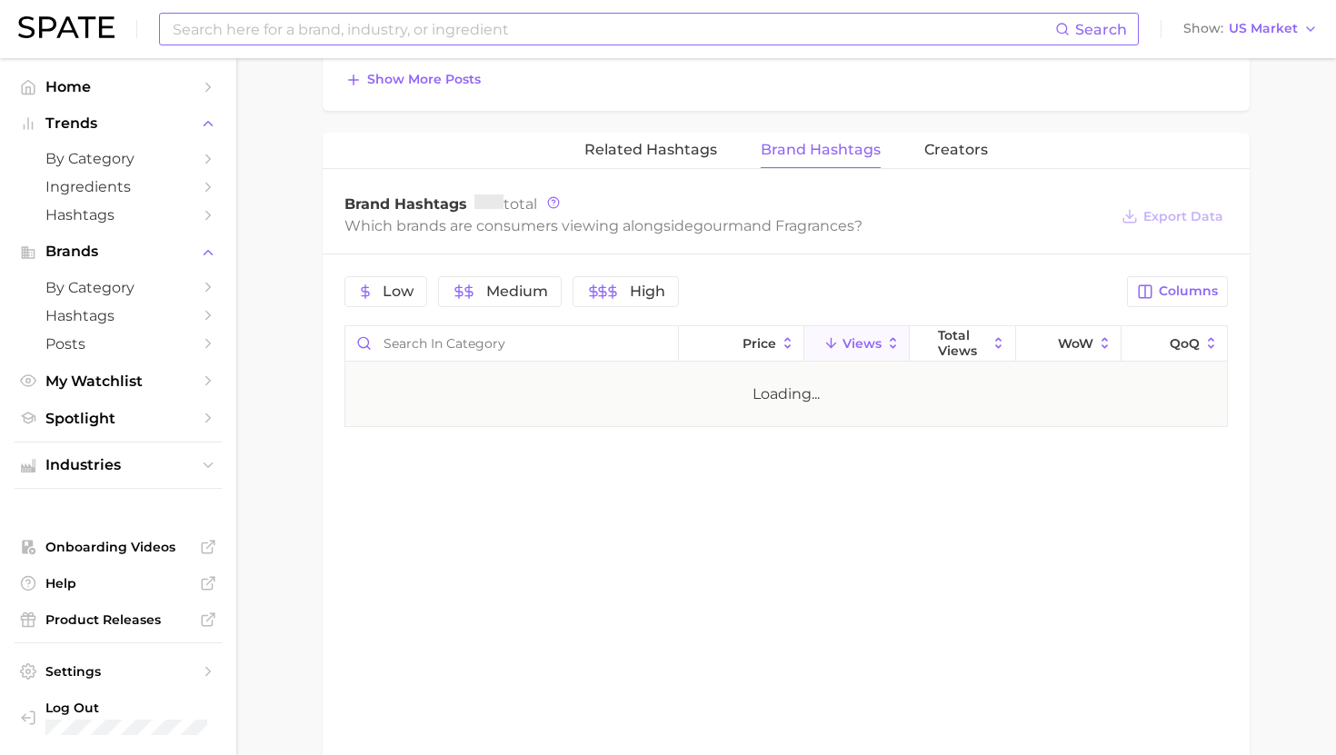
scroll to position [1381, 0]
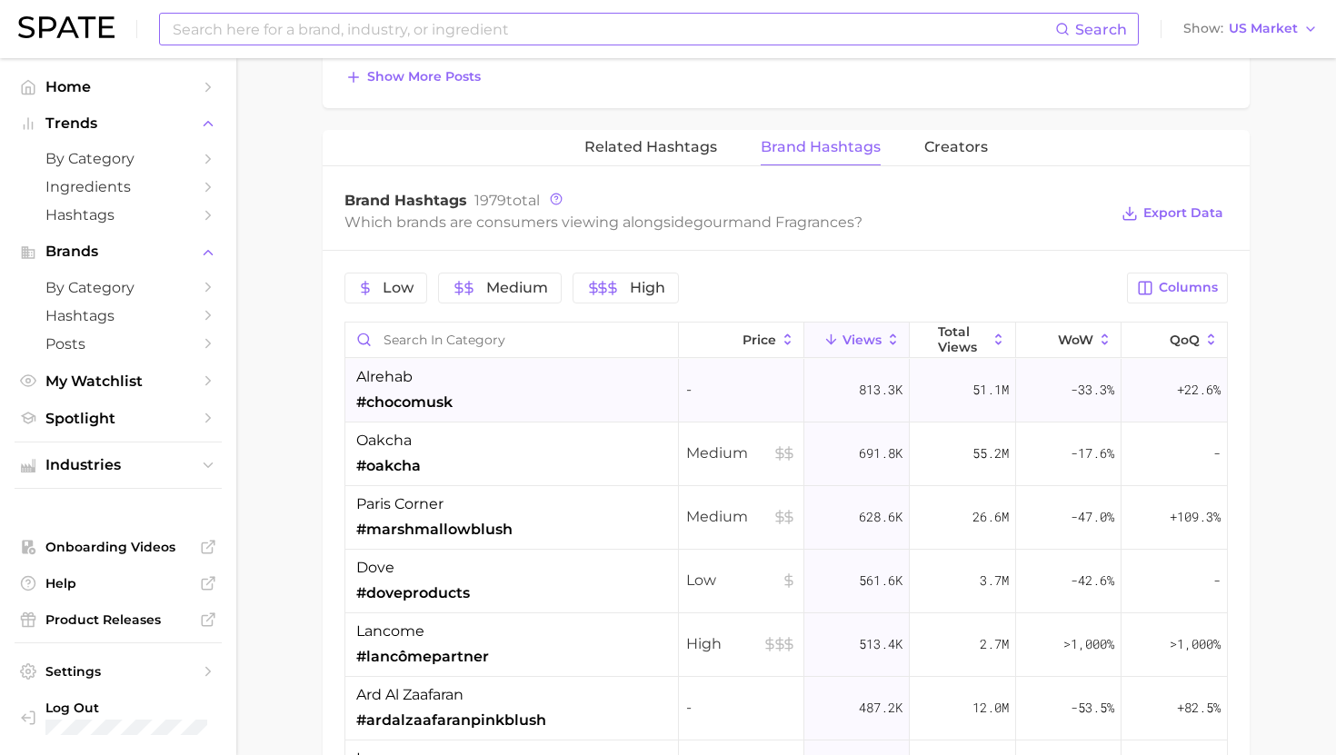
click at [586, 402] on div "alrehab #chocomusk" at bounding box center [511, 391] width 333 height 64
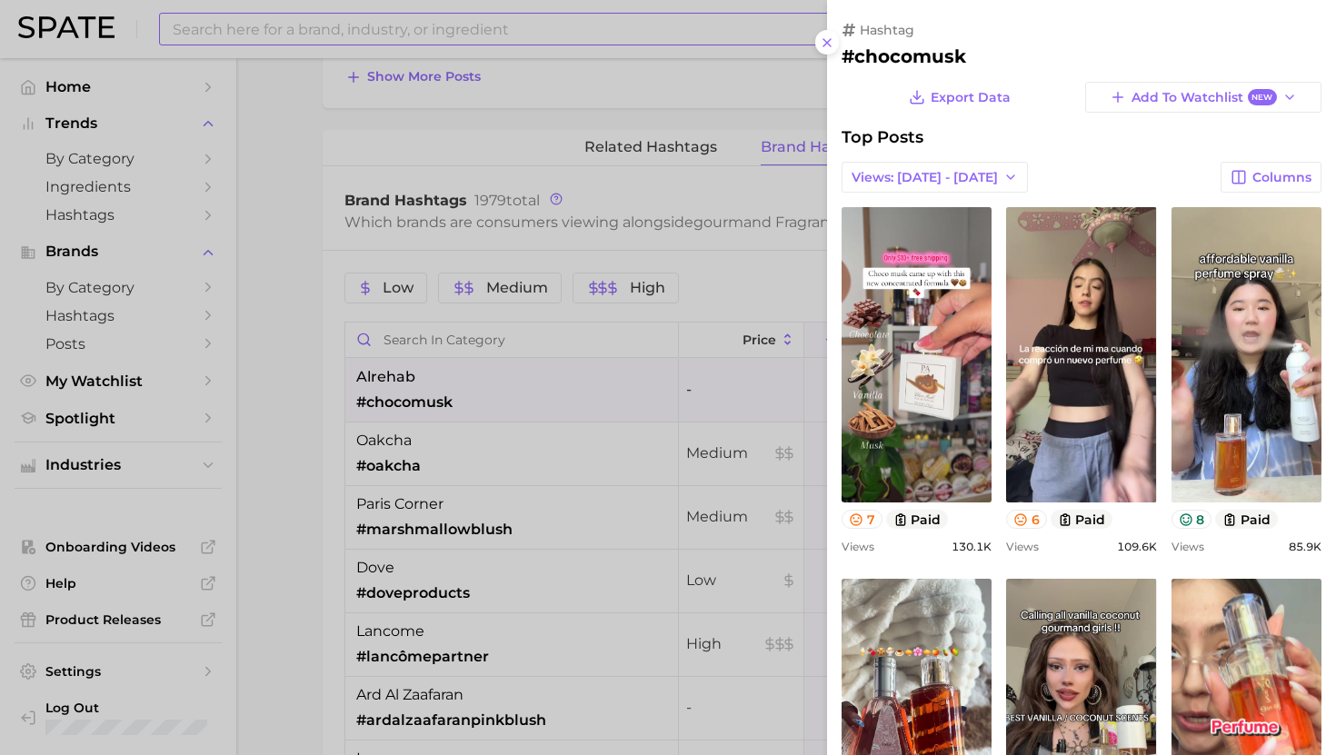
scroll to position [0, 0]
click at [587, 388] on div at bounding box center [668, 377] width 1336 height 755
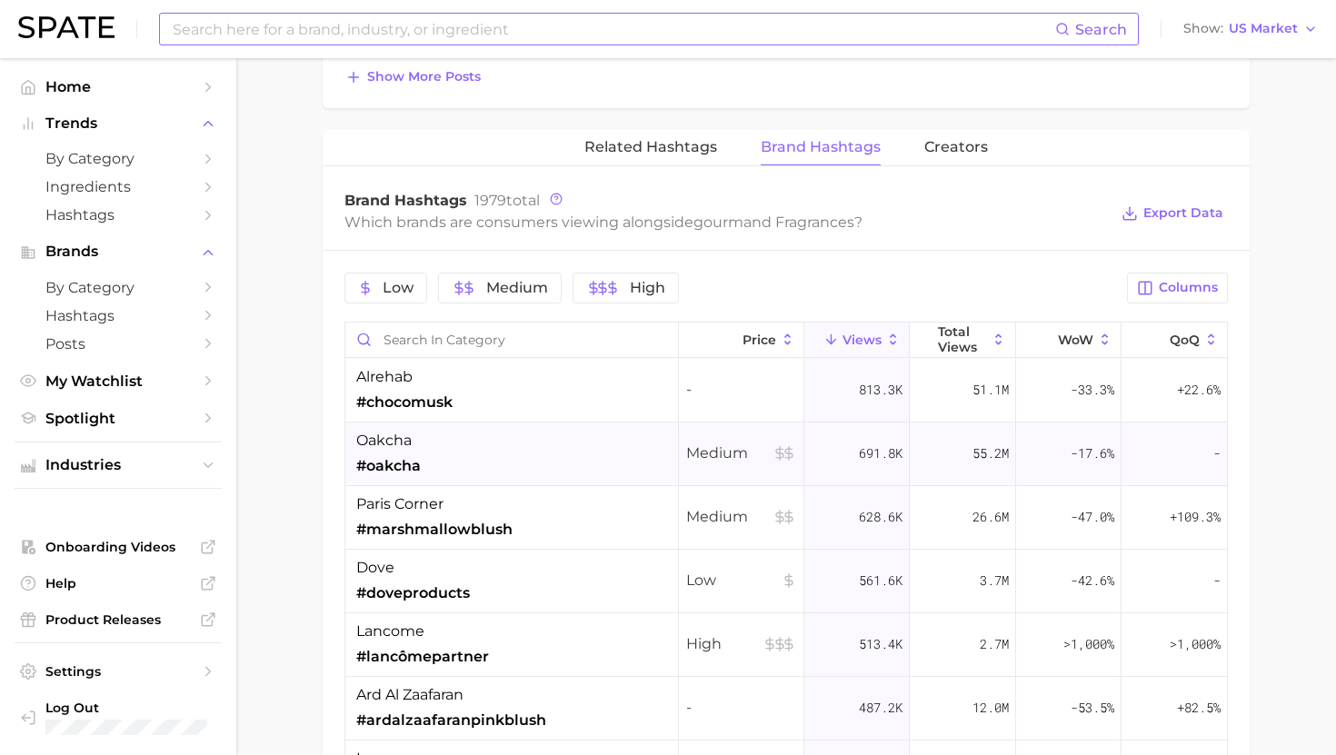
click at [583, 470] on div "oakcha #oakcha" at bounding box center [511, 455] width 333 height 64
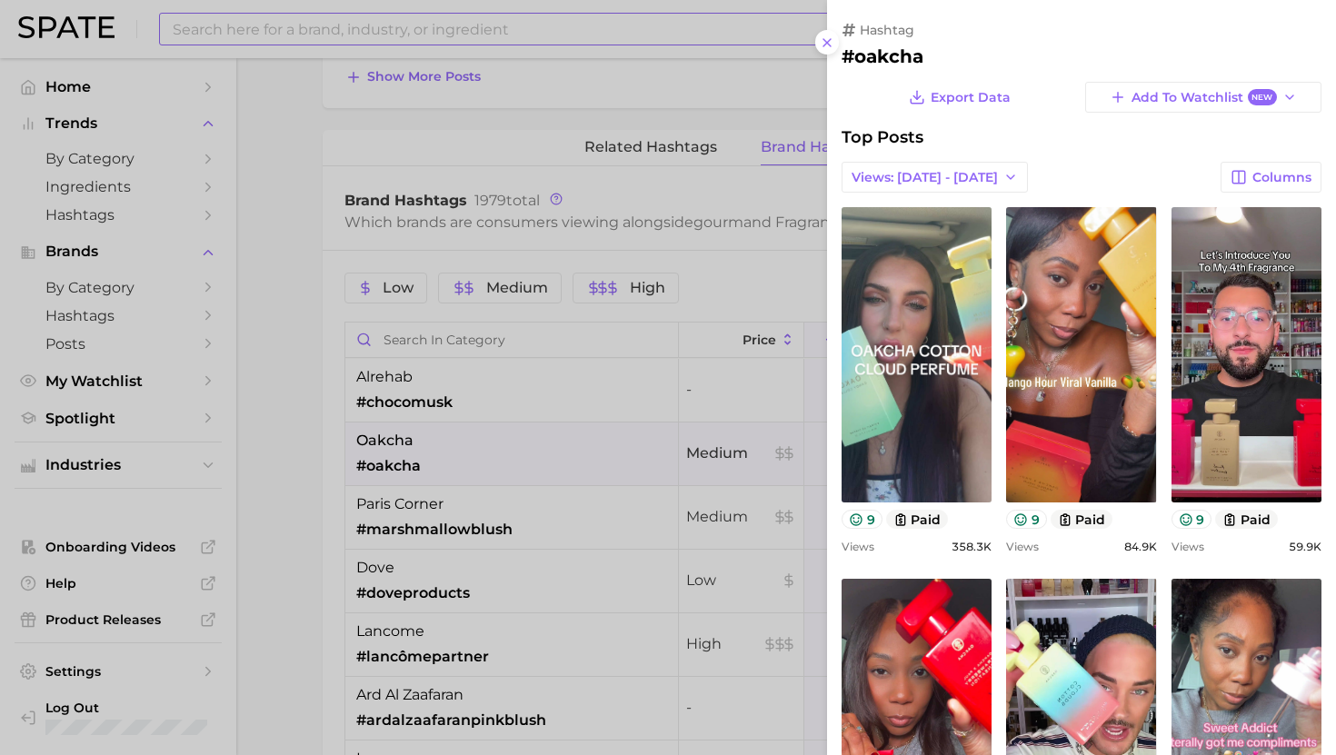
click at [582, 469] on div at bounding box center [668, 377] width 1336 height 755
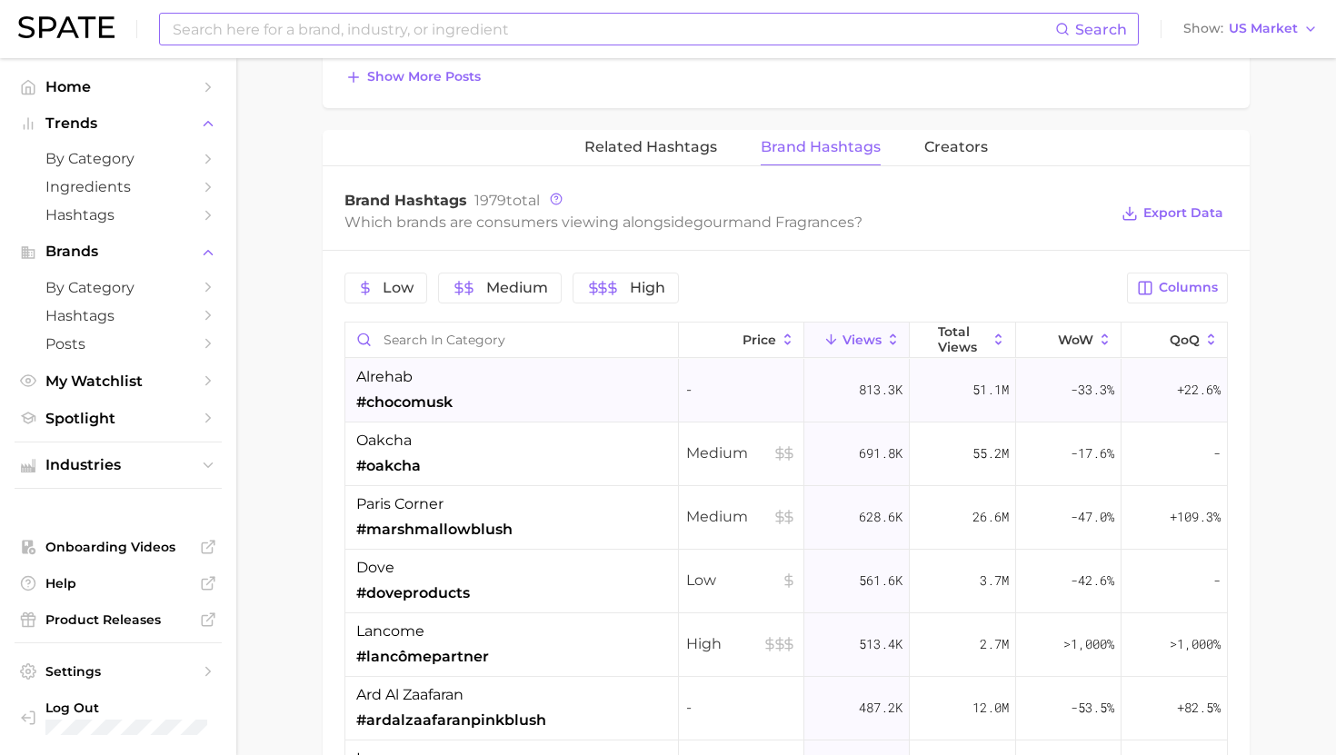
click at [552, 395] on div "alrehab #chocomusk" at bounding box center [511, 391] width 333 height 64
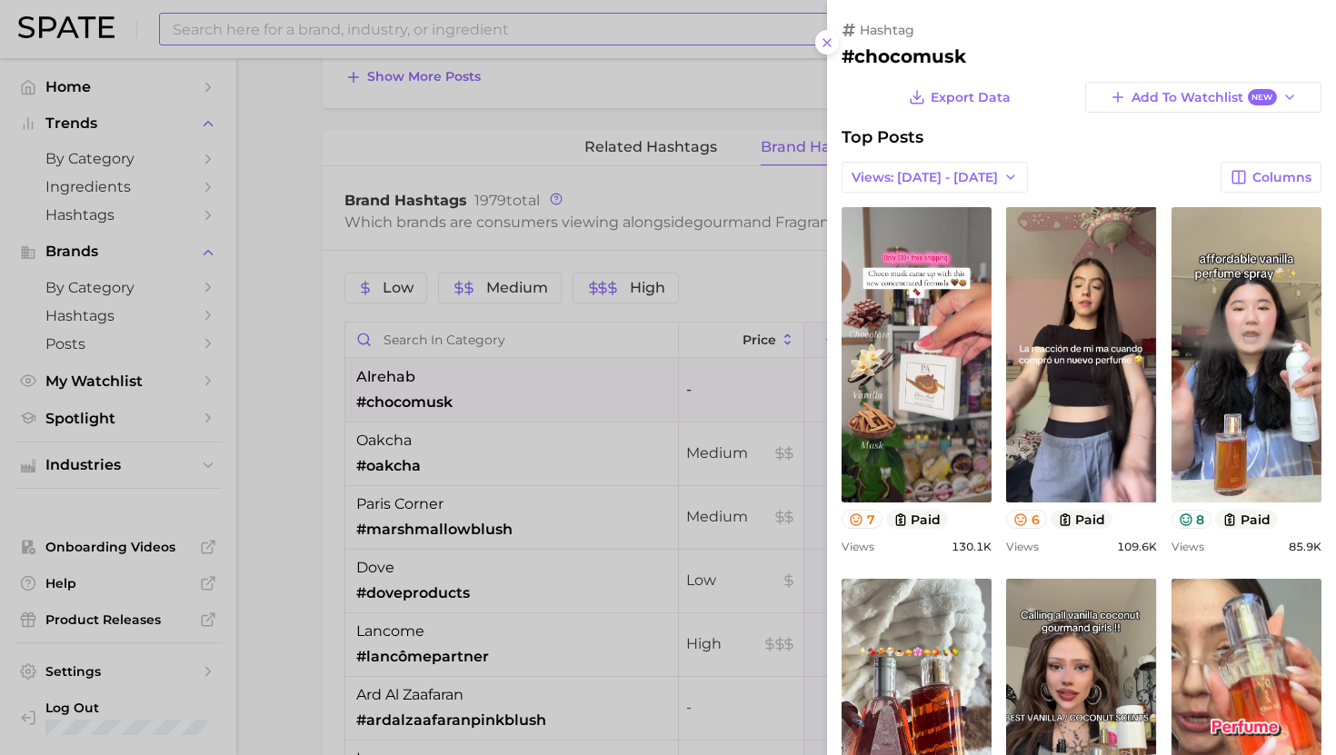
click at [895, 62] on h2 "#chocomusk" at bounding box center [1081, 56] width 480 height 22
copy div "#chocomusk Export Data Add to Watchlist New"
click at [668, 462] on div at bounding box center [668, 377] width 1336 height 755
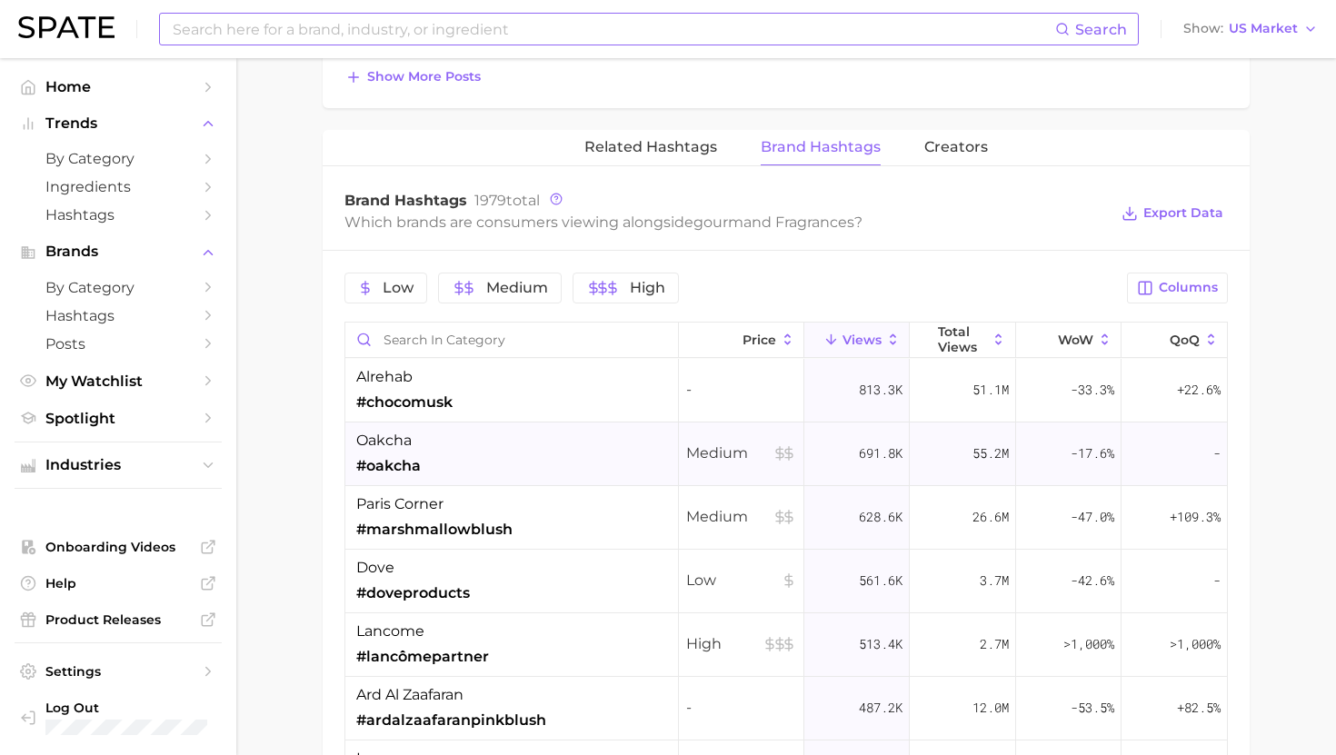
click at [515, 435] on div "oakcha #oakcha" at bounding box center [511, 455] width 333 height 64
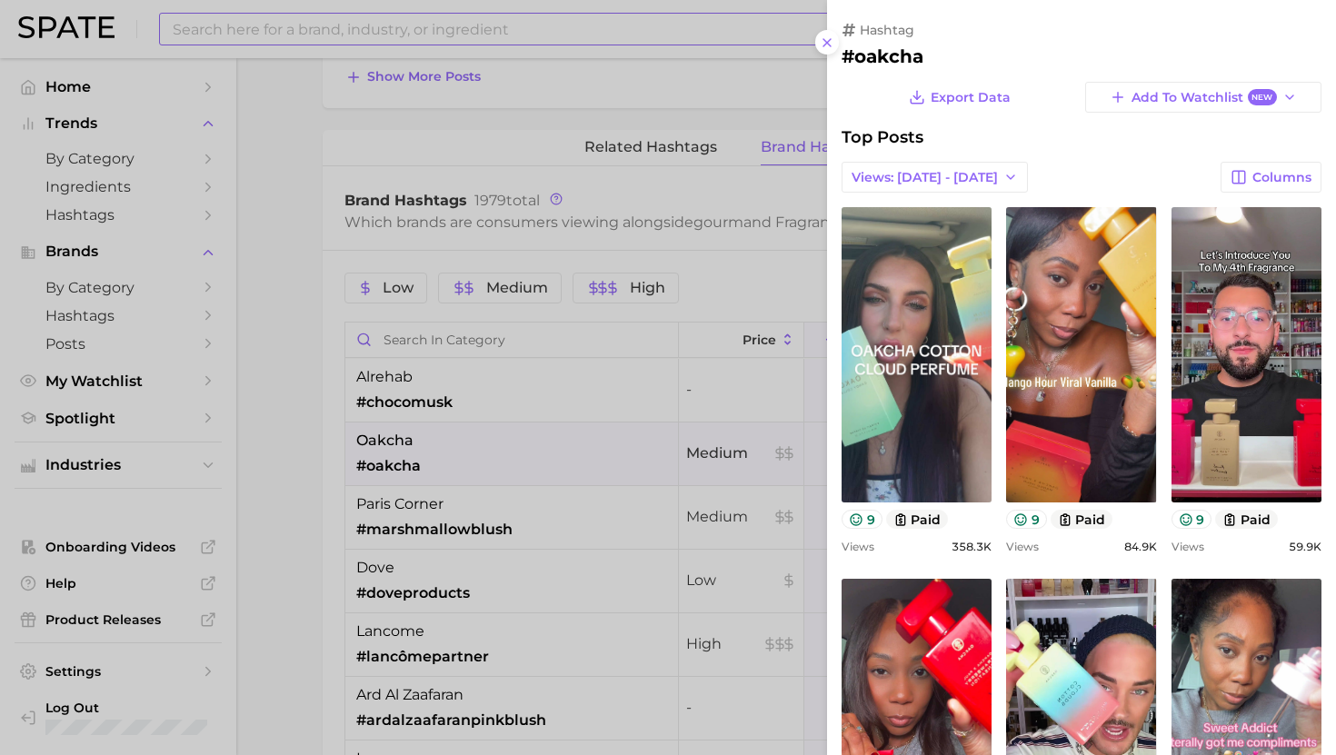
click at [880, 51] on h2 "#oakcha" at bounding box center [1081, 56] width 480 height 22
copy h2 "oakcha"
click at [576, 602] on div at bounding box center [668, 377] width 1336 height 755
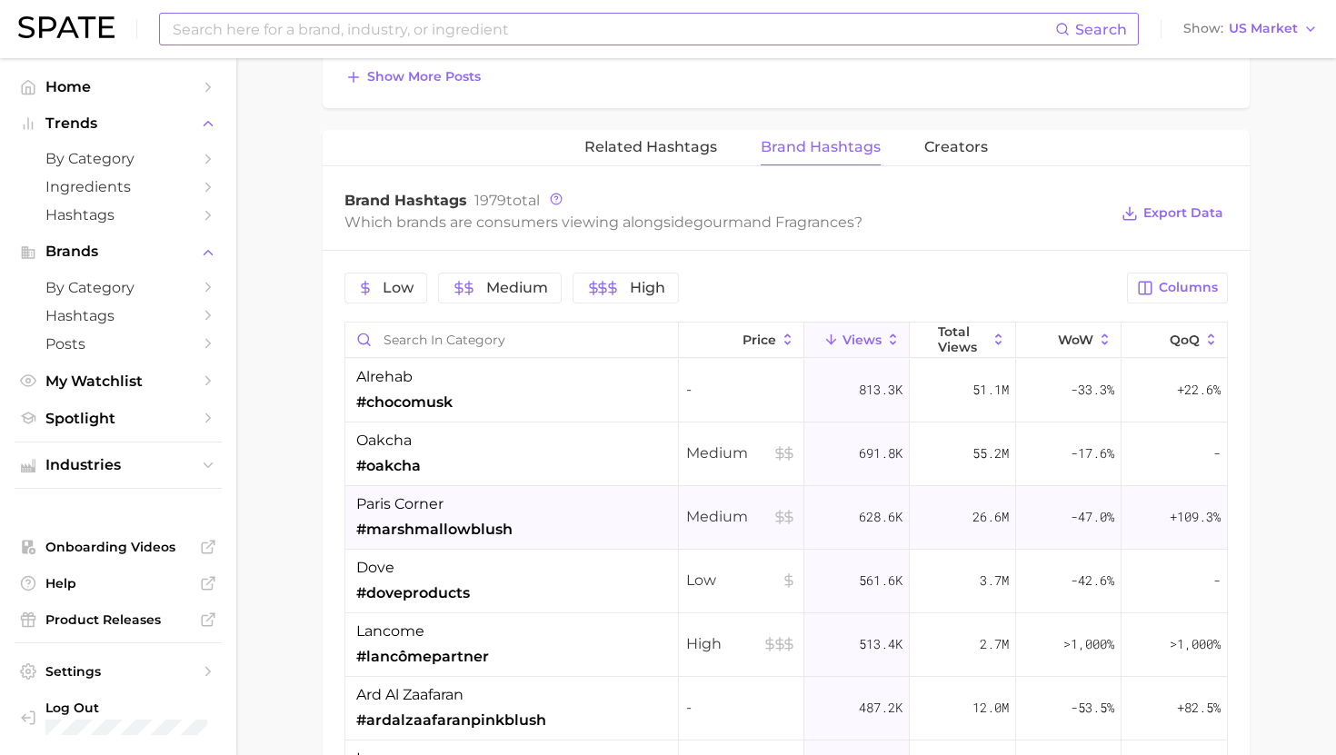
click at [507, 517] on div "paris corner #marshmallowblush" at bounding box center [434, 516] width 156 height 47
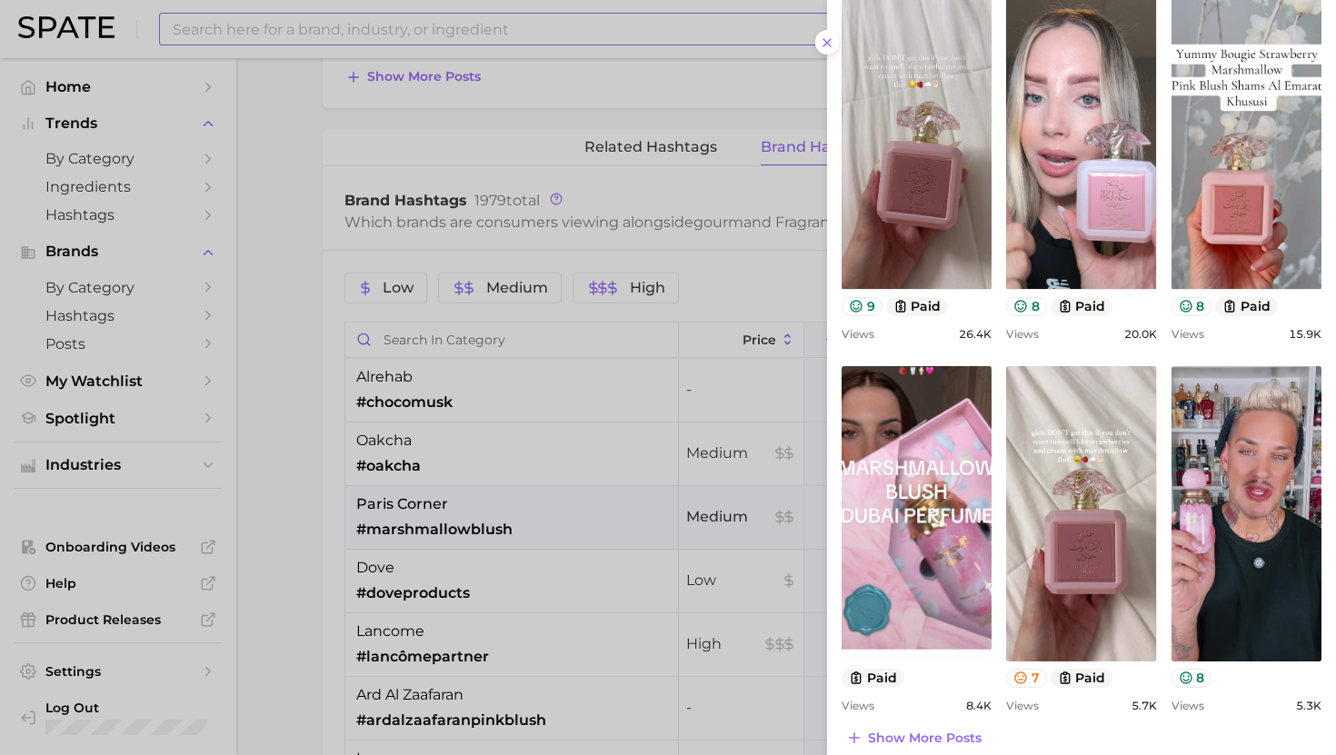
click at [526, 472] on div at bounding box center [668, 377] width 1336 height 755
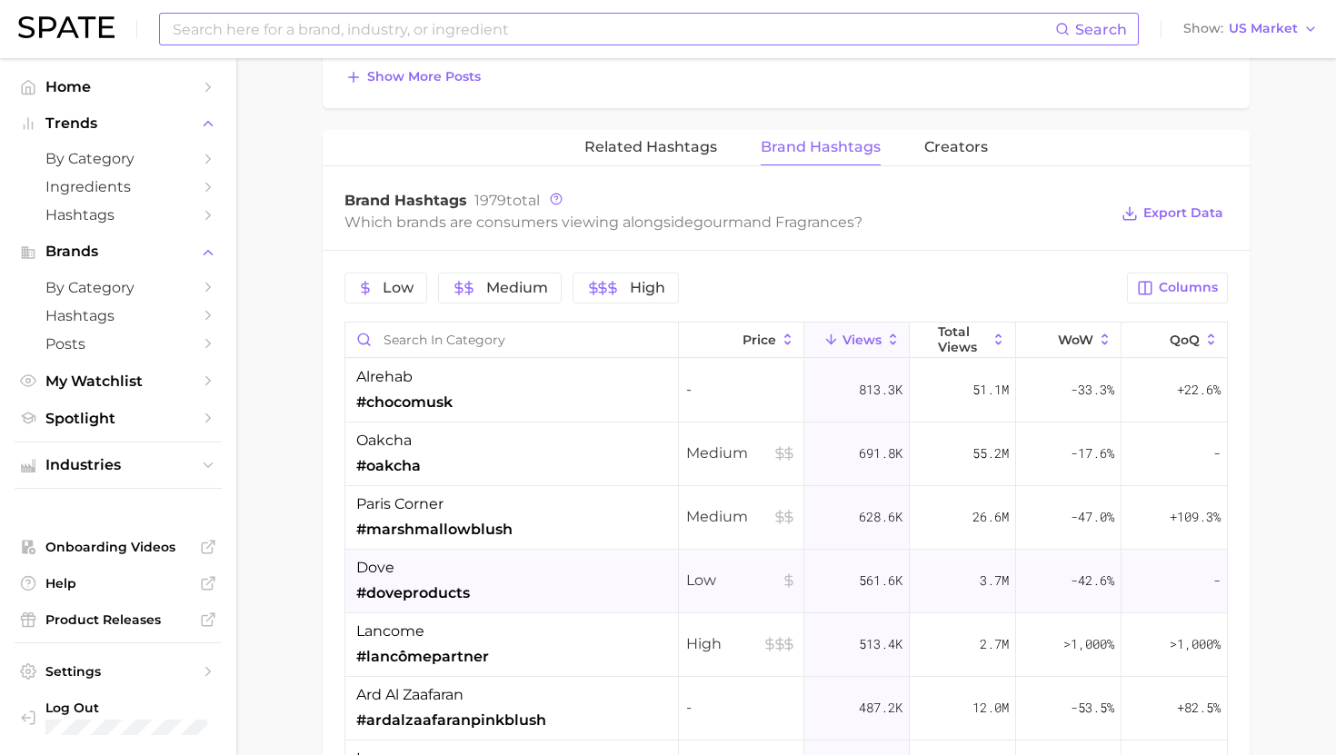
click at [419, 582] on span "#doveproducts" at bounding box center [413, 593] width 114 height 22
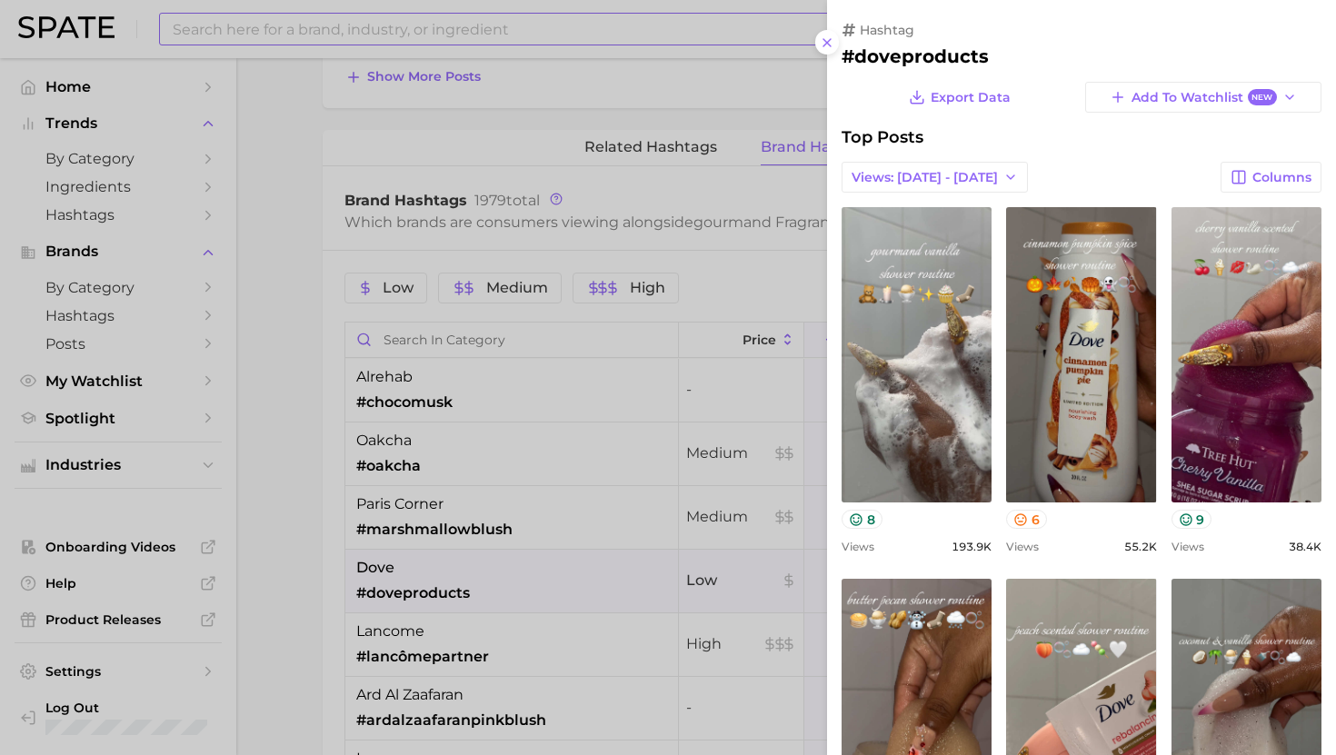
click at [431, 576] on div at bounding box center [668, 377] width 1336 height 755
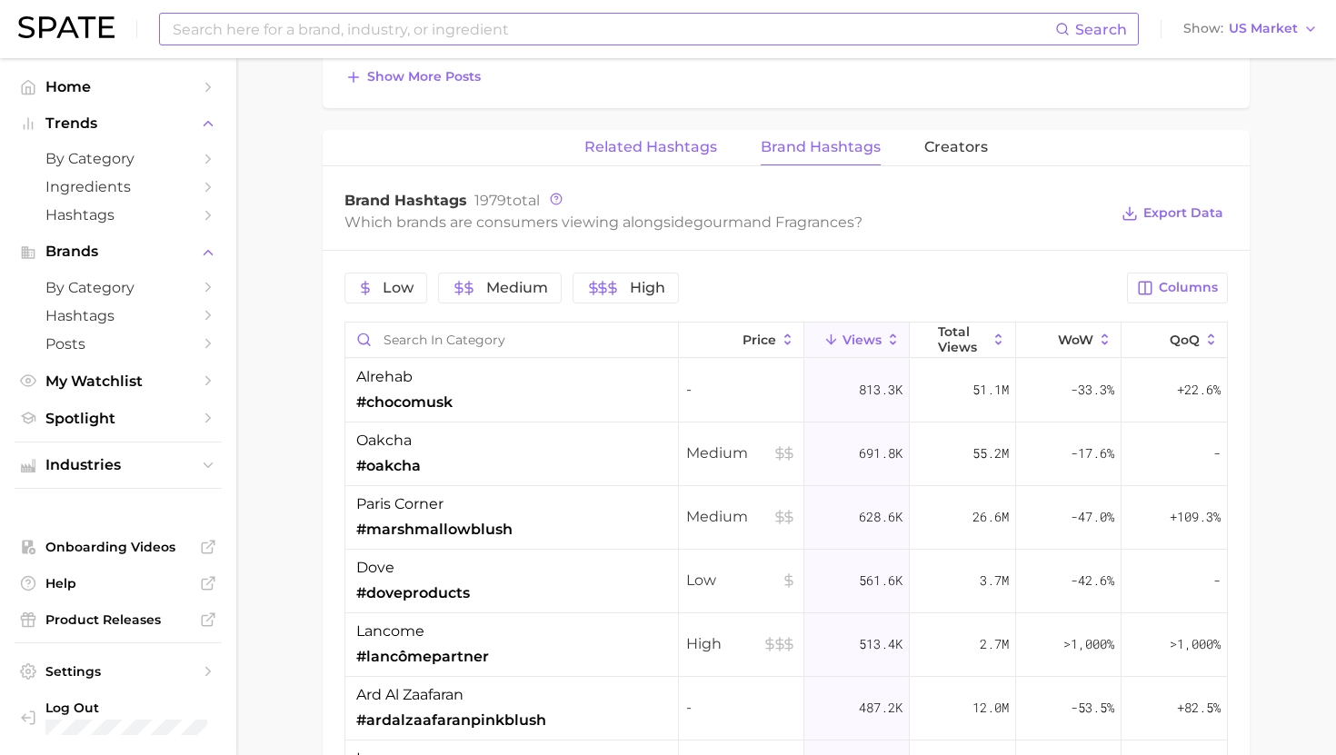
click at [661, 158] on button "Related Hashtags" at bounding box center [650, 147] width 133 height 35
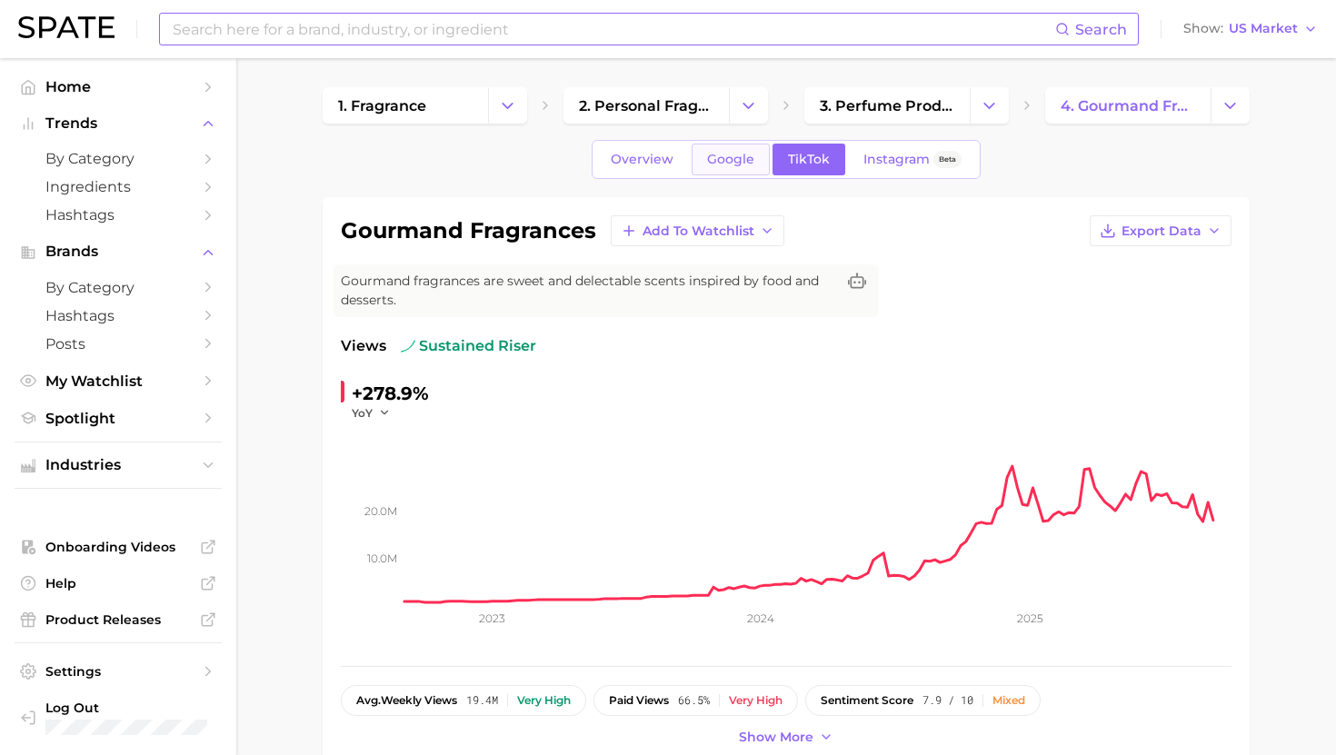
click at [724, 153] on span "Google" at bounding box center [730, 159] width 47 height 15
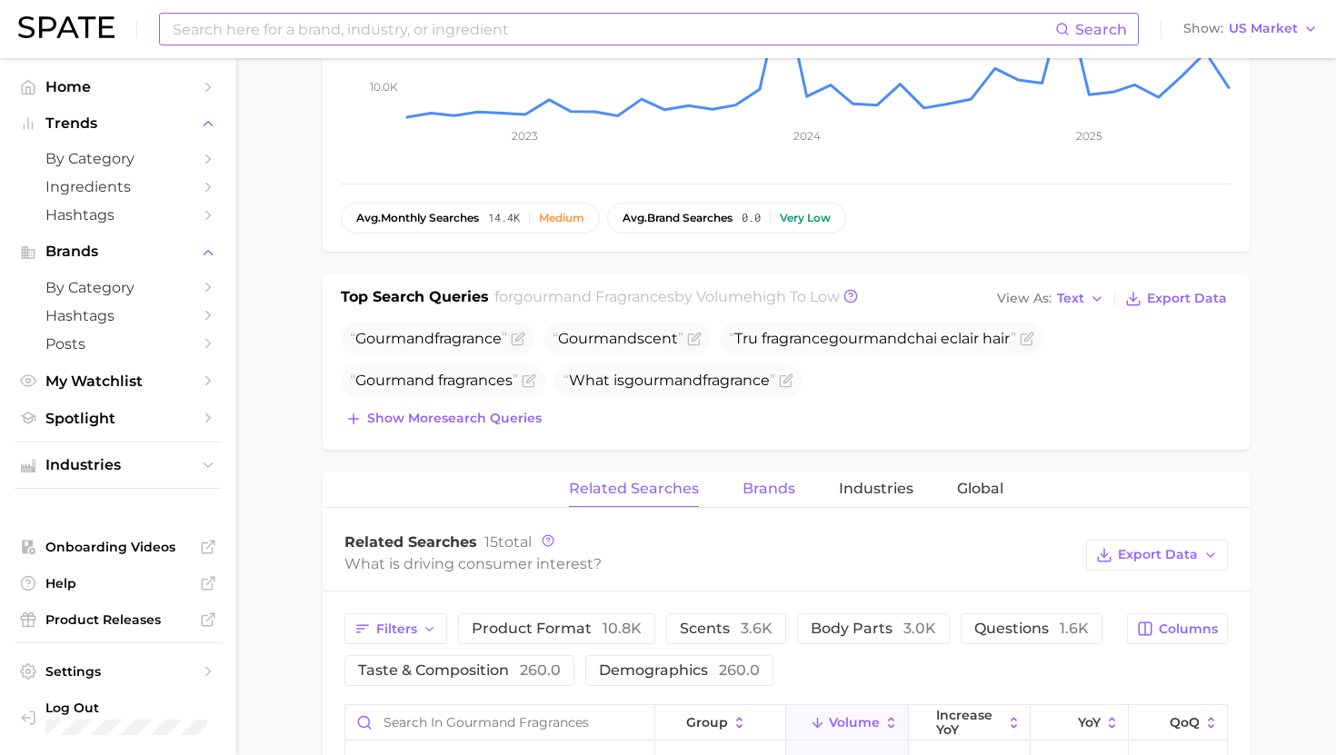
click at [781, 499] on button "Brands" at bounding box center [768, 489] width 53 height 35
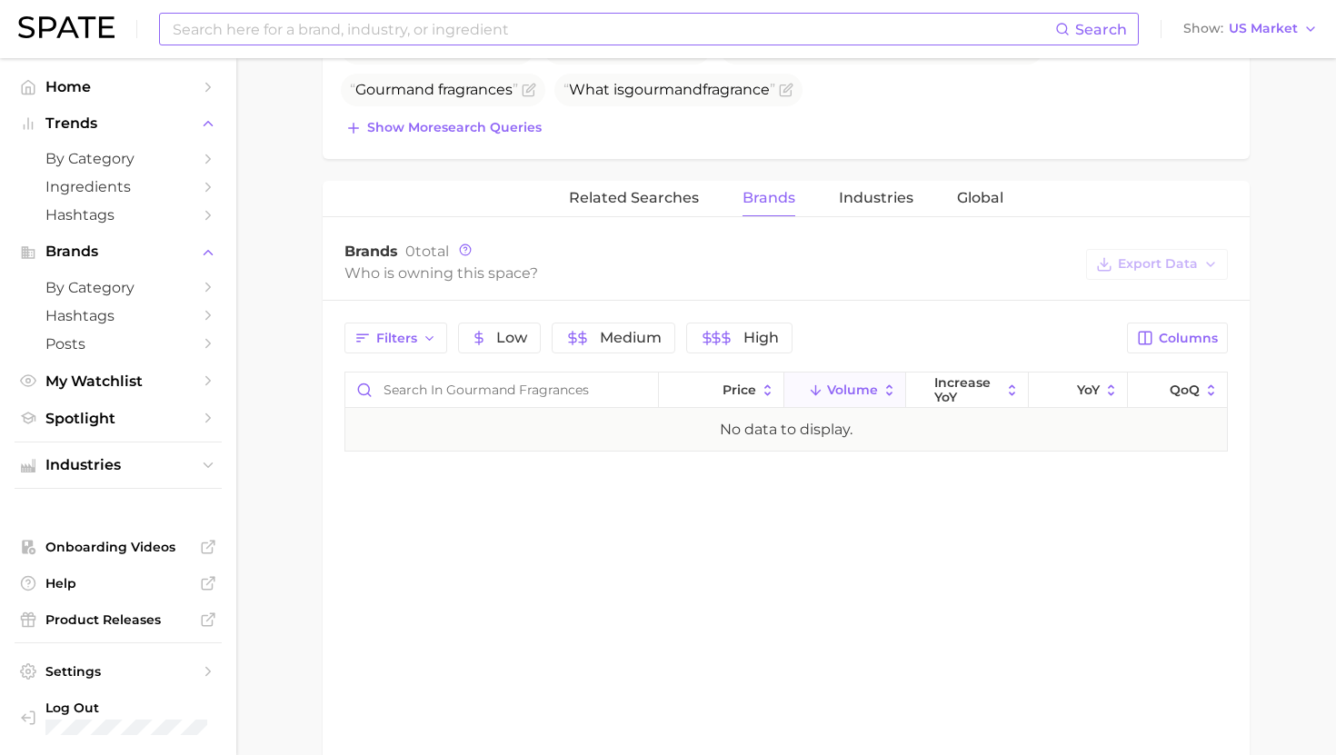
scroll to position [776, 0]
click at [772, 192] on span "Brands" at bounding box center [768, 195] width 53 height 16
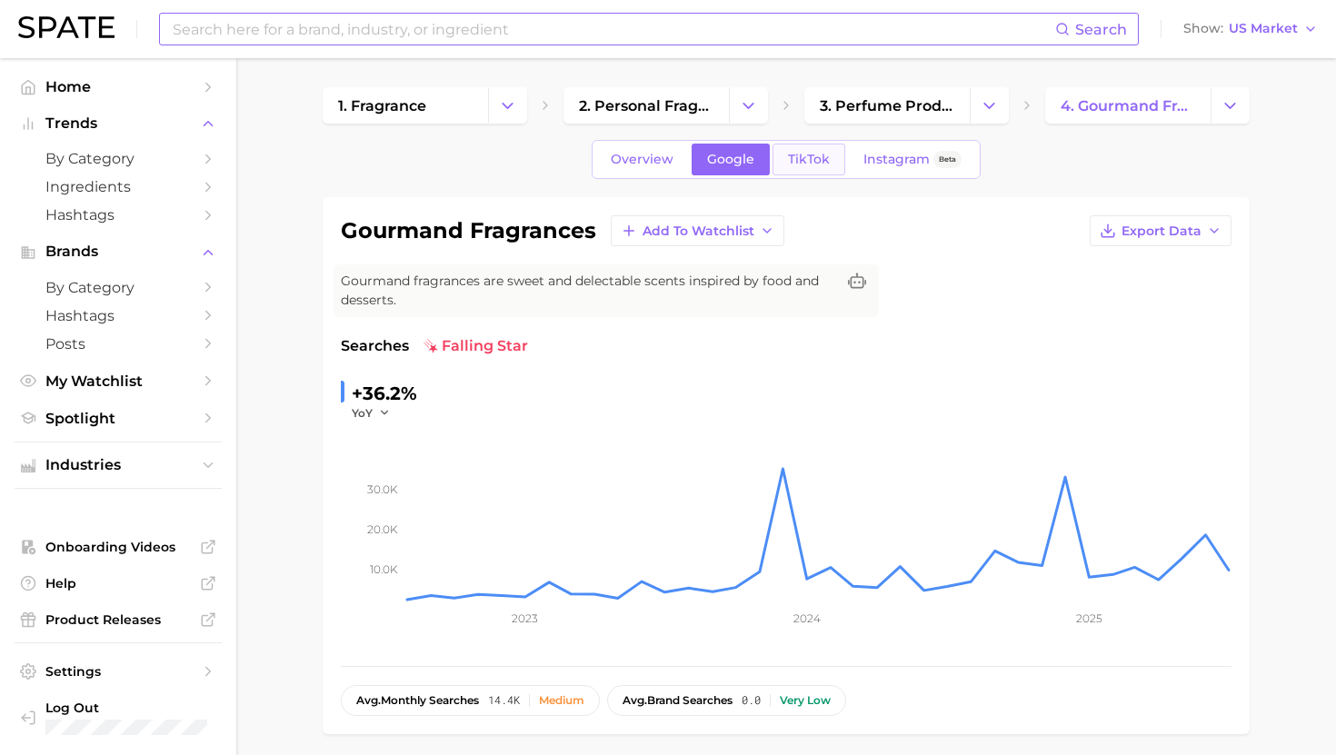
click at [794, 166] on span "TikTok" at bounding box center [809, 159] width 42 height 15
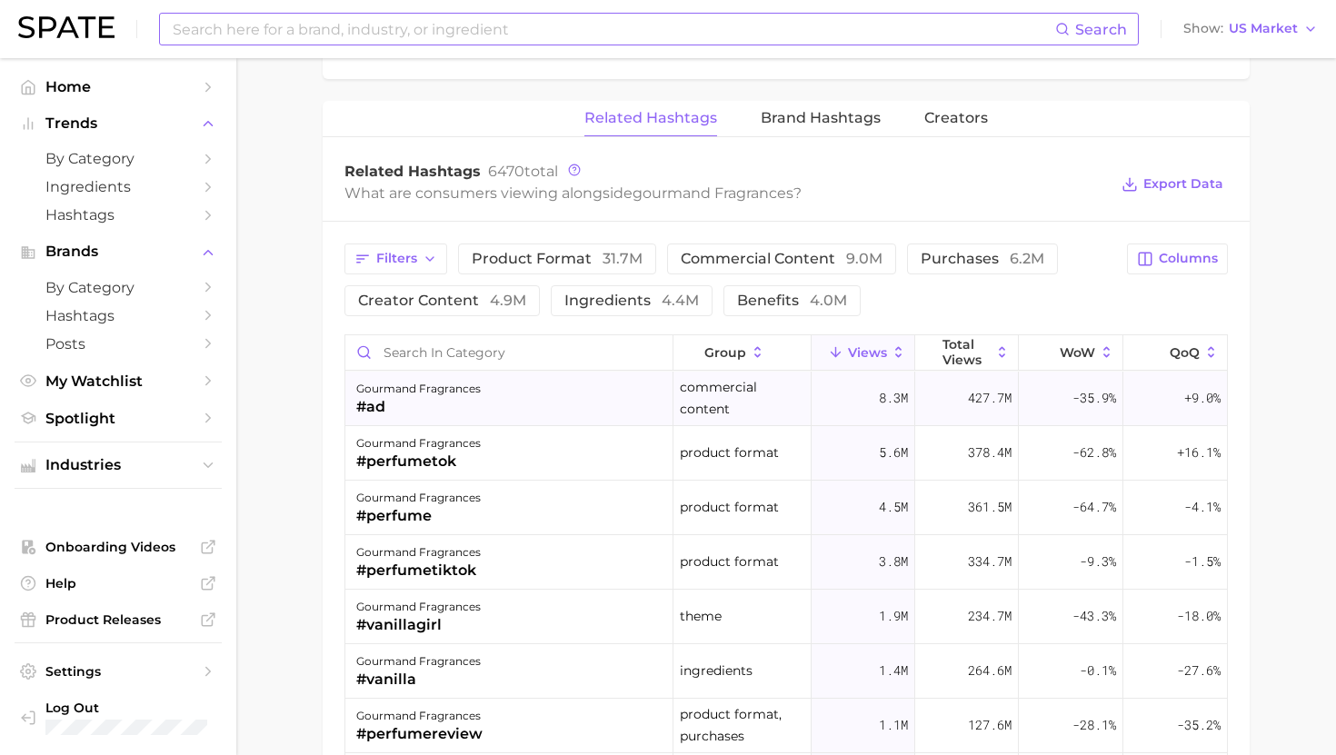
click at [508, 399] on div "gourmand fragrances #ad" at bounding box center [509, 399] width 328 height 55
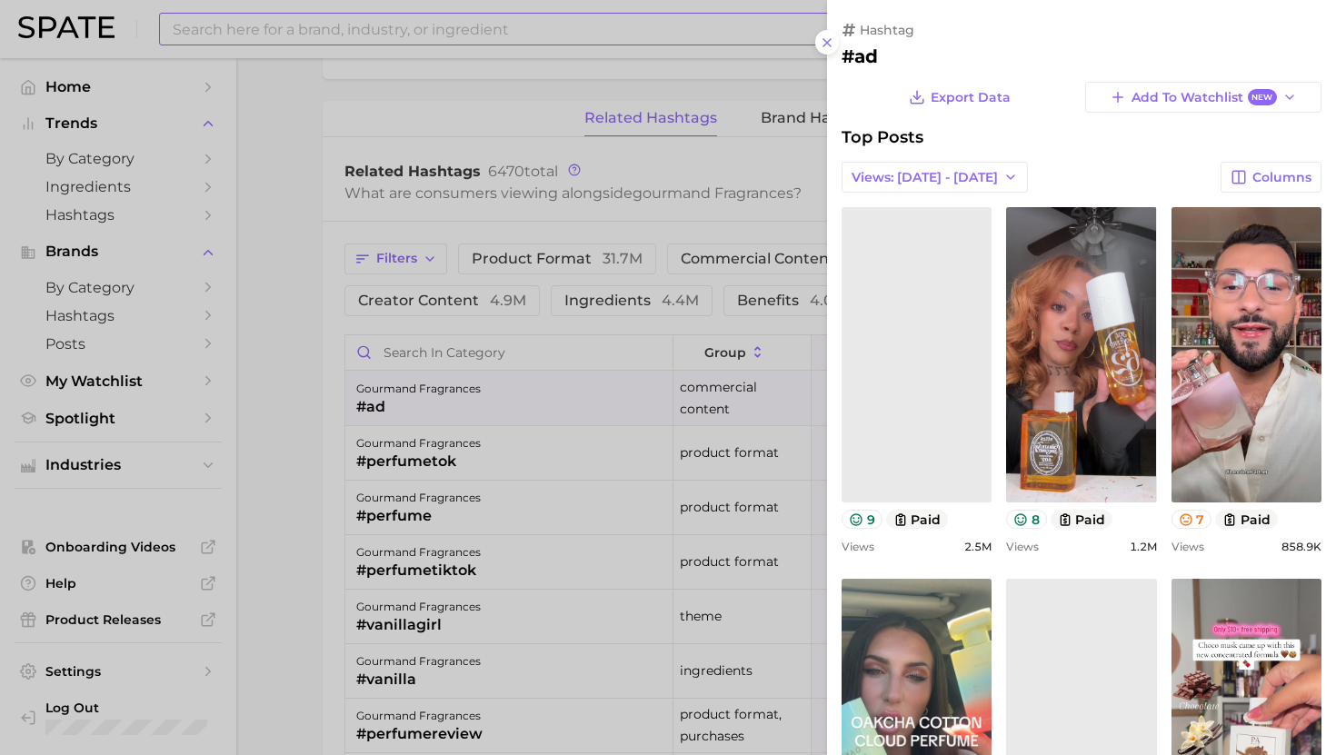
click at [519, 415] on div at bounding box center [668, 377] width 1336 height 755
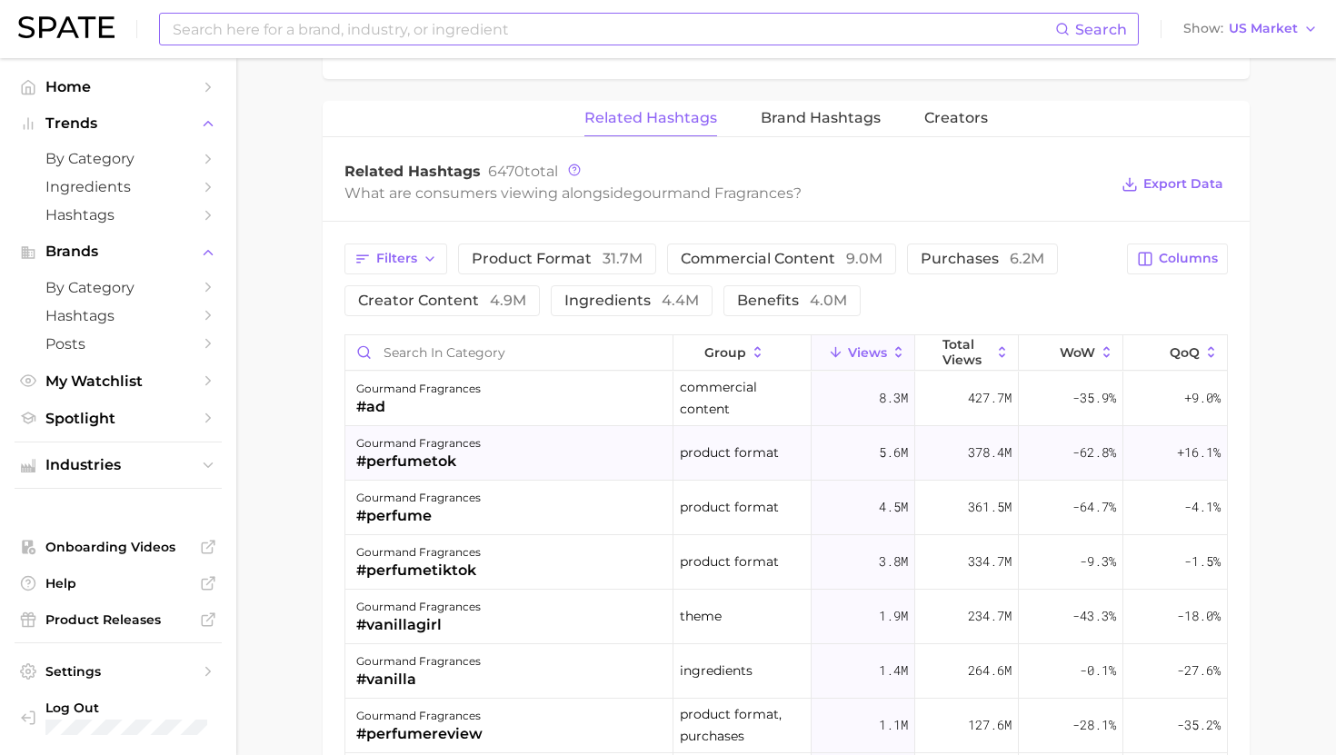
click at [518, 453] on div "gourmand fragrances #perfumetok" at bounding box center [509, 453] width 328 height 55
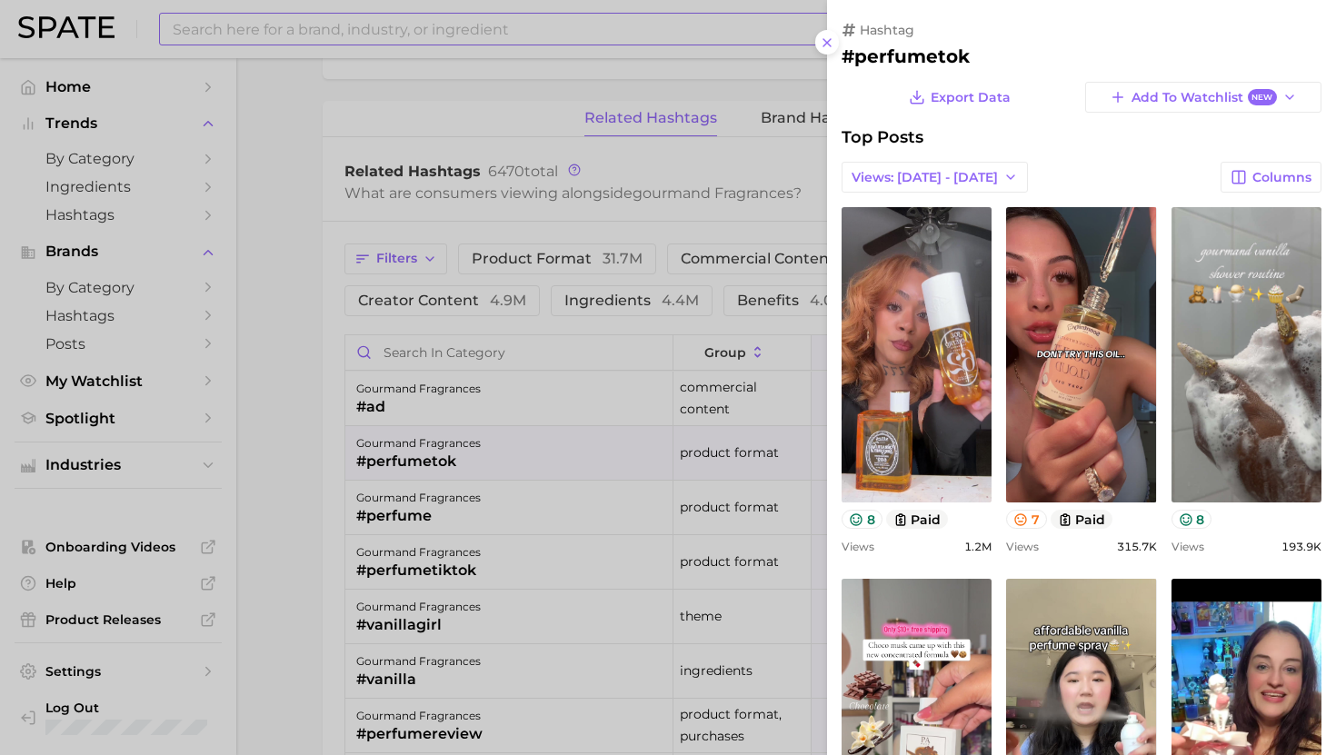
click at [897, 56] on h2 "#perfumetok" at bounding box center [1081, 56] width 480 height 22
copy h2 "perfumetok"
click at [604, 504] on div at bounding box center [668, 377] width 1336 height 755
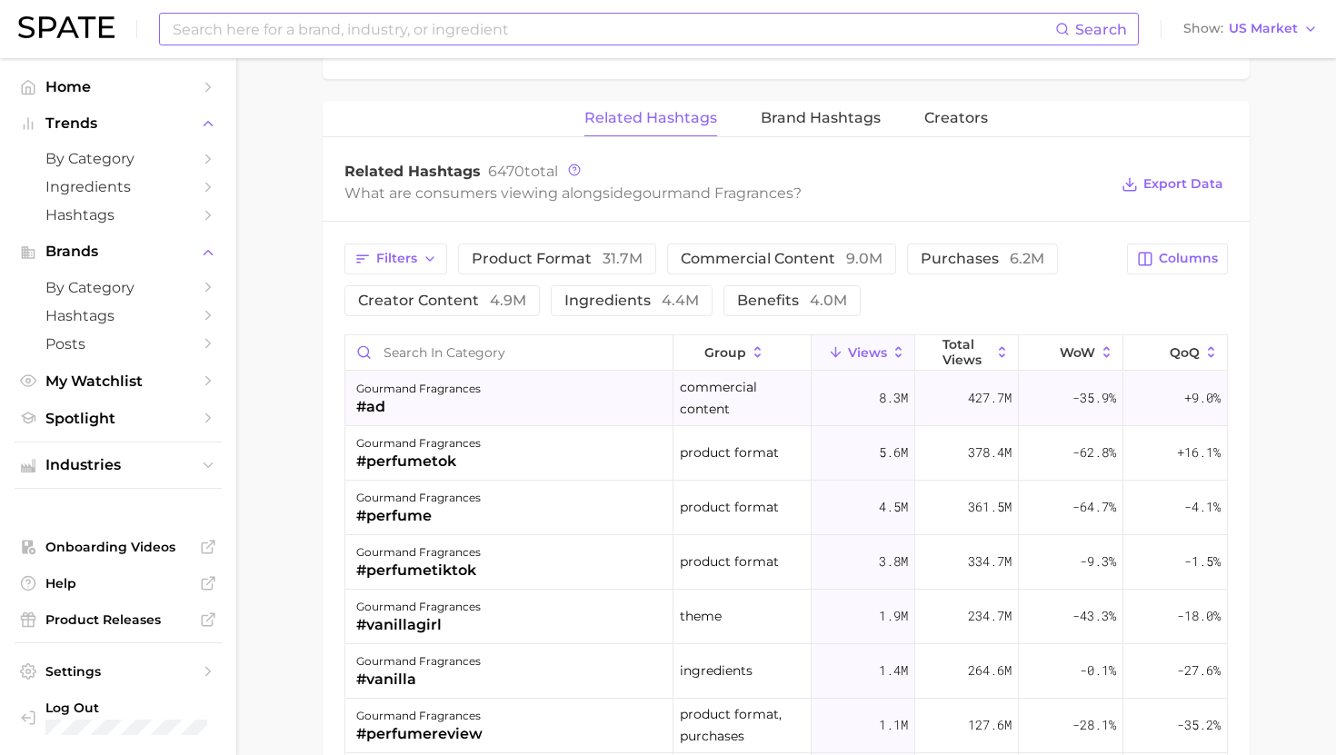
click at [484, 399] on div "gourmand fragrances #ad" at bounding box center [509, 399] width 328 height 55
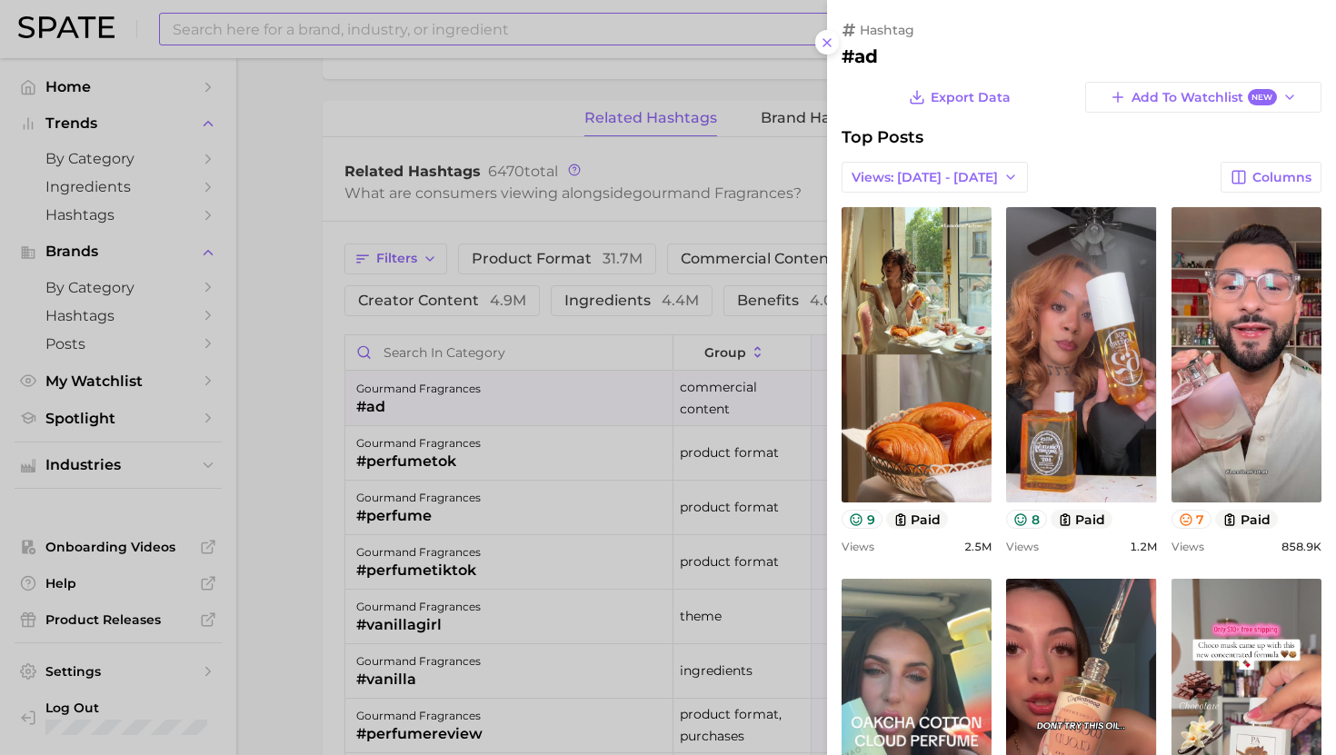
click at [680, 455] on div at bounding box center [668, 377] width 1336 height 755
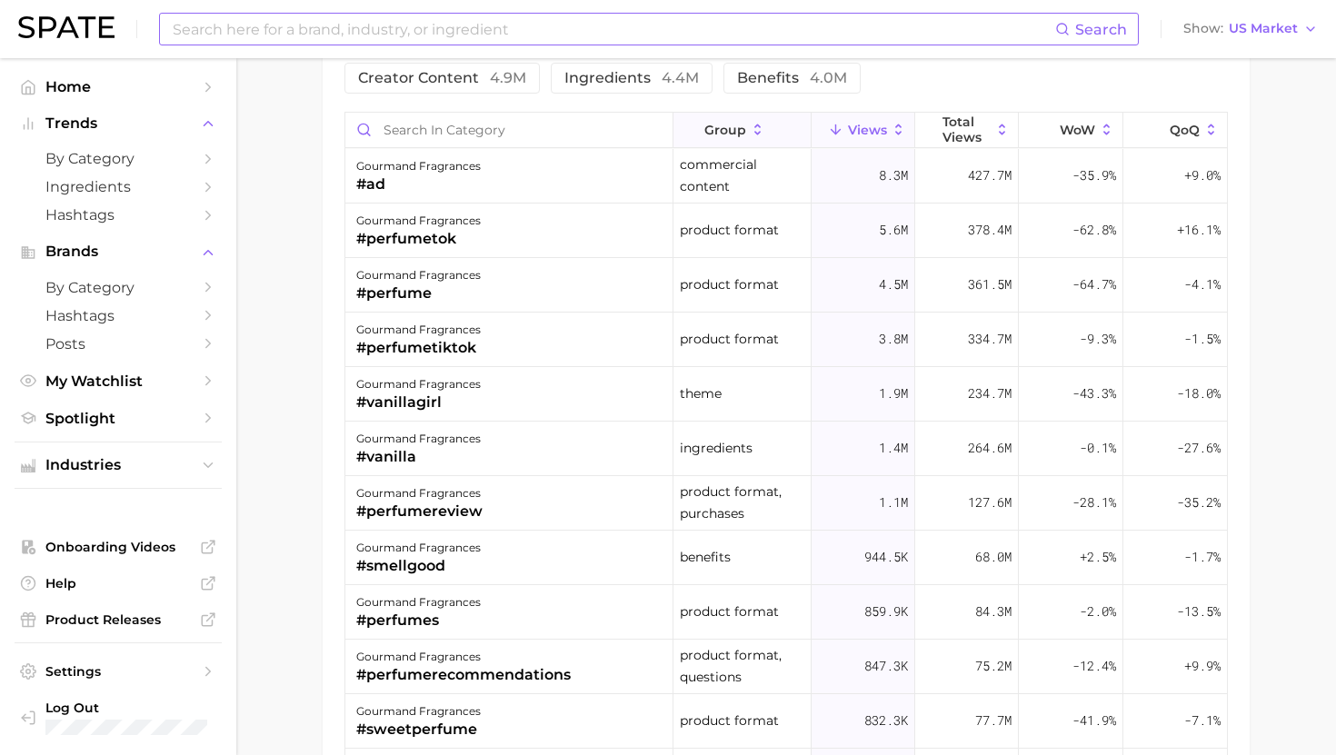
scroll to position [5, 0]
